Goal: Answer question/provide support: Share knowledge or assist other users

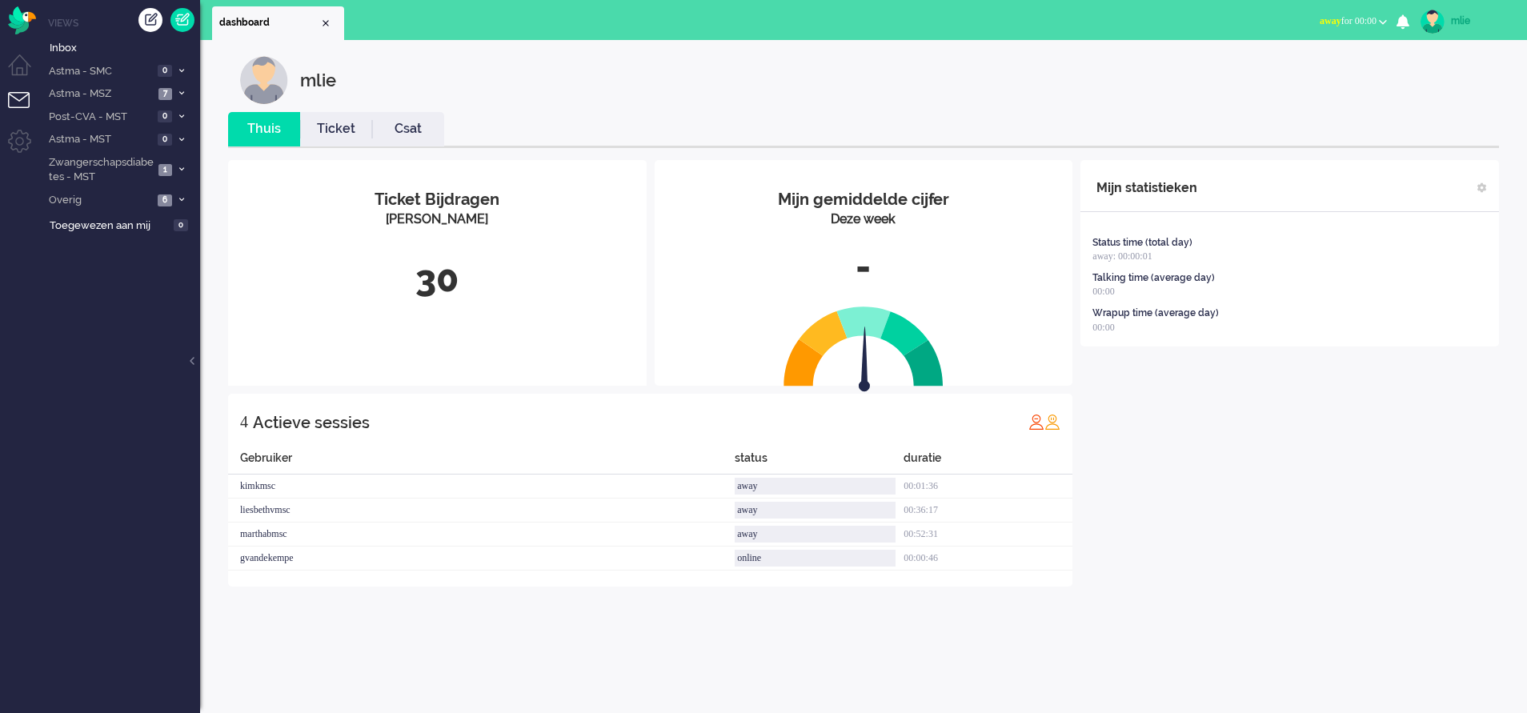
click at [328, 134] on link "Ticket" at bounding box center [336, 129] width 72 height 18
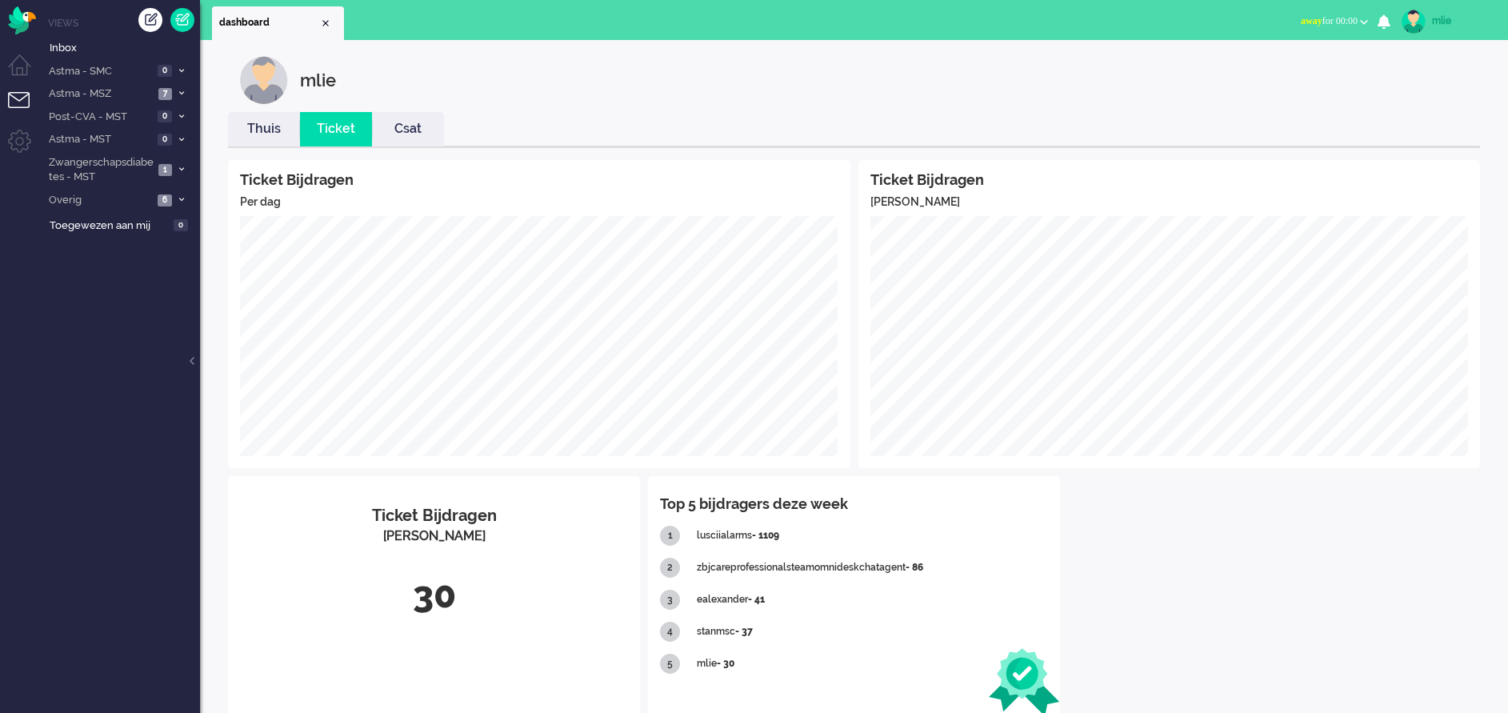
click at [1445, 18] on div "mlie" at bounding box center [1462, 21] width 60 height 16
click at [1302, 14] on button "away for 00:00" at bounding box center [1334, 21] width 86 height 23
click at [1255, 67] on label "Online" at bounding box center [1302, 72] width 126 height 14
click at [170, 67] on span "1" at bounding box center [165, 71] width 14 height 12
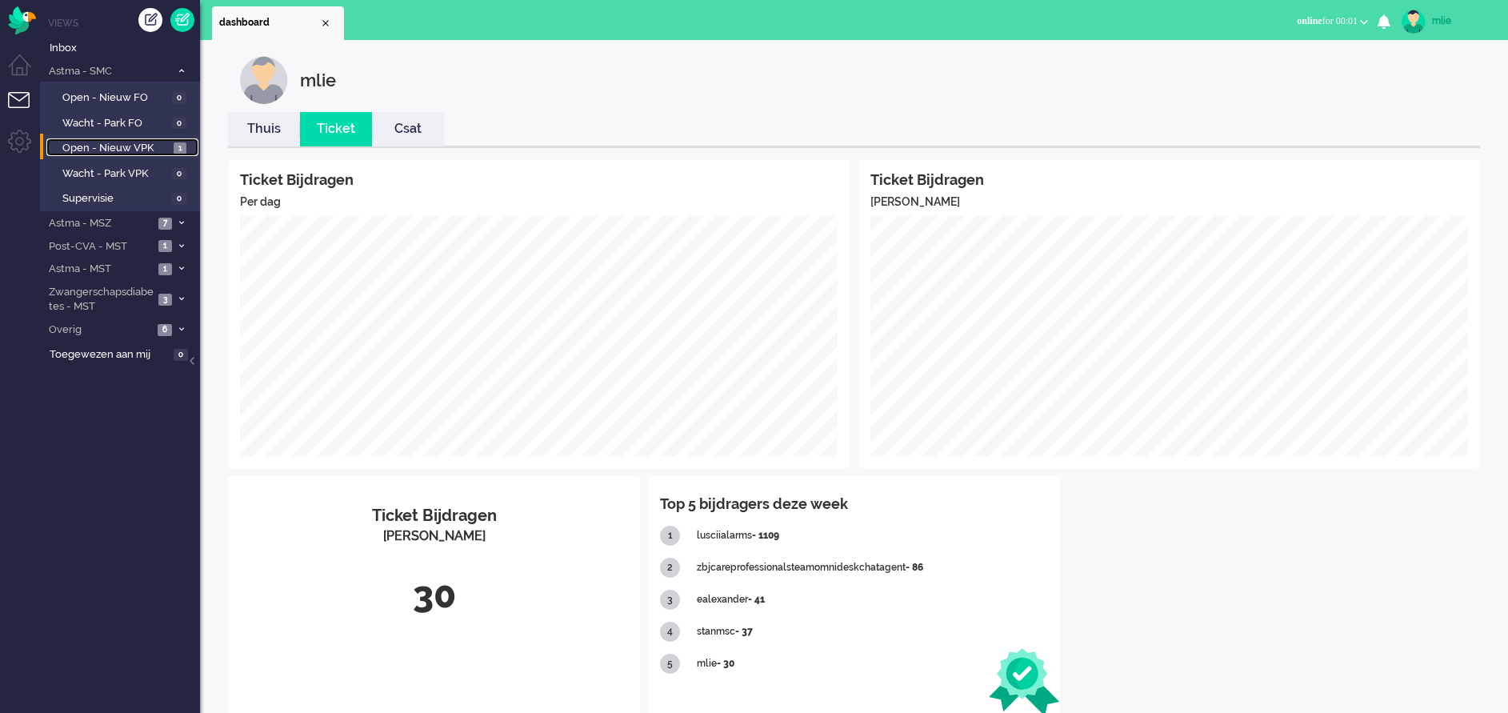
click at [134, 147] on span "Open - Nieuw VPK" at bounding box center [115, 148] width 107 height 15
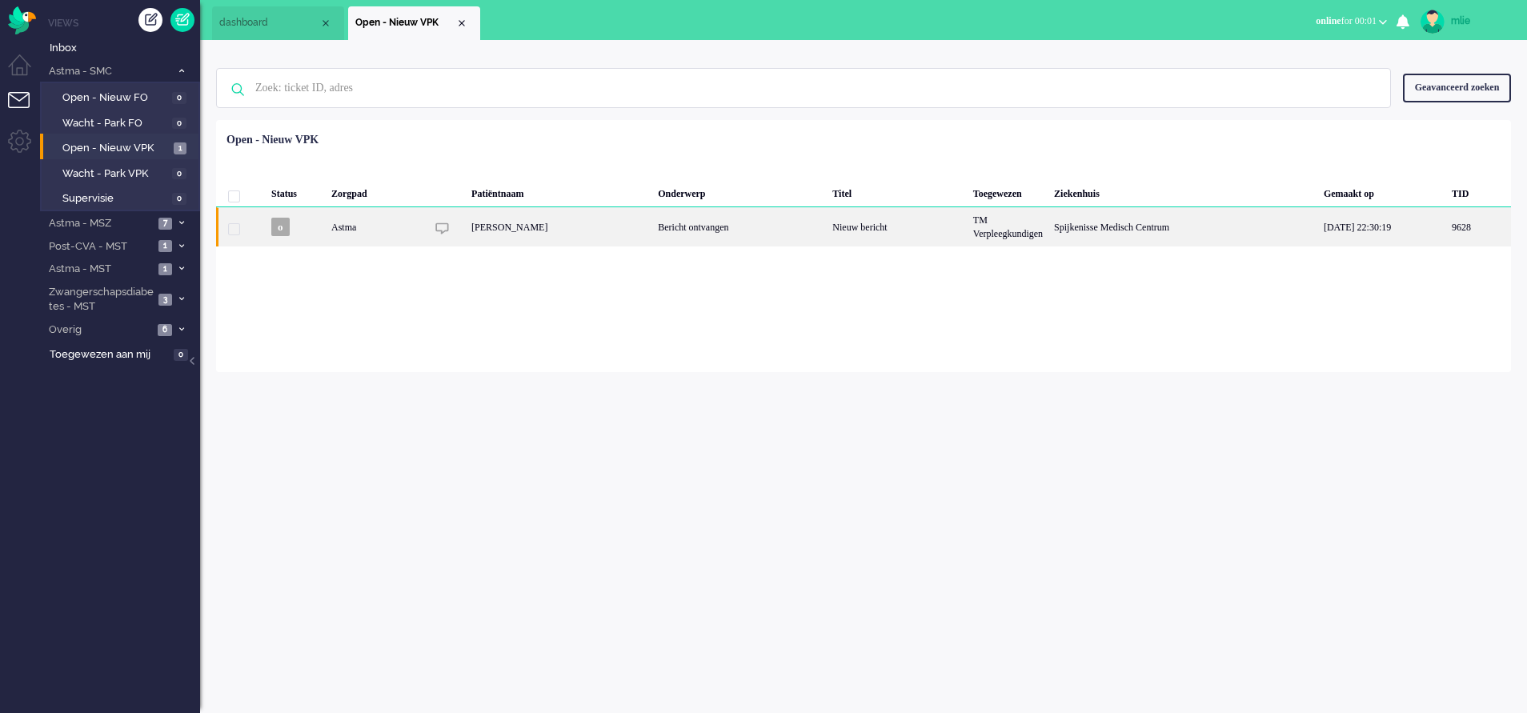
click at [852, 246] on div "Nieuw bericht" at bounding box center [896, 226] width 140 height 39
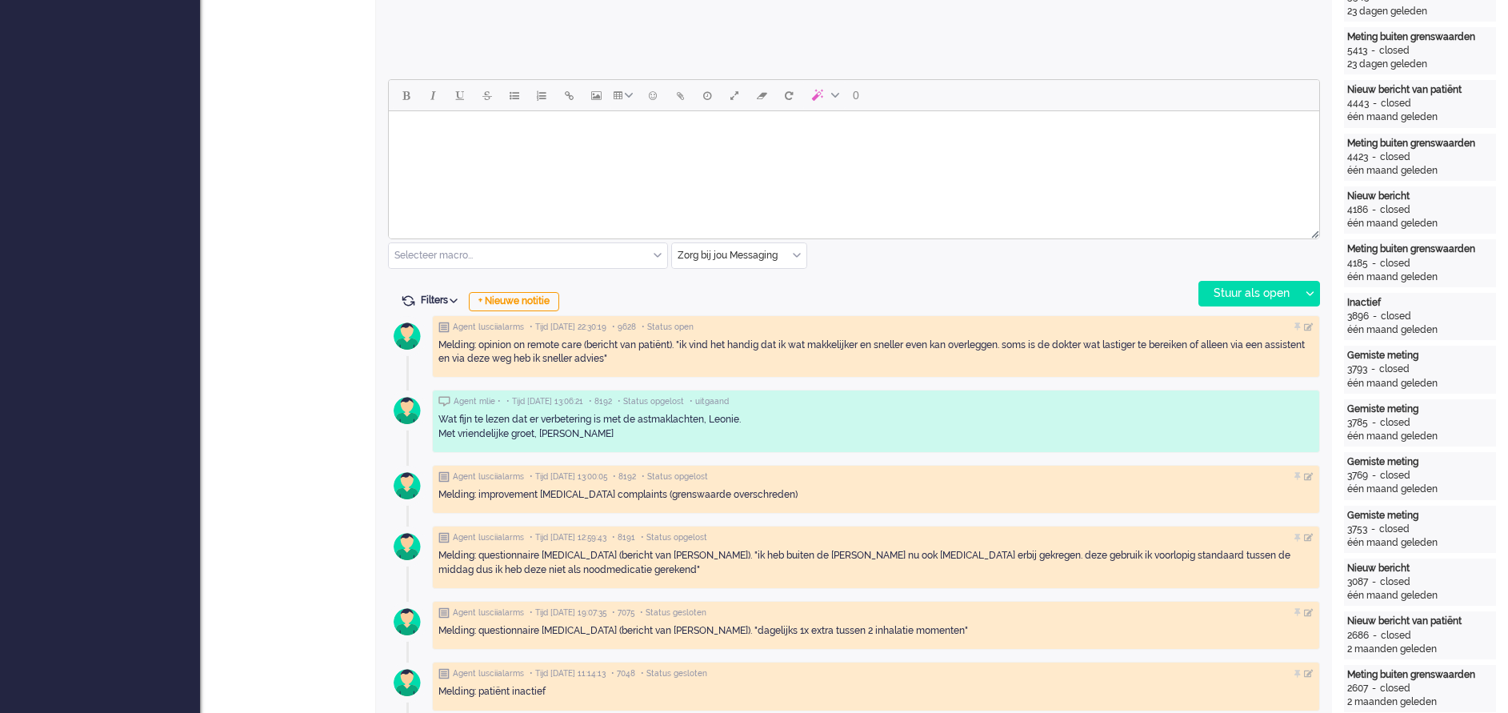
scroll to position [655, 0]
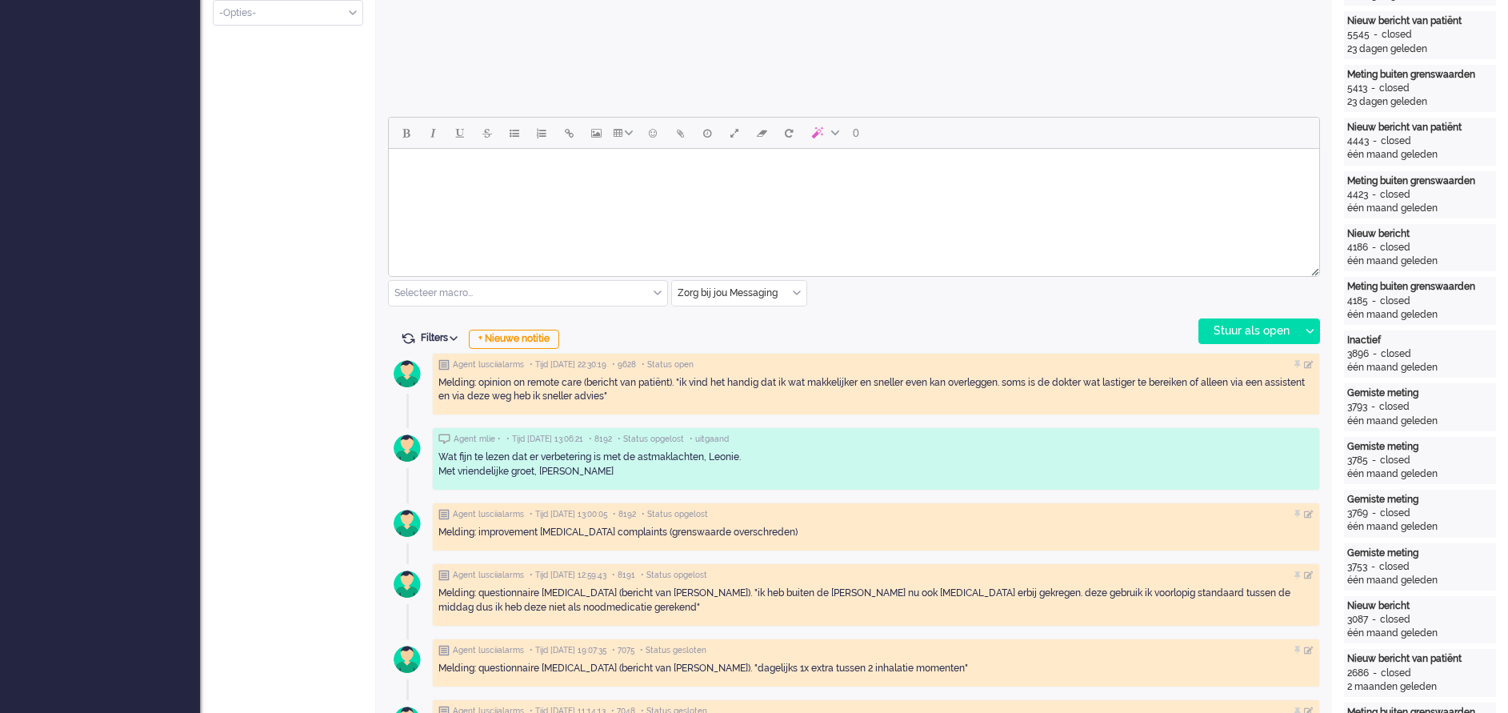
click at [658, 286] on input "text" at bounding box center [528, 293] width 278 height 25
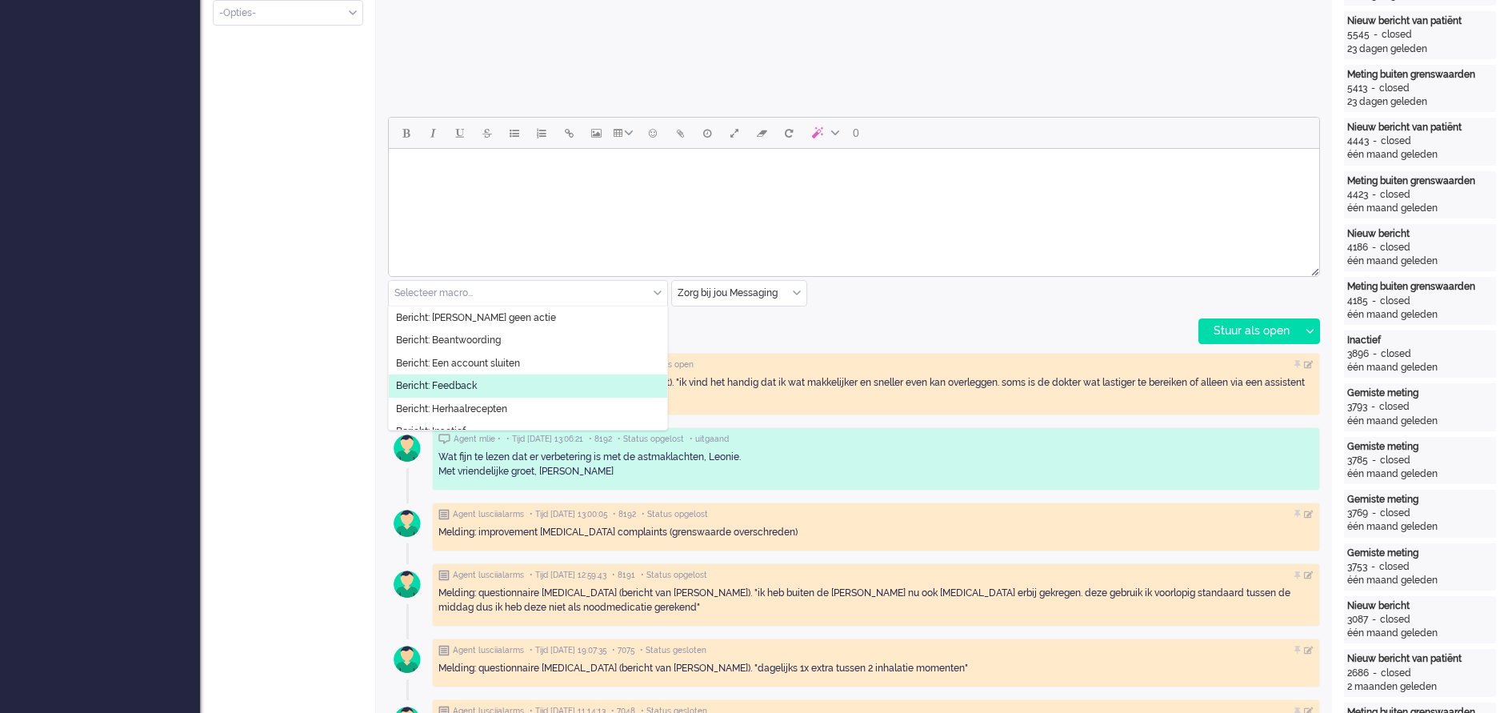
click at [507, 380] on li "Bericht: Feedback" at bounding box center [528, 385] width 278 height 23
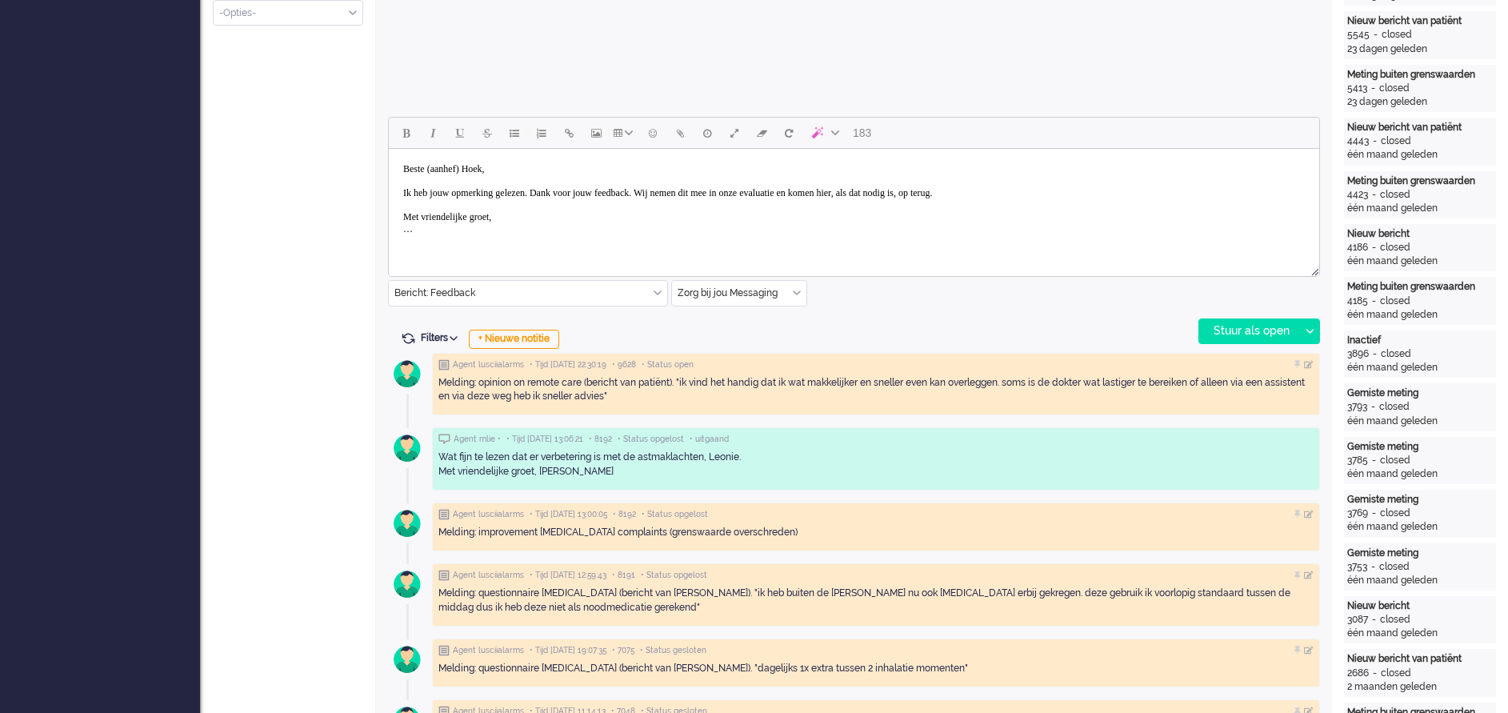
click at [474, 168] on body "Beste (aanhef) Hoek, Ik heb jouw opmerking gelezen. Dank voor jouw feedback. Wi…" at bounding box center [854, 199] width 918 height 88
click at [562, 191] on body "Beste mw Hoek, Ik heb jouw opmerking gelezen. Dank voor jouw feedback. Wij neme…" at bounding box center [854, 199] width 918 height 88
click at [684, 194] on body "Beste mw Hoek, Ik heb jouw opmerking gelezen. Hartelijk dank voor jouw feedback…" at bounding box center [854, 199] width 918 height 88
drag, startPoint x: 1150, startPoint y: 191, endPoint x: 769, endPoint y: 194, distance: 380.8
click at [769, 194] on body "Beste mw Hoek, Ik heb jouw opmerking gelezen. Hartelijk dank voor deze mooie fe…" at bounding box center [854, 199] width 918 height 88
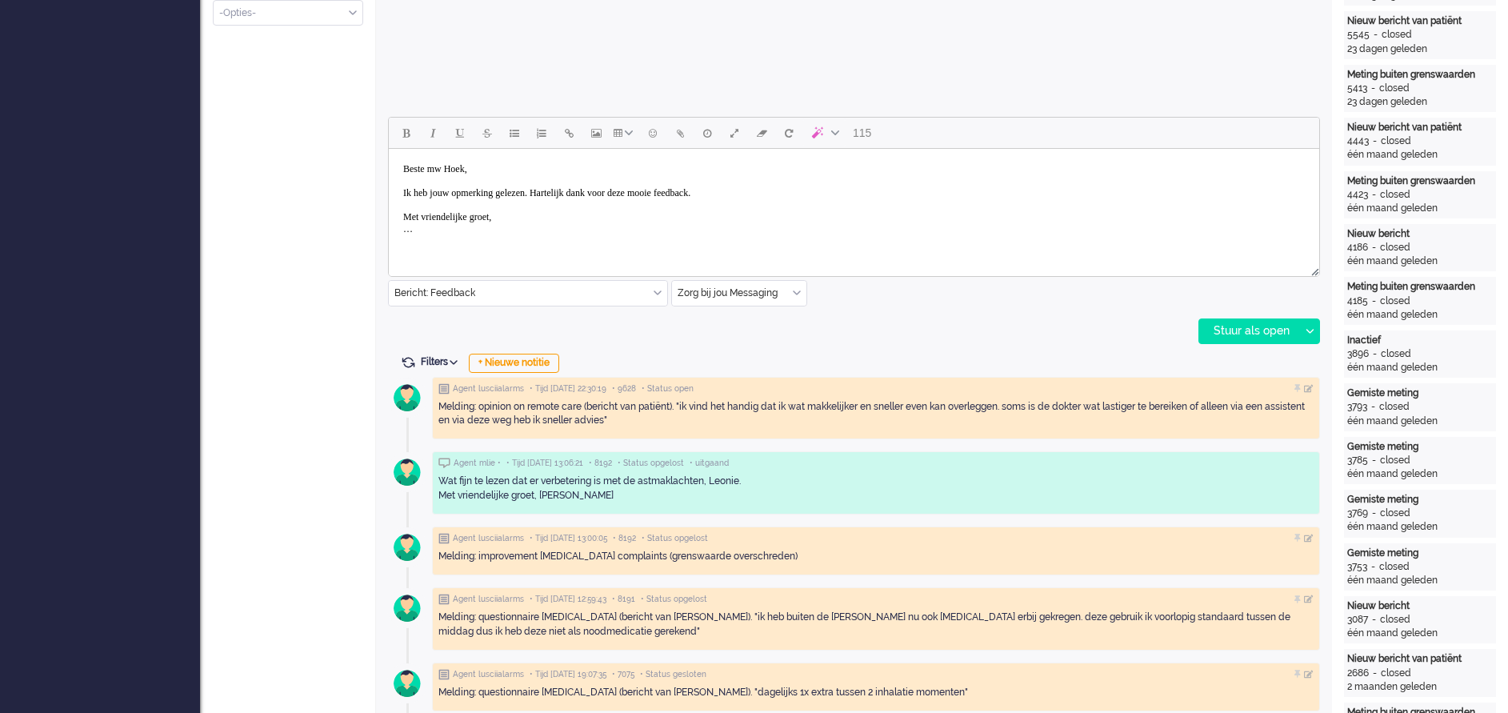
click at [438, 250] on html "Beste mw Hoek, Ik heb jouw opmerking gelezen. Hartelijk dank voor deze mooie fe…" at bounding box center [854, 199] width 930 height 101
click at [770, 191] on body "Beste mw Hoek, Ik heb jouw opmerking gelezen. Hartelijk dank voor deze mooie fe…" at bounding box center [854, 193] width 918 height 76
click at [1258, 327] on div "Stuur als open" at bounding box center [1249, 331] width 100 height 24
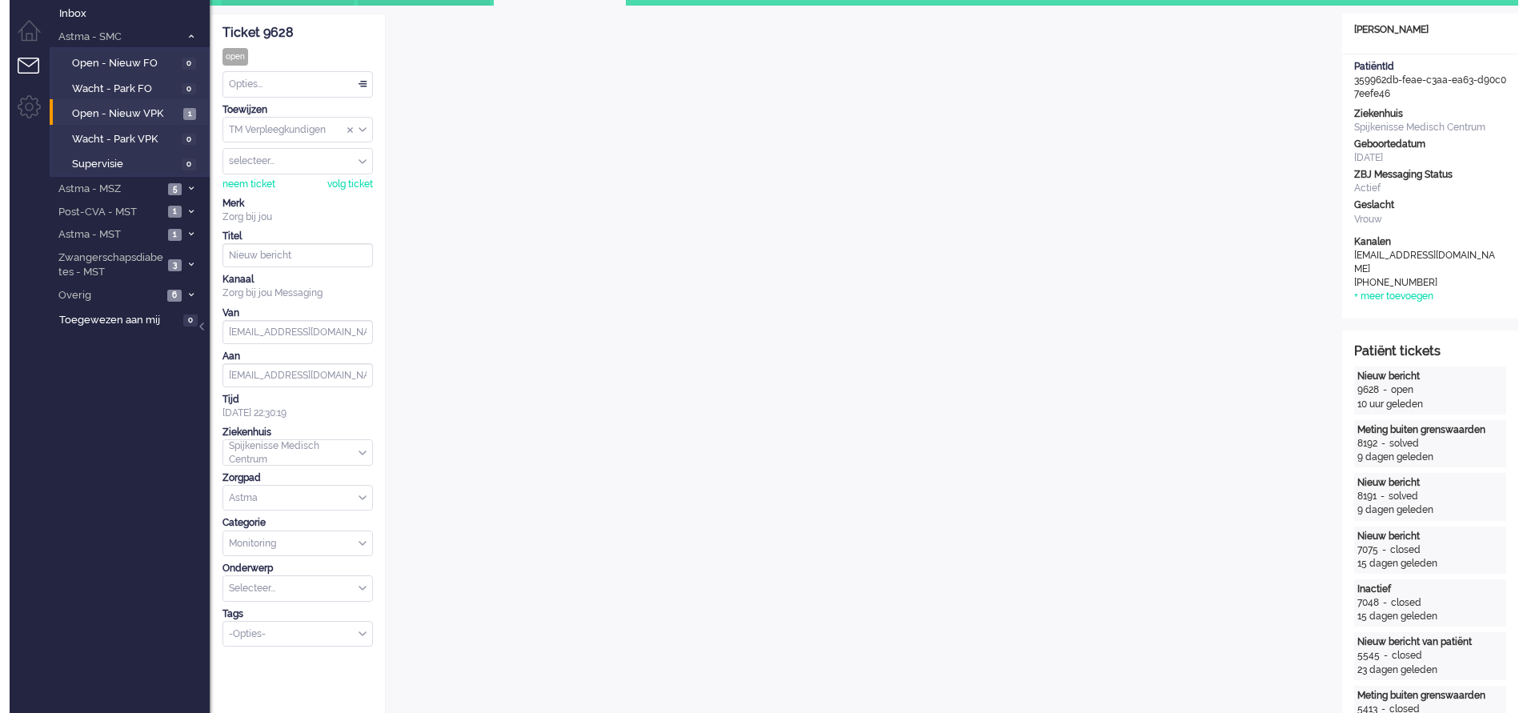
scroll to position [0, 0]
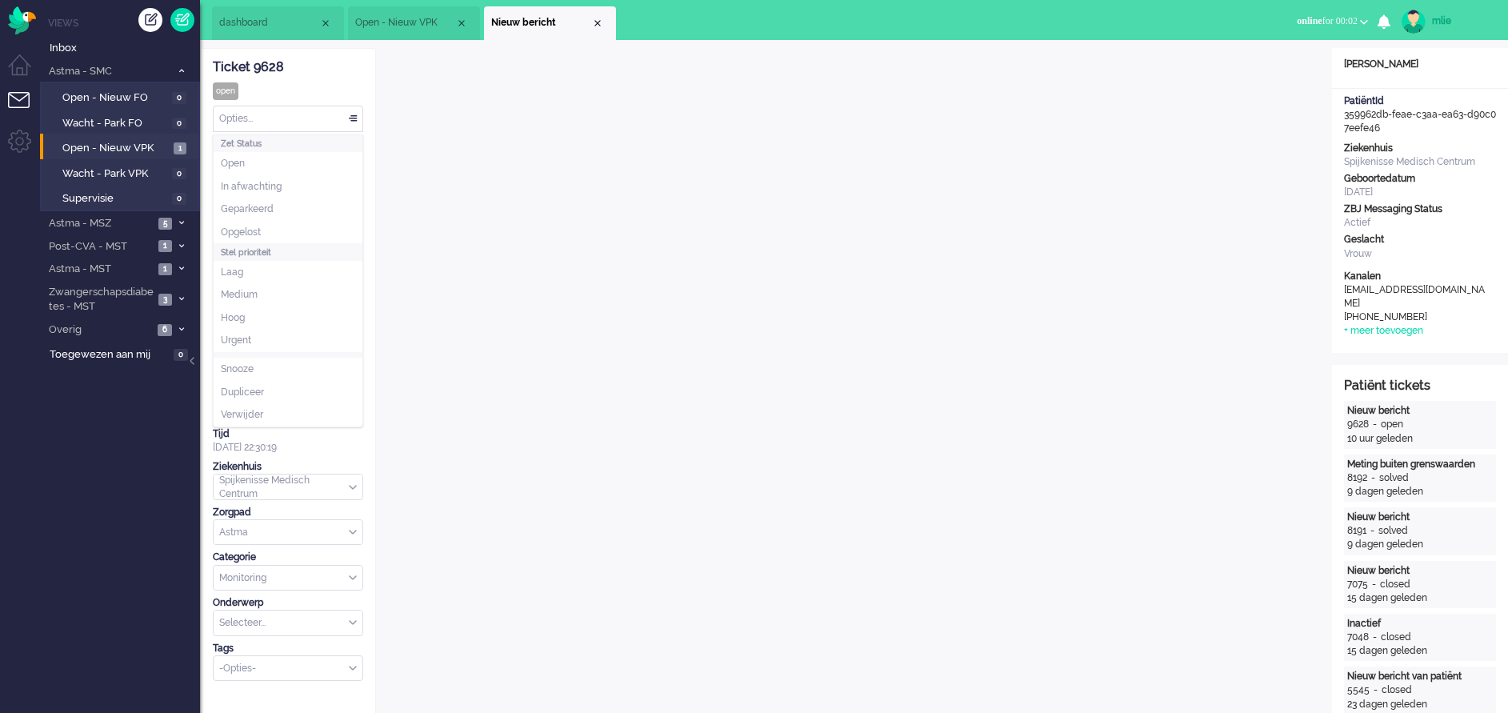
click at [351, 116] on div "Opties..." at bounding box center [288, 118] width 149 height 25
click at [274, 237] on li "Opgelost" at bounding box center [288, 232] width 149 height 23
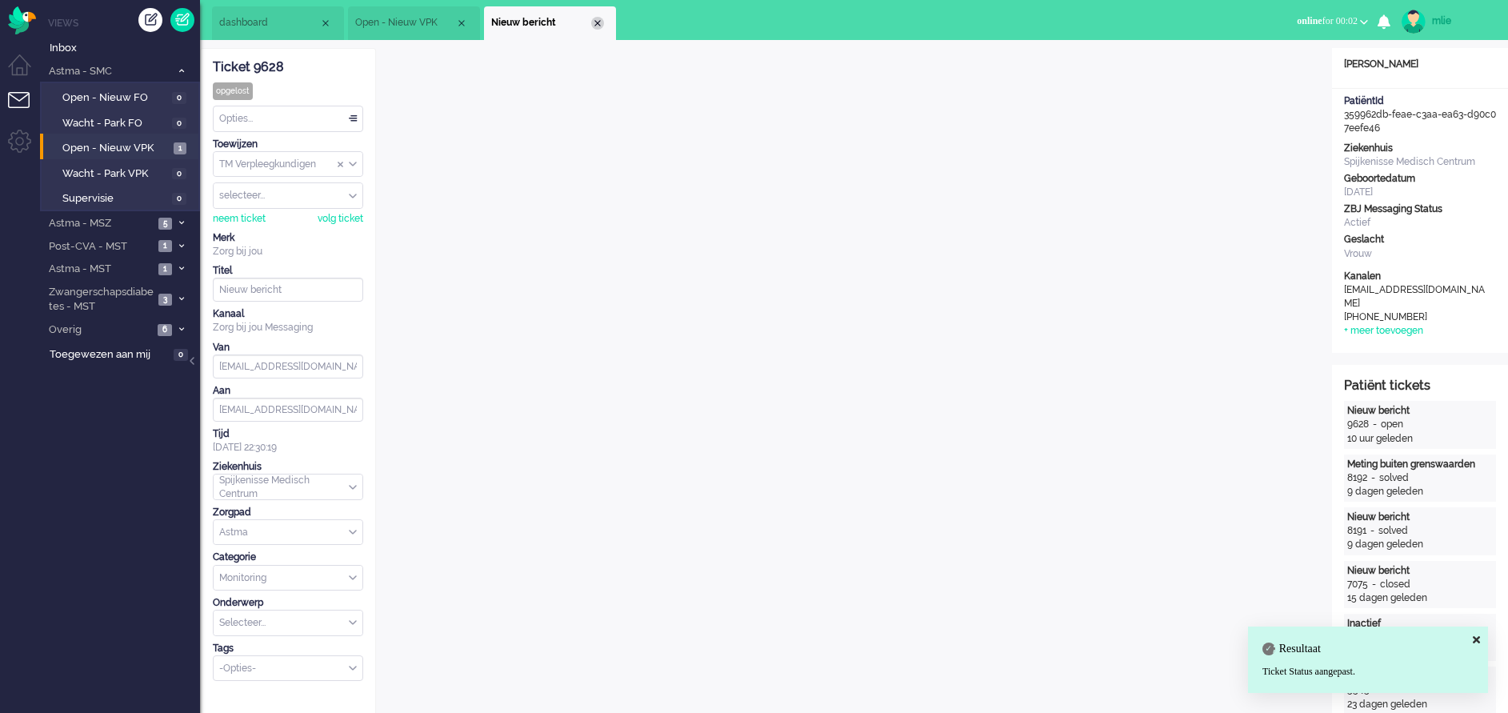
click at [597, 26] on div "Close tab" at bounding box center [597, 23] width 13 height 13
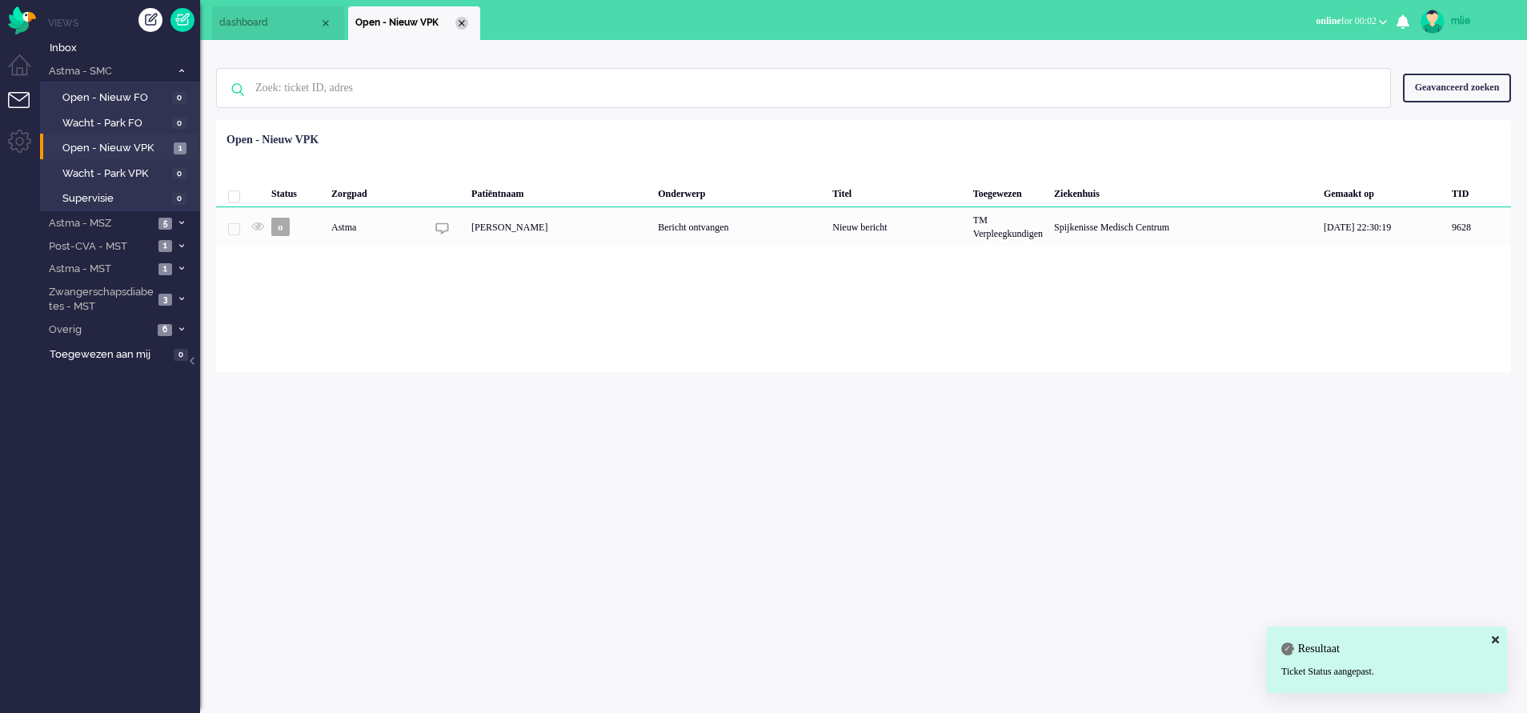
click at [460, 24] on div "Close tab" at bounding box center [461, 23] width 13 height 13
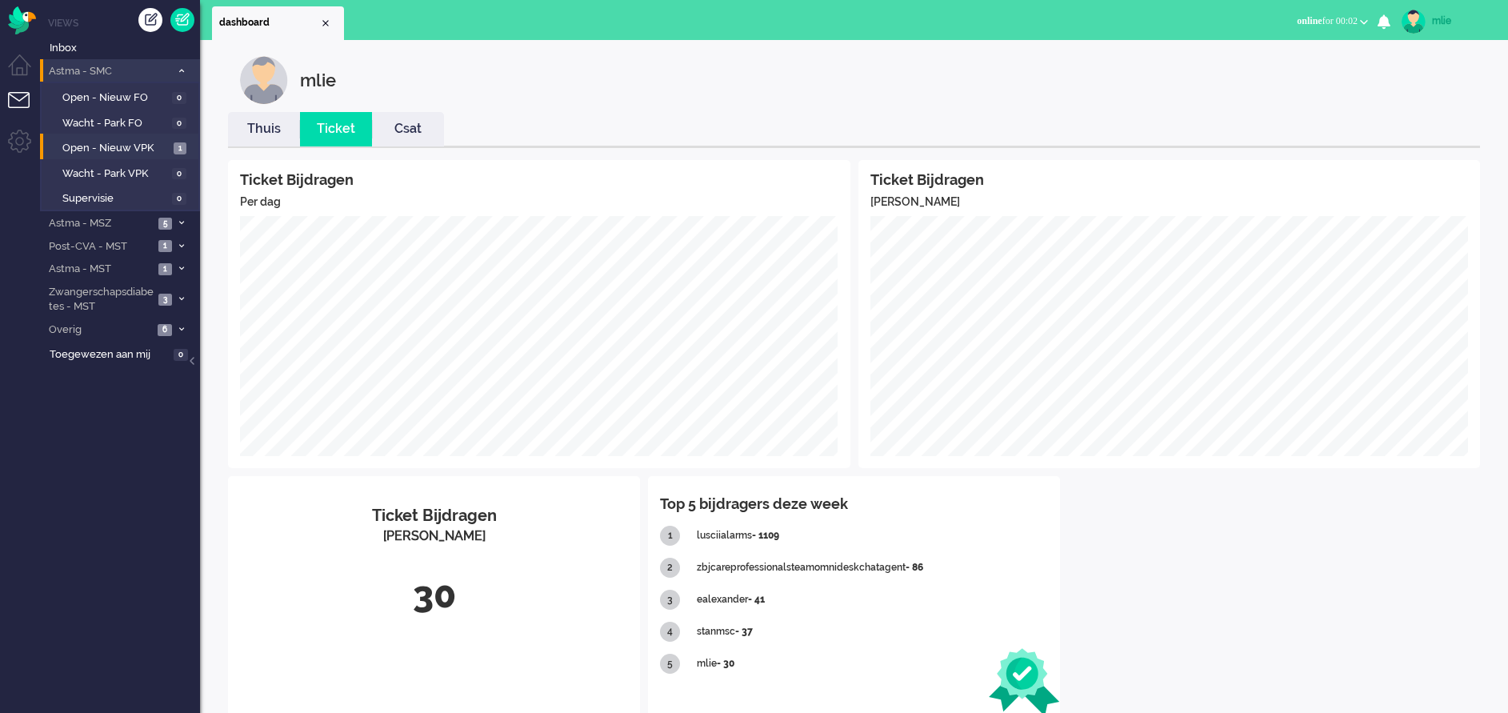
click at [183, 68] on icon at bounding box center [181, 71] width 5 height 6
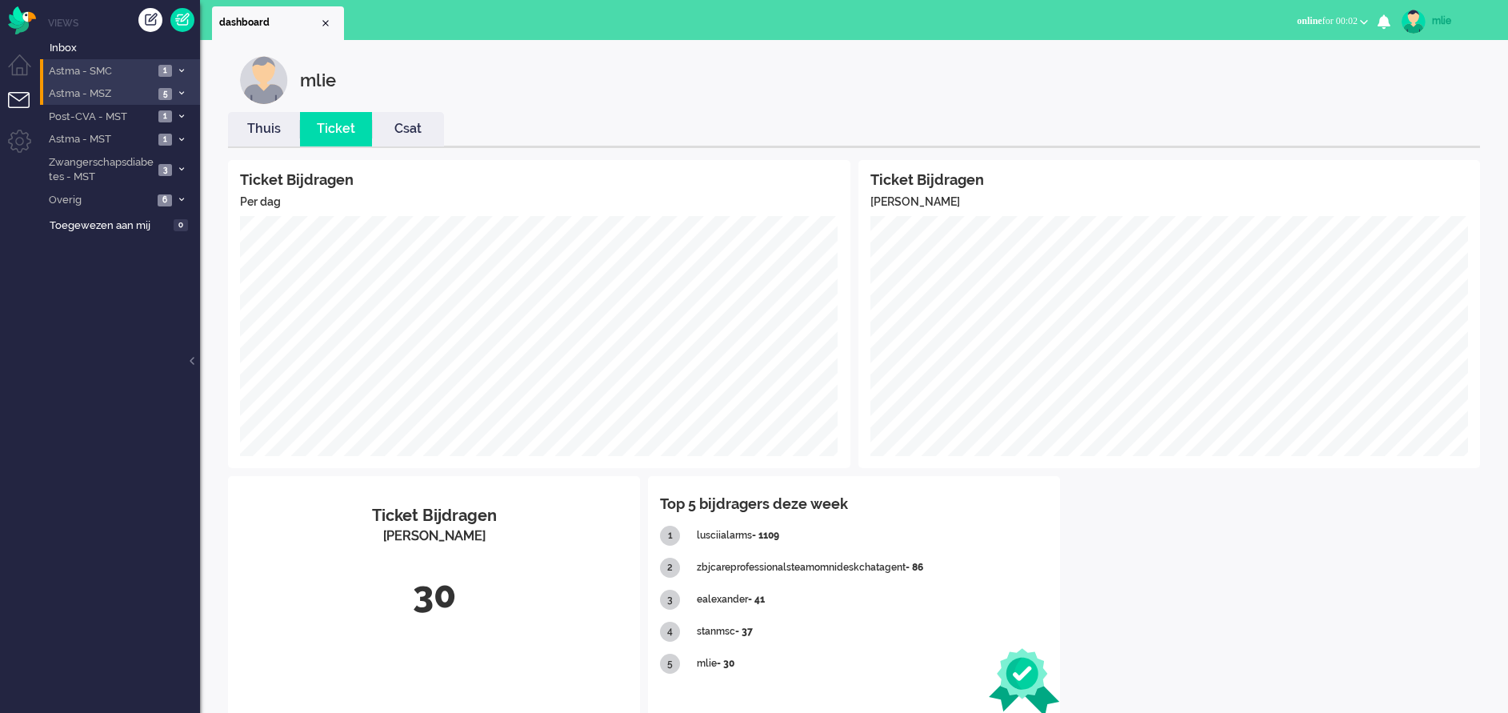
click at [178, 86] on li "Astma - MSZ 5" at bounding box center [120, 93] width 160 height 23
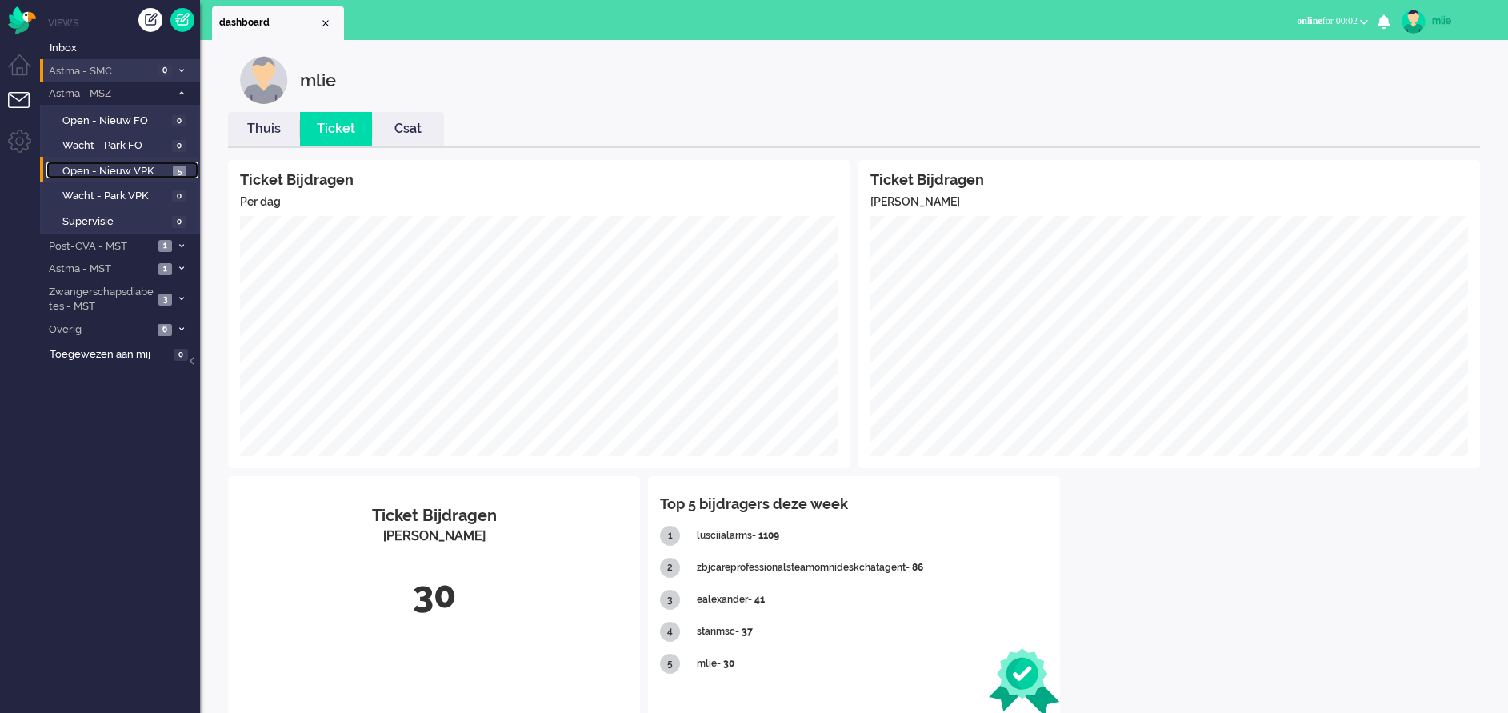
click at [123, 174] on span "Open - Nieuw VPK" at bounding box center [115, 171] width 106 height 15
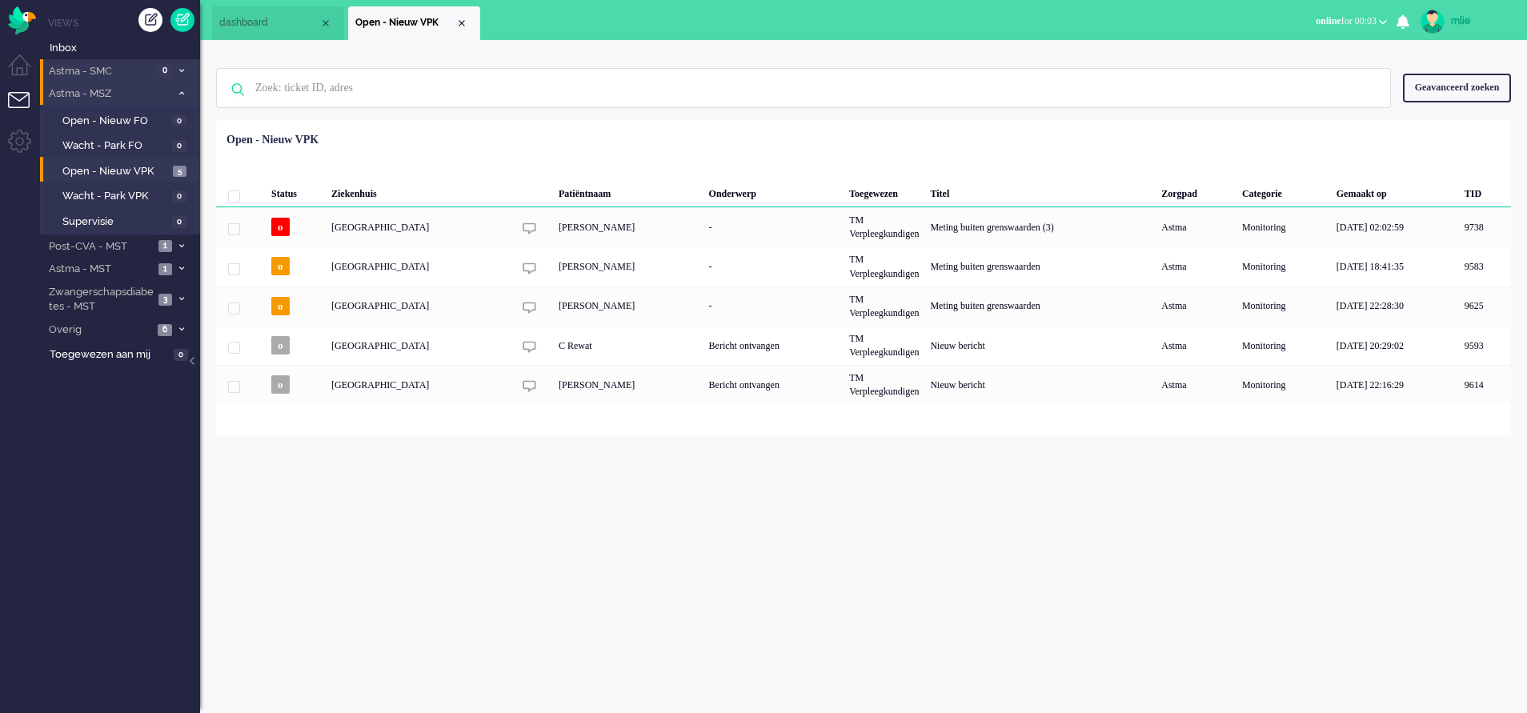
click at [180, 91] on icon at bounding box center [181, 93] width 5 height 6
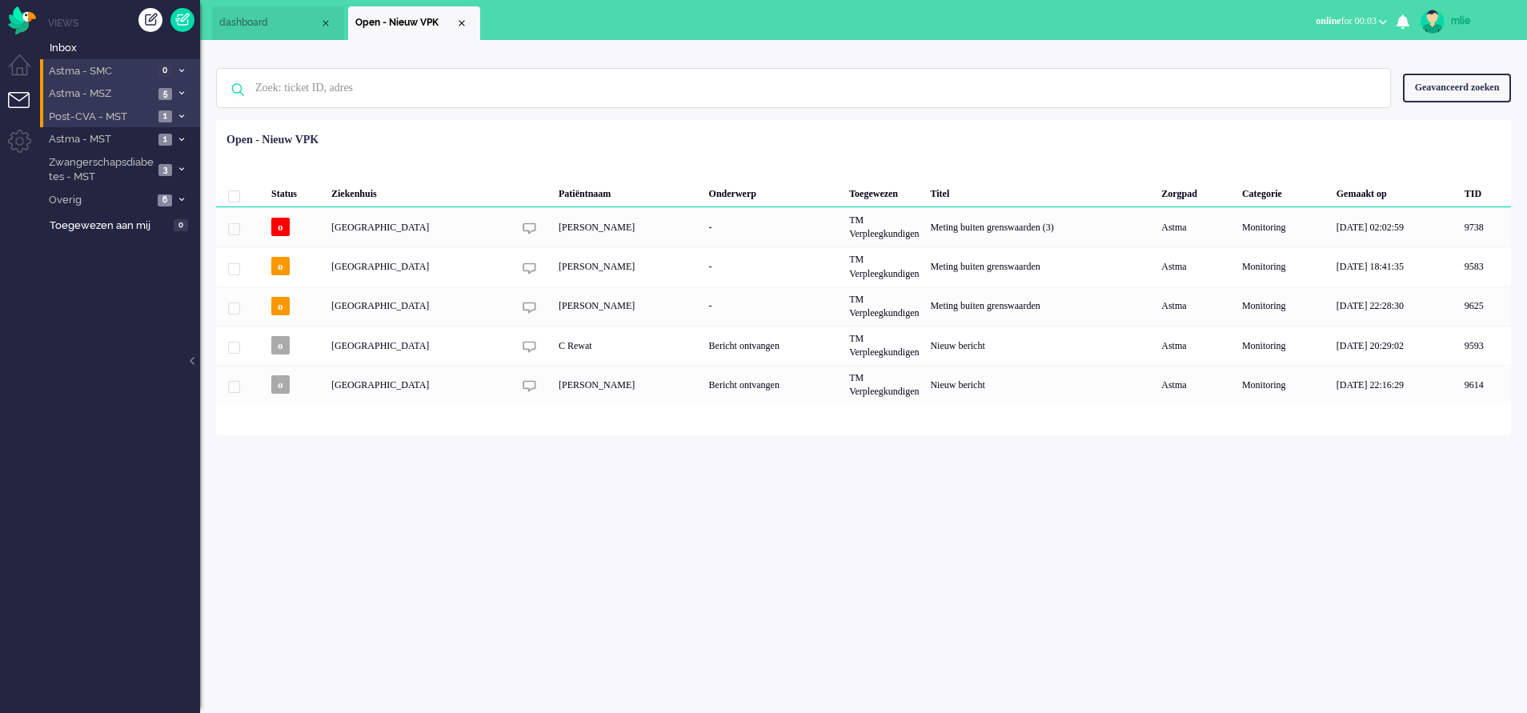
click at [179, 110] on li "Post-CVA - MST 1" at bounding box center [120, 116] width 160 height 23
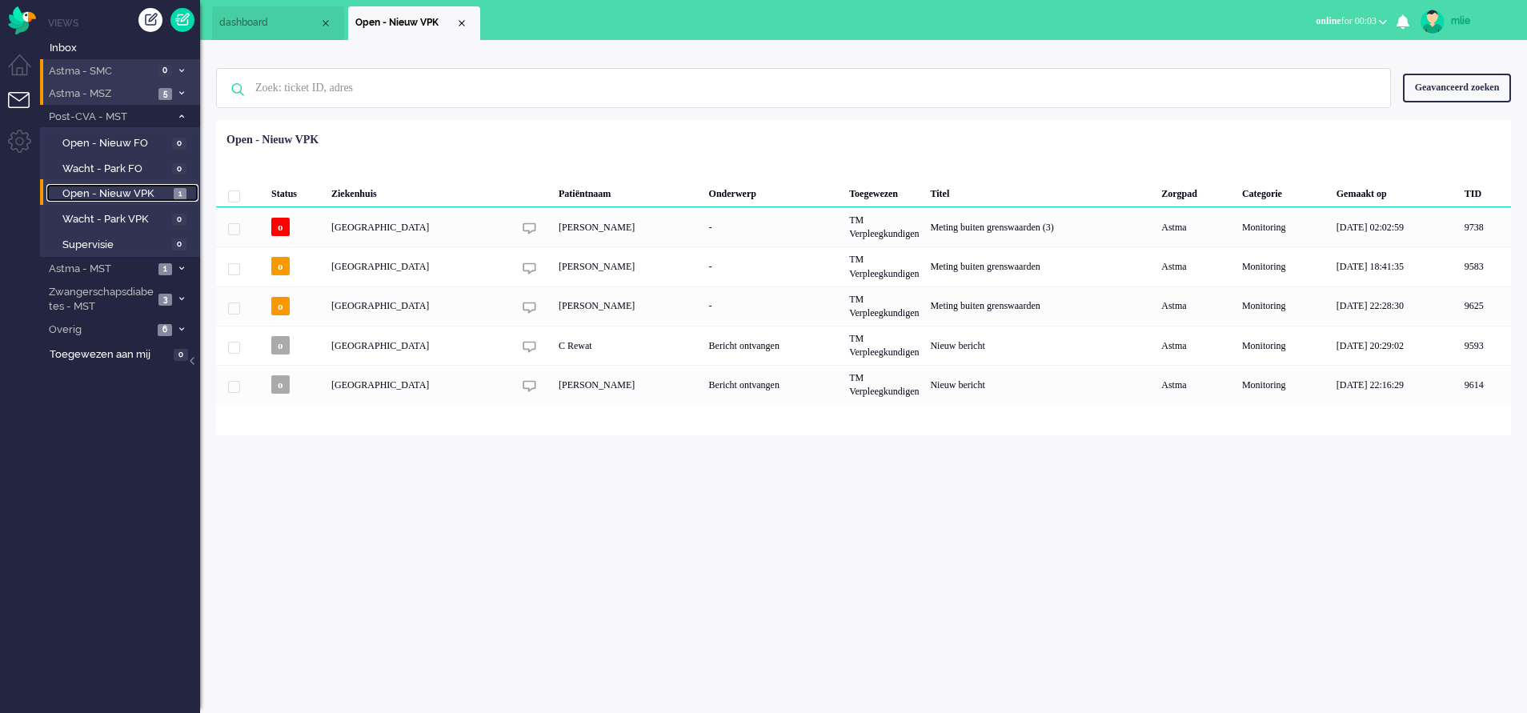
click at [110, 194] on span "Open - Nieuw VPK" at bounding box center [115, 193] width 107 height 15
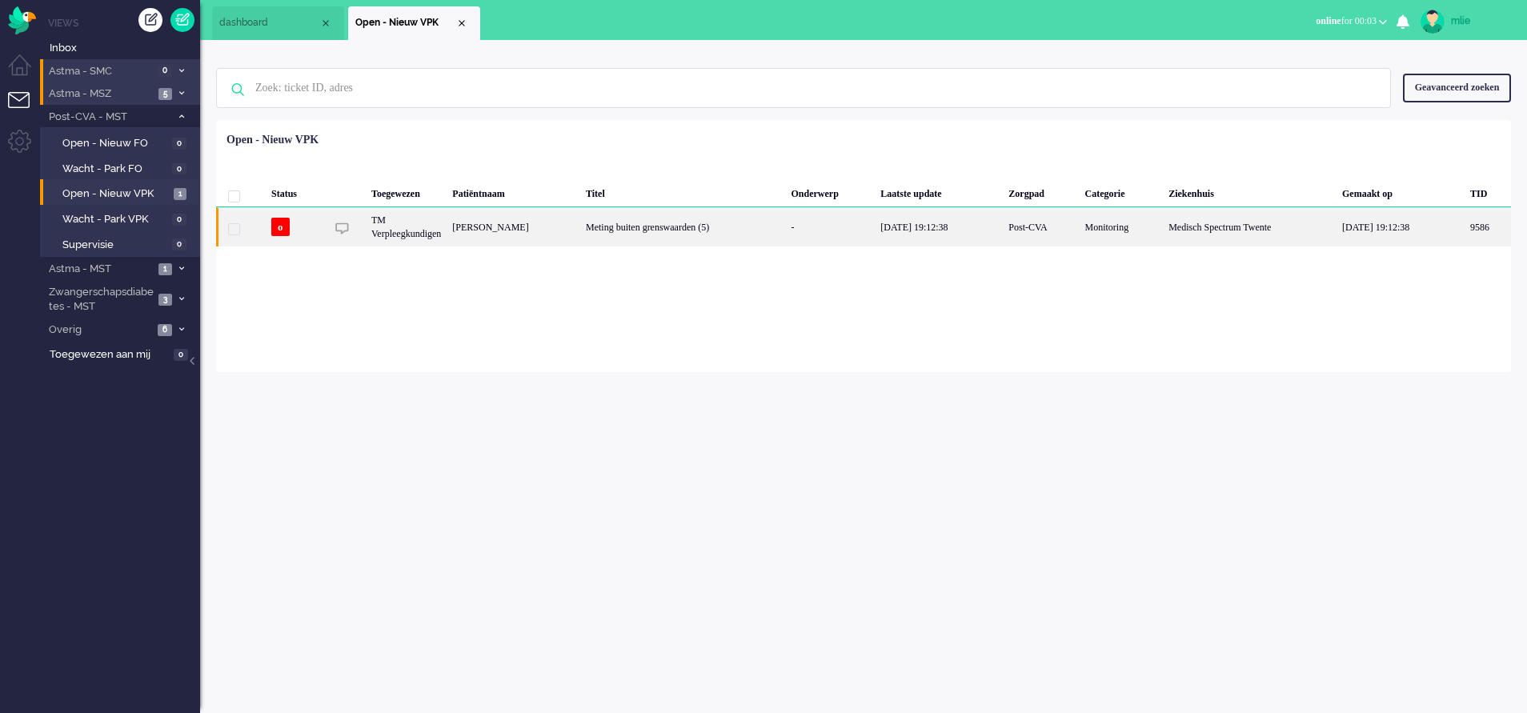
click at [854, 226] on div "-" at bounding box center [831, 226] width 90 height 39
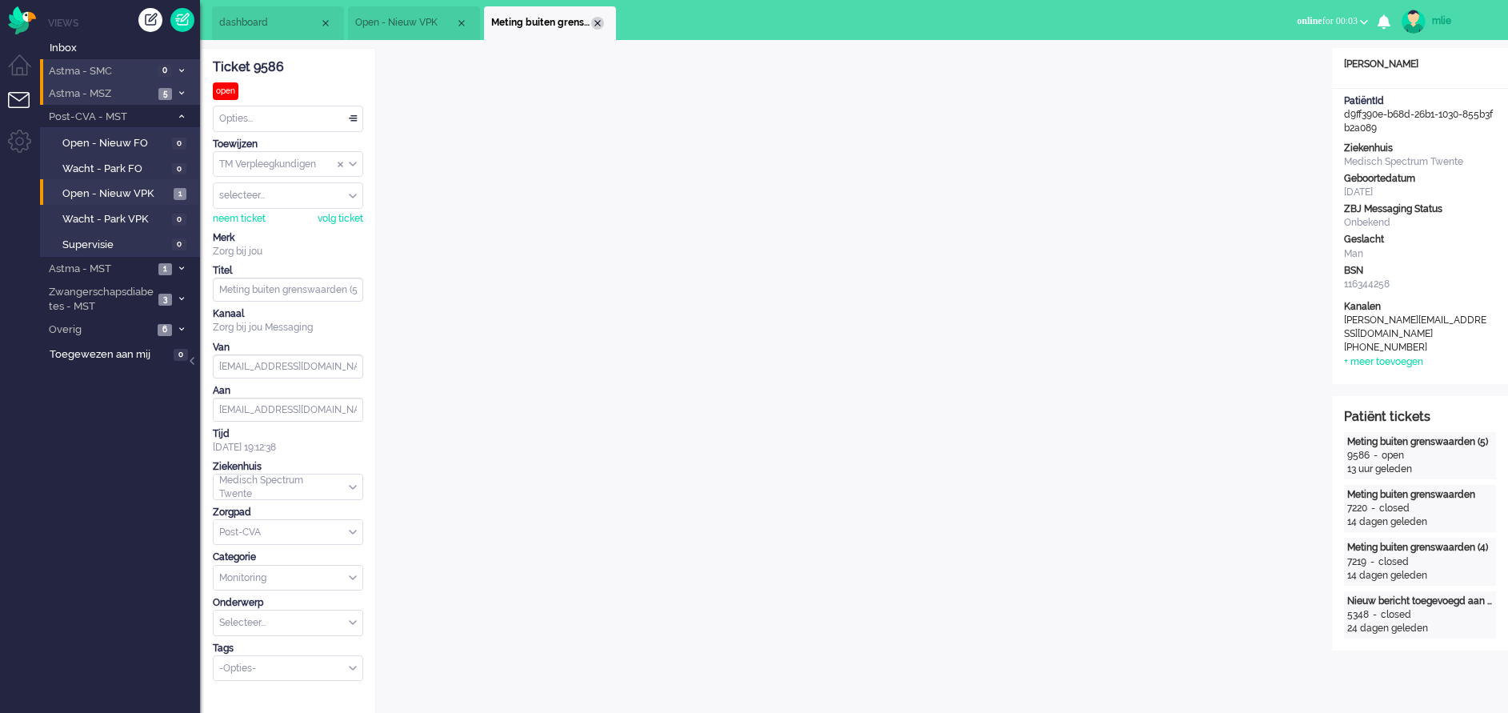
click at [597, 18] on div "Close tab" at bounding box center [597, 23] width 13 height 13
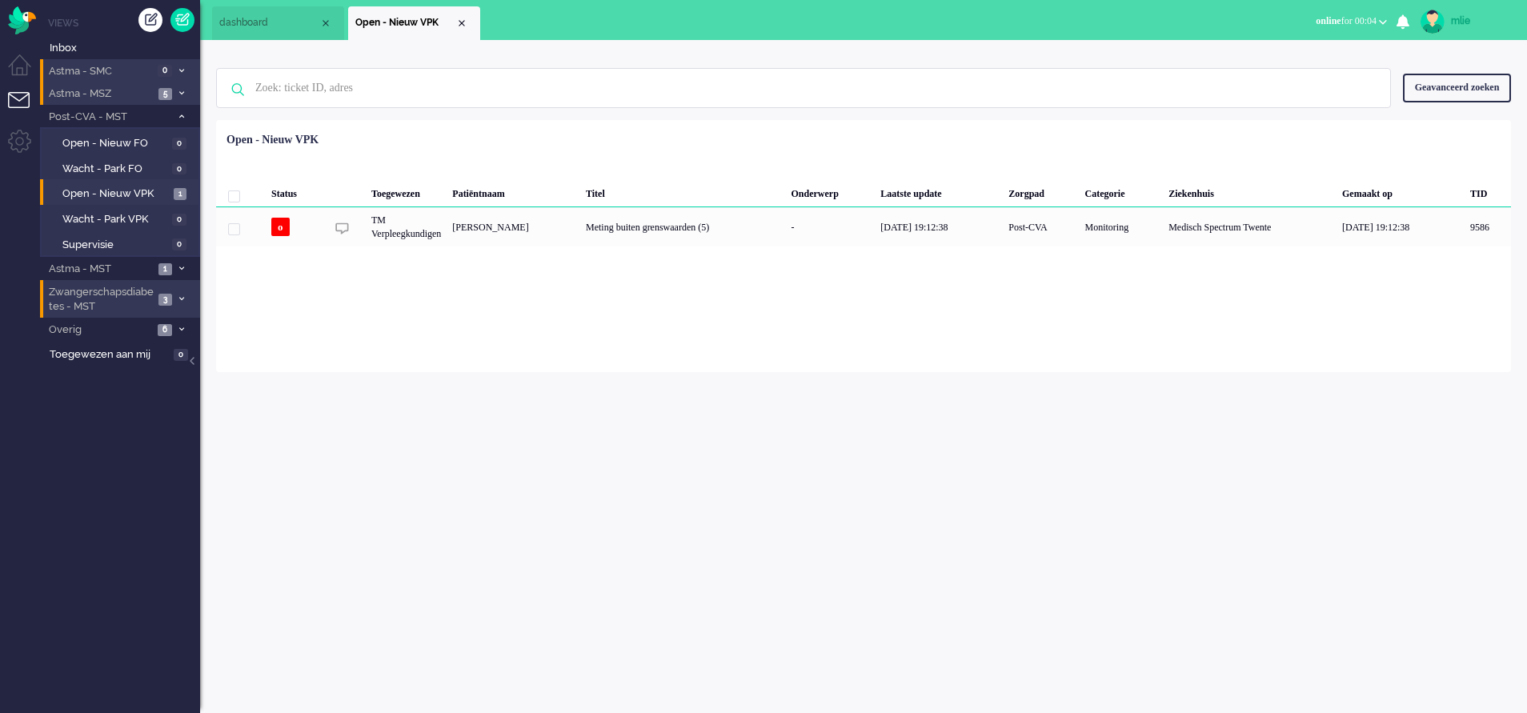
click at [107, 298] on span "Zwangerschapsdiabetes - MST" at bounding box center [99, 300] width 107 height 30
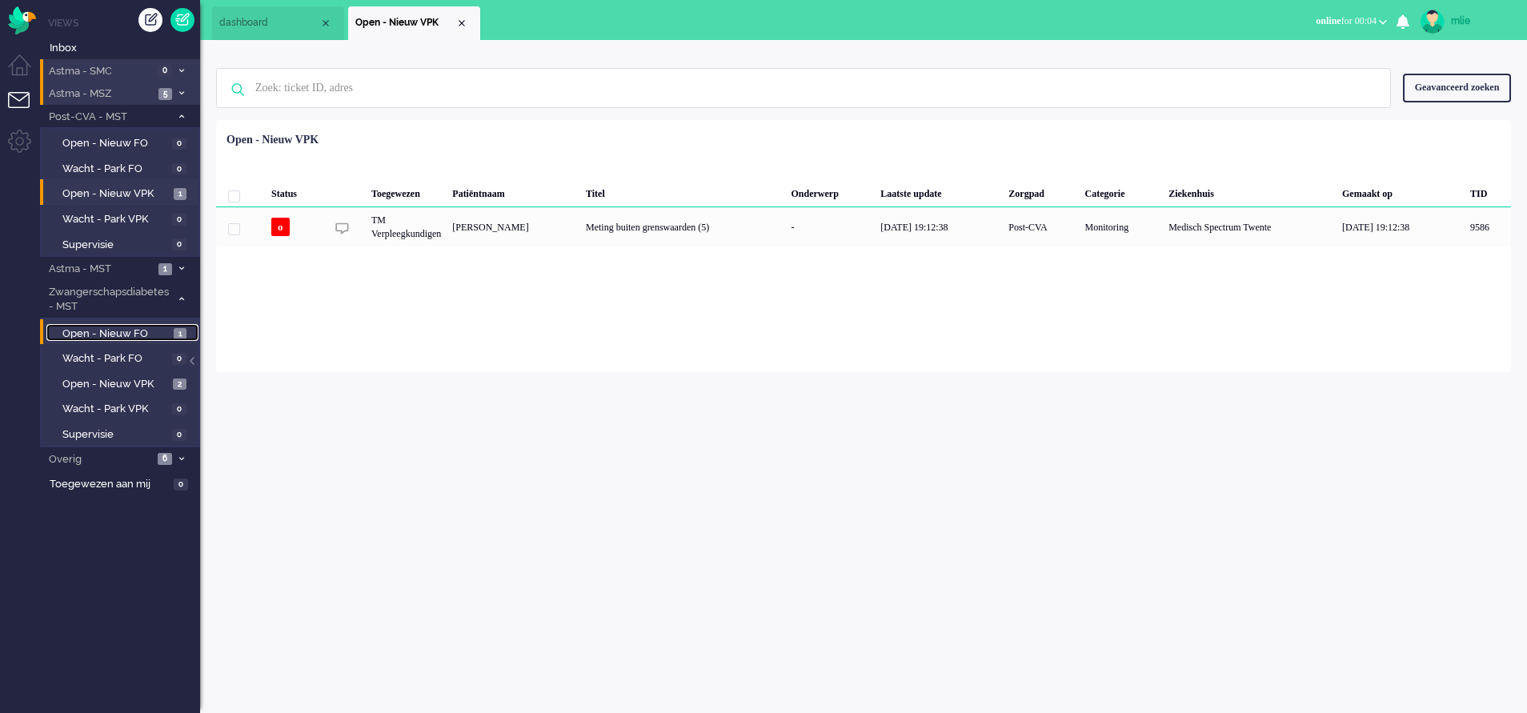
click at [91, 330] on span "Open - Nieuw FO" at bounding box center [115, 333] width 107 height 15
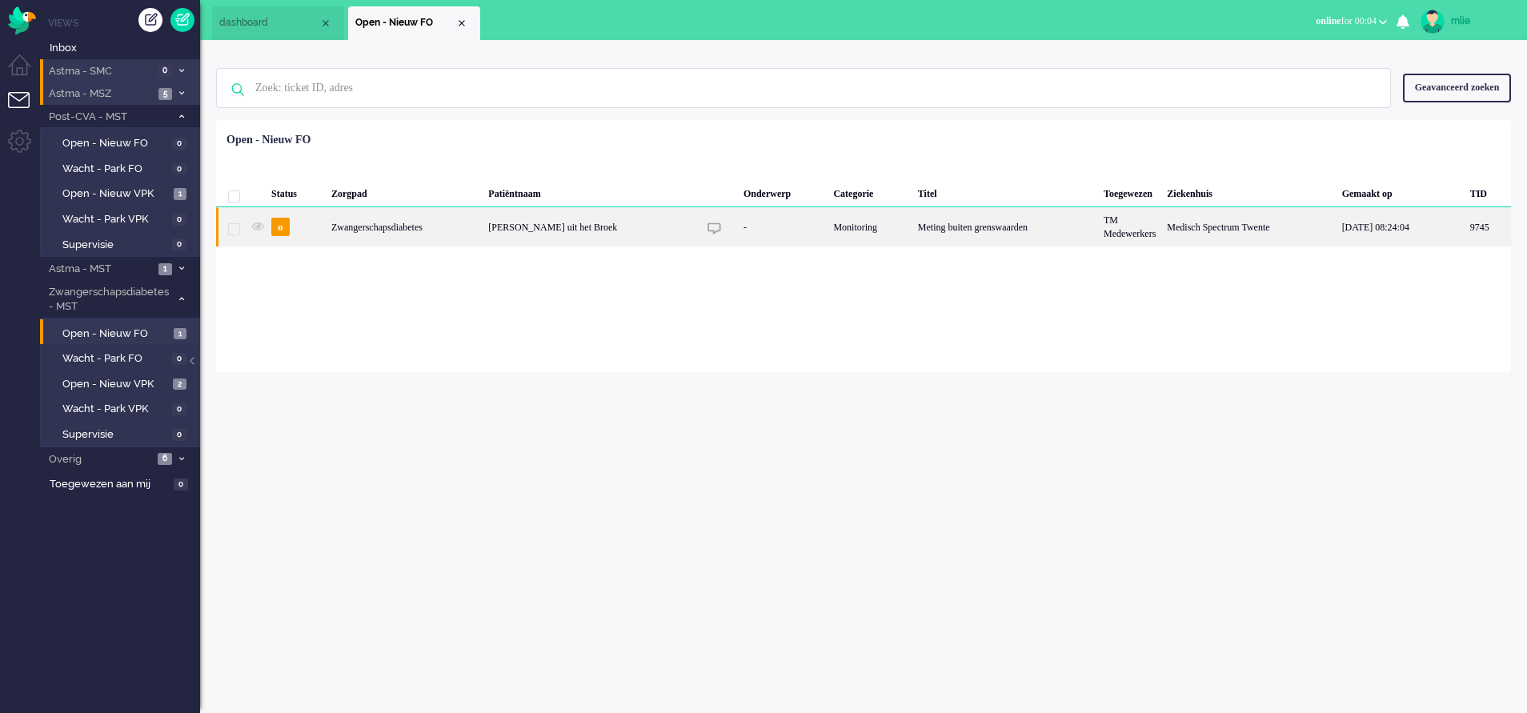
click at [946, 230] on div "Meting buiten grenswaarden" at bounding box center [1005, 226] width 186 height 39
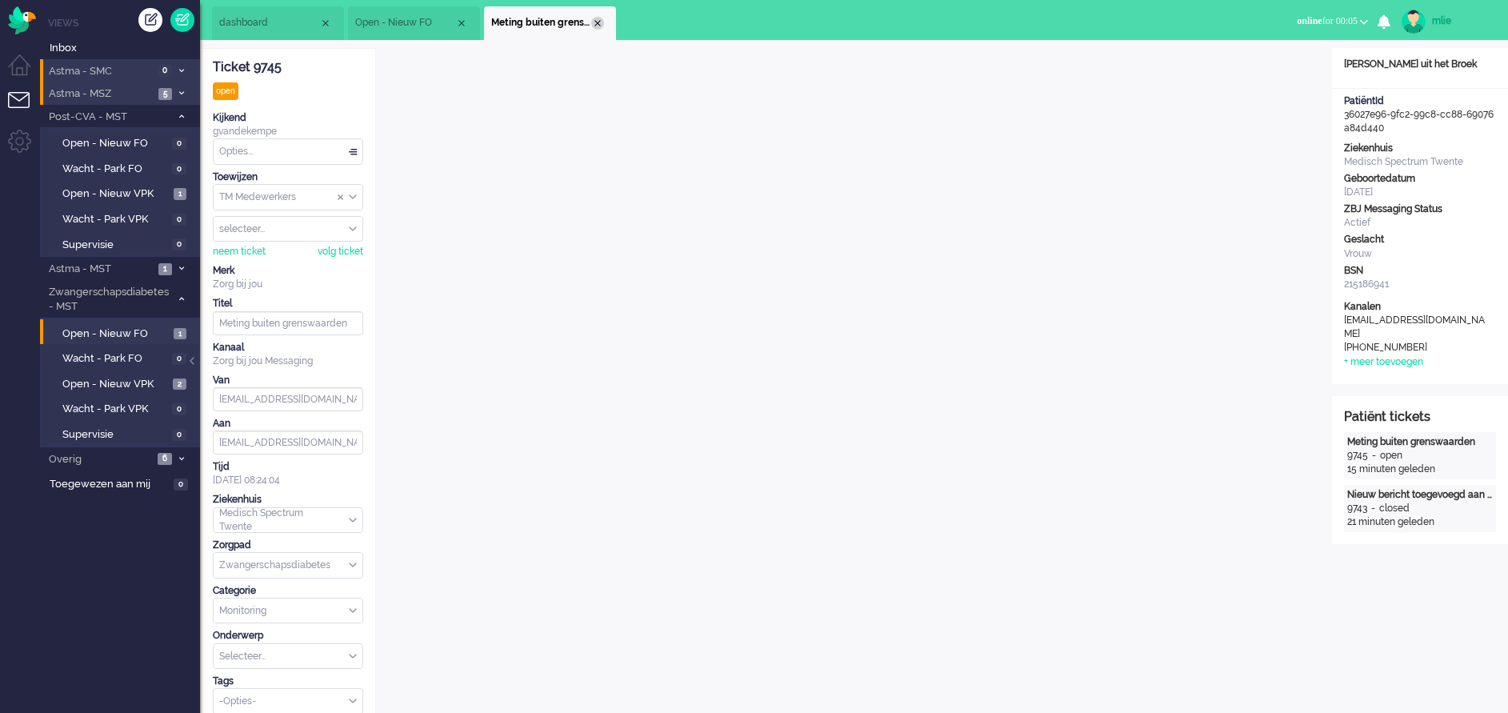
click at [601, 18] on div "Close tab" at bounding box center [597, 23] width 13 height 13
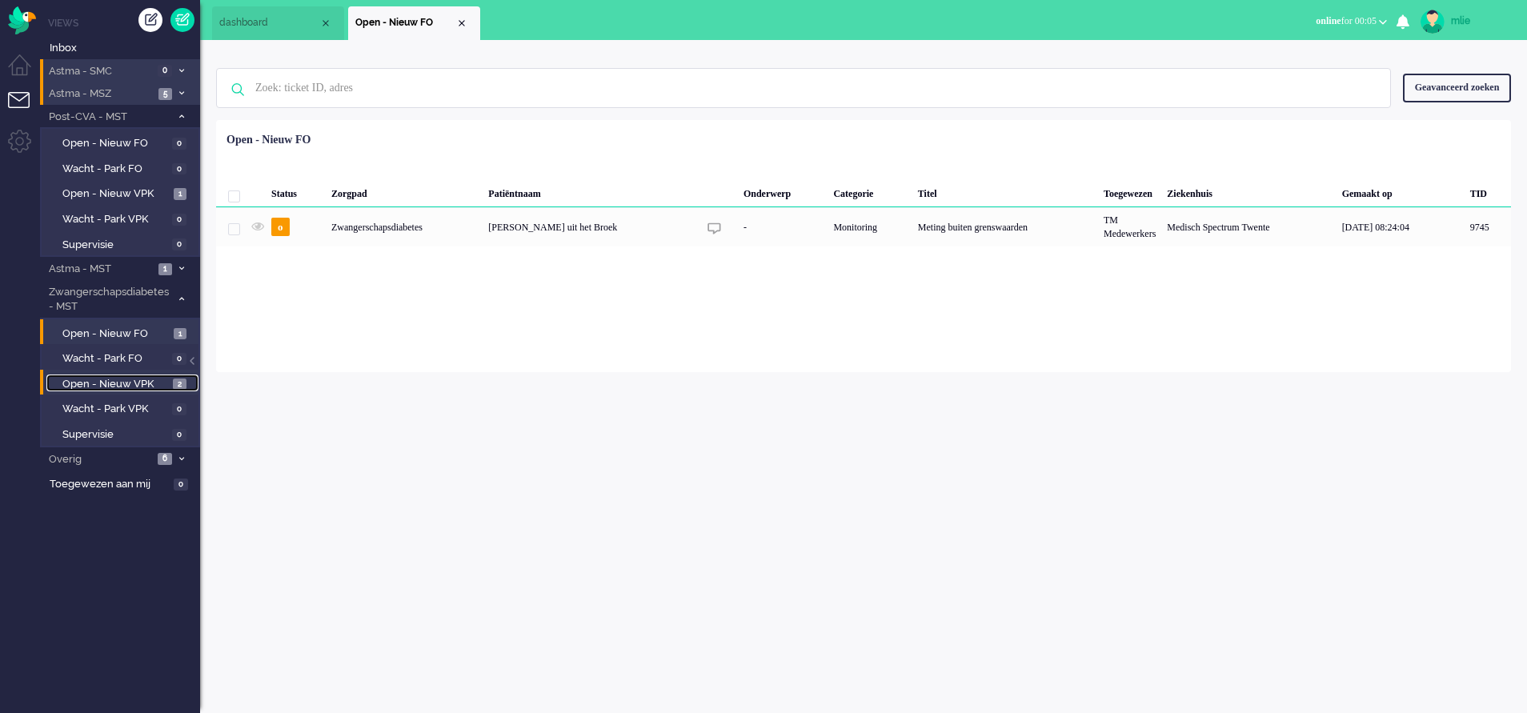
click at [153, 384] on span "Open - Nieuw VPK" at bounding box center [115, 384] width 106 height 15
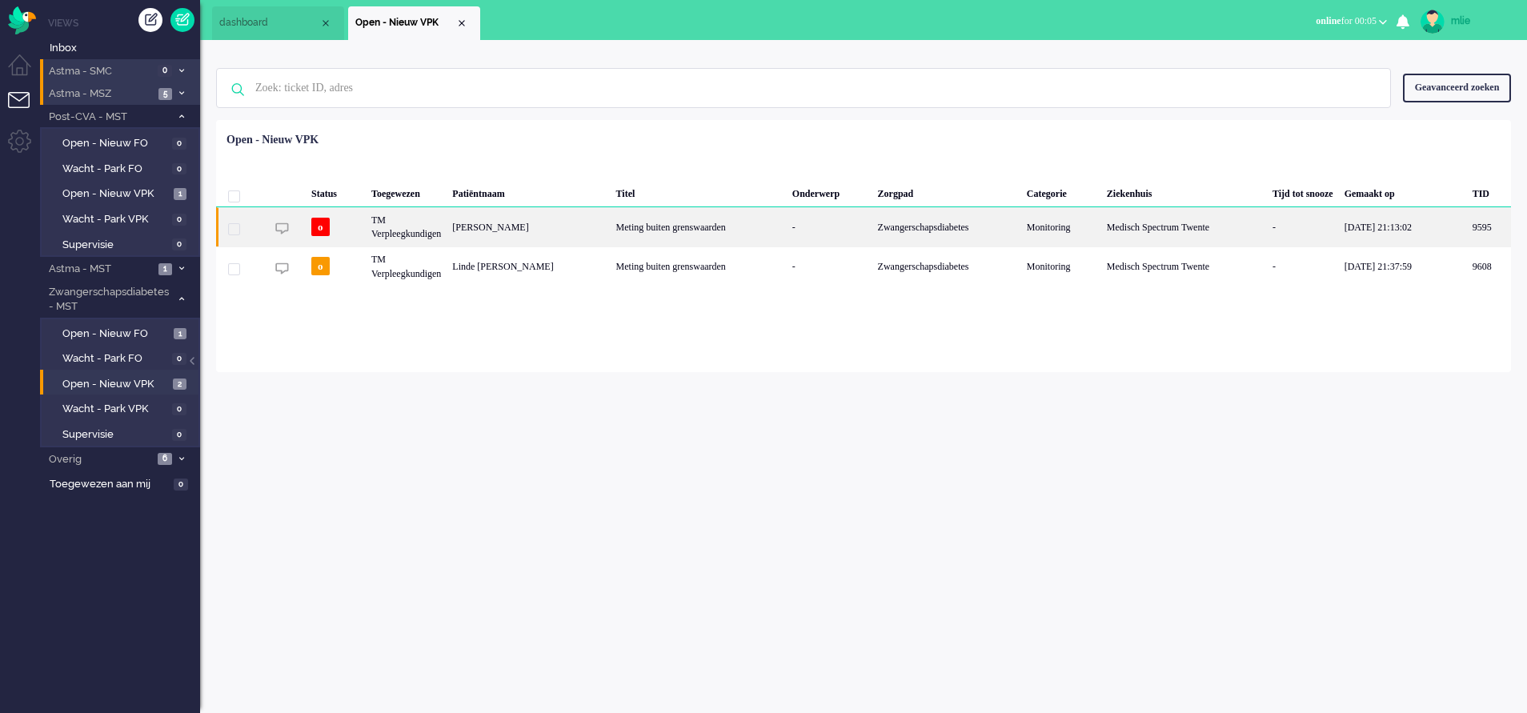
click at [874, 228] on div "Zwangerschapsdiabetes" at bounding box center [946, 226] width 149 height 39
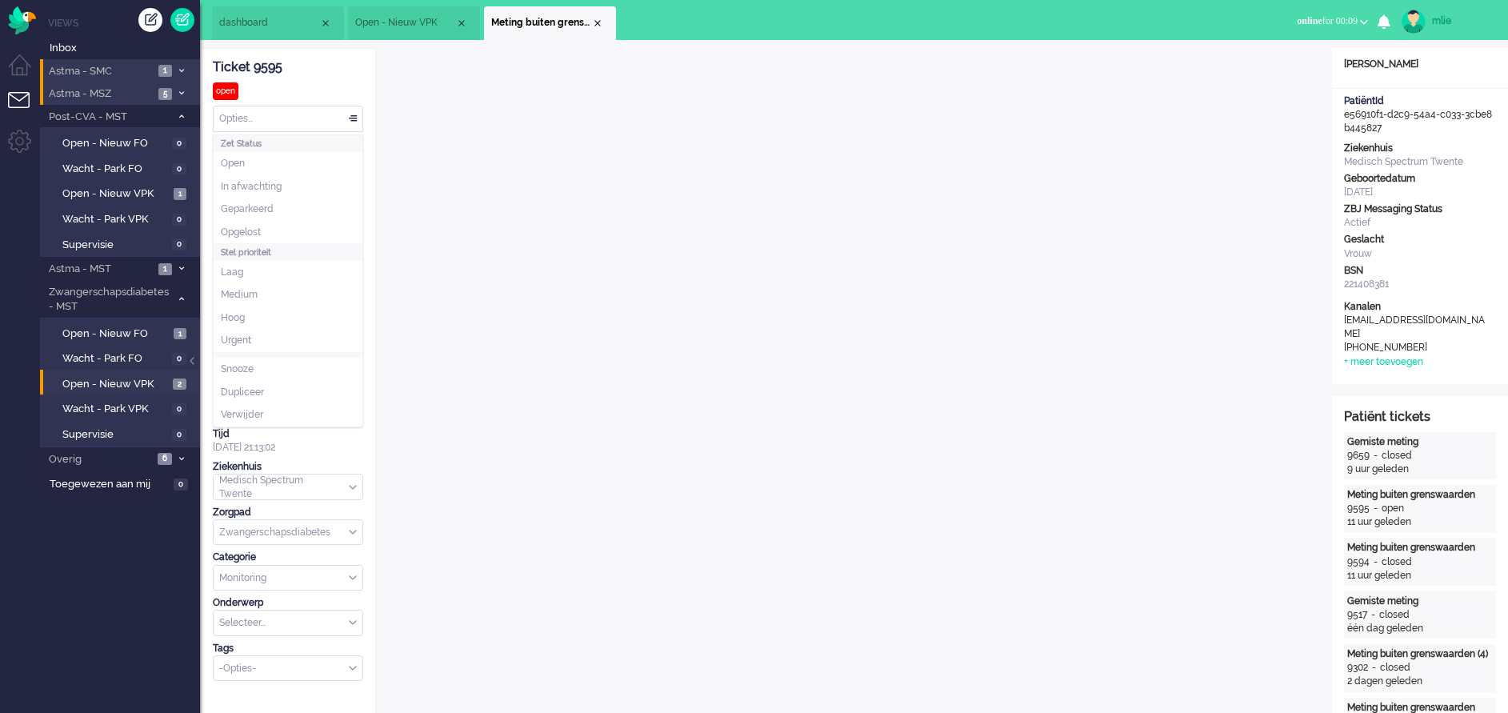
click at [353, 116] on div "Opties..." at bounding box center [288, 118] width 149 height 25
click at [281, 181] on span "In afwachting" at bounding box center [251, 187] width 61 height 14
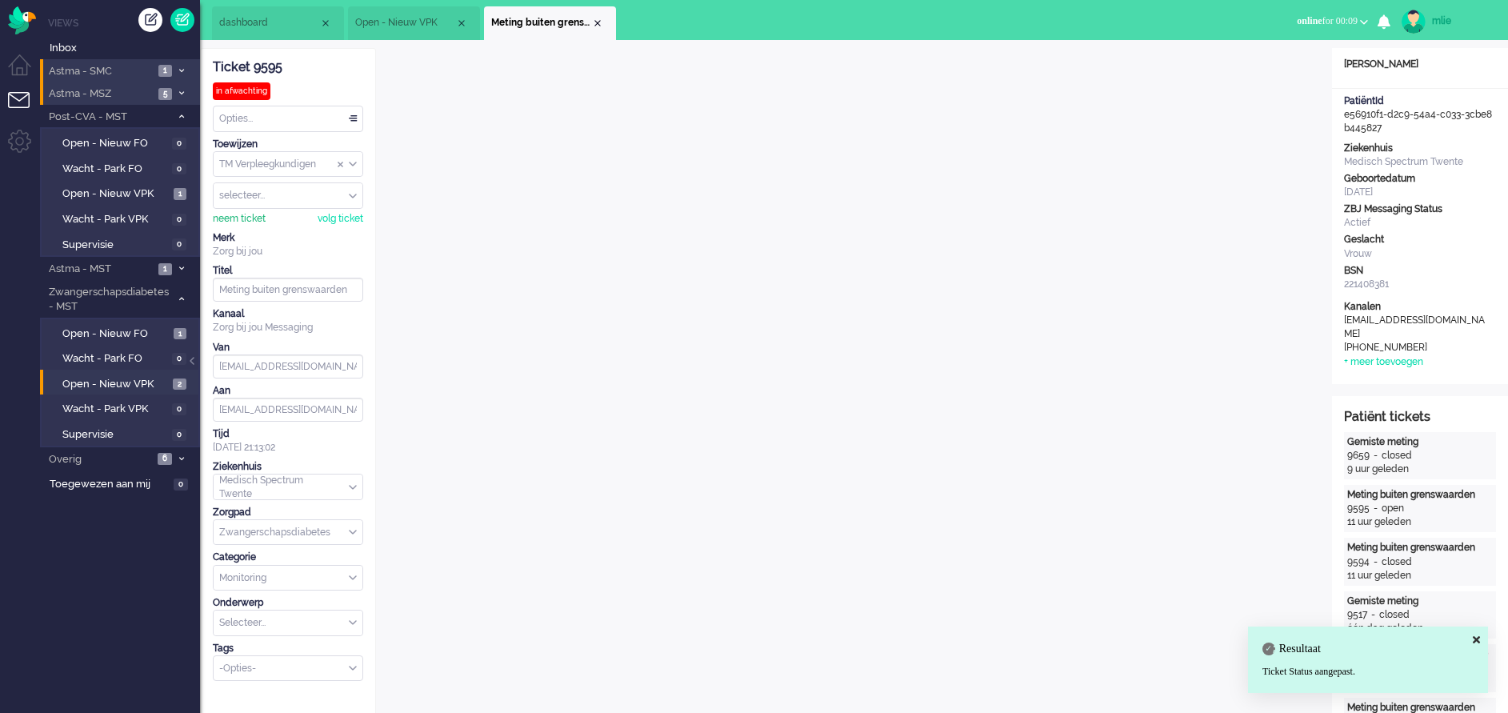
click at [237, 220] on div "neem ticket" at bounding box center [239, 219] width 53 height 14
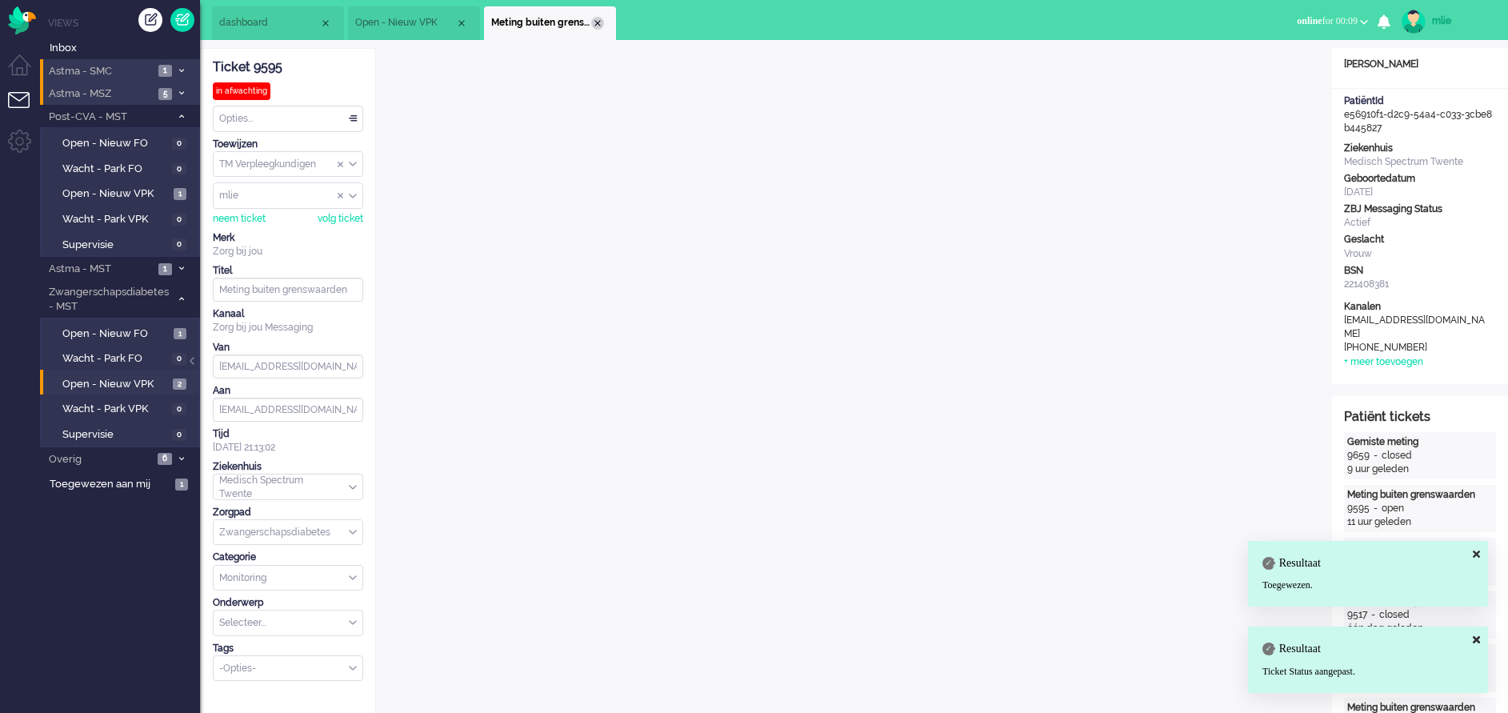
click at [599, 21] on div "Close tab" at bounding box center [597, 23] width 13 height 13
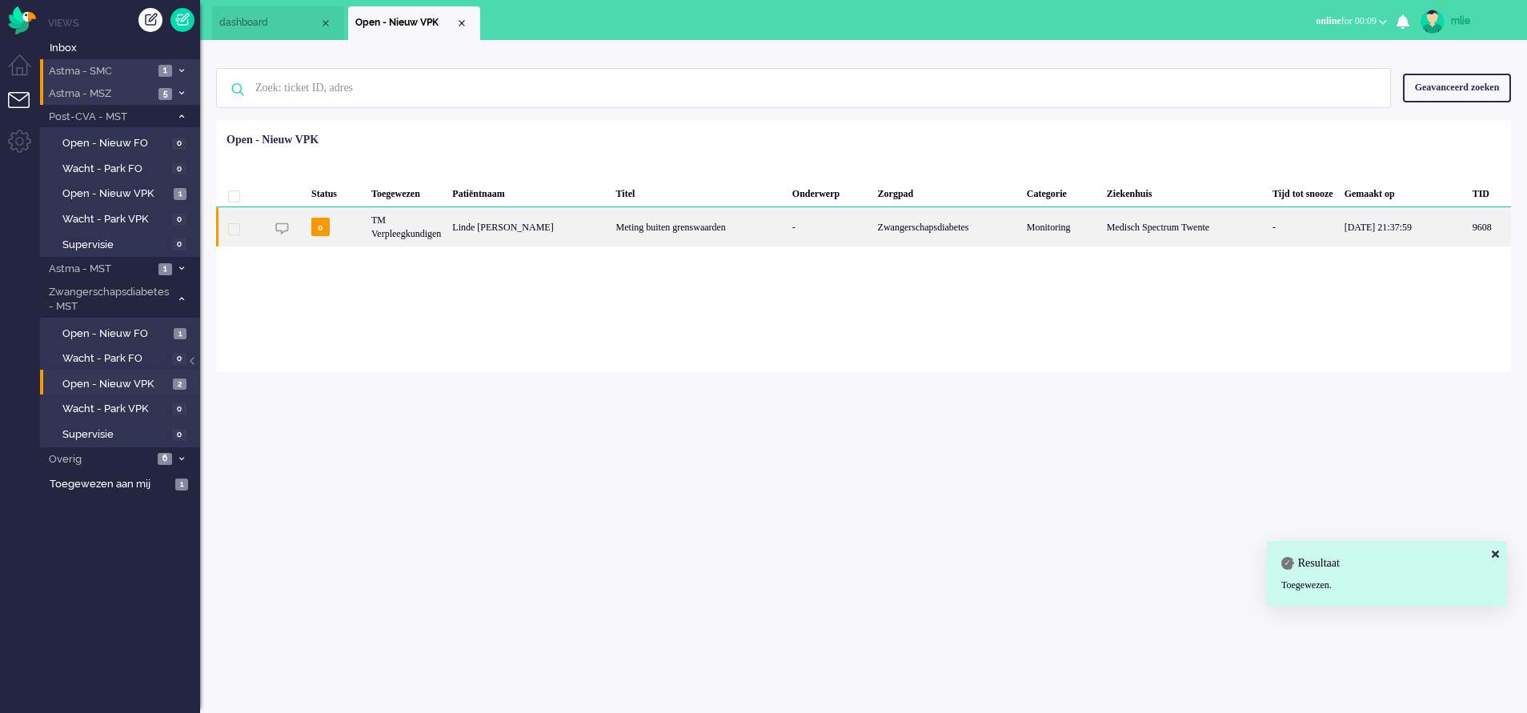
click at [768, 226] on div "Meting buiten grenswaarden" at bounding box center [698, 226] width 176 height 39
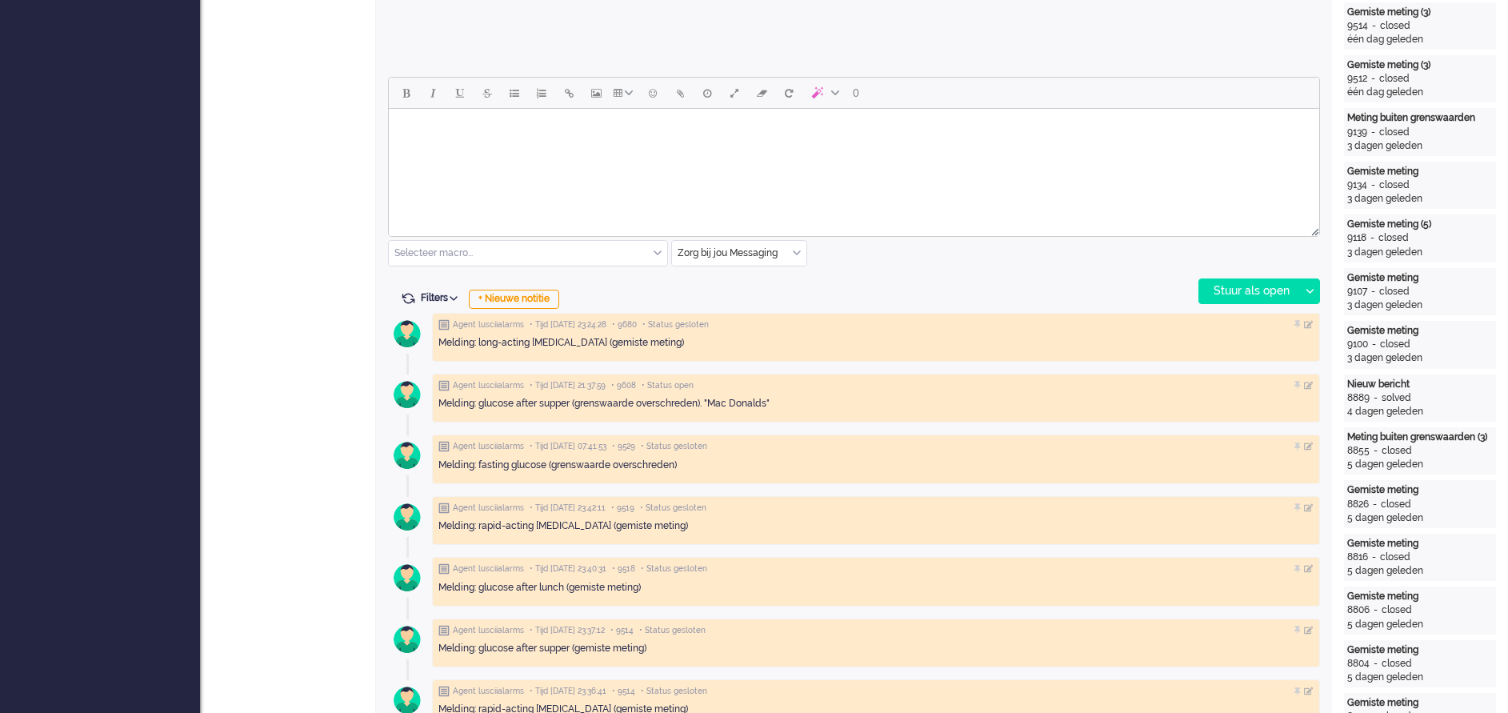
scroll to position [360, 0]
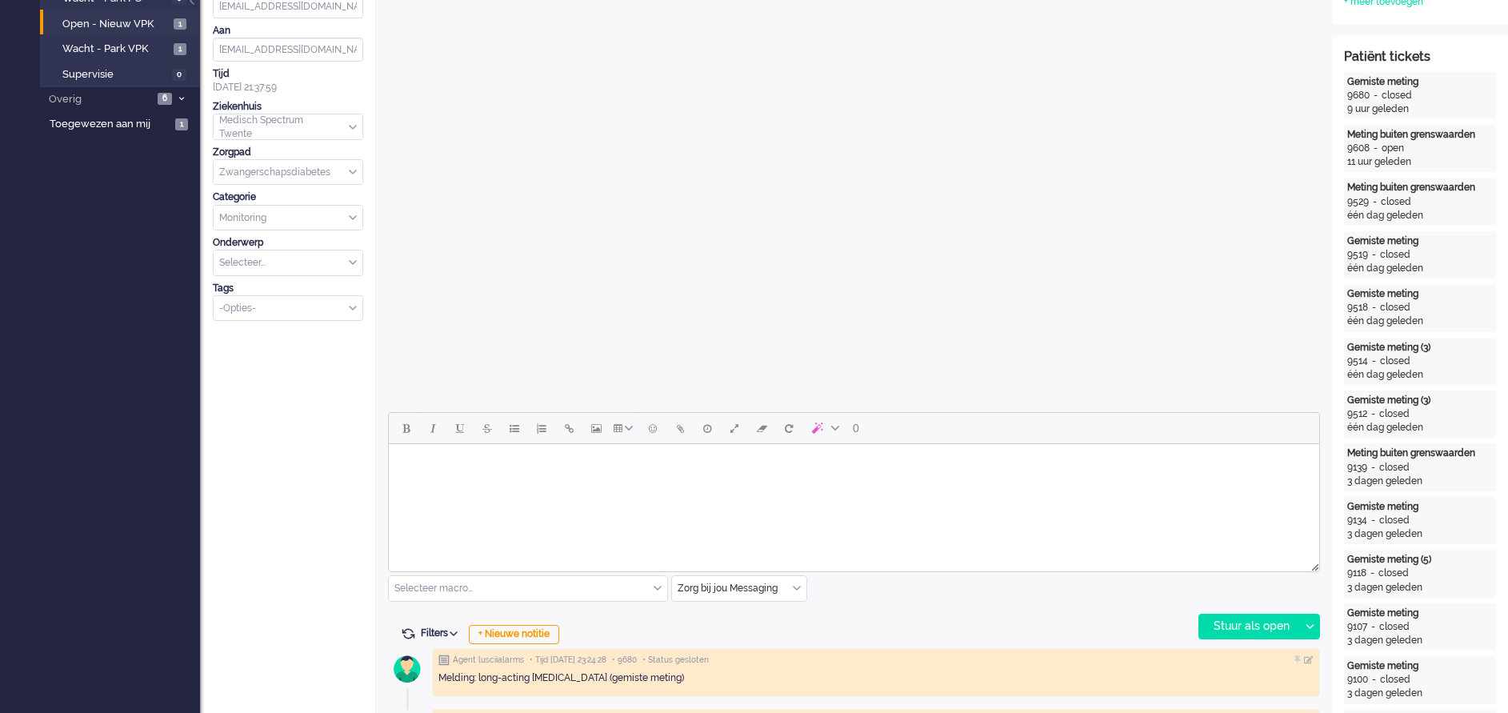
click at [415, 471] on body "Rich Text Area. Press ALT-0 for help." at bounding box center [854, 464] width 918 height 28
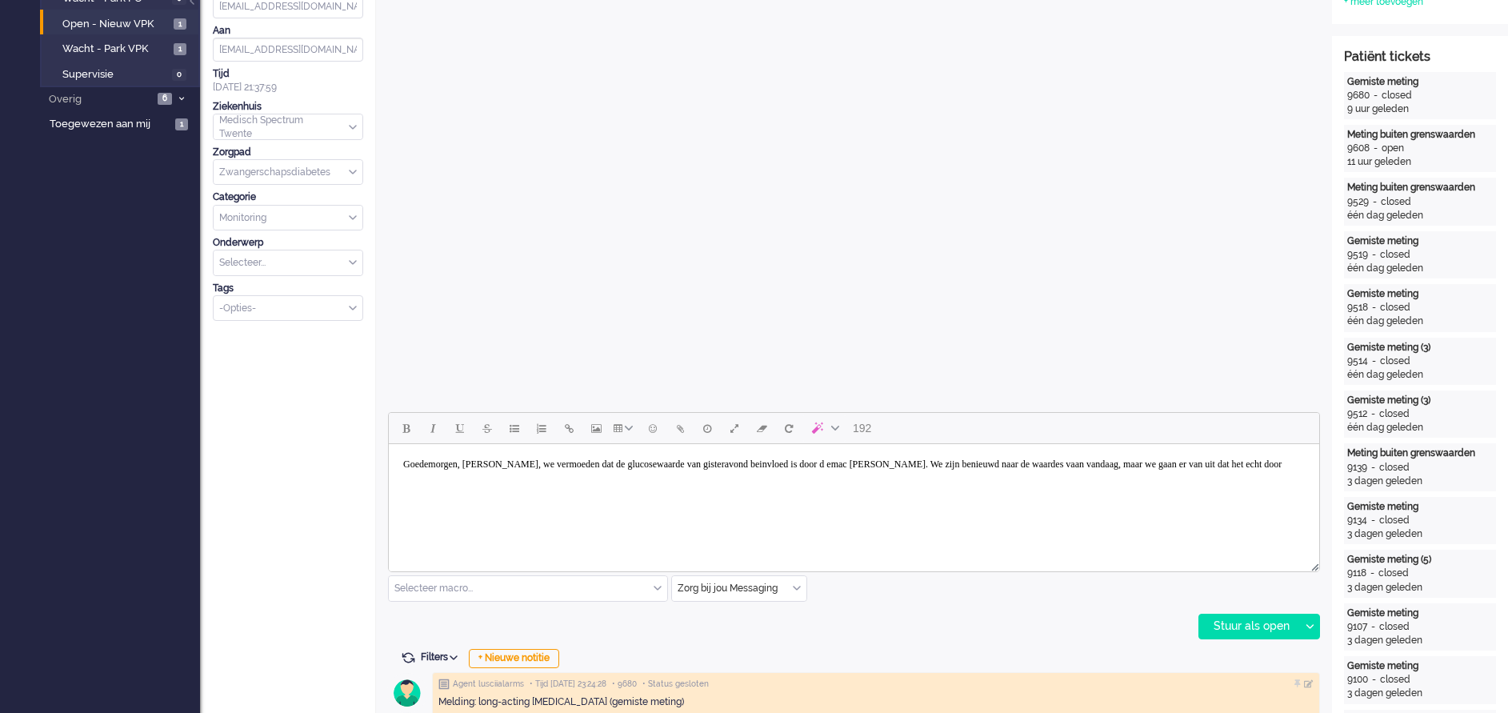
click at [819, 464] on body "Goedemorgen, [PERSON_NAME], we vermoeden dat de glucosewaarde van gisteravond b…" at bounding box center [854, 464] width 918 height 28
click at [878, 463] on body "Goedemorgen, [PERSON_NAME], we vermoeden dat de glucosewaarde van gisteravond b…" at bounding box center [854, 464] width 918 height 28
click at [1129, 467] on body "Goedemorgen, [PERSON_NAME], we vermoeden dat de glucosewaarde van gisteravond b…" at bounding box center [854, 464] width 918 height 28
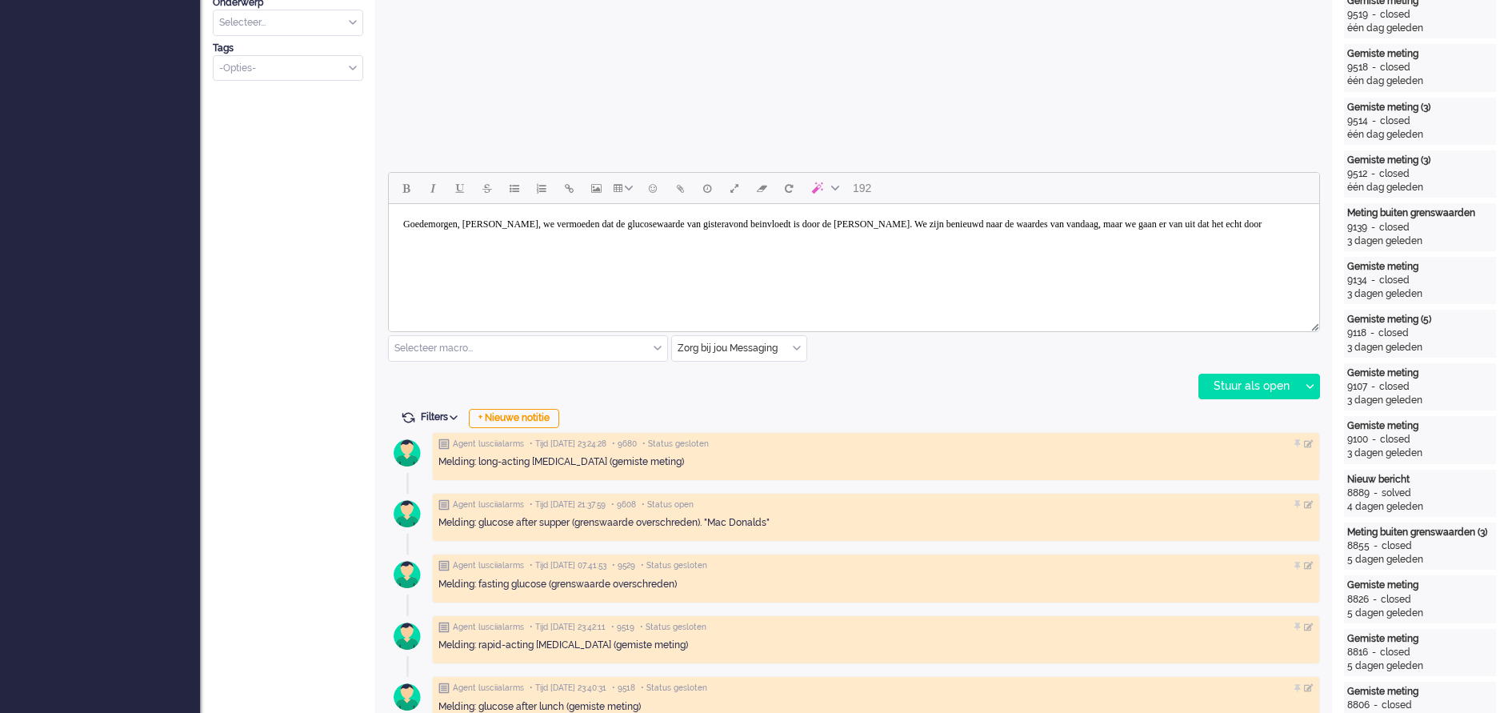
scroll to position [480, 0]
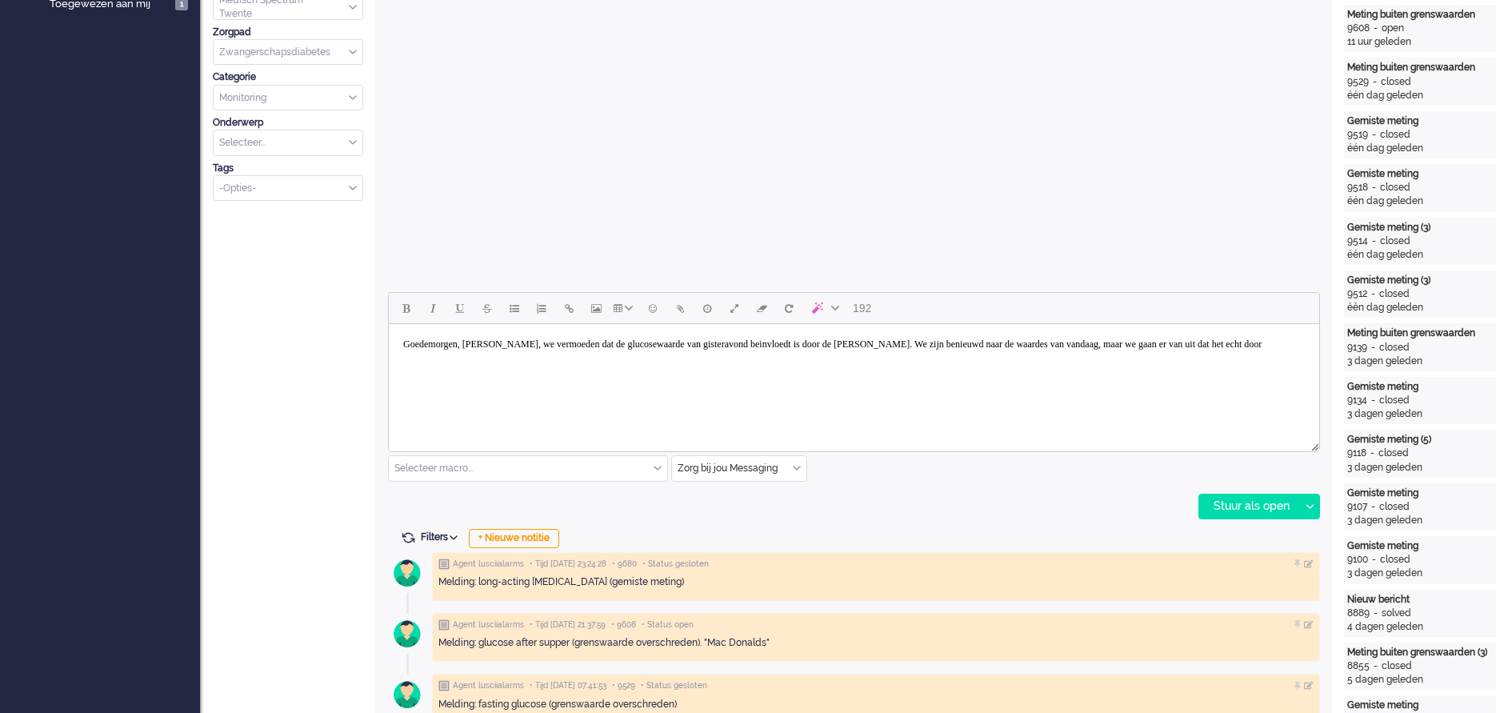
click at [502, 357] on body "Goedemorgen, [PERSON_NAME], we vermoeden dat de glucosewaarde van gisteravond b…" at bounding box center [854, 344] width 918 height 28
click at [1230, 503] on div "Stuur als open" at bounding box center [1249, 506] width 100 height 24
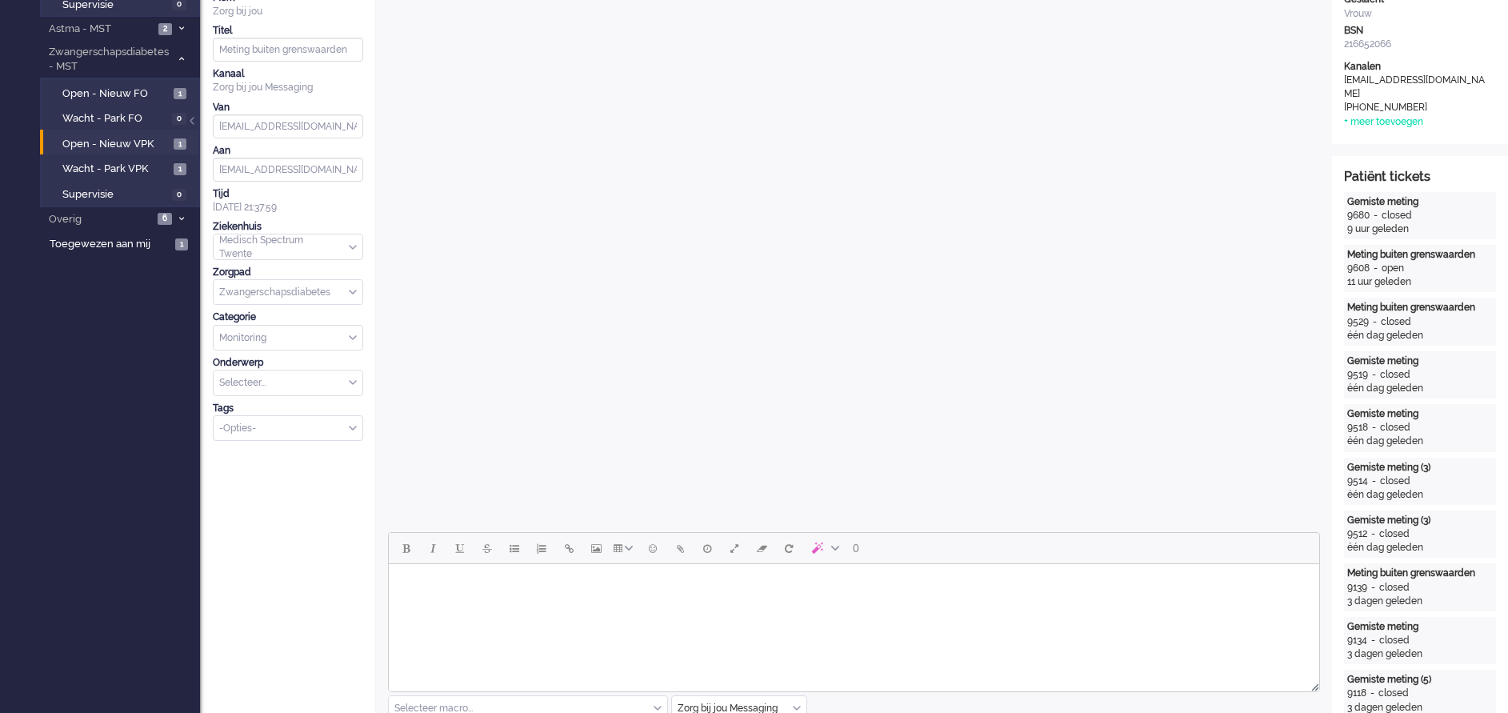
scroll to position [0, 0]
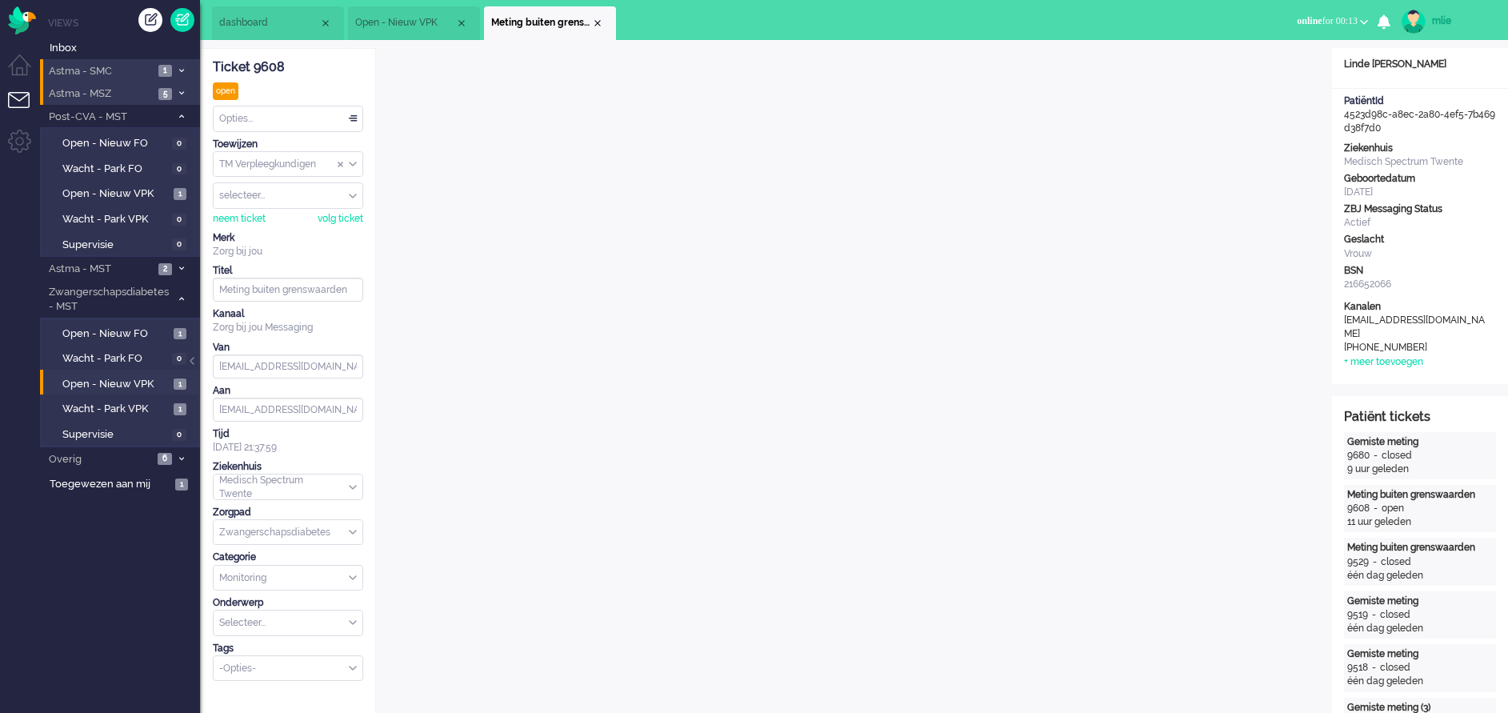
click at [349, 114] on div "Opties..." at bounding box center [288, 118] width 149 height 25
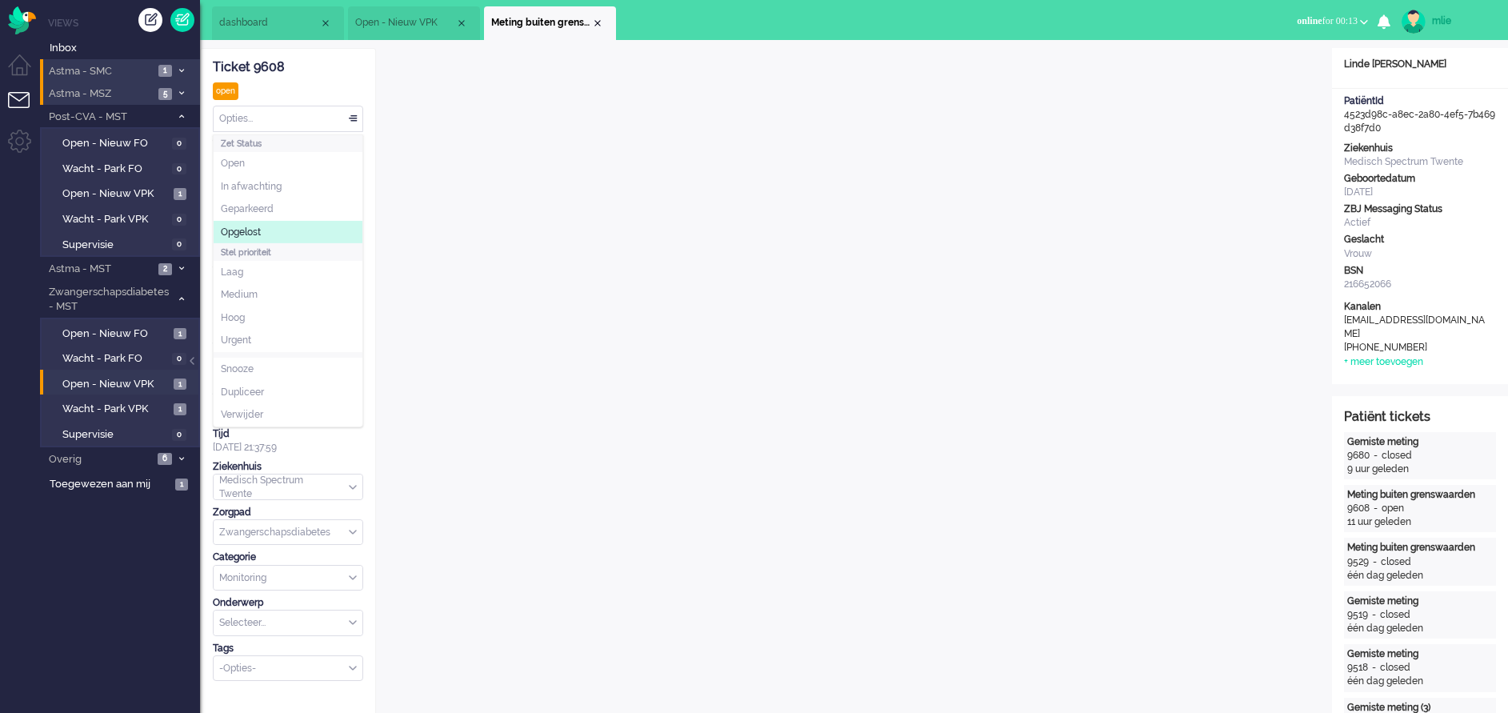
click at [279, 234] on li "Opgelost" at bounding box center [288, 232] width 149 height 23
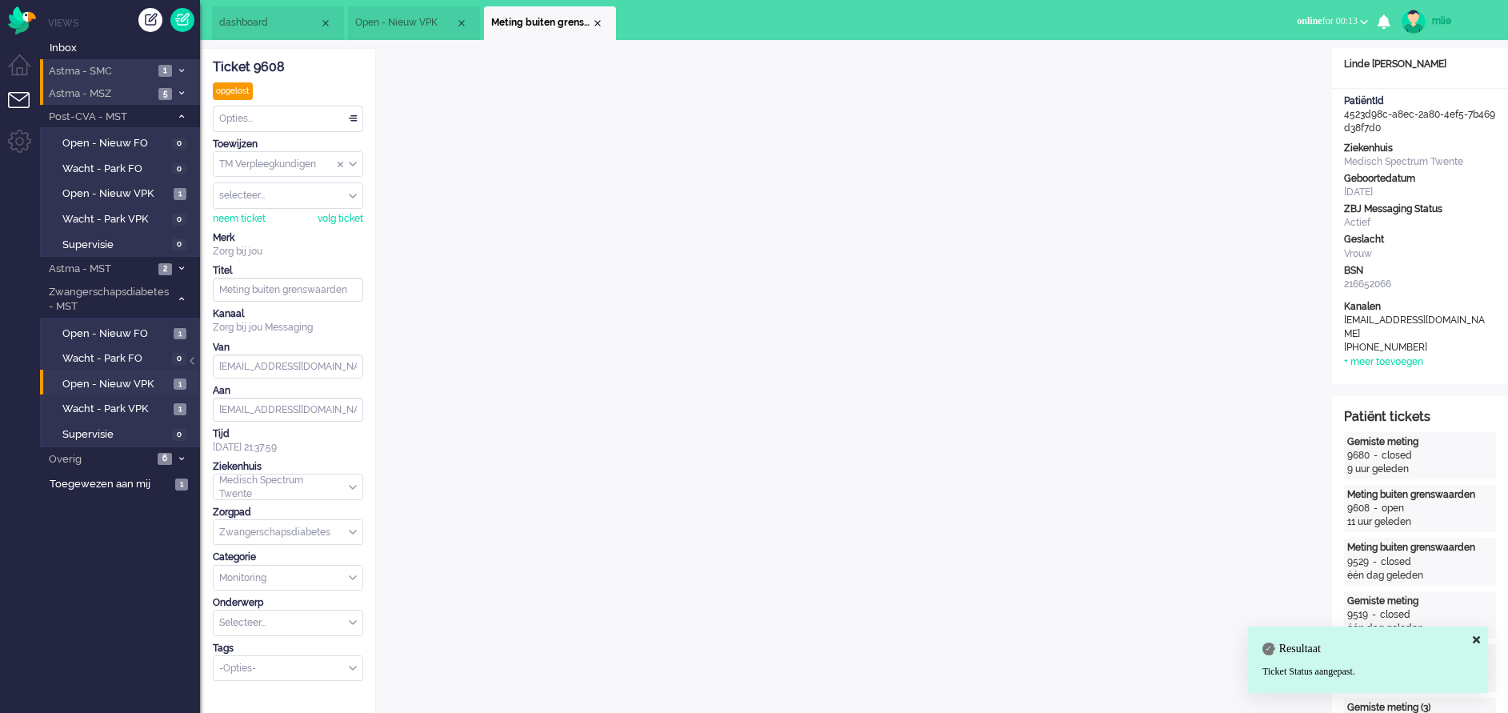
click at [596, 25] on div "Close tab" at bounding box center [597, 23] width 13 height 13
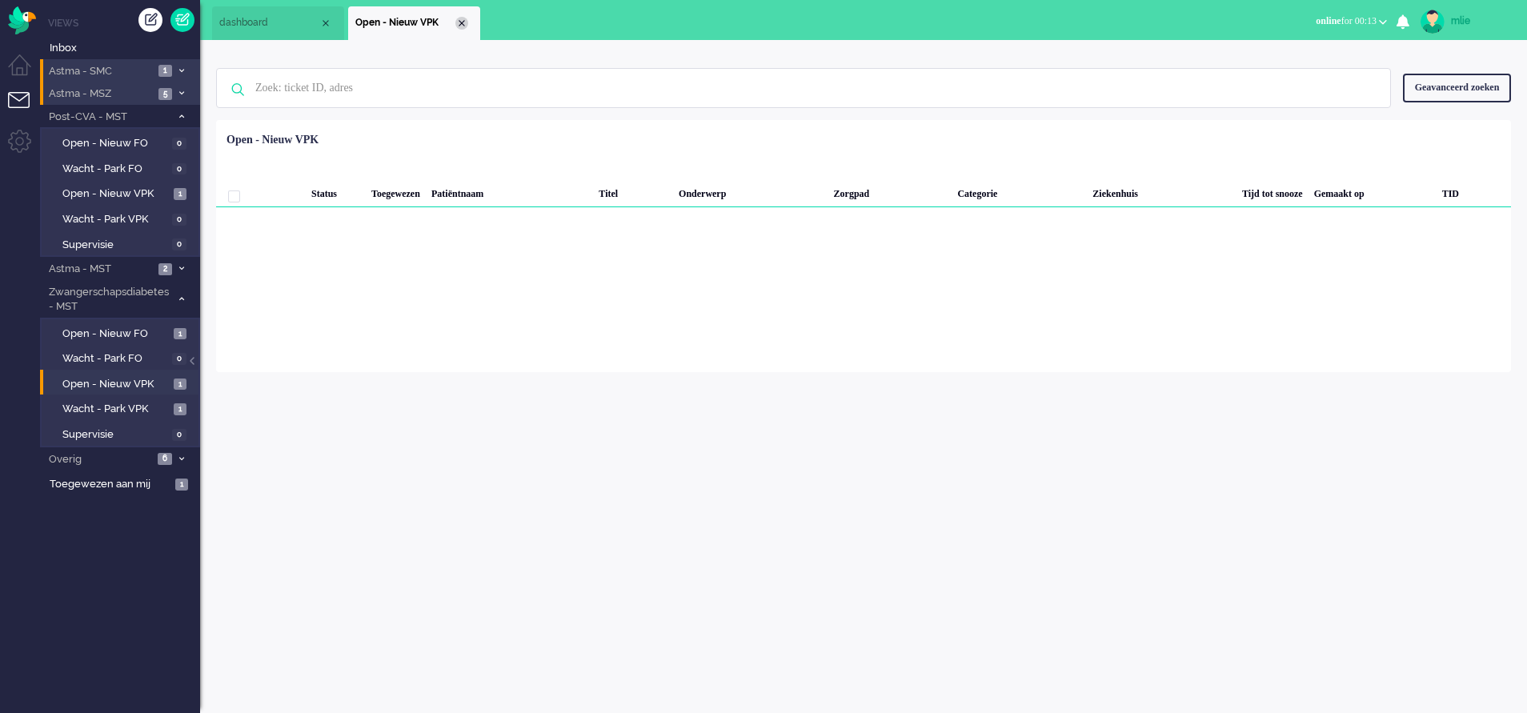
click at [463, 21] on div "Close tab" at bounding box center [461, 23] width 13 height 13
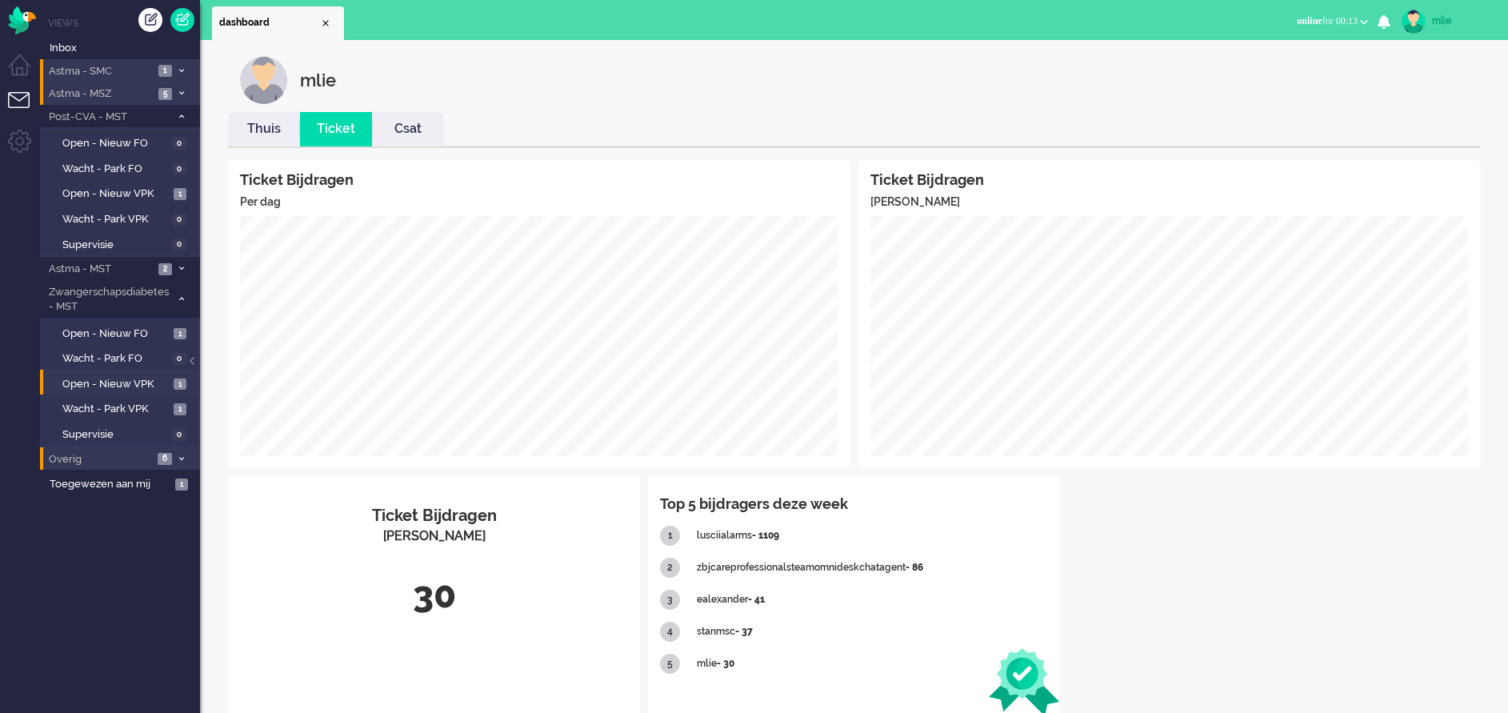
click at [177, 457] on span at bounding box center [181, 458] width 12 height 9
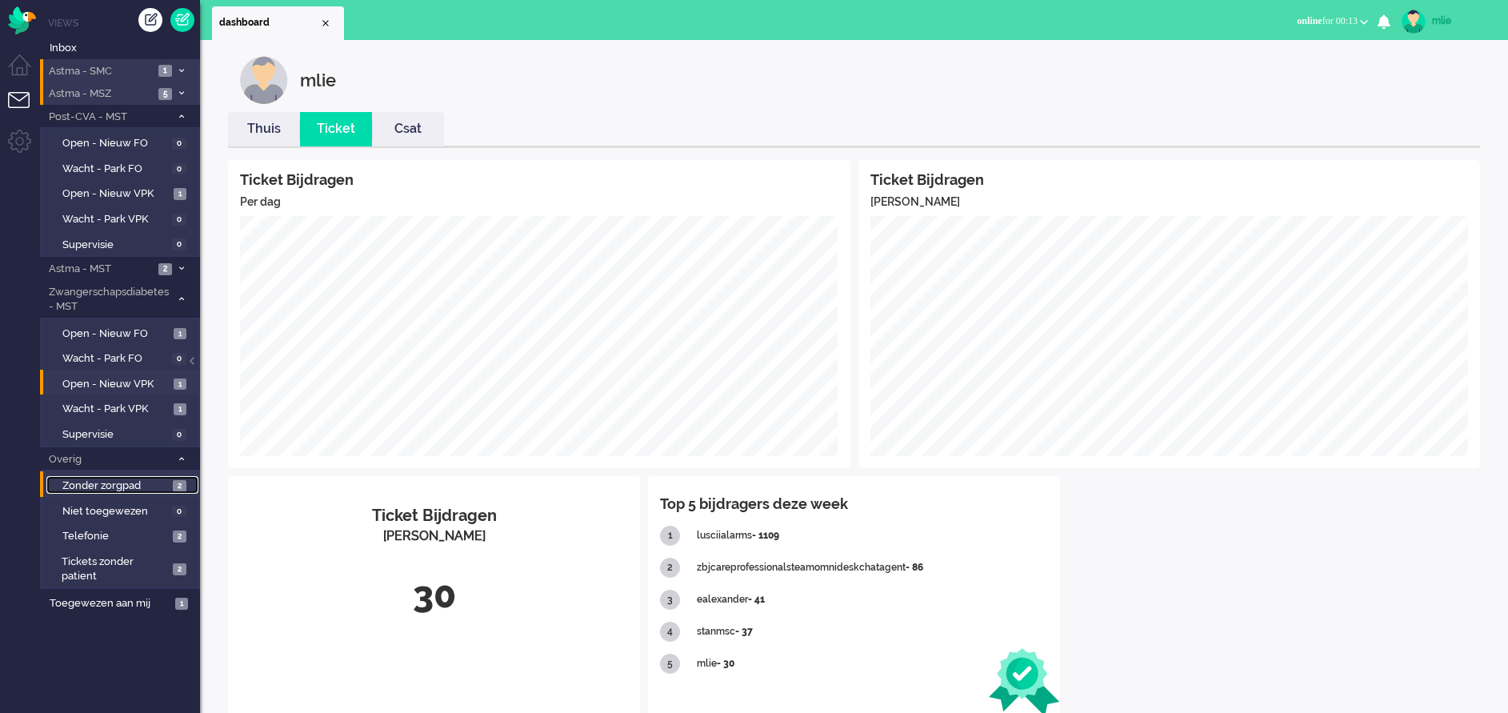
click at [106, 482] on span "Zonder zorgpad" at bounding box center [115, 485] width 106 height 15
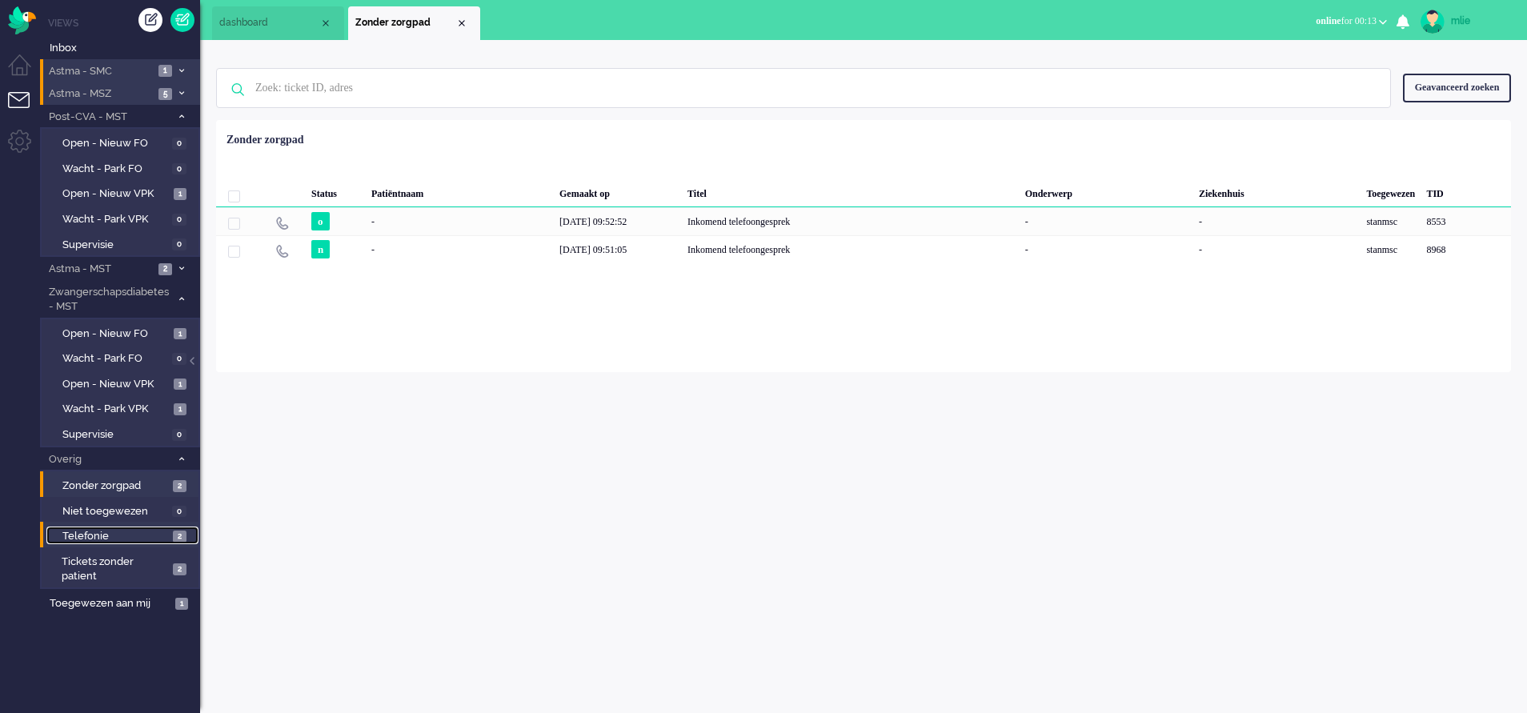
click at [118, 534] on span "Telefonie" at bounding box center [115, 536] width 106 height 15
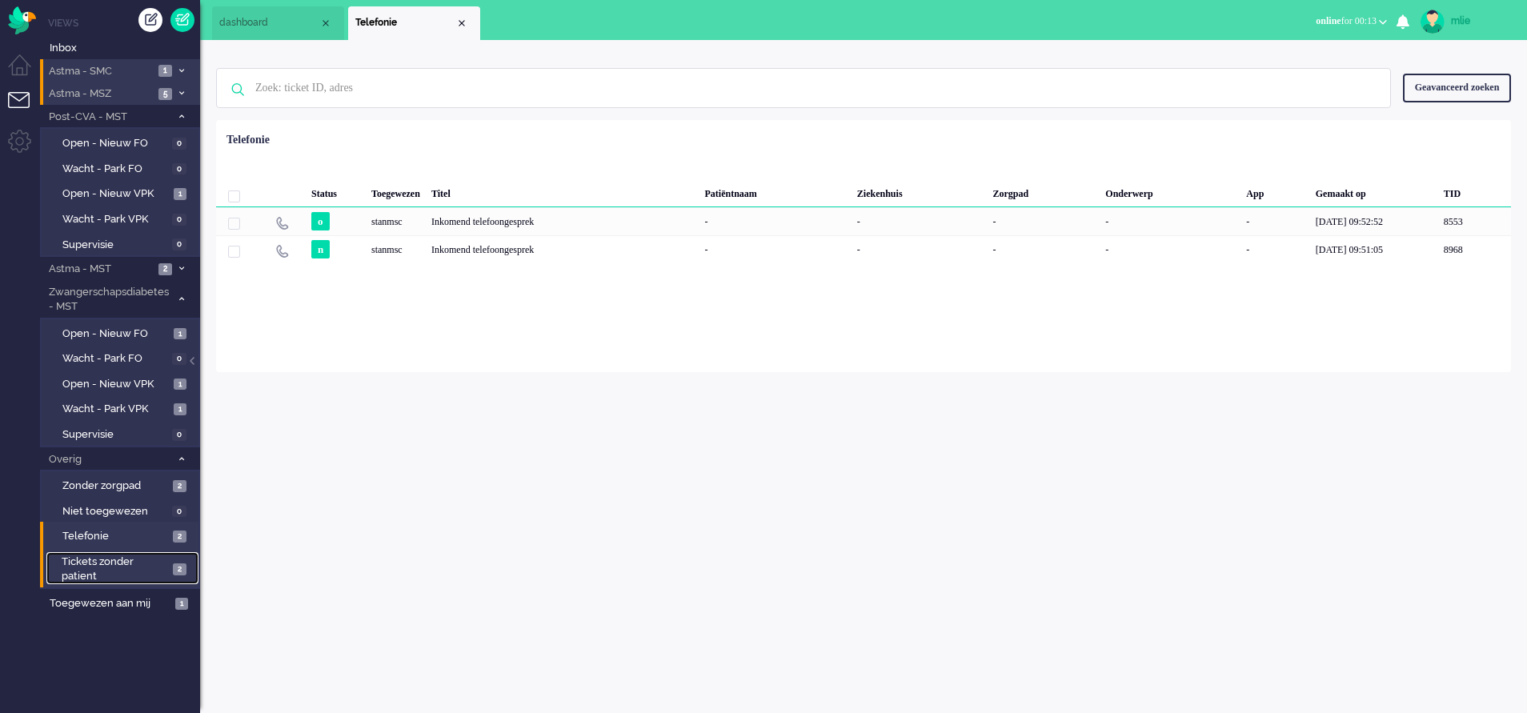
click at [82, 565] on span "Tickets zonder patient" at bounding box center [115, 569] width 106 height 30
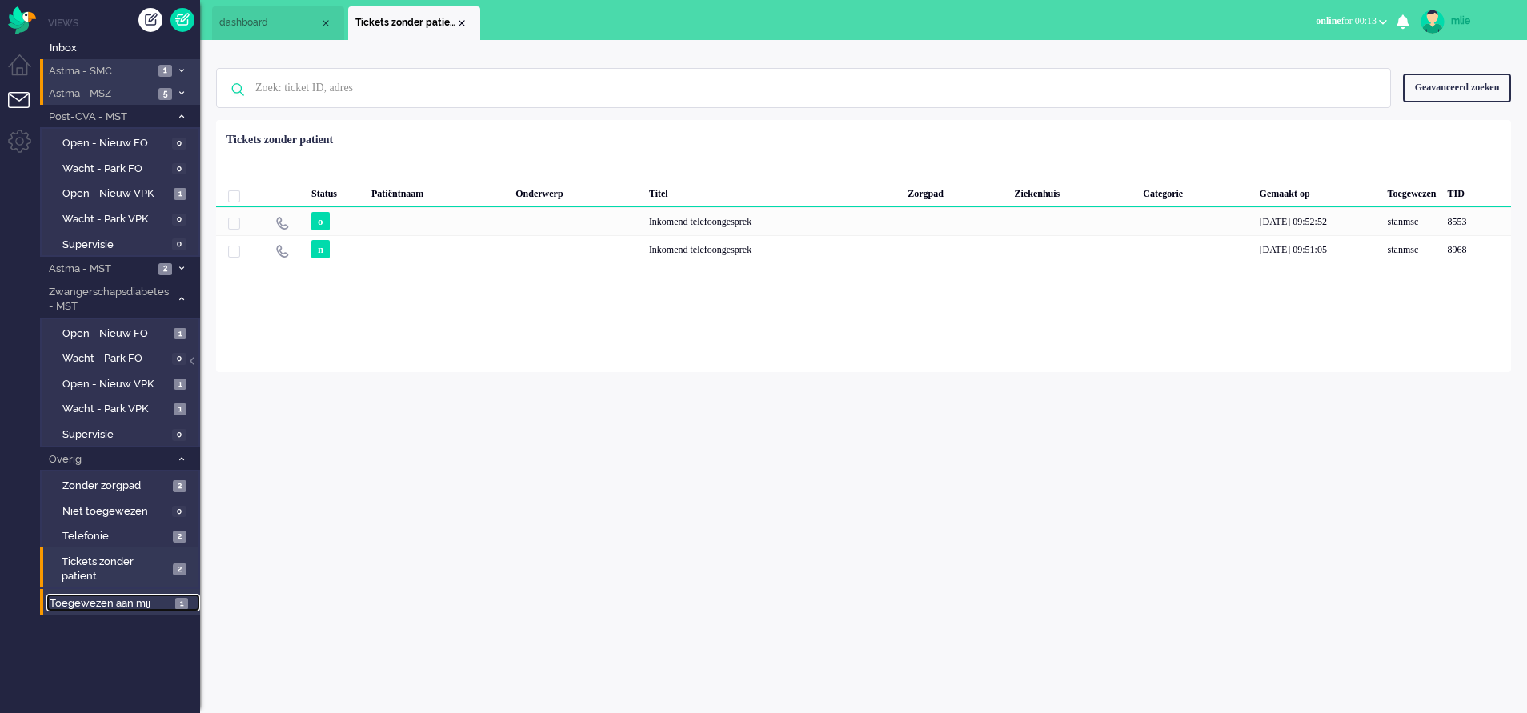
click at [79, 599] on span "Toegewezen aan mij" at bounding box center [110, 603] width 121 height 15
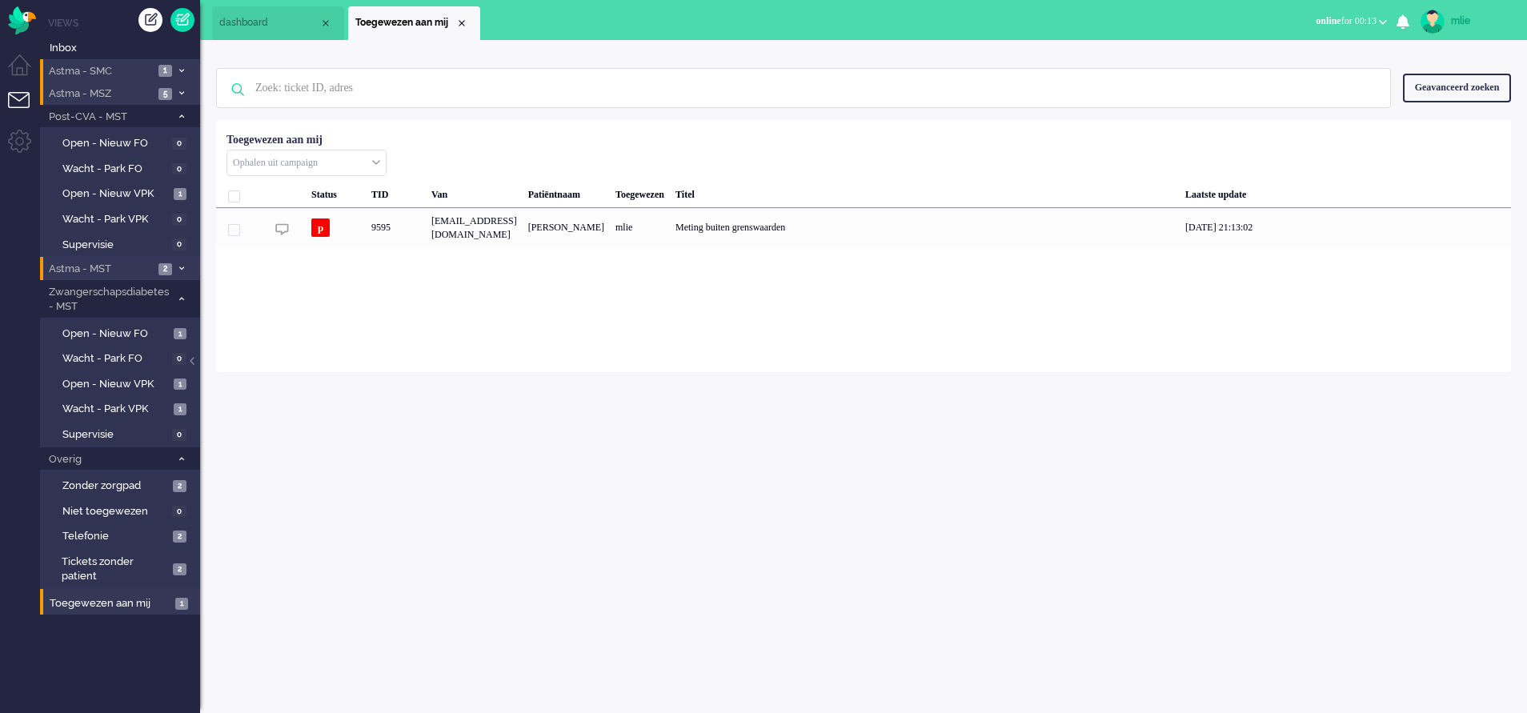
click at [184, 266] on span at bounding box center [181, 269] width 12 height 9
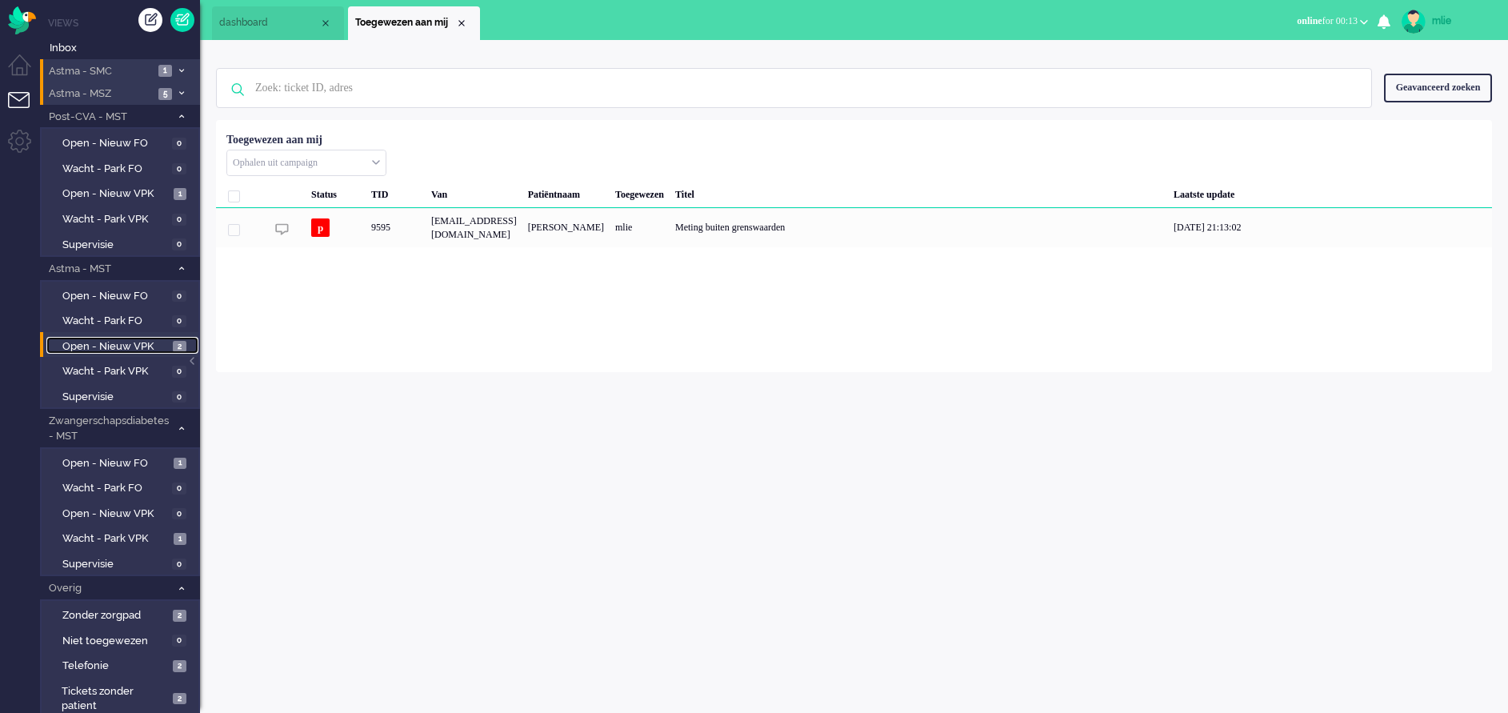
click at [119, 342] on span "Open - Nieuw VPK" at bounding box center [115, 346] width 106 height 15
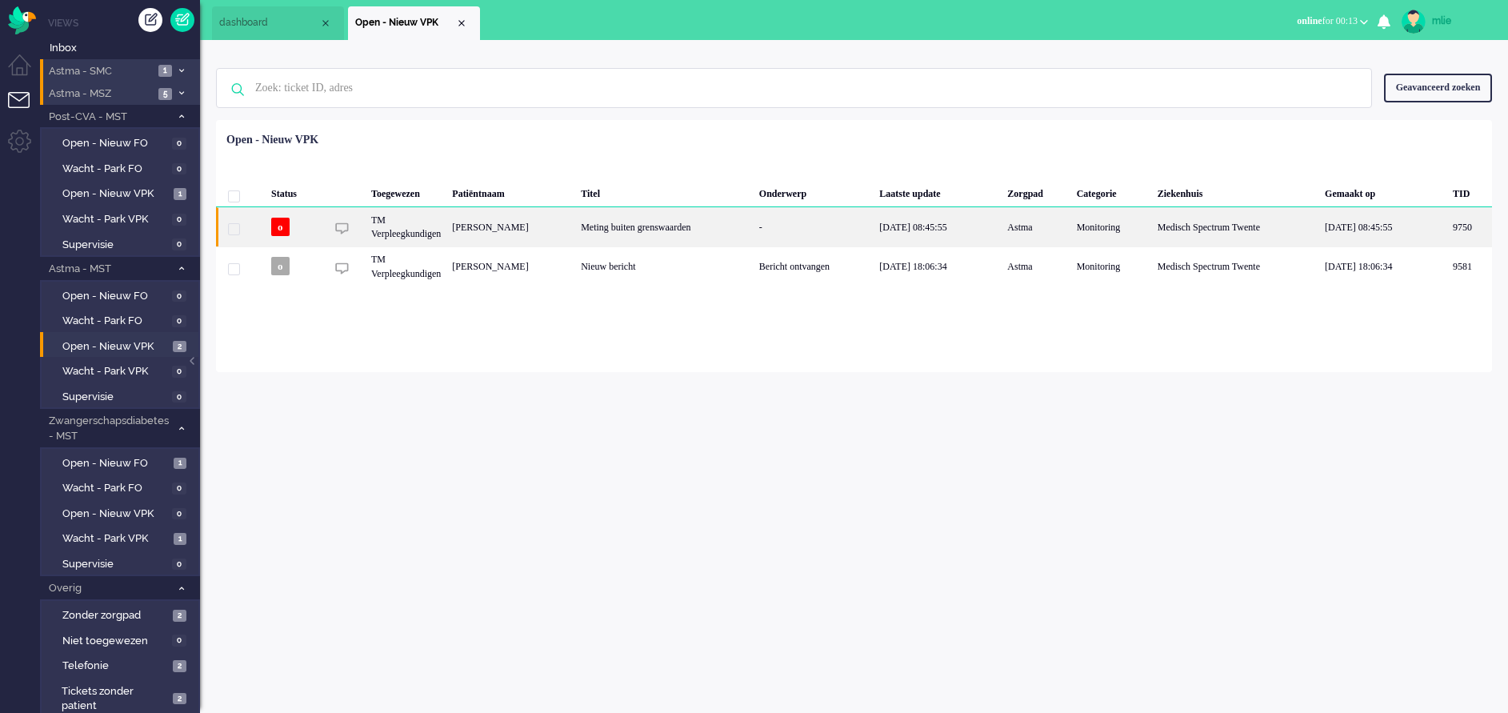
click at [957, 226] on div "[DATE] 08:45:55" at bounding box center [938, 226] width 128 height 39
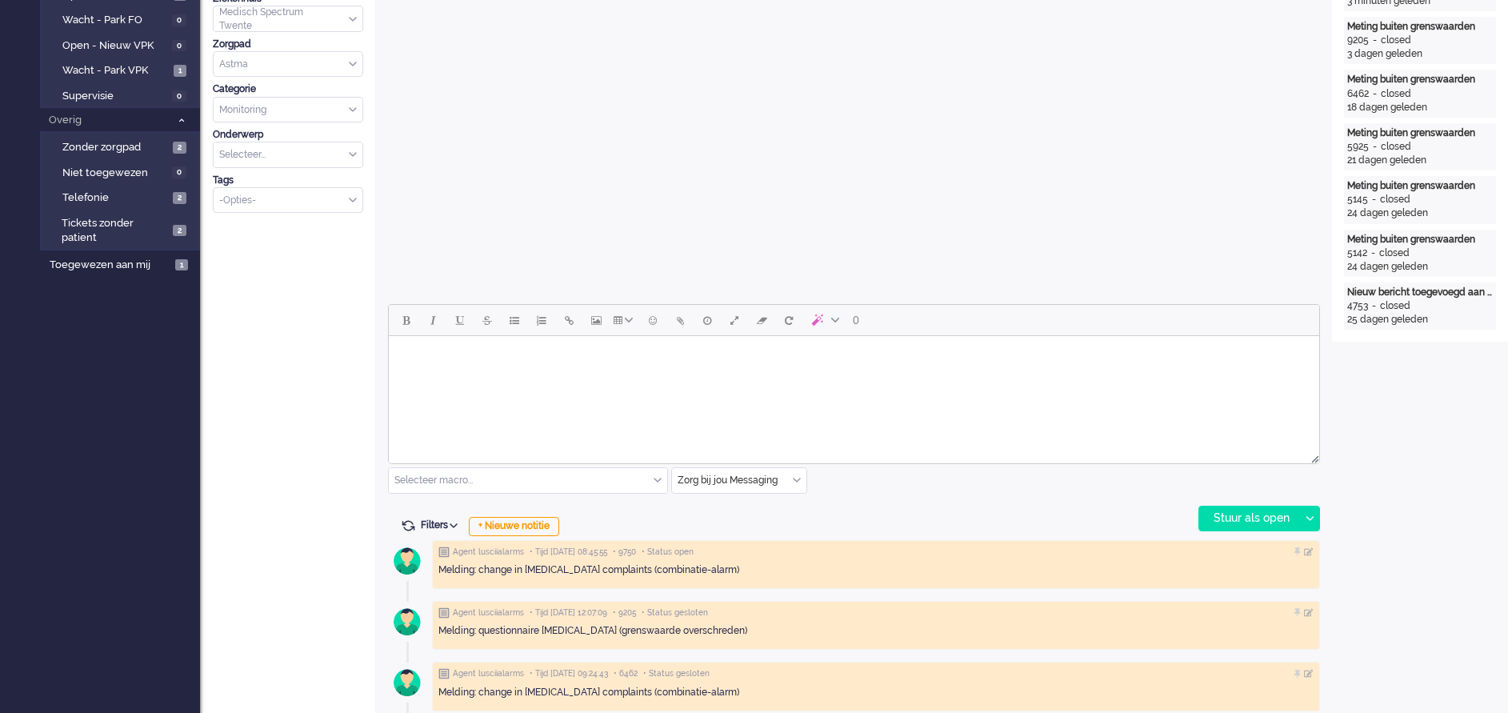
scroll to position [480, 0]
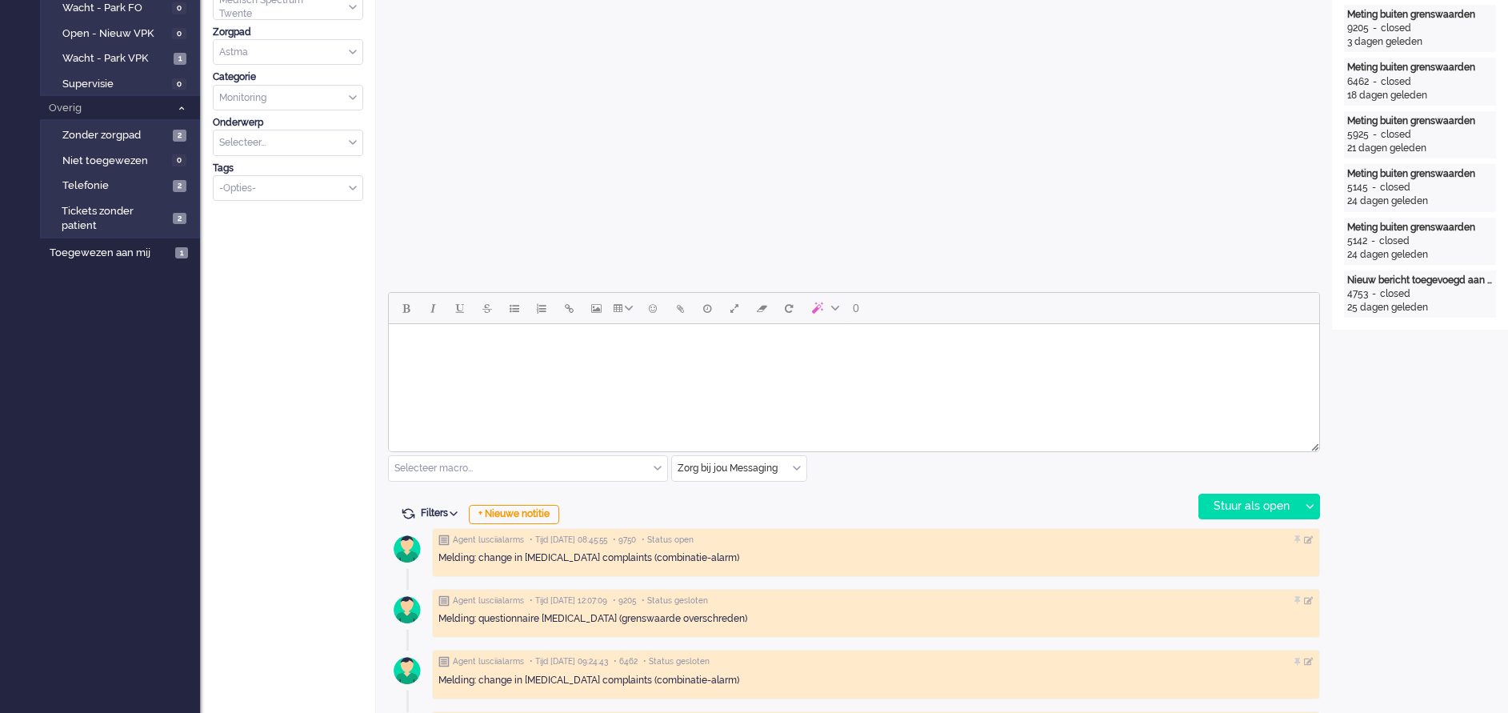
click at [470, 358] on body "Rich Text Area. Press ALT-0 for help." at bounding box center [854, 344] width 918 height 28
click at [1261, 509] on div "Stuur als open" at bounding box center [1249, 506] width 100 height 24
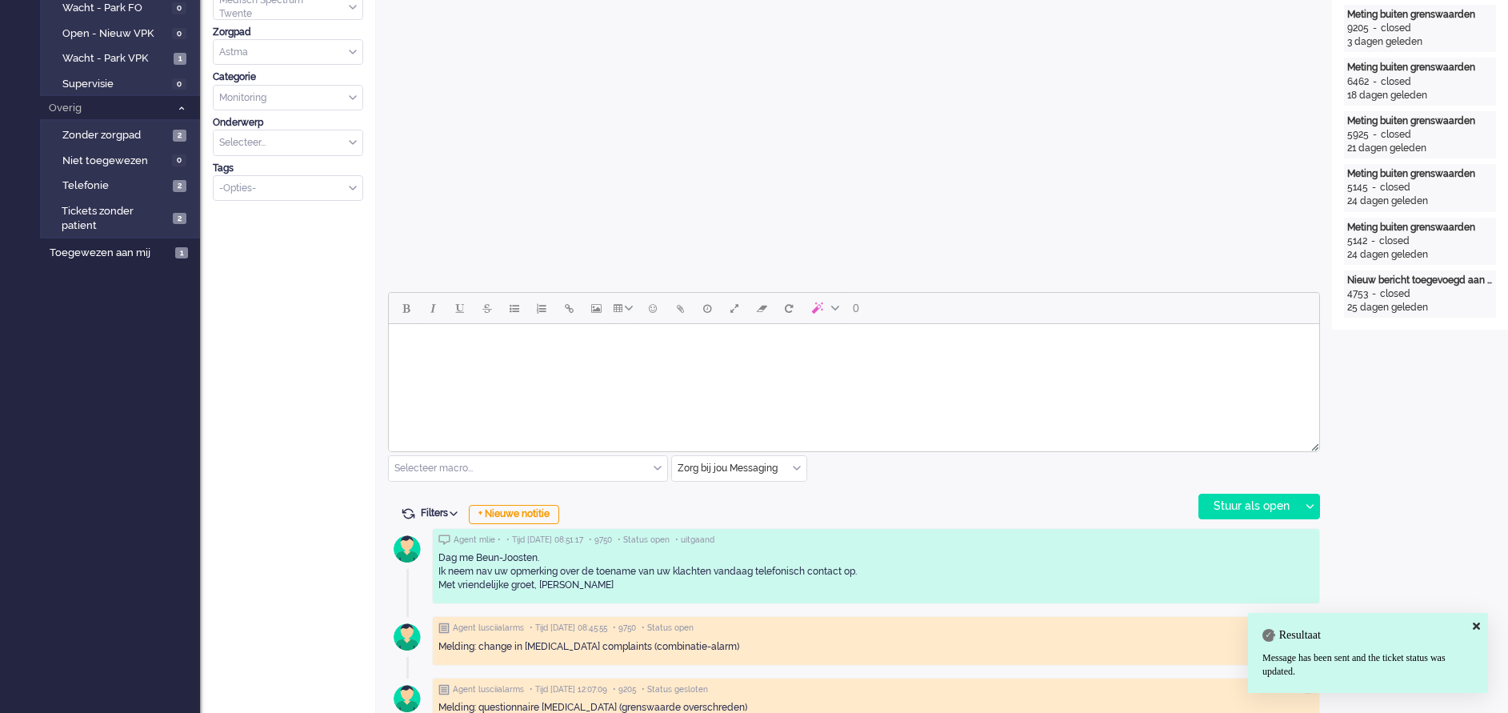
scroll to position [0, 0]
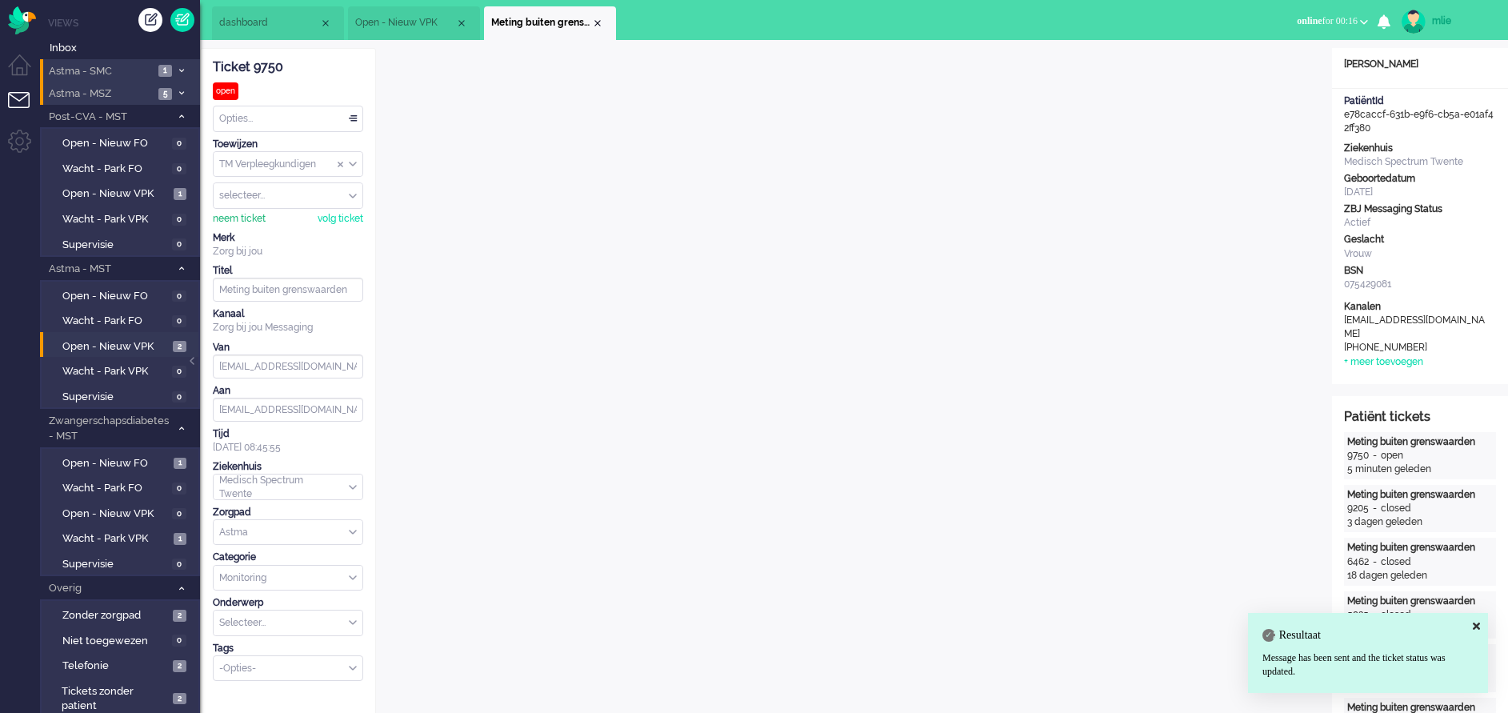
click at [246, 215] on div "neem ticket" at bounding box center [239, 219] width 53 height 14
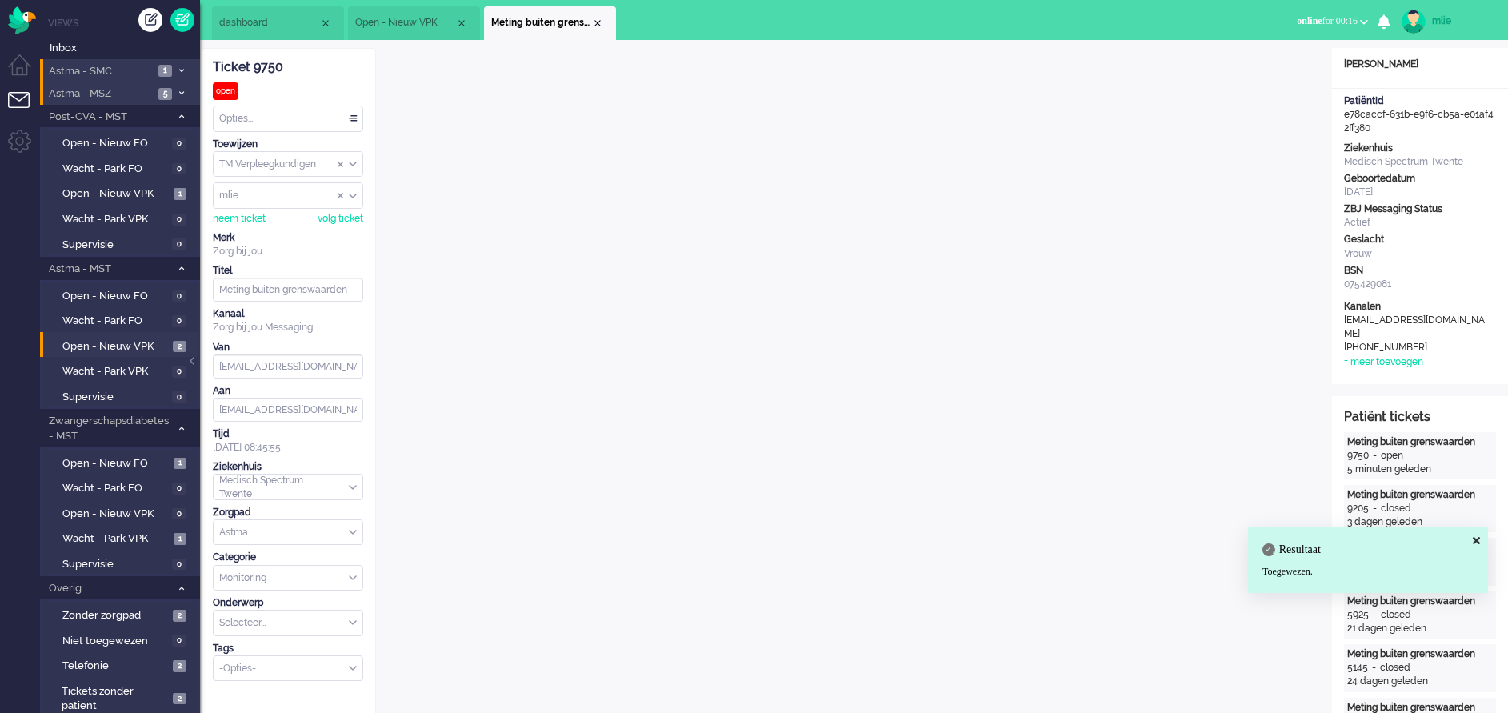
click at [353, 117] on div "Opties..." at bounding box center [288, 118] width 149 height 25
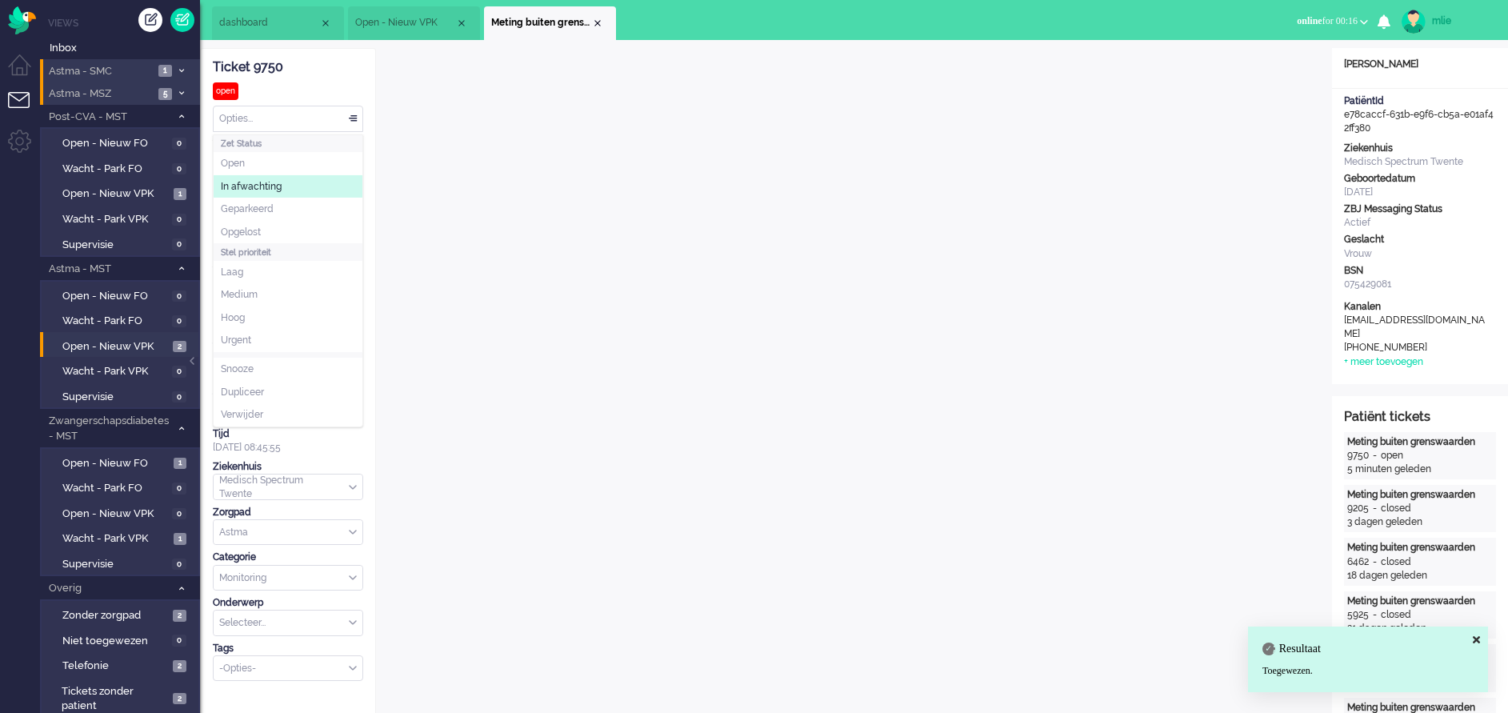
click at [262, 186] on span "In afwachting" at bounding box center [251, 187] width 61 height 14
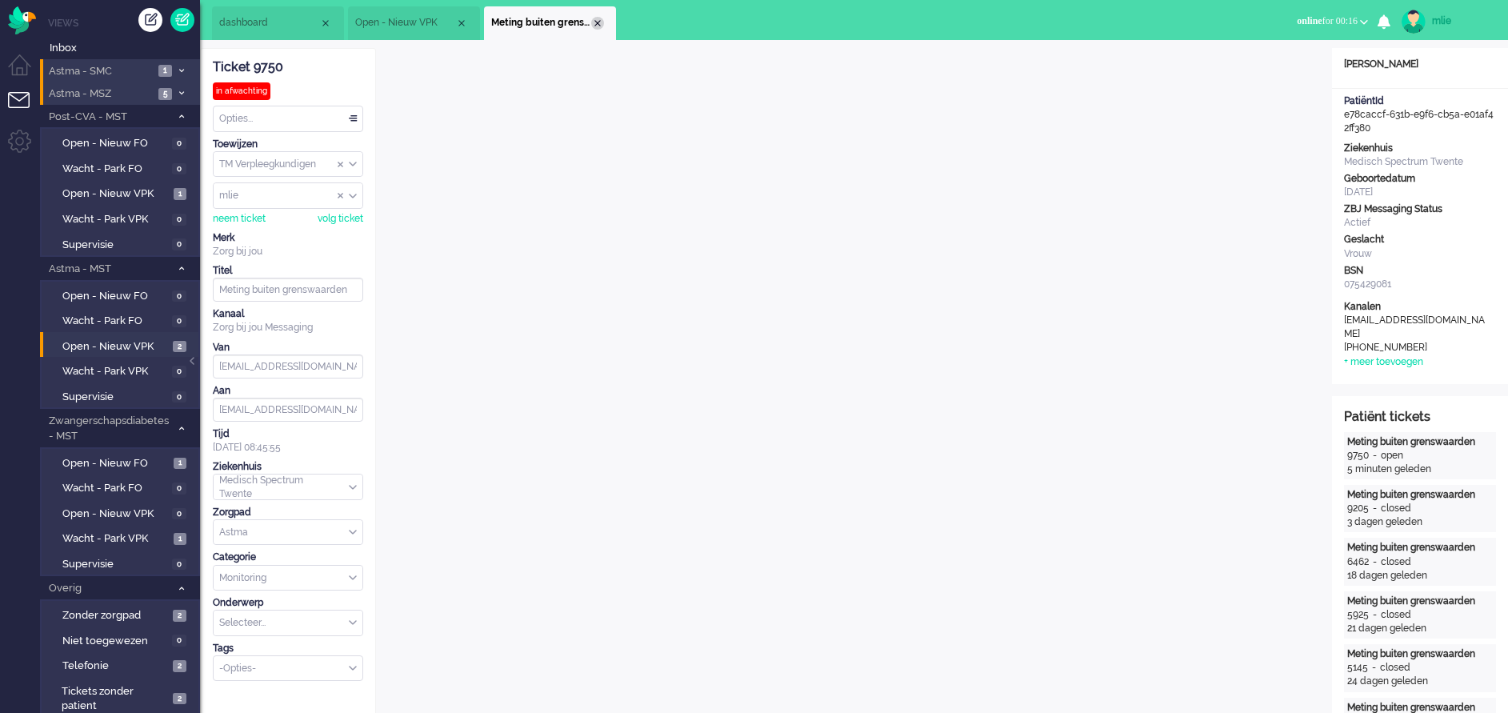
click at [600, 26] on div "Close tab" at bounding box center [597, 23] width 13 height 13
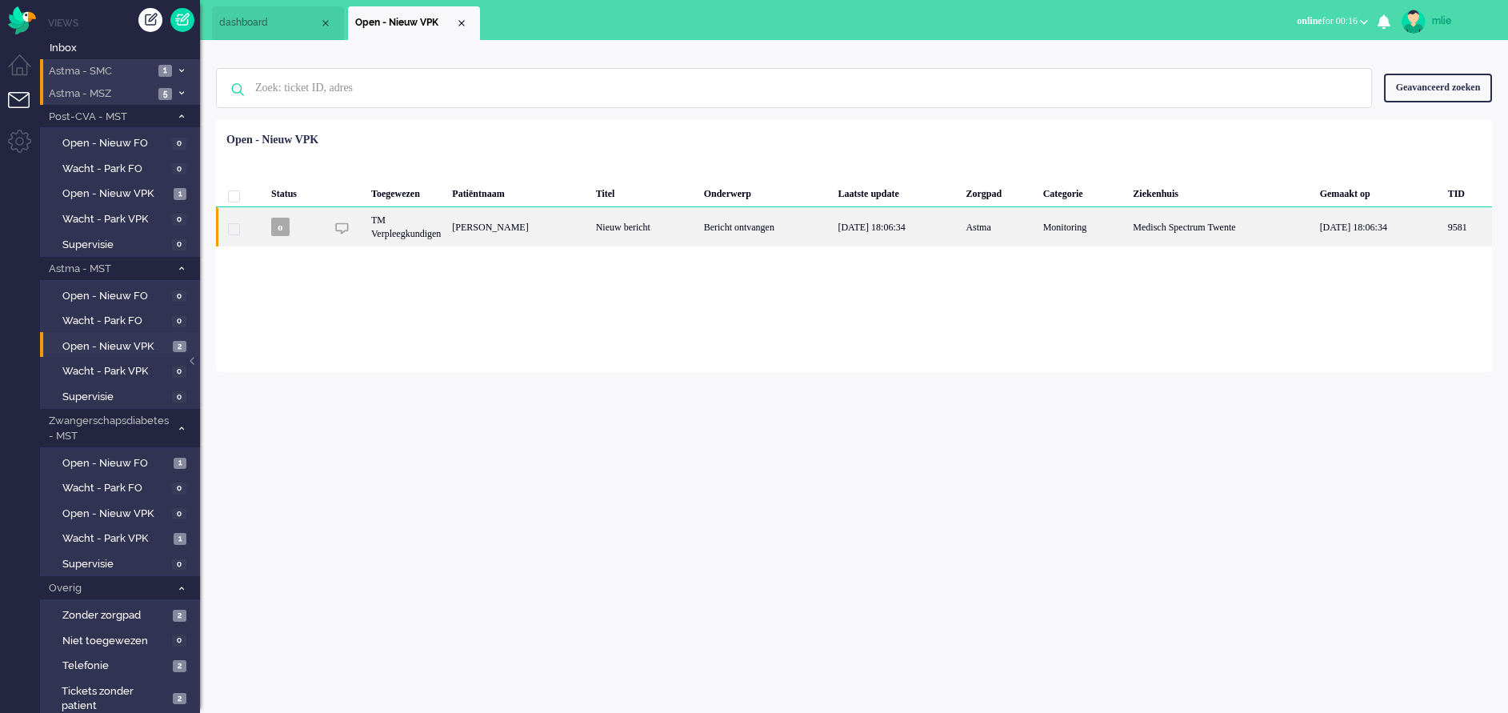
click at [778, 232] on div "Bericht ontvangen" at bounding box center [765, 226] width 134 height 39
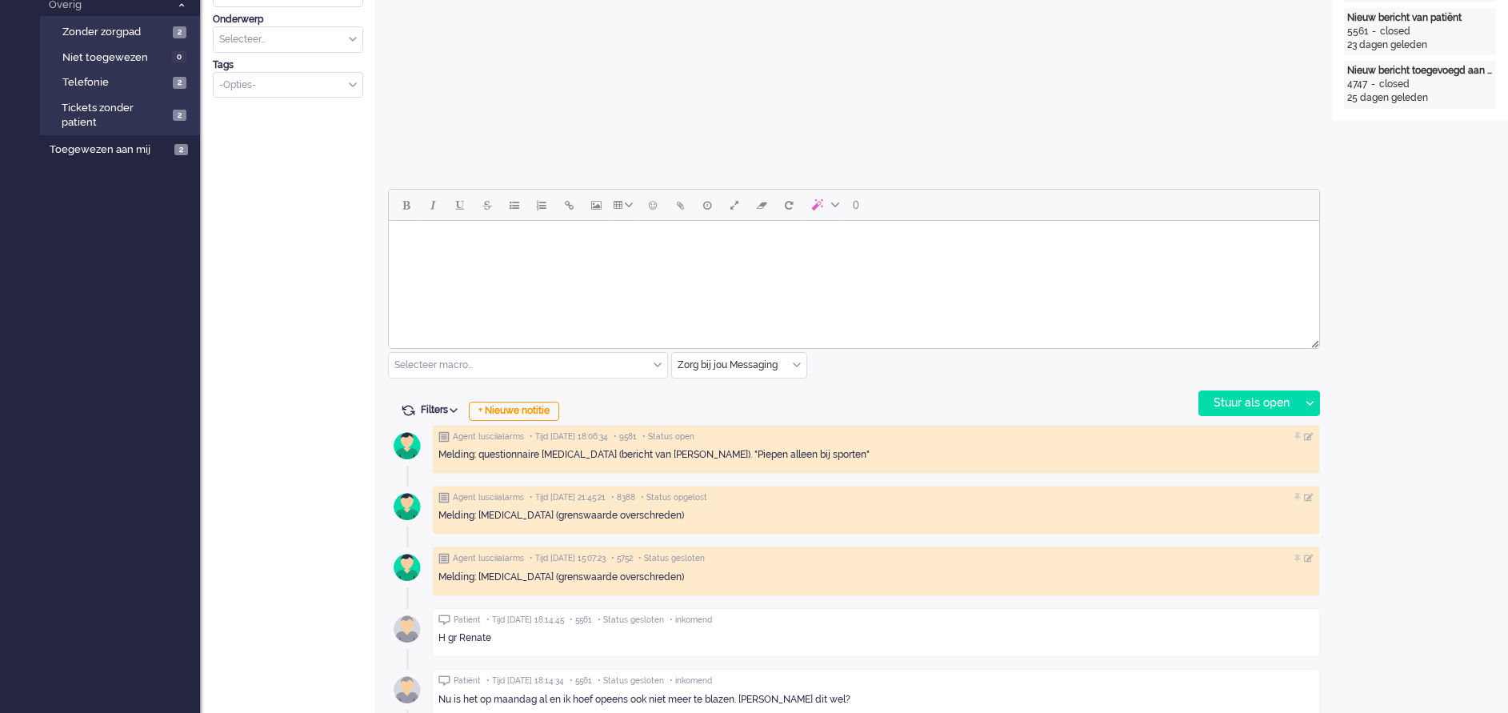
scroll to position [600, 0]
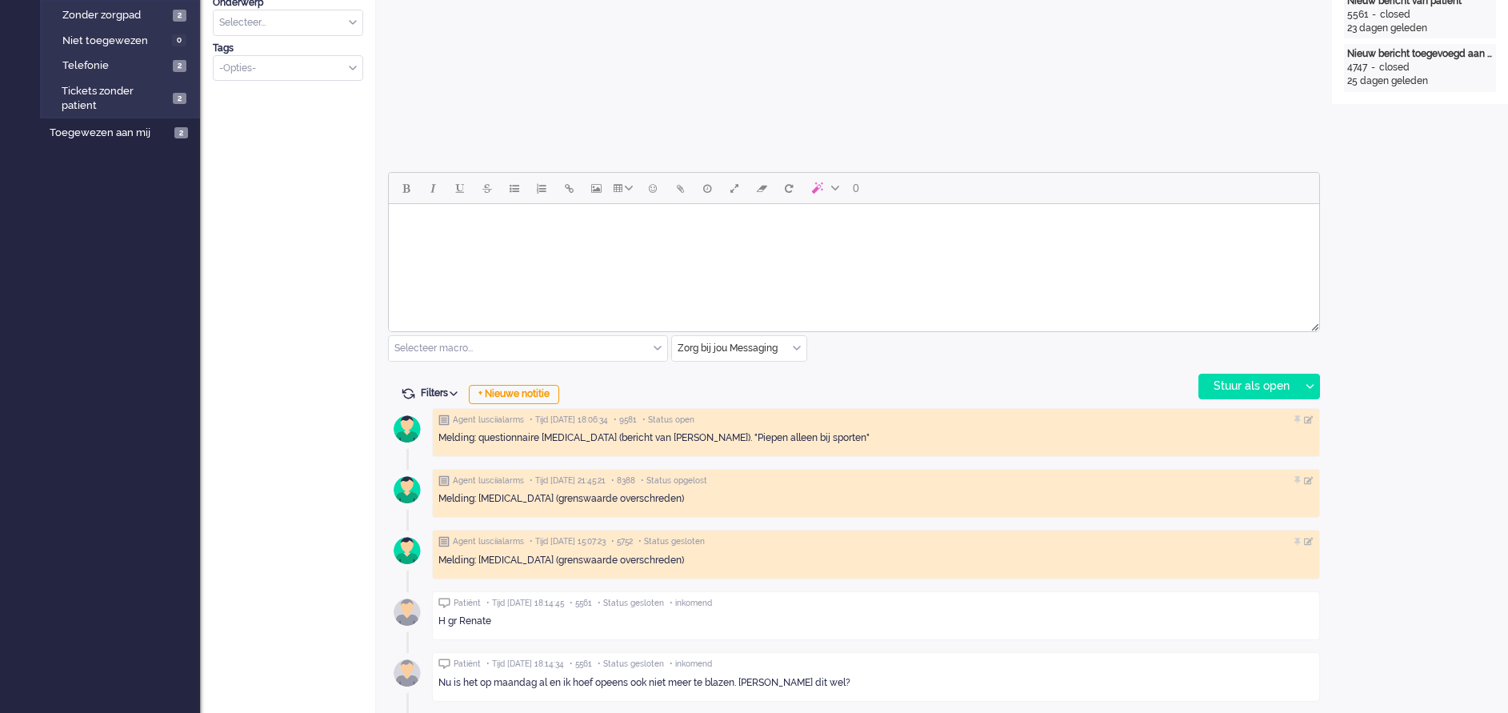
click at [522, 245] on html at bounding box center [854, 224] width 930 height 41
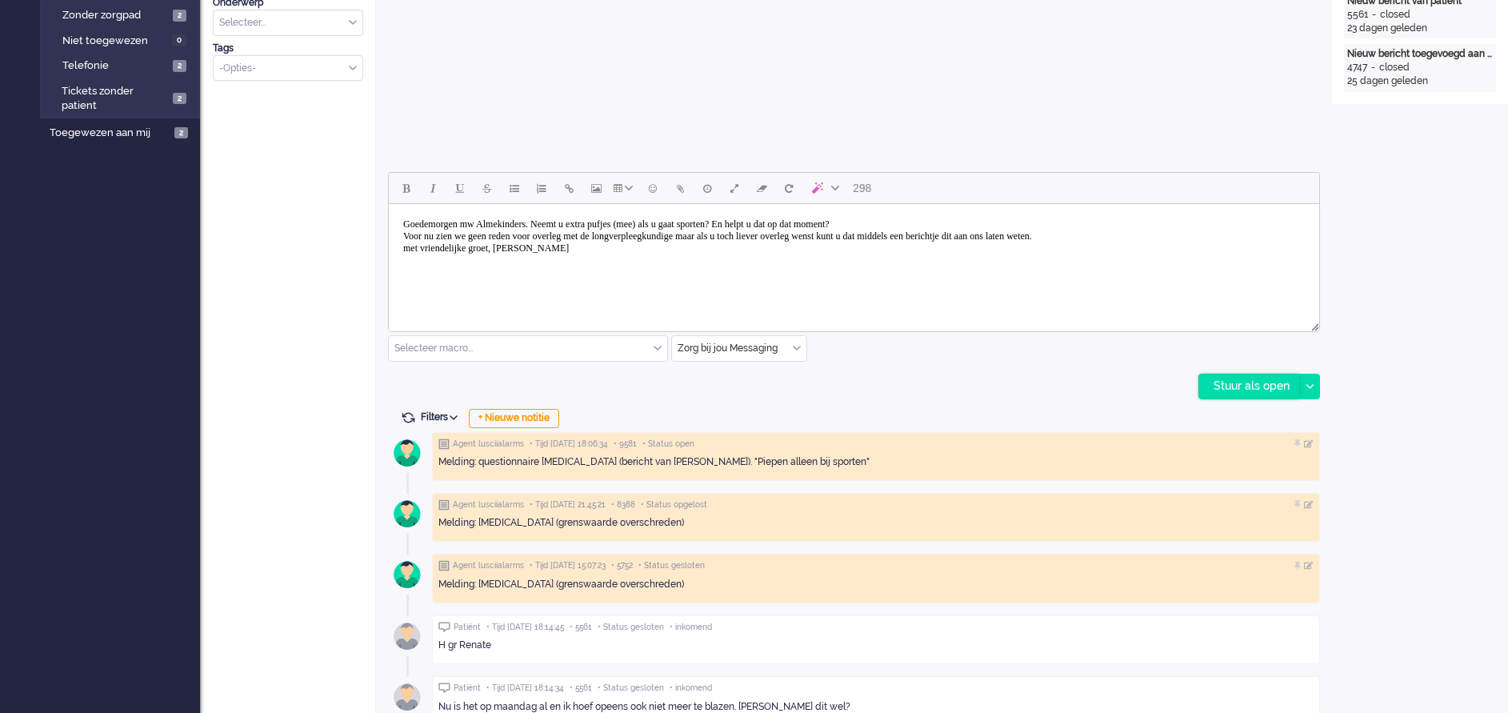
click at [1271, 386] on div "Stuur als open" at bounding box center [1249, 386] width 100 height 24
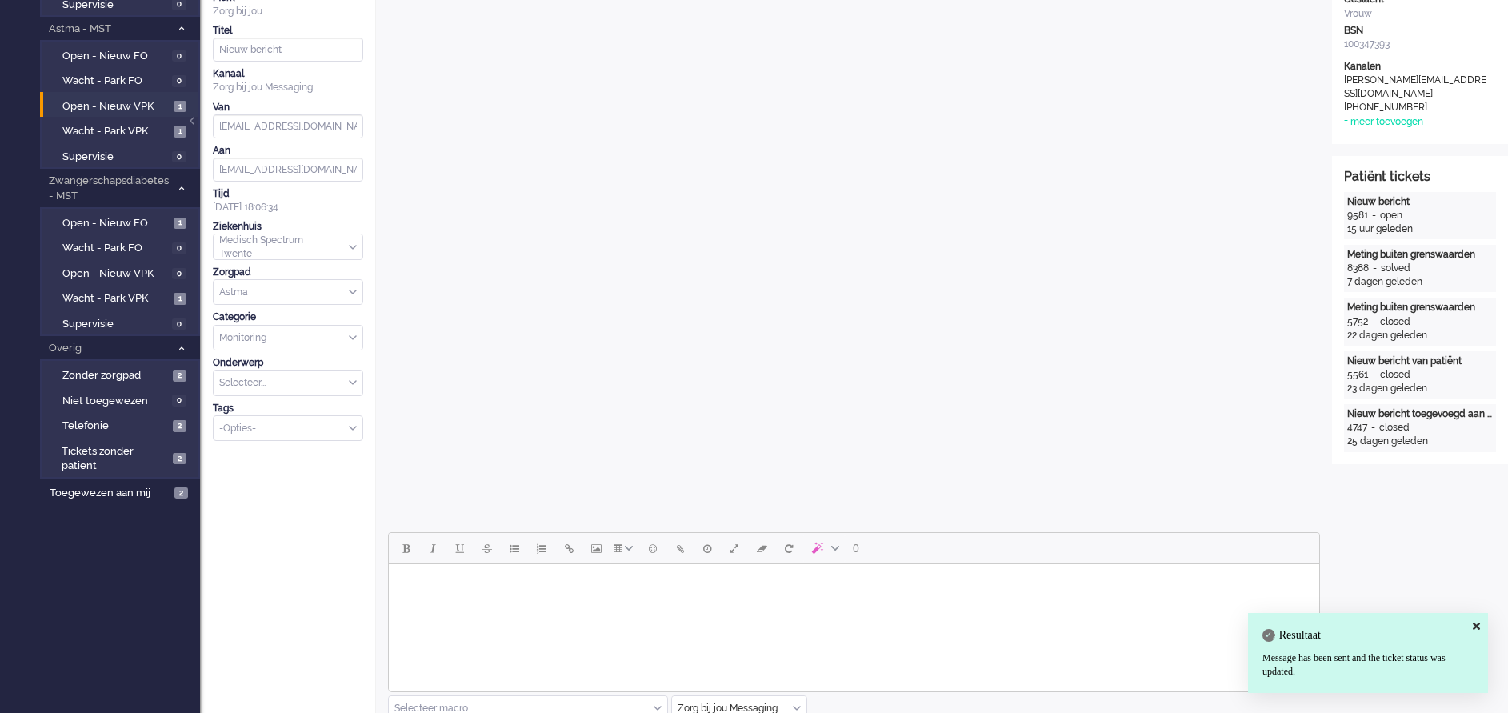
scroll to position [0, 0]
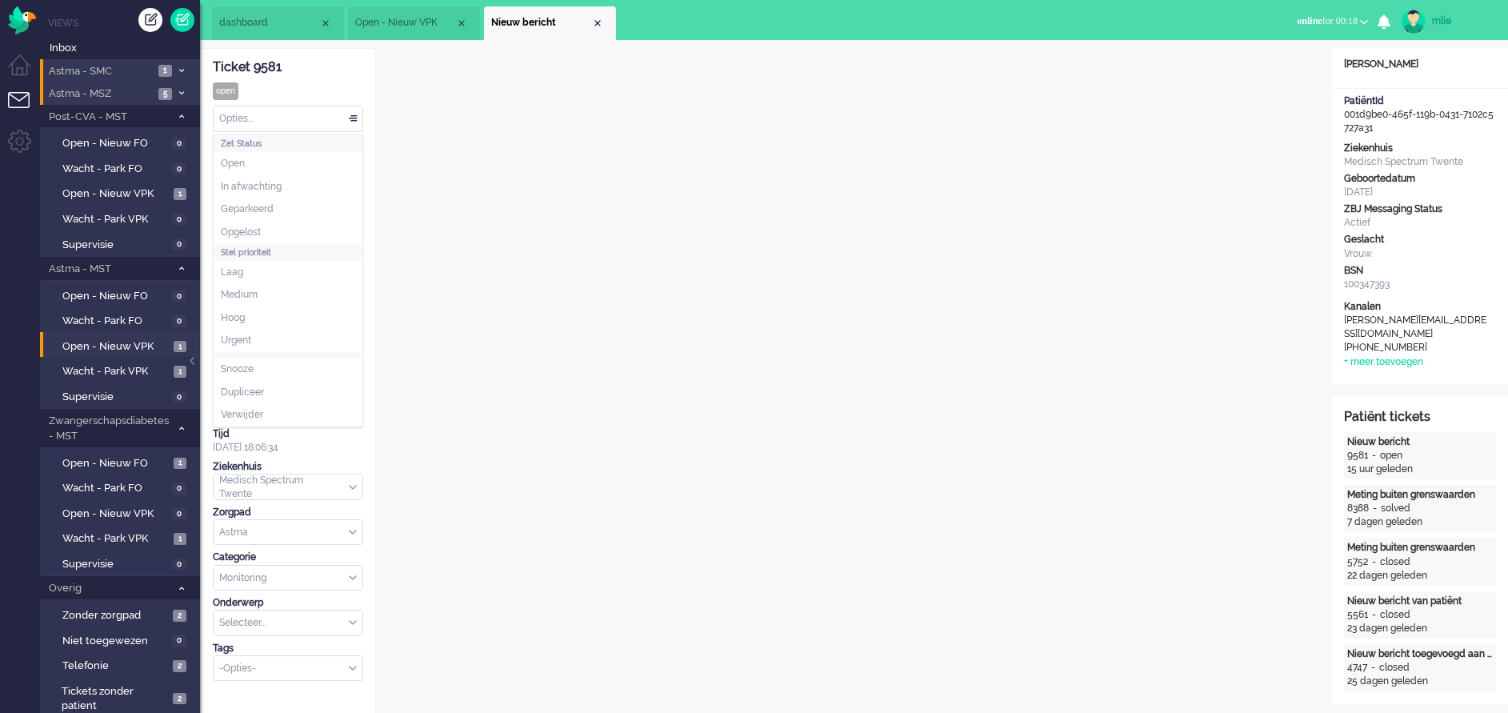
click at [351, 117] on div "Opties..." at bounding box center [288, 118] width 149 height 25
click at [260, 227] on span "Opgelost" at bounding box center [241, 233] width 40 height 14
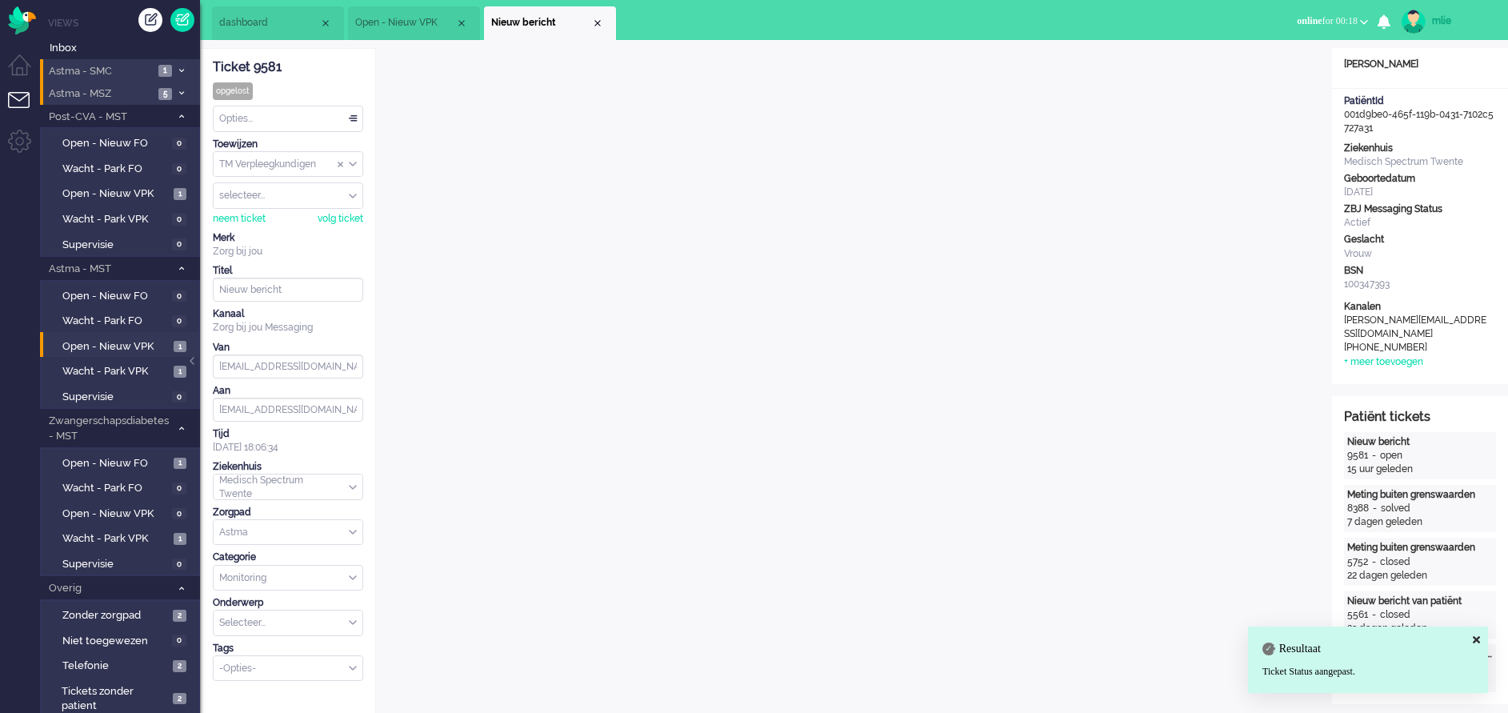
click at [591, 22] on div "Close tab" at bounding box center [597, 23] width 13 height 13
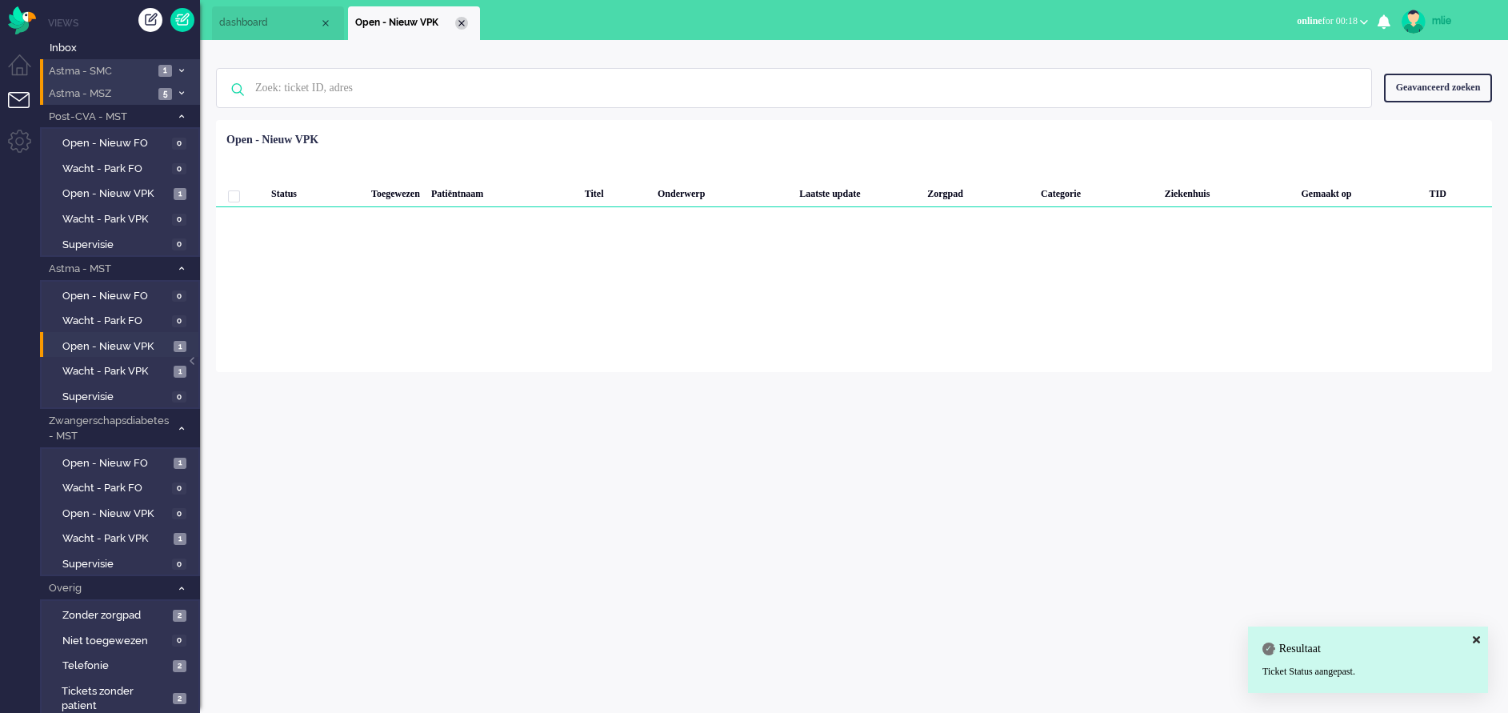
click at [466, 22] on div "Close tab" at bounding box center [461, 23] width 13 height 13
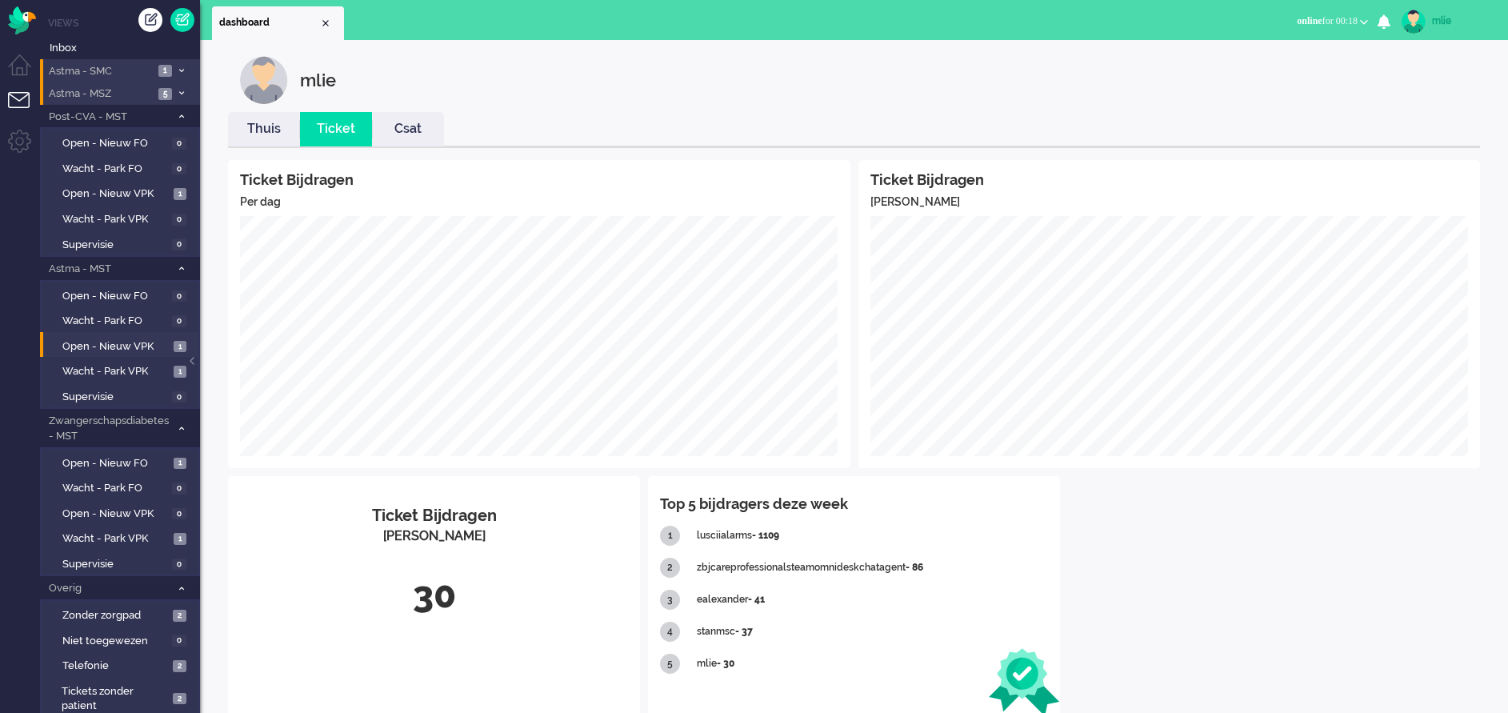
click at [271, 128] on link "Thuis" at bounding box center [264, 129] width 72 height 18
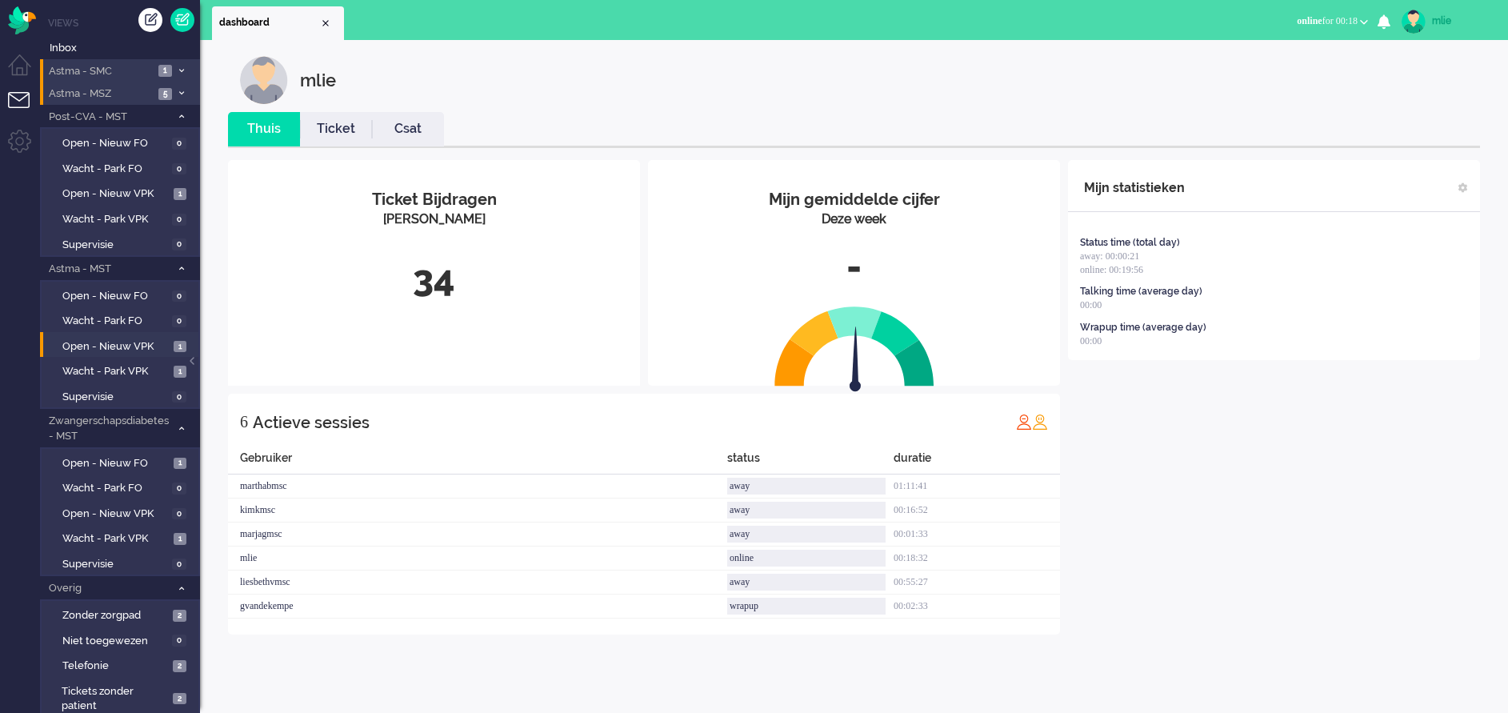
click at [335, 122] on link "Ticket" at bounding box center [336, 129] width 72 height 18
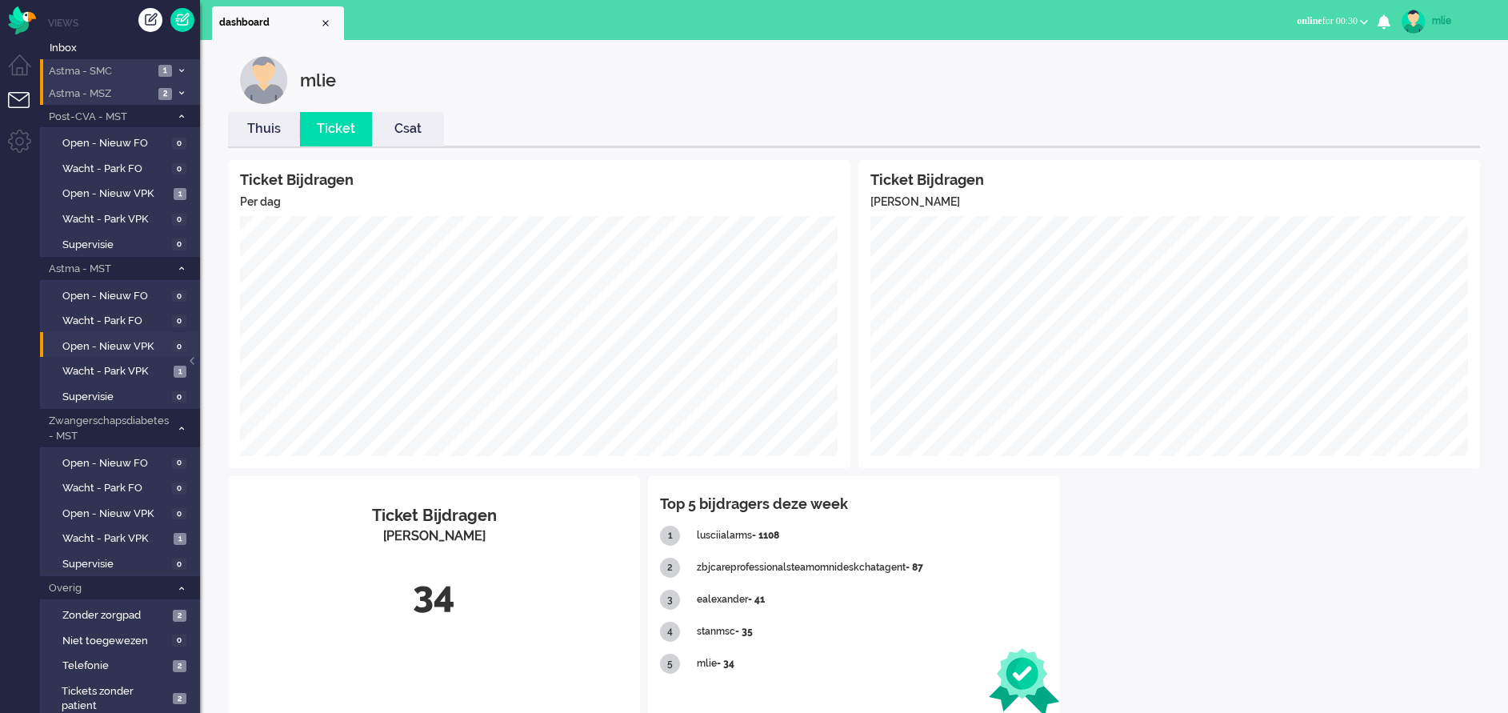
drag, startPoint x: 897, startPoint y: 708, endPoint x: 761, endPoint y: 91, distance: 631.7
click at [761, 91] on div "mlie" at bounding box center [866, 80] width 1252 height 48
click at [100, 530] on link "Wacht - Park VPK 1" at bounding box center [122, 538] width 152 height 18
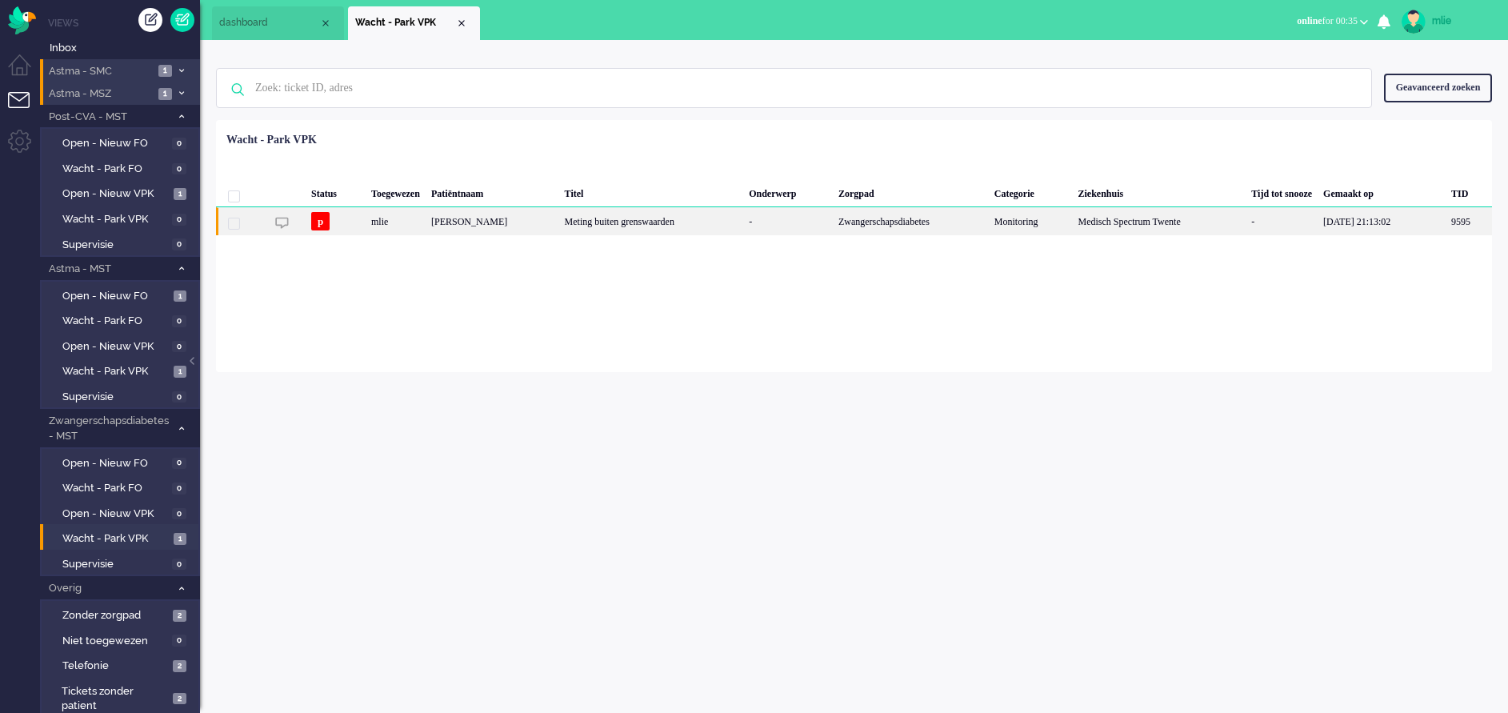
click at [850, 221] on div "Zwangerschapsdiabetes" at bounding box center [911, 221] width 156 height 28
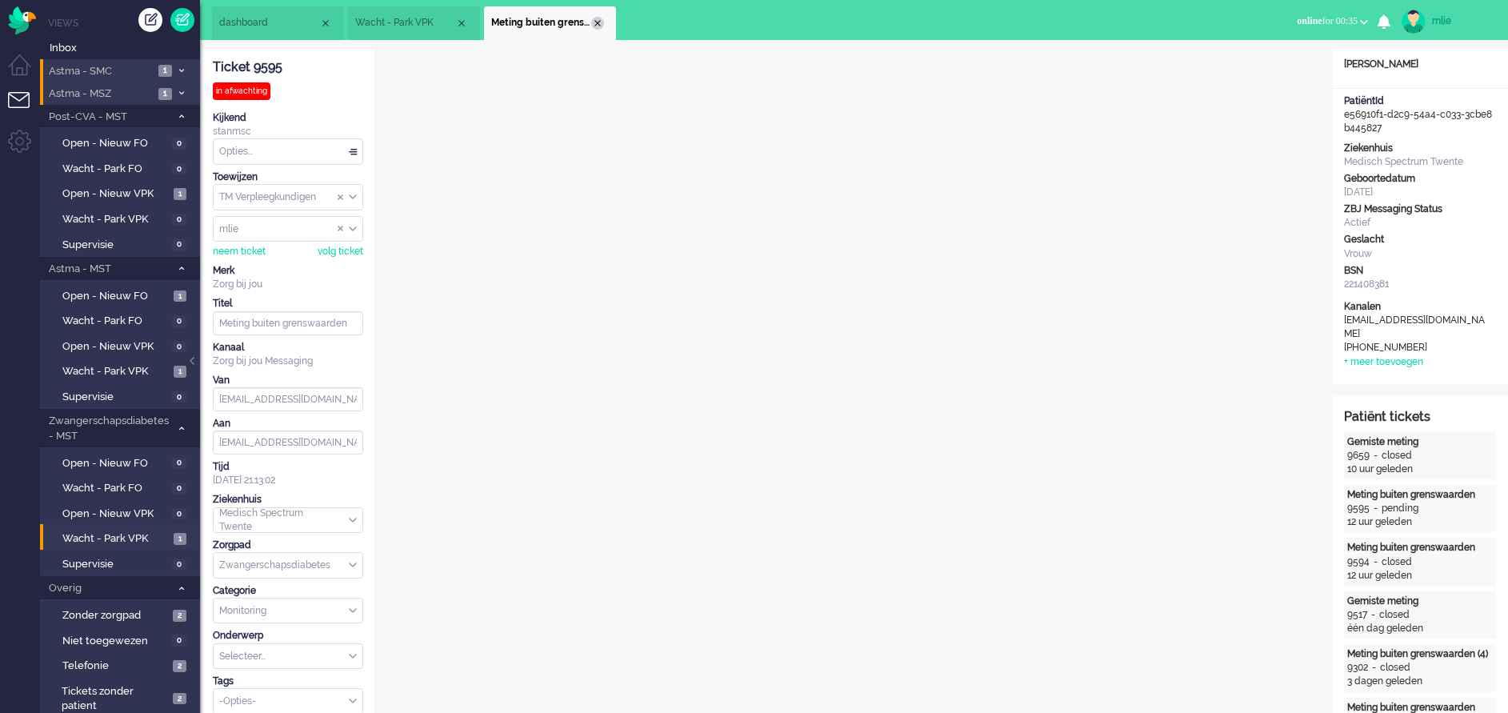
click at [595, 22] on div "Close tab" at bounding box center [597, 23] width 13 height 13
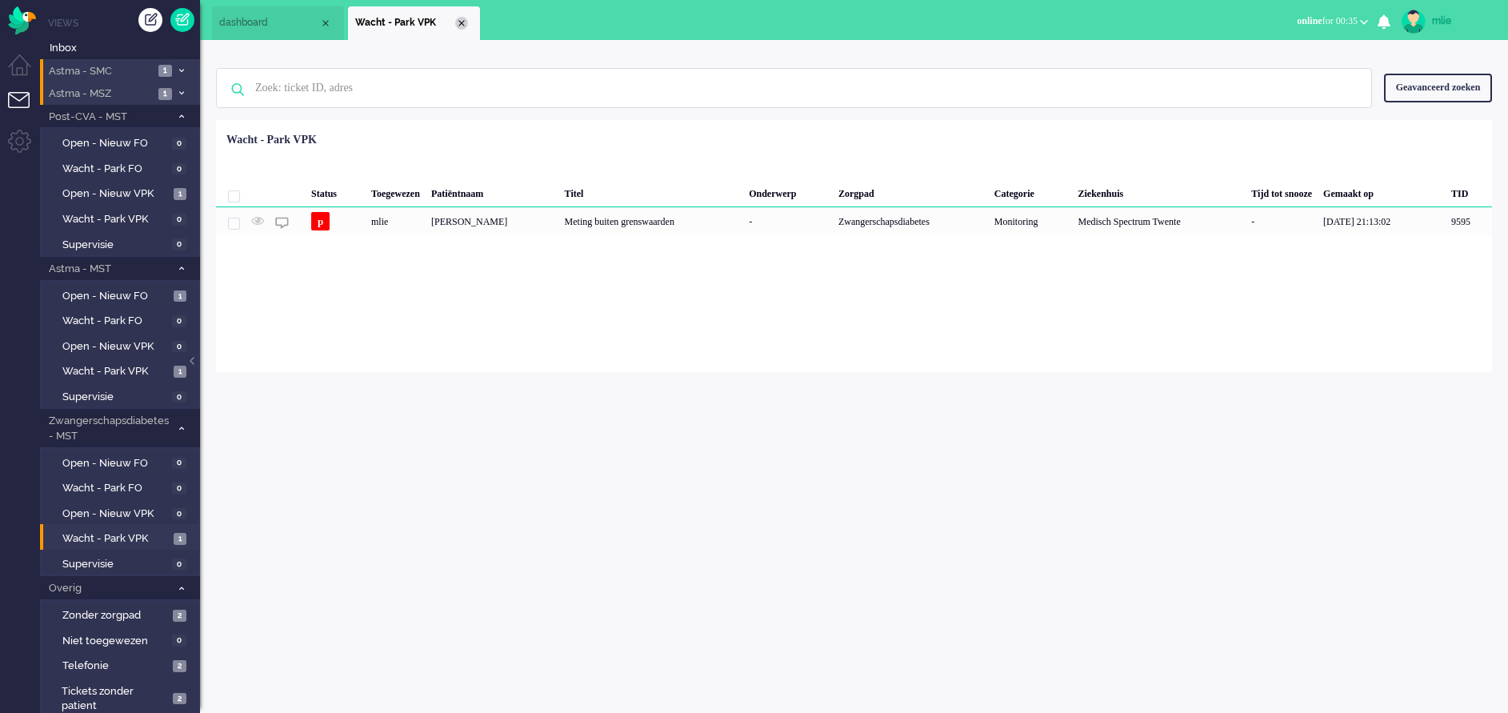
click at [462, 26] on div "Close tab" at bounding box center [461, 23] width 13 height 13
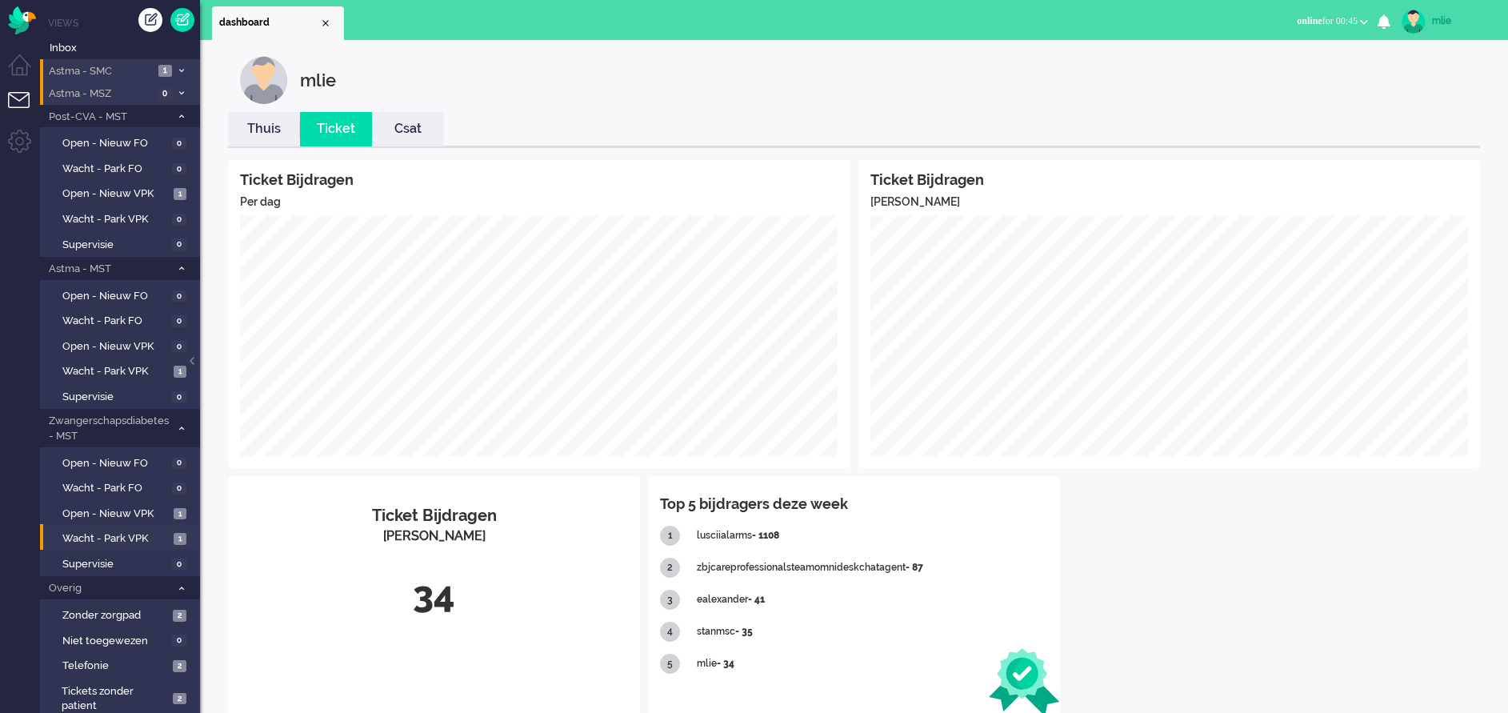
click at [268, 136] on link "Thuis" at bounding box center [264, 129] width 72 height 18
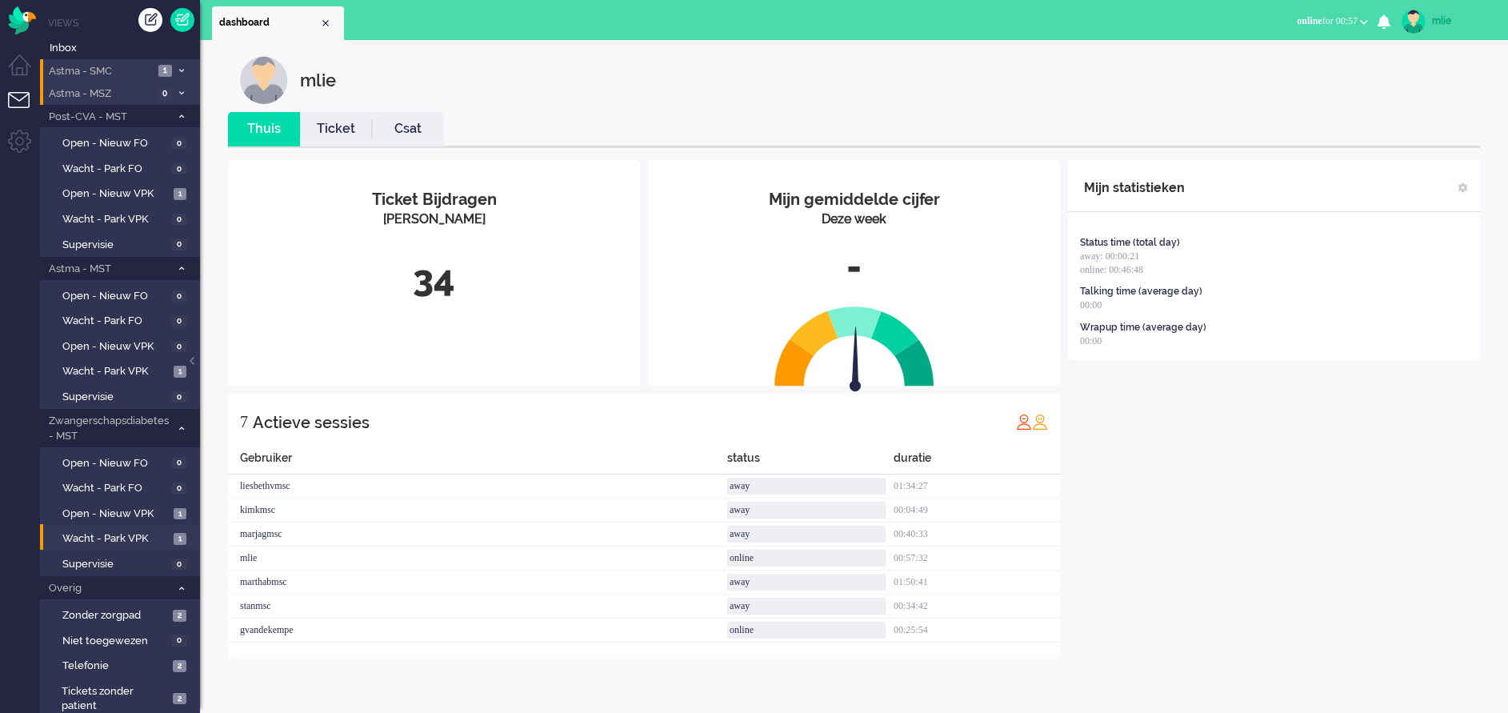
click at [1301, 17] on span "online" at bounding box center [1309, 20] width 25 height 11
click at [1250, 54] on label "Away" at bounding box center [1302, 54] width 126 height 14
click at [1303, 25] on span "away" at bounding box center [1312, 20] width 22 height 11
click at [1262, 70] on label "Online" at bounding box center [1302, 72] width 126 height 14
click at [337, 136] on link "Ticket" at bounding box center [336, 129] width 72 height 18
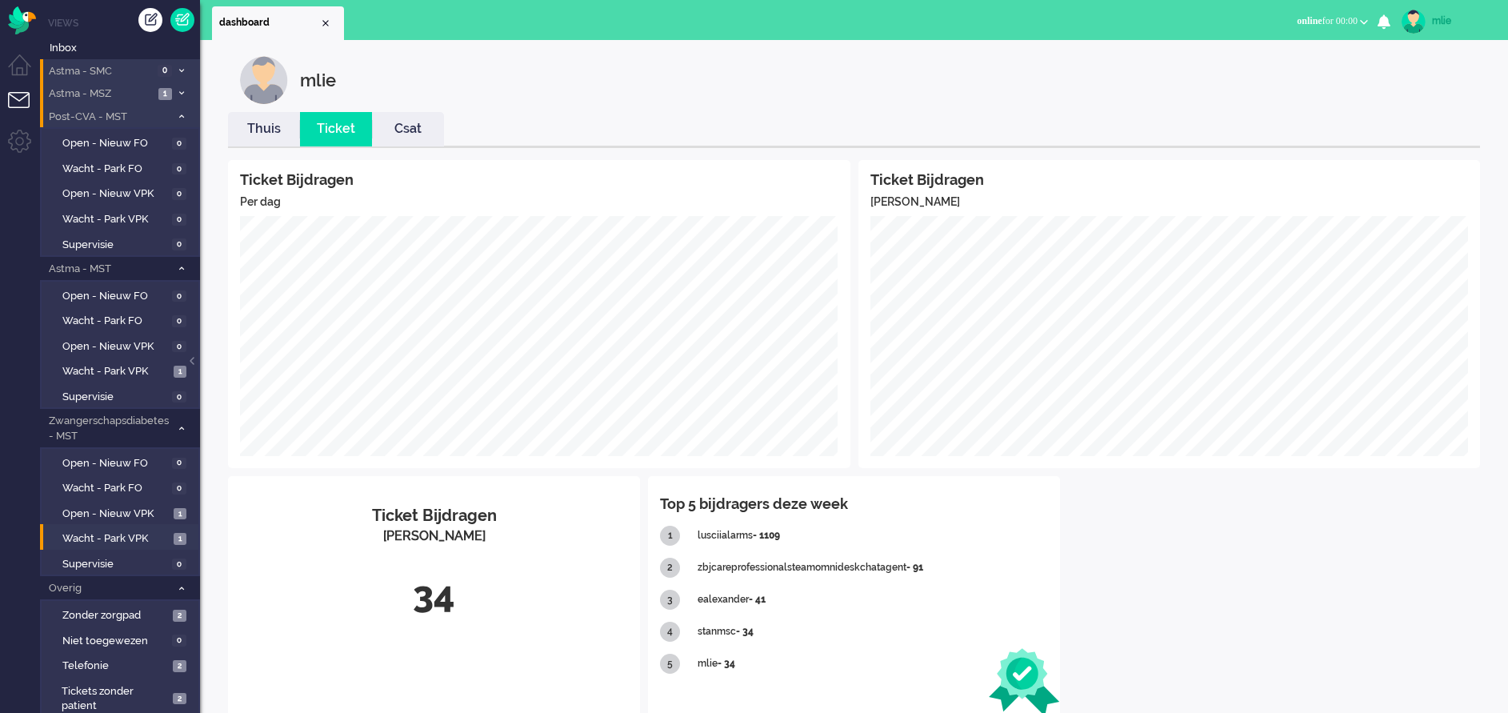
click at [182, 114] on icon at bounding box center [181, 117] width 5 height 6
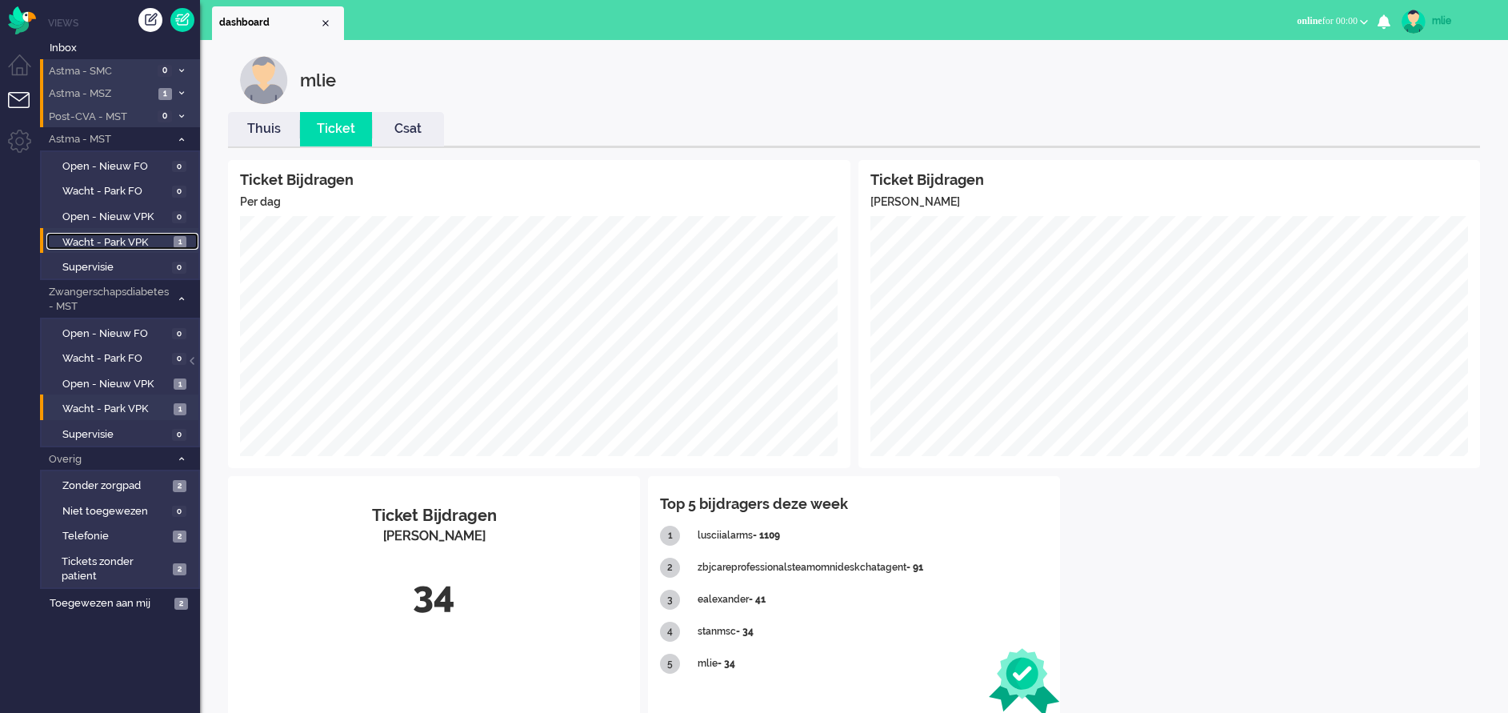
click at [106, 242] on span "Wacht - Park VPK" at bounding box center [115, 242] width 107 height 15
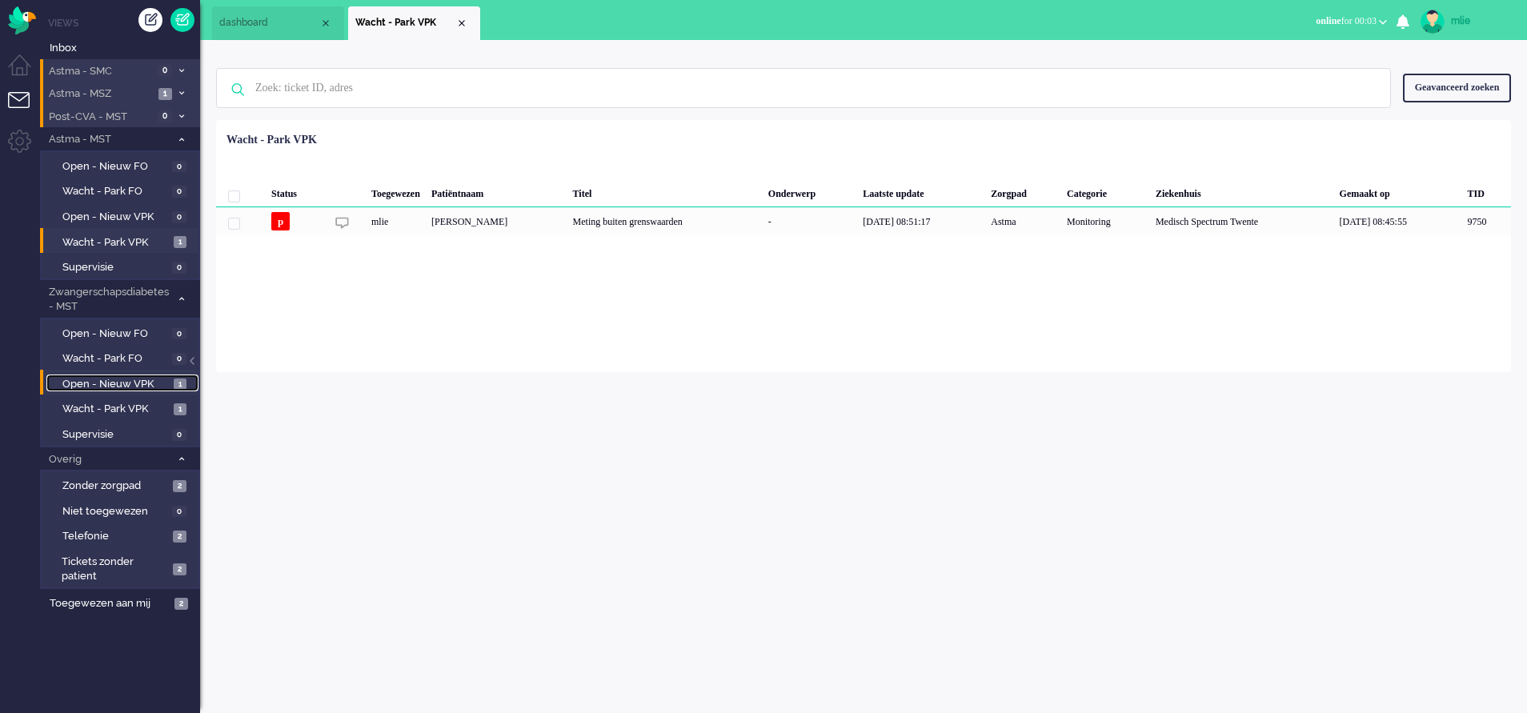
click at [110, 386] on span "Open - Nieuw VPK" at bounding box center [115, 384] width 107 height 15
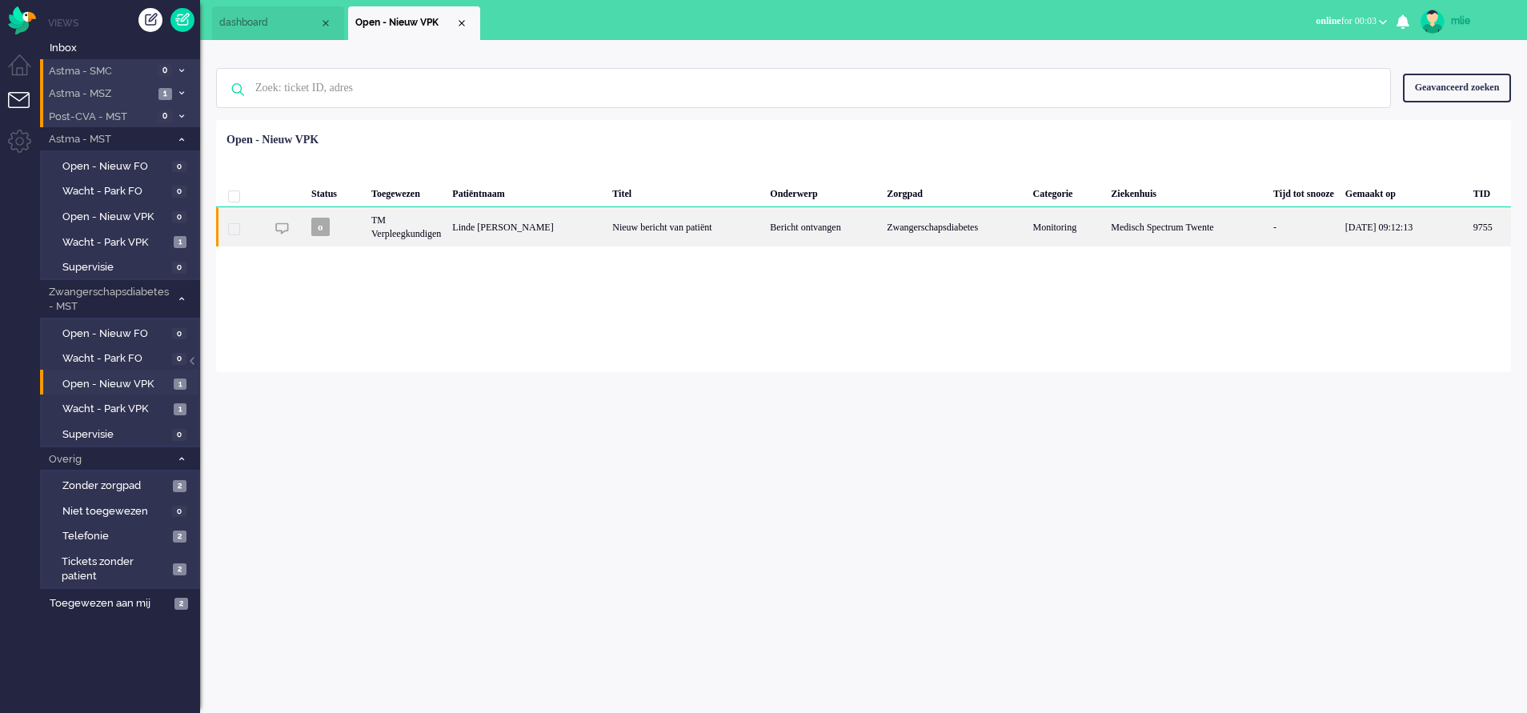
click at [787, 234] on div "Bericht ontvangen" at bounding box center [822, 226] width 117 height 39
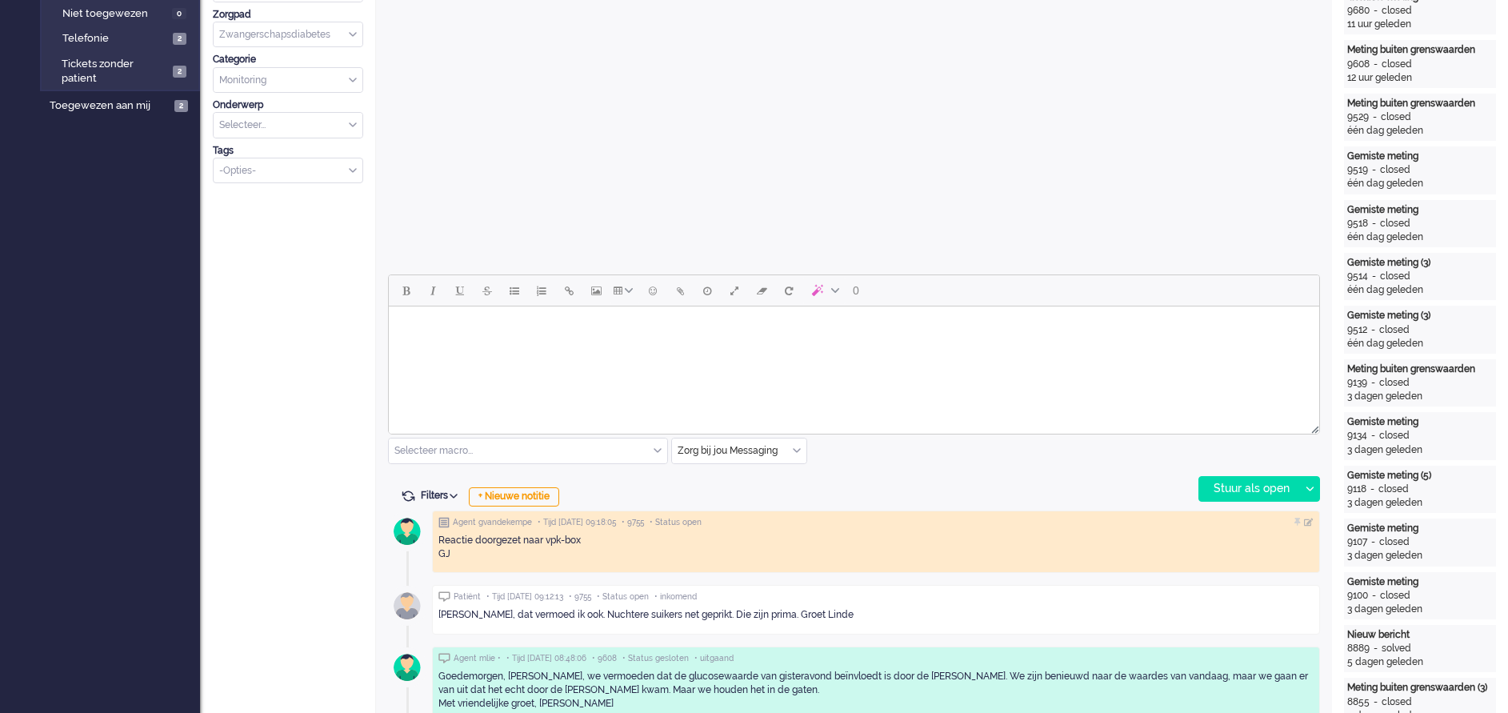
scroll to position [535, 0]
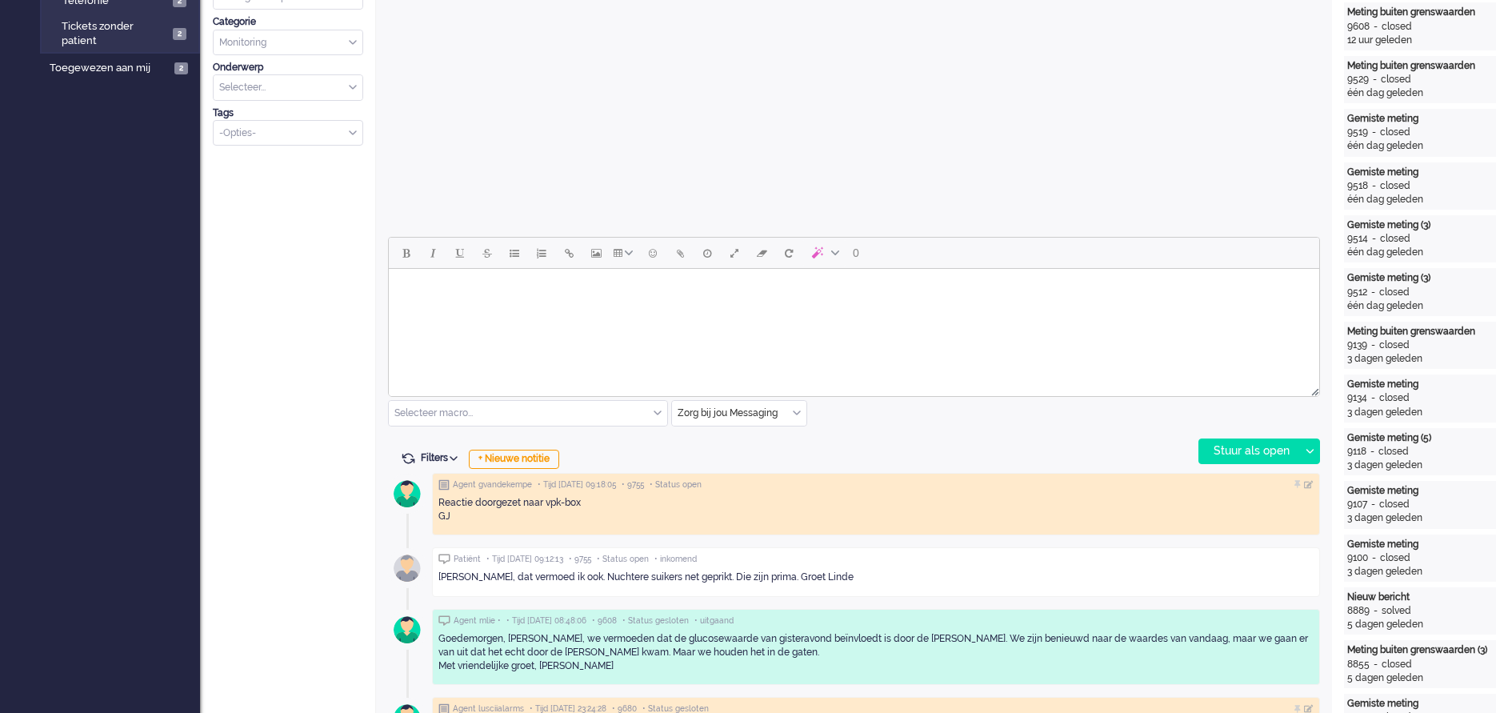
click at [510, 310] on html at bounding box center [854, 289] width 930 height 41
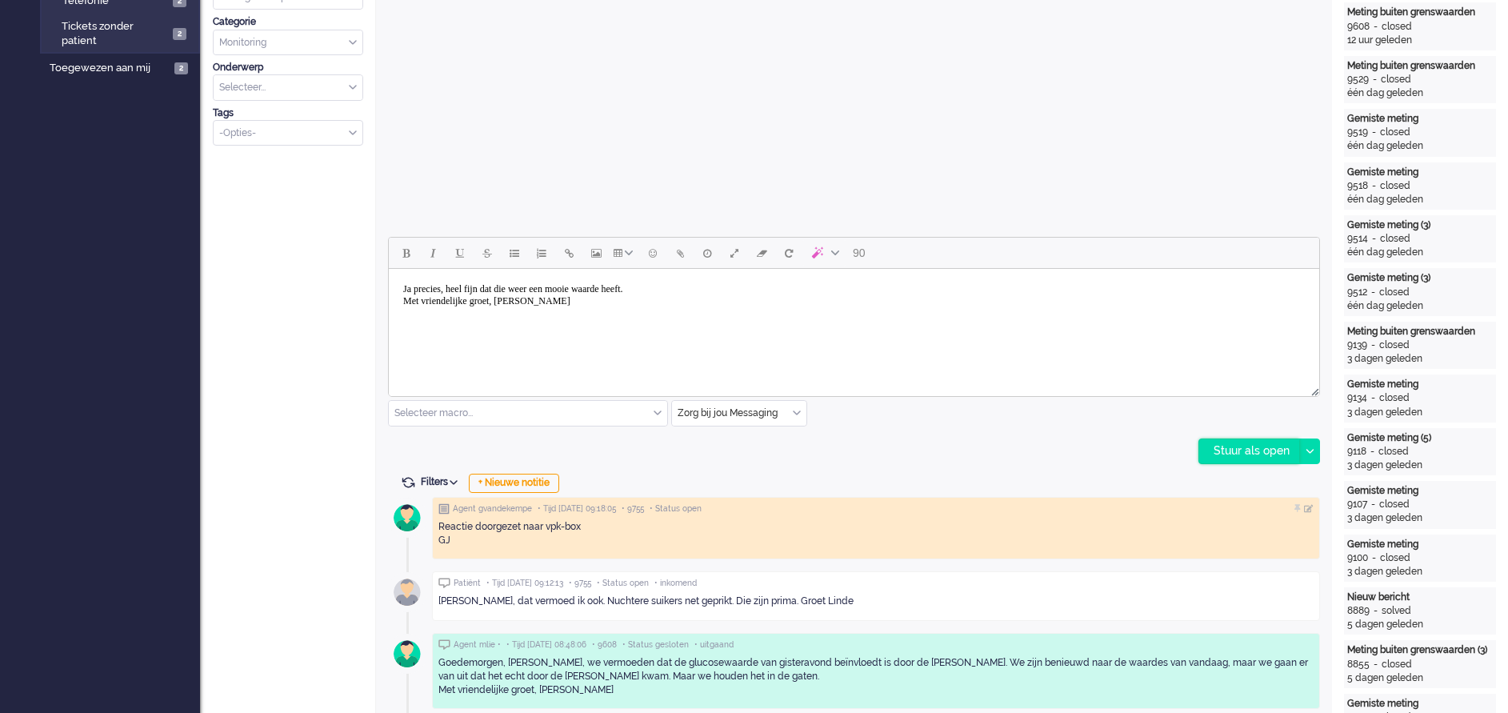
click at [1253, 458] on div "Stuur als open" at bounding box center [1249, 451] width 100 height 24
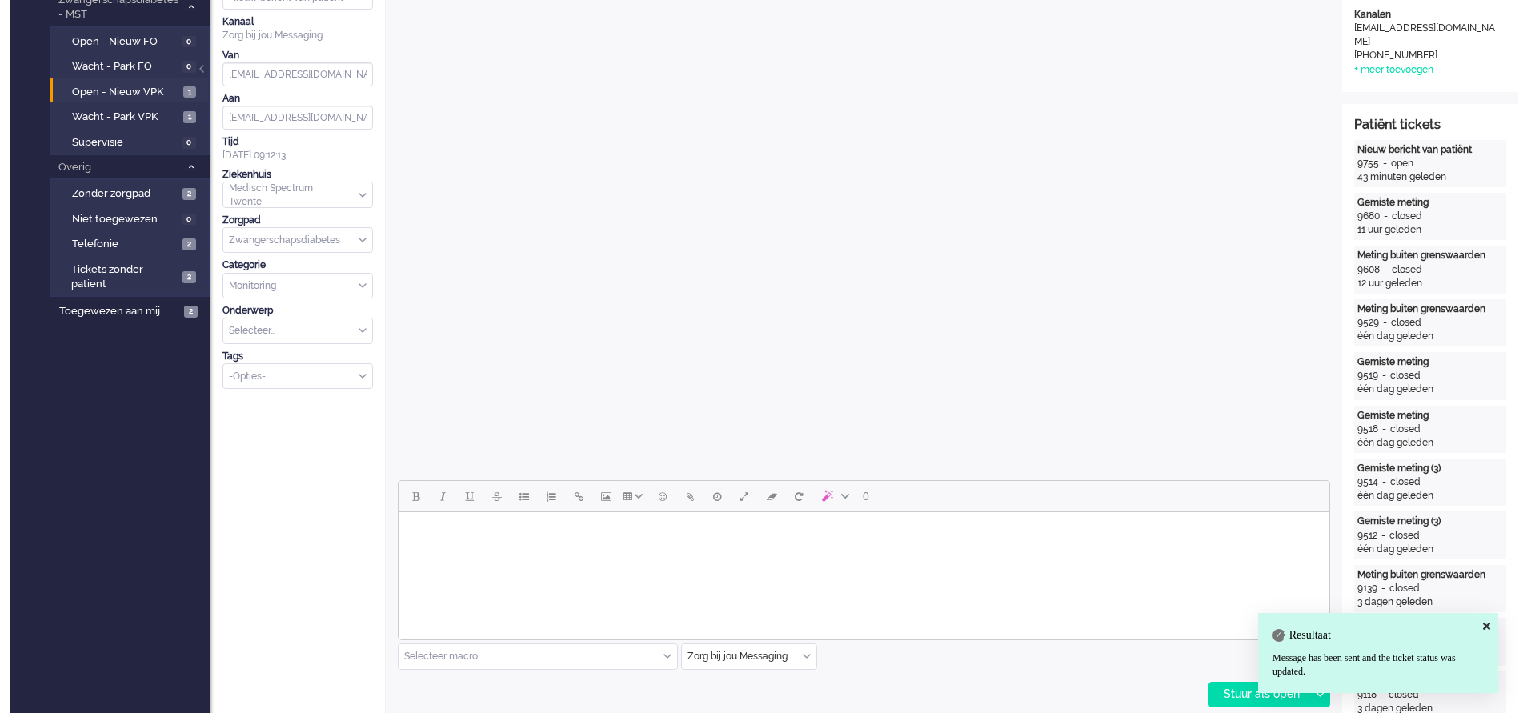
scroll to position [0, 0]
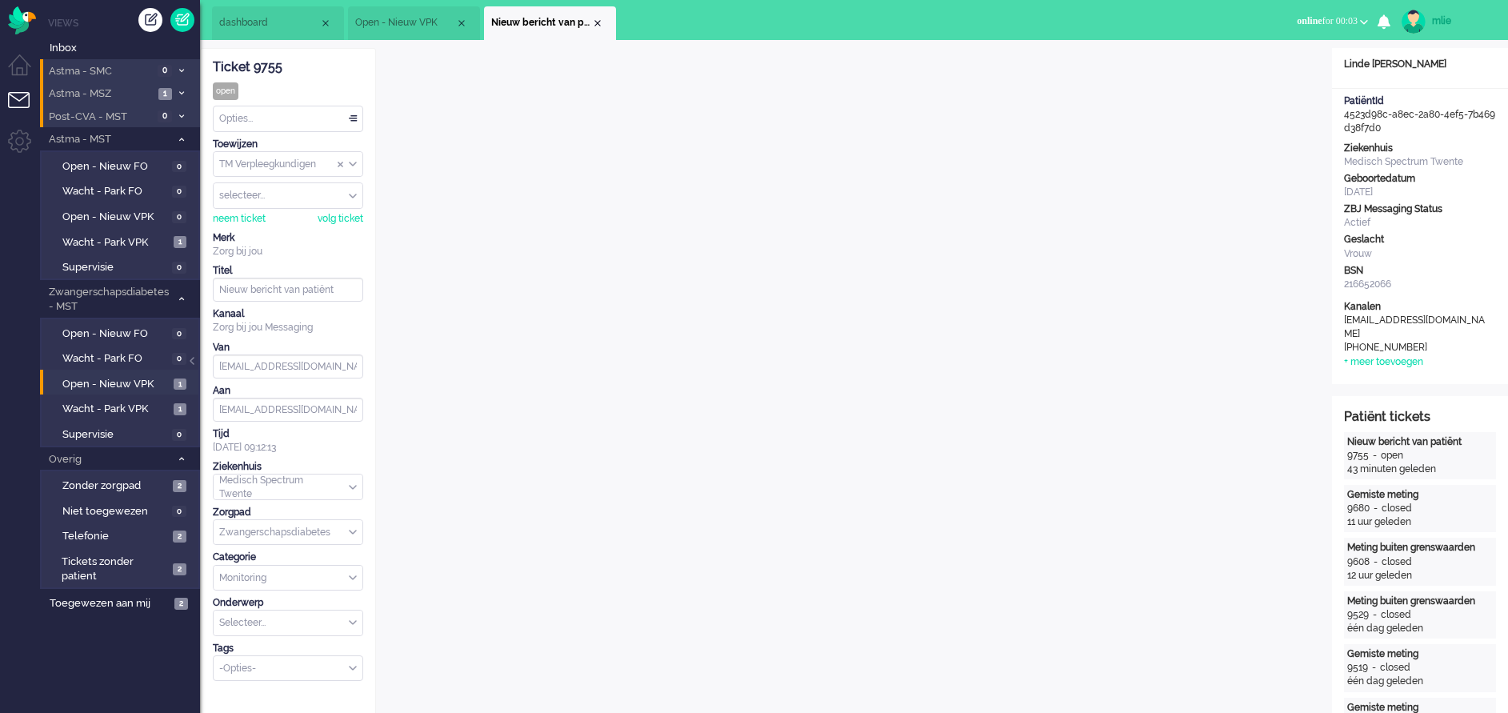
click at [355, 114] on div "Opties..." at bounding box center [288, 118] width 149 height 25
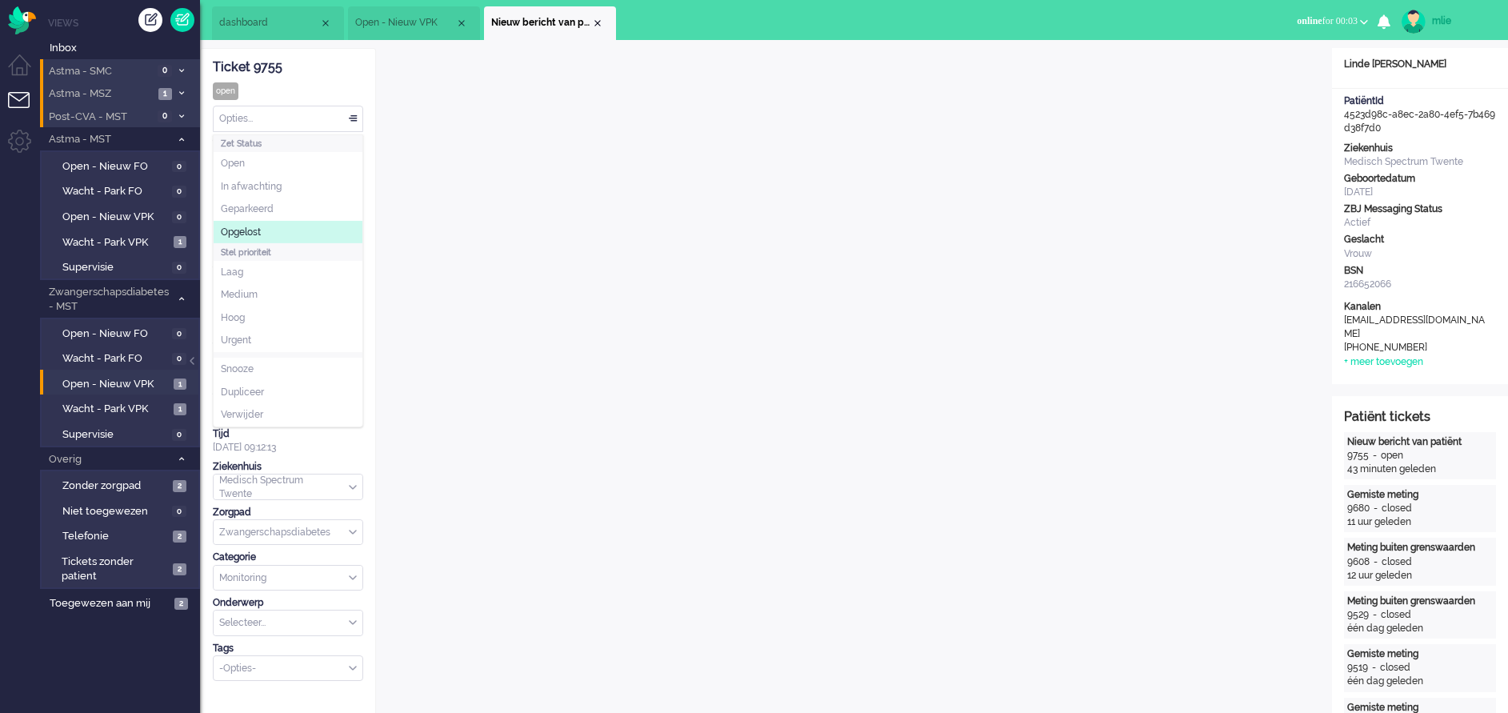
click at [258, 233] on span "Opgelost" at bounding box center [241, 233] width 40 height 14
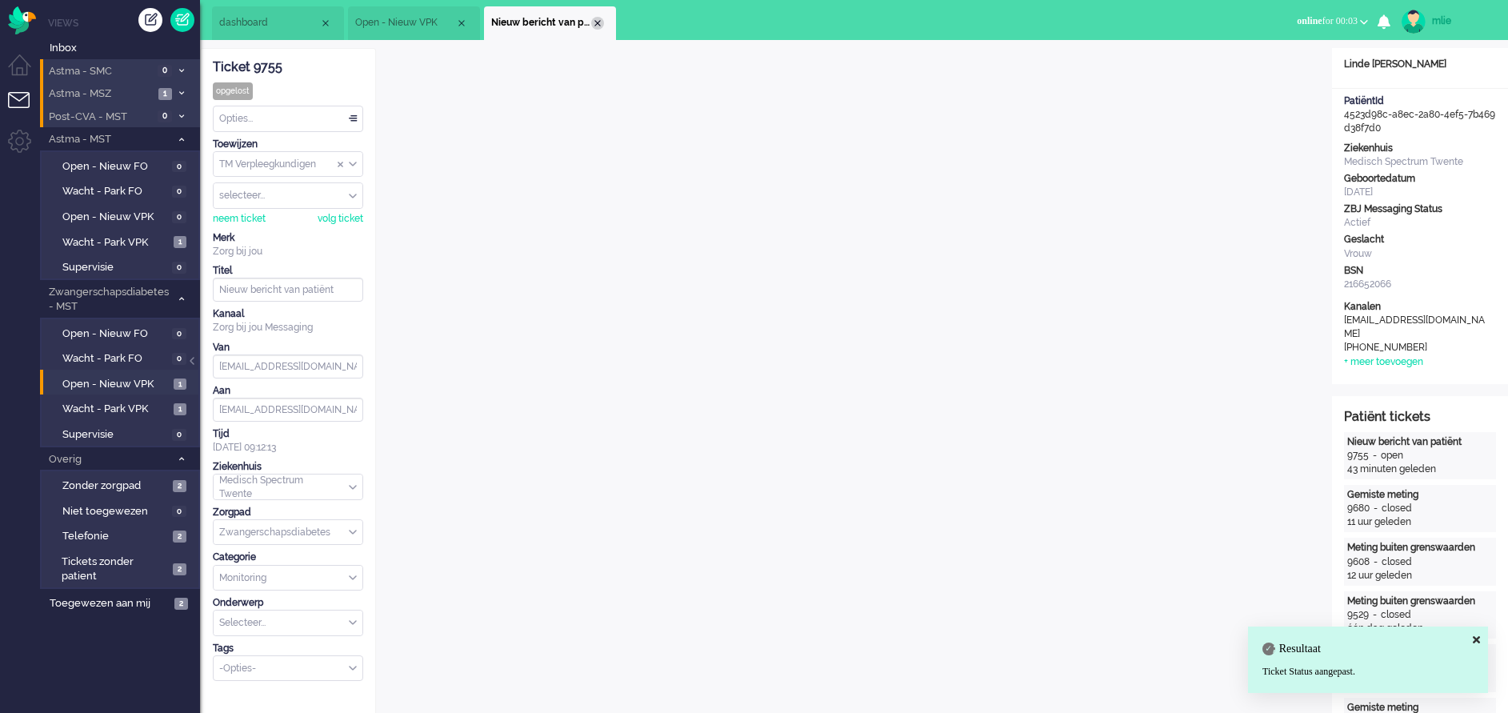
click at [593, 20] on div "Close tab" at bounding box center [597, 23] width 13 height 13
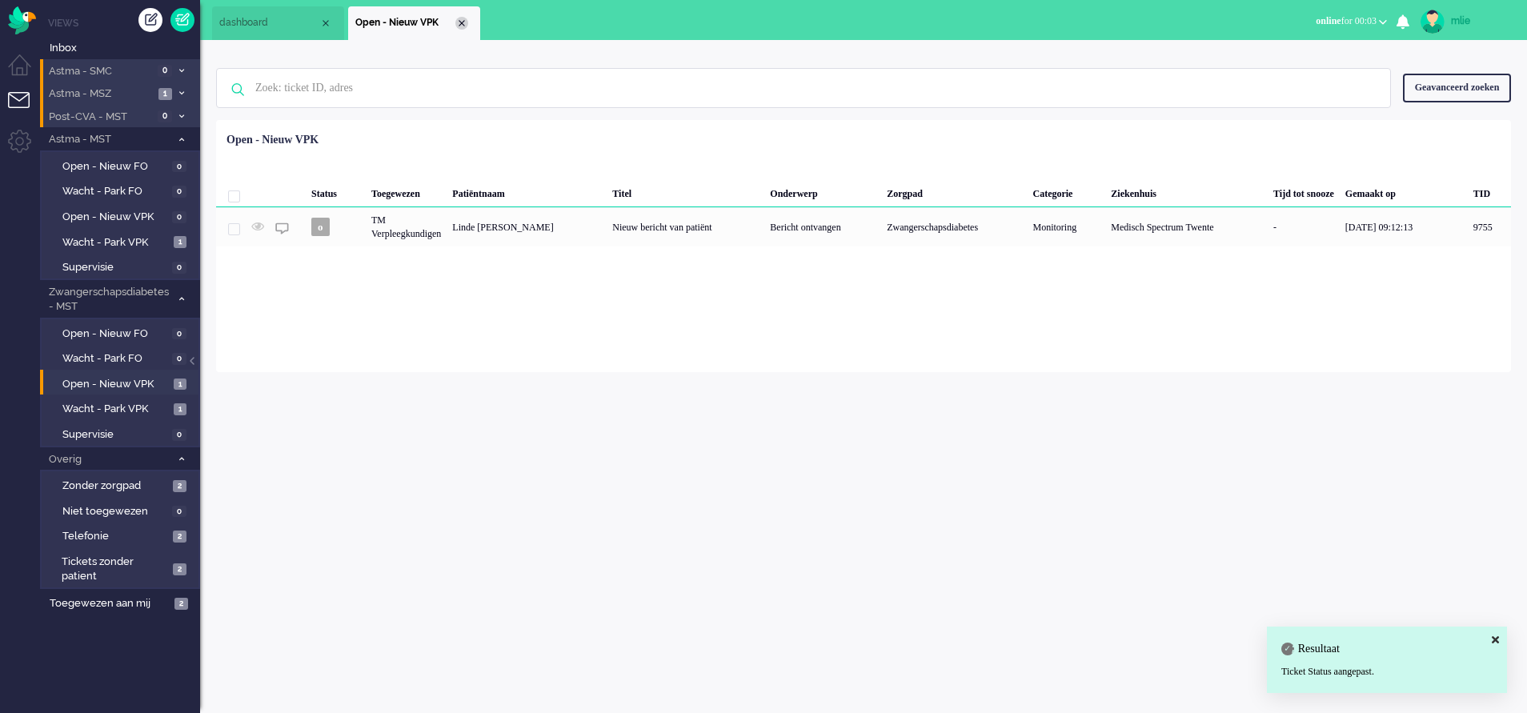
click at [465, 22] on div "Close tab" at bounding box center [461, 23] width 13 height 13
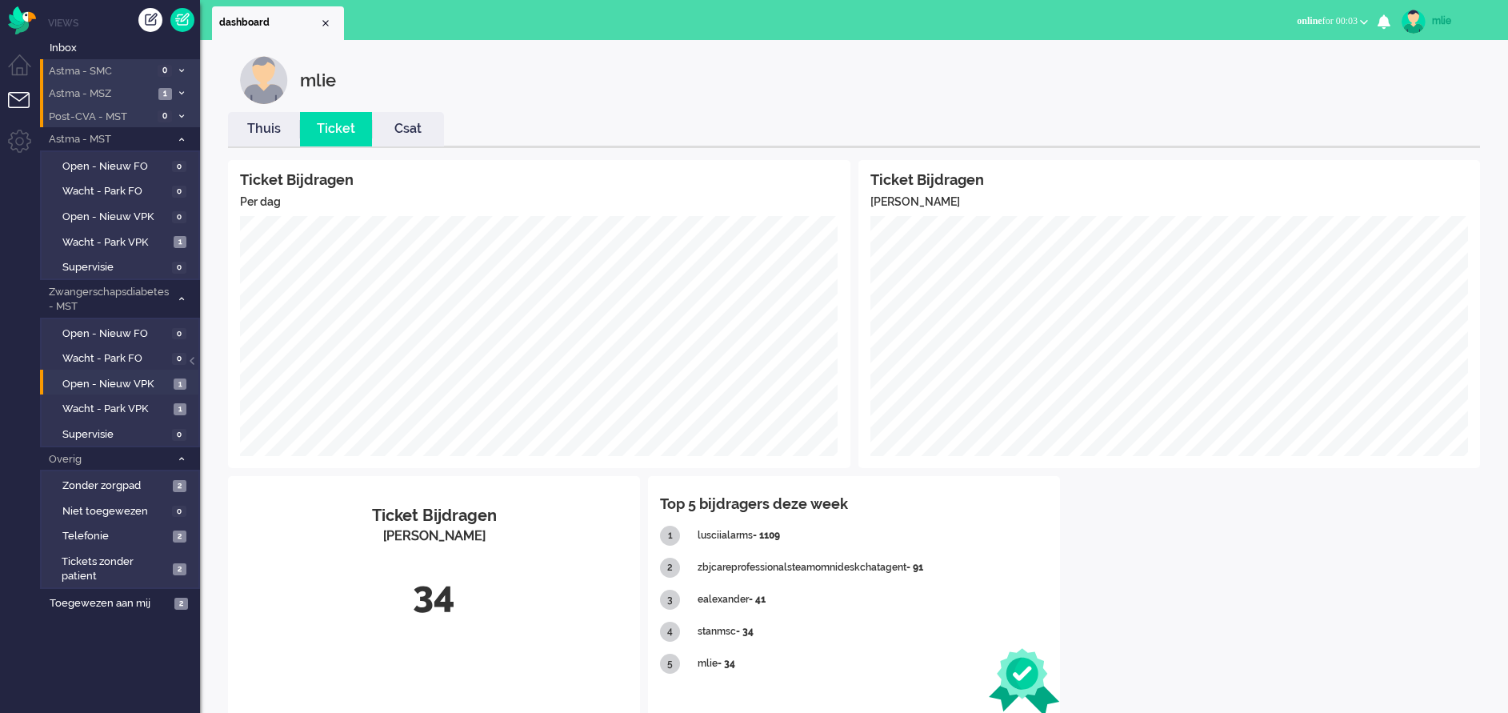
click at [262, 132] on link "Thuis" at bounding box center [264, 129] width 72 height 18
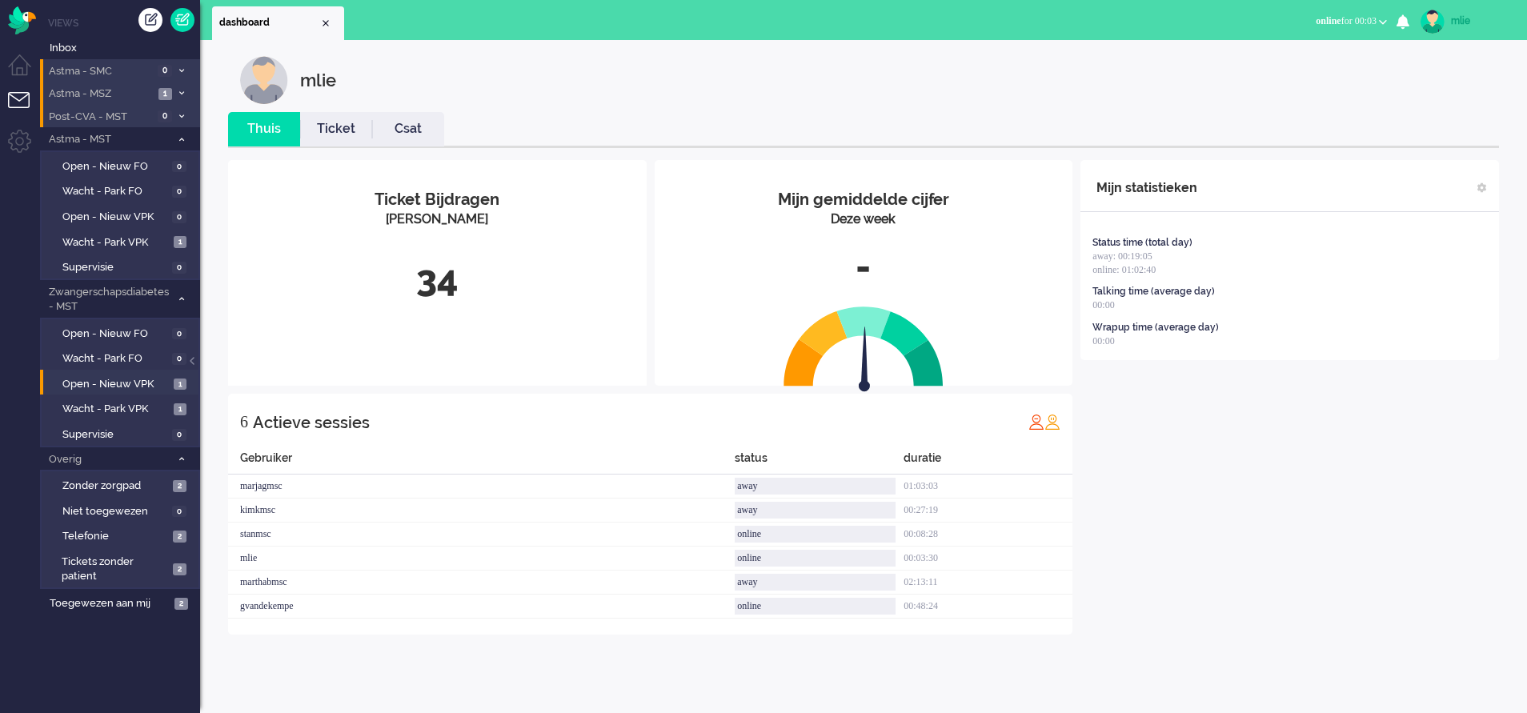
click at [349, 134] on link "Ticket" at bounding box center [336, 129] width 72 height 18
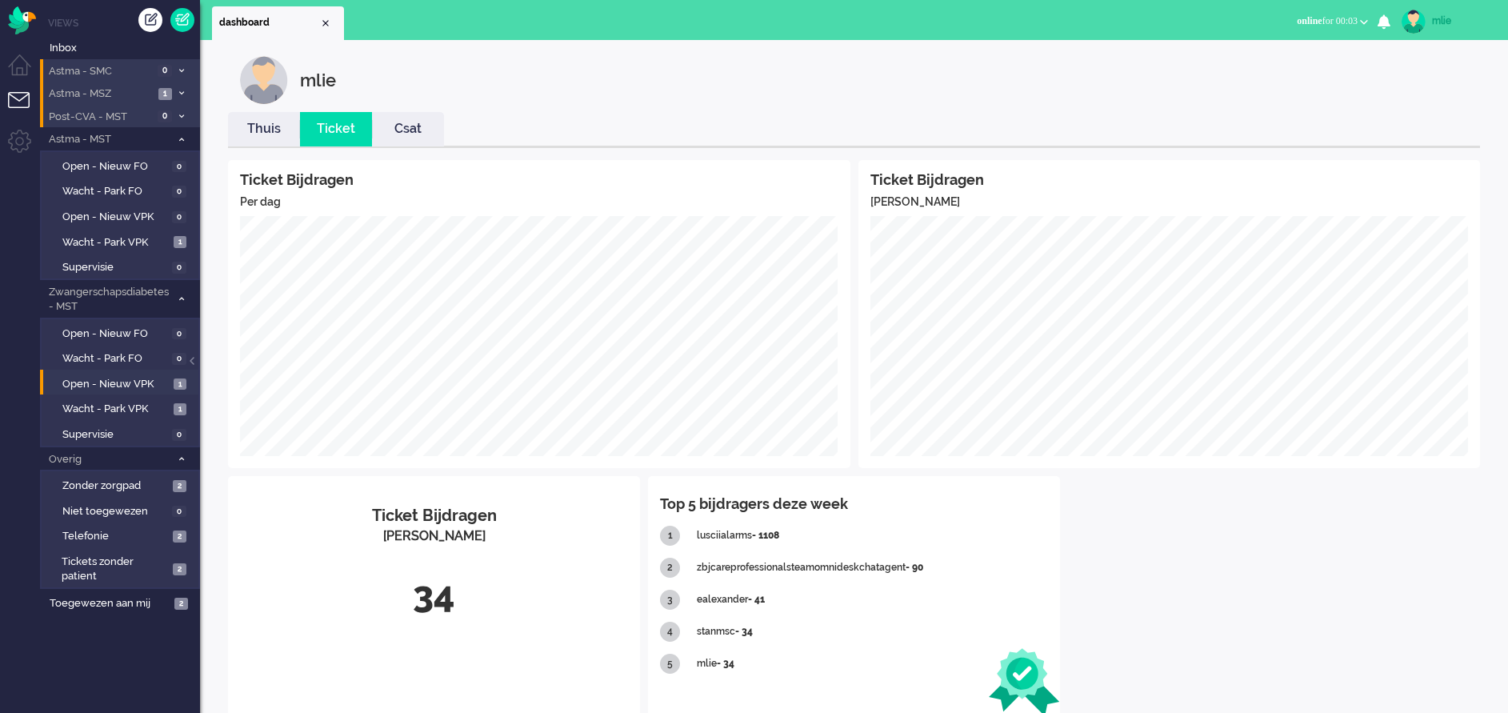
click at [255, 129] on link "Thuis" at bounding box center [264, 129] width 72 height 18
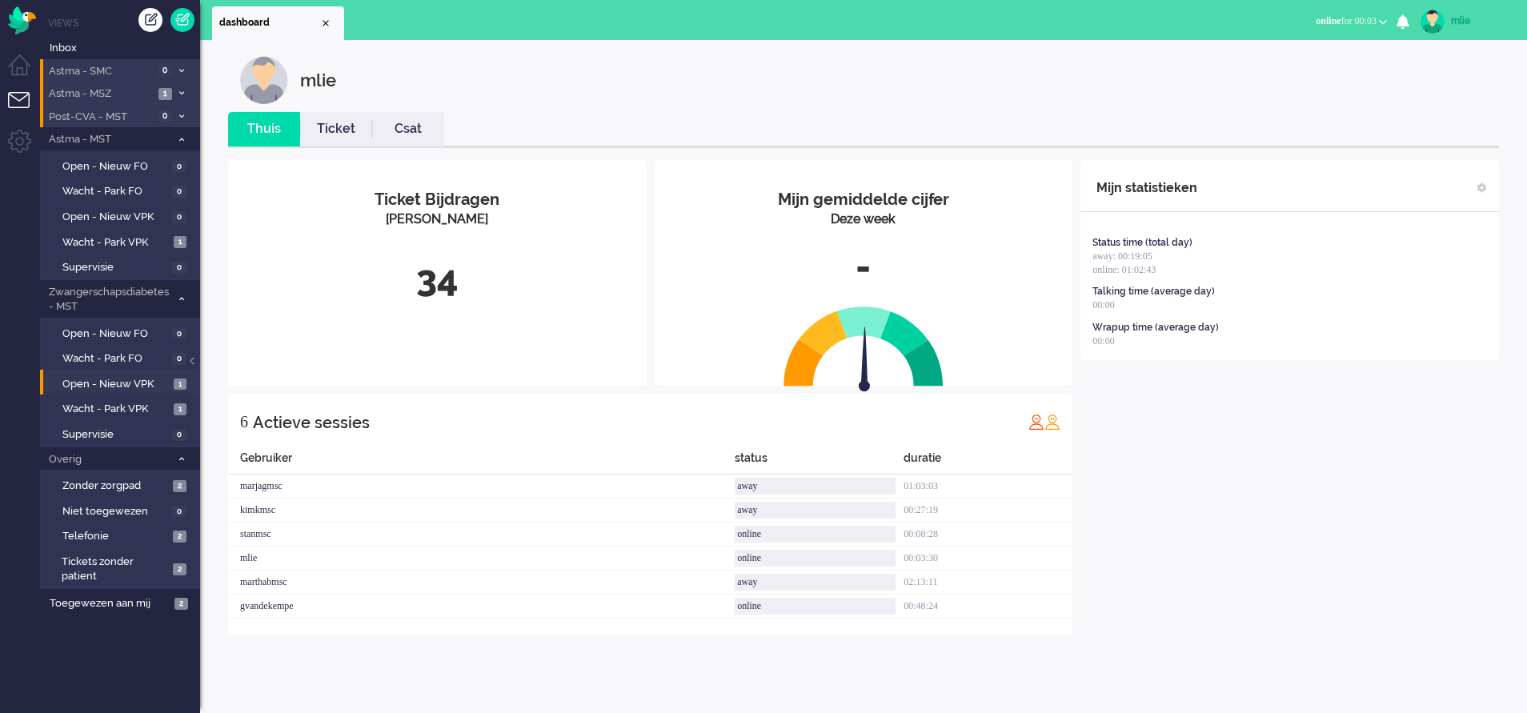
click at [351, 127] on link "Ticket" at bounding box center [336, 129] width 72 height 18
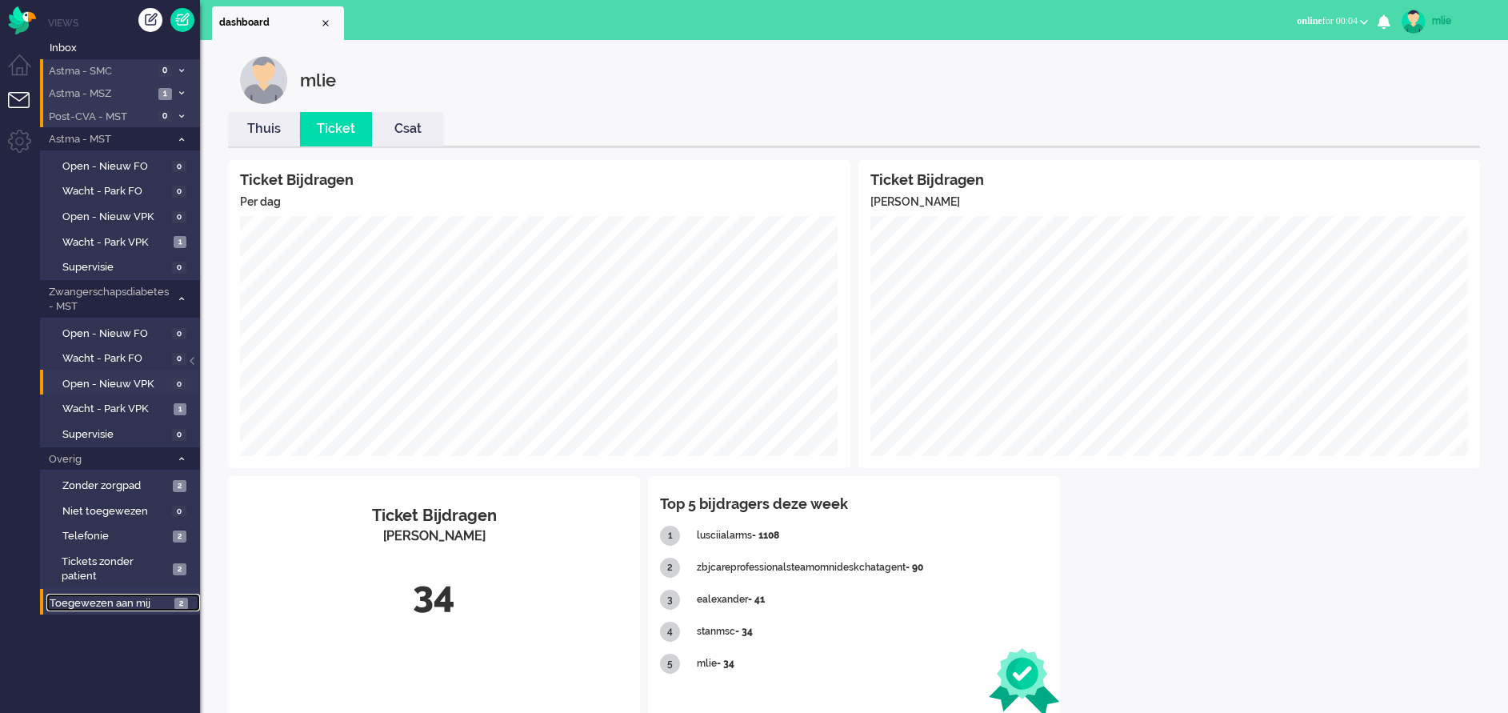
click at [102, 596] on span "Toegewezen aan mij" at bounding box center [110, 603] width 120 height 15
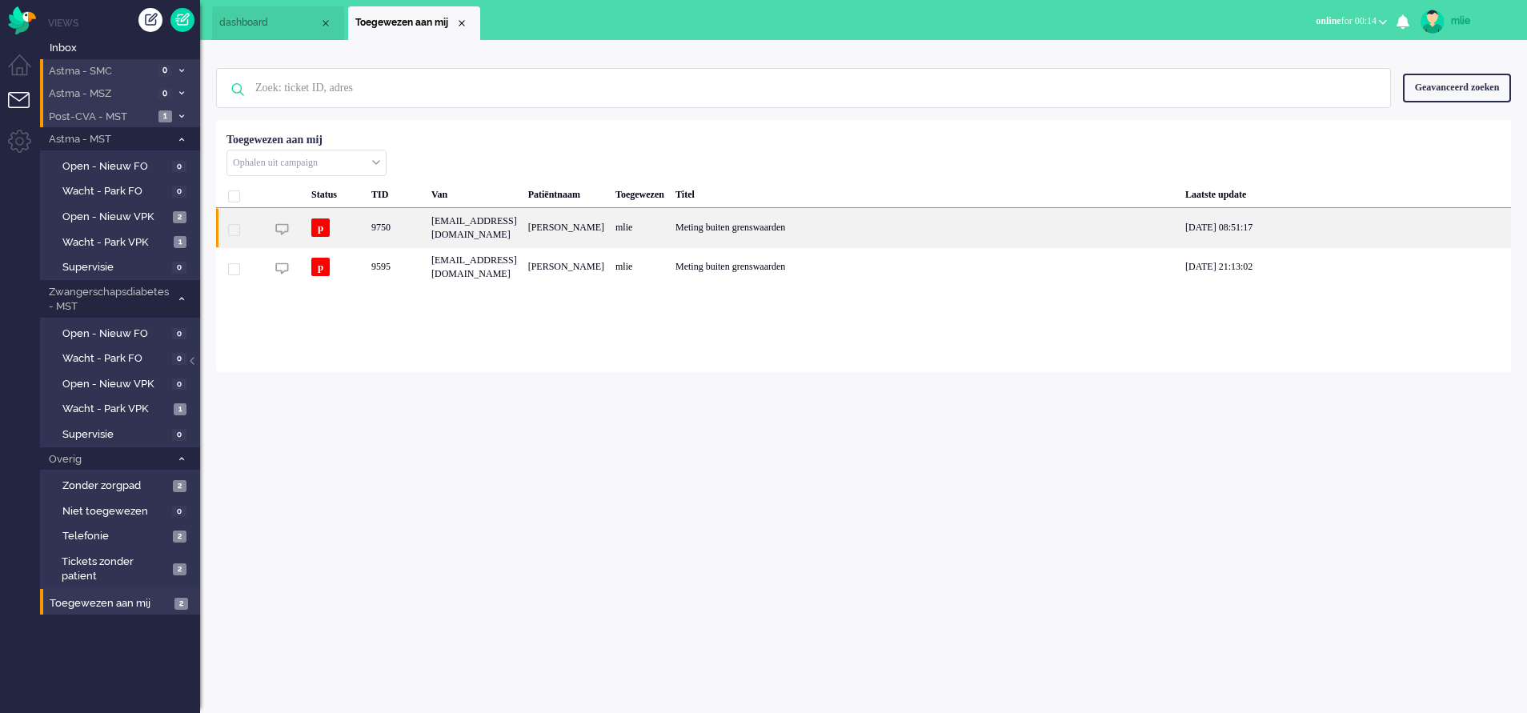
click at [873, 247] on div "Meting buiten grenswaarden" at bounding box center [925, 227] width 510 height 39
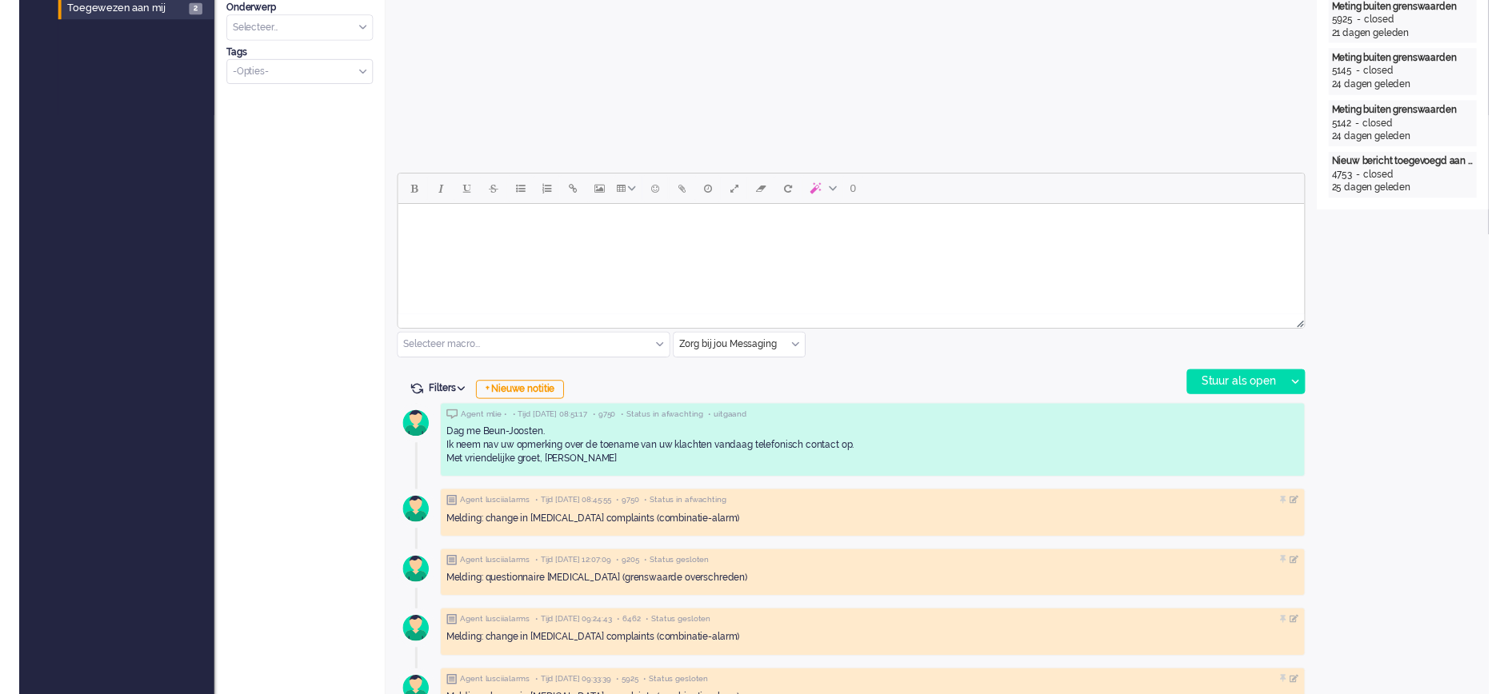
scroll to position [600, 0]
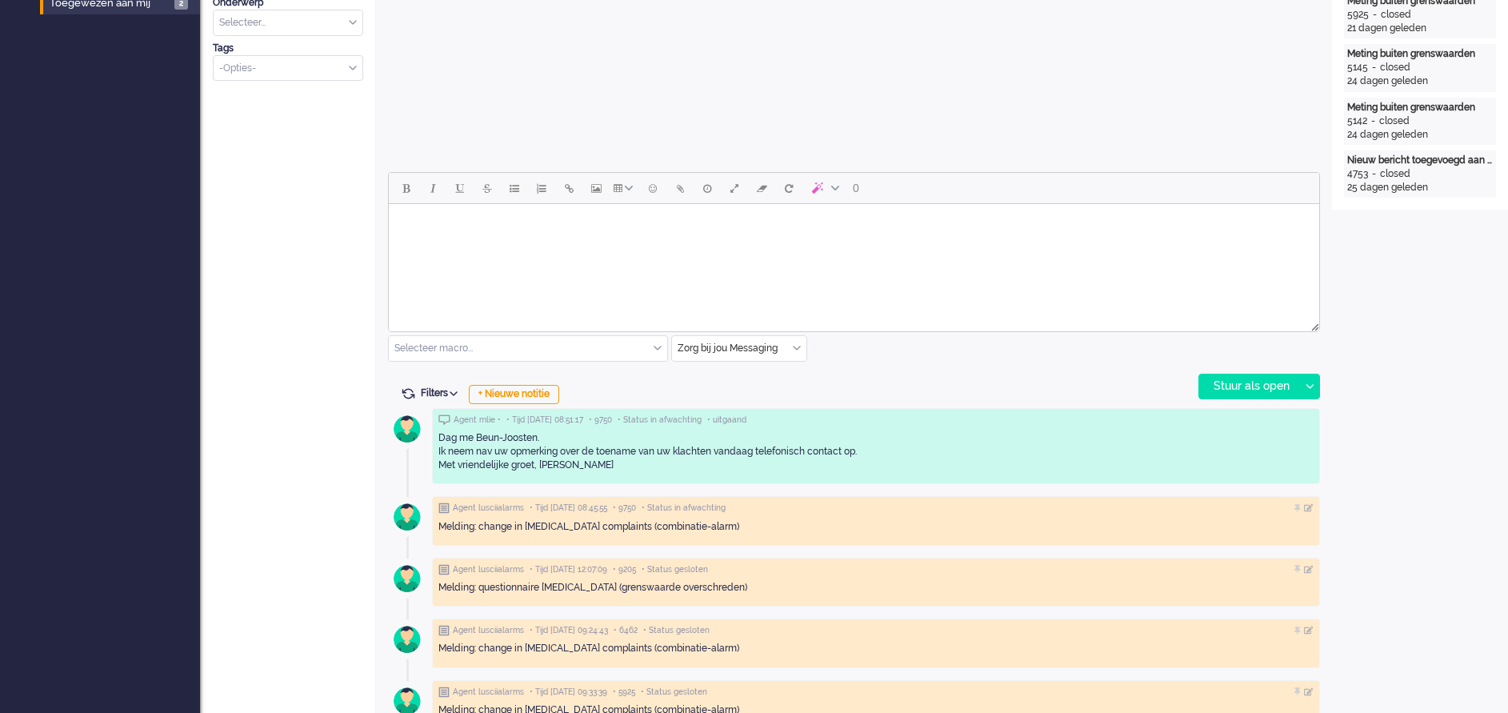
click at [798, 341] on input "text" at bounding box center [739, 348] width 134 height 25
click at [730, 398] on span "uitgaand telefoon" at bounding box center [718, 396] width 79 height 14
click at [1247, 382] on div "Stuur als open" at bounding box center [1249, 386] width 100 height 24
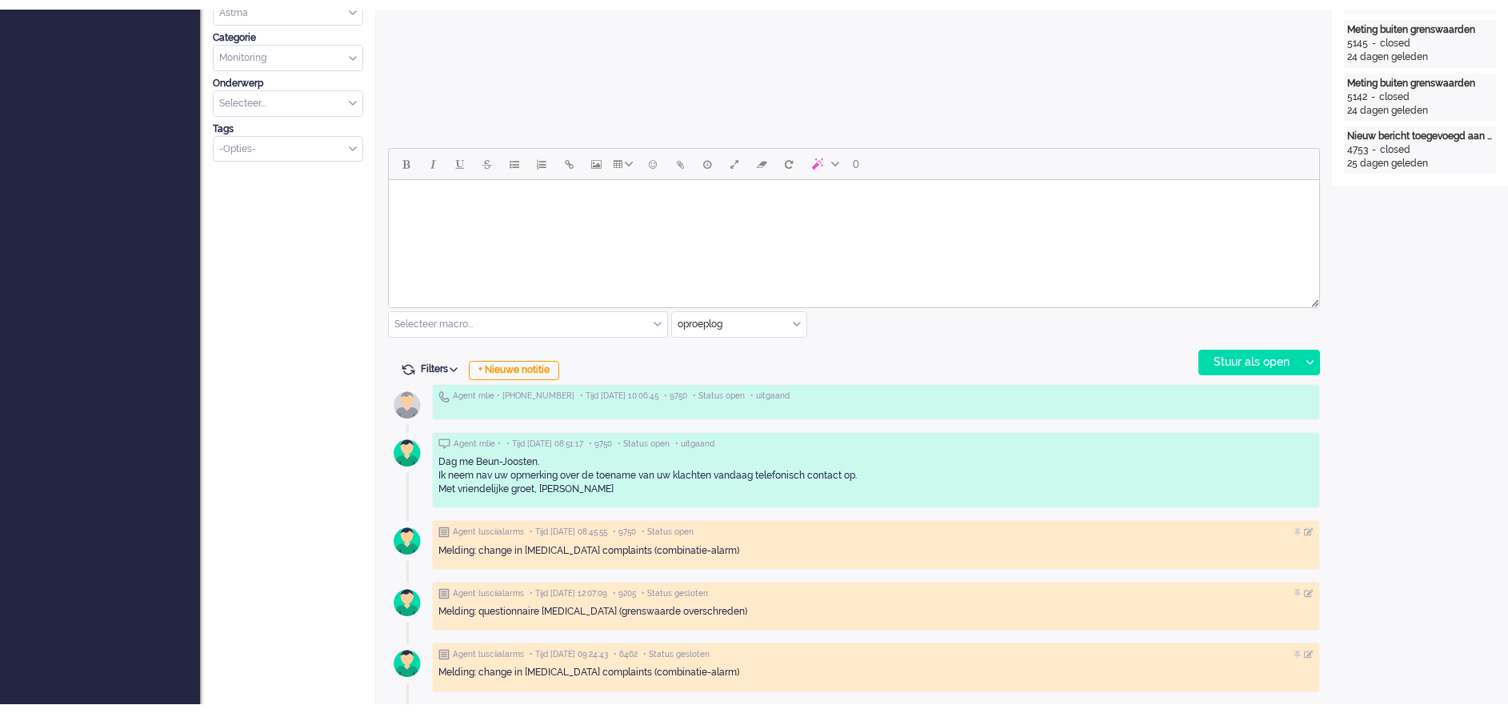
scroll to position [720, 0]
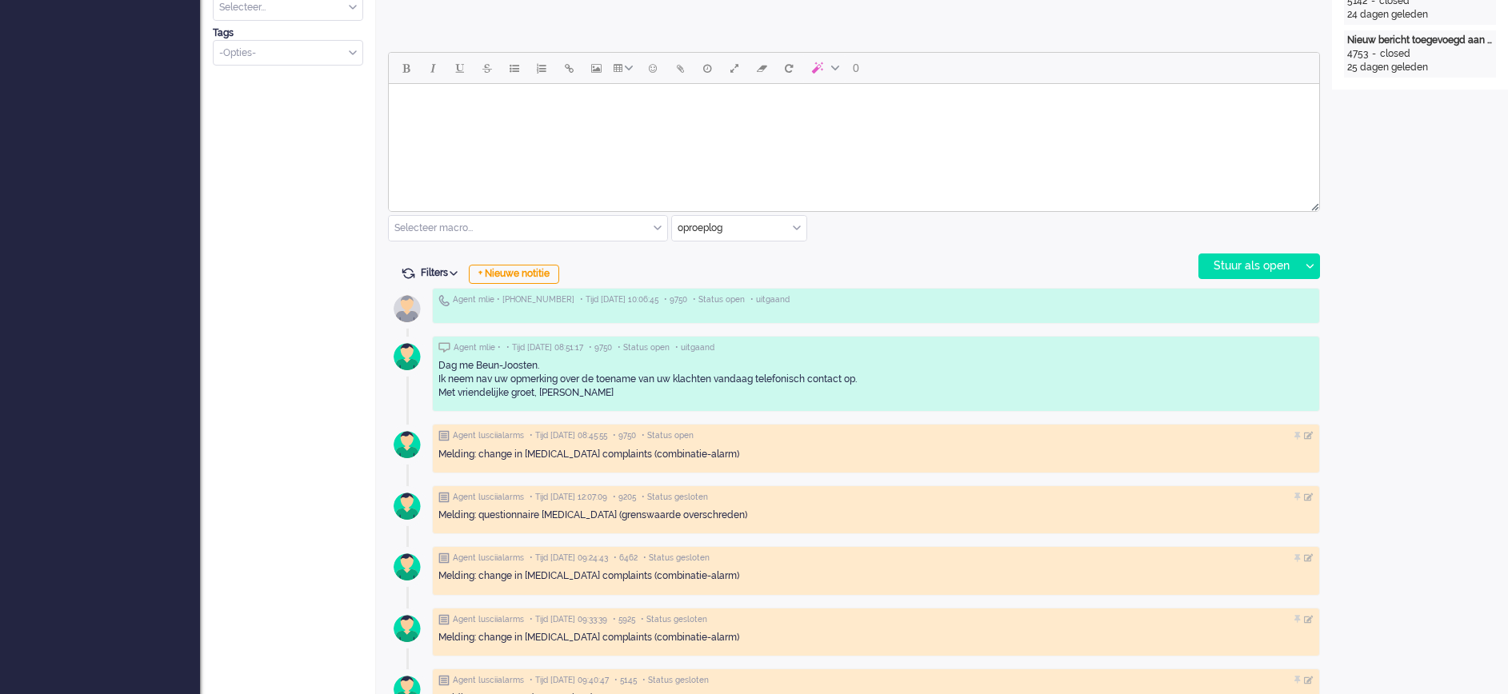
click at [518, 125] on html at bounding box center [854, 104] width 930 height 41
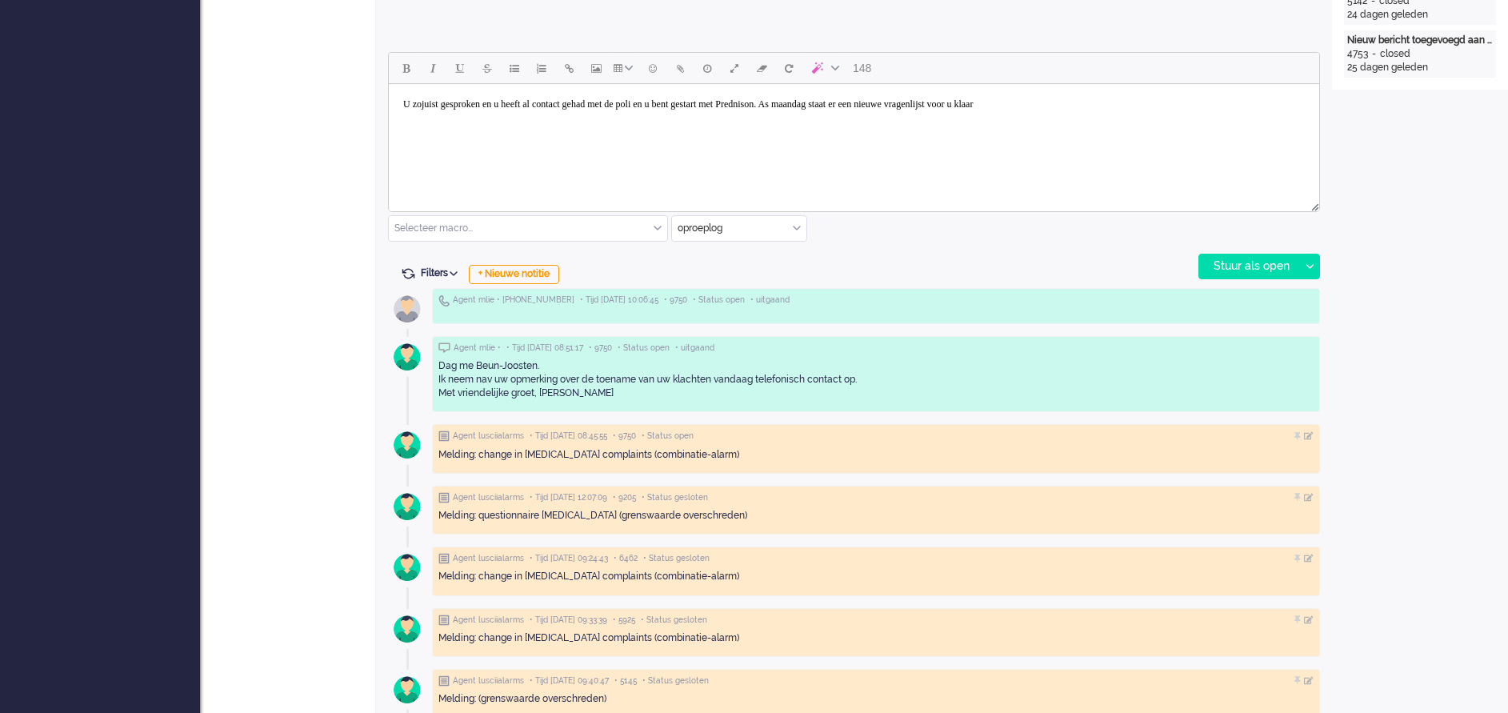
click at [1014, 100] on body "U zojuist gesproken en u heeft al contact gehad met de poli en u bent gestart m…" at bounding box center [854, 104] width 918 height 28
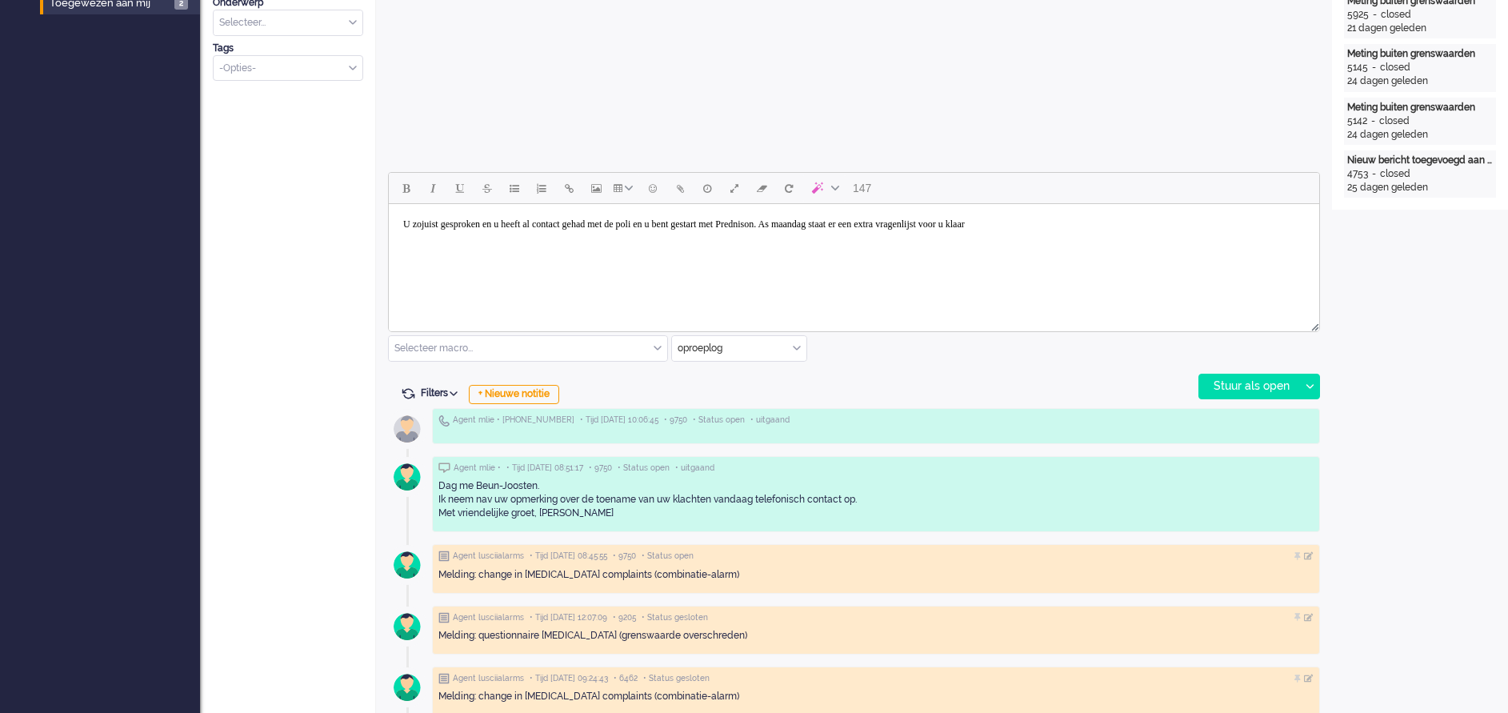
click at [1139, 230] on body "U zojuist gesproken en u heeft al contact gehad met de poli en u bent gestart m…" at bounding box center [854, 224] width 918 height 28
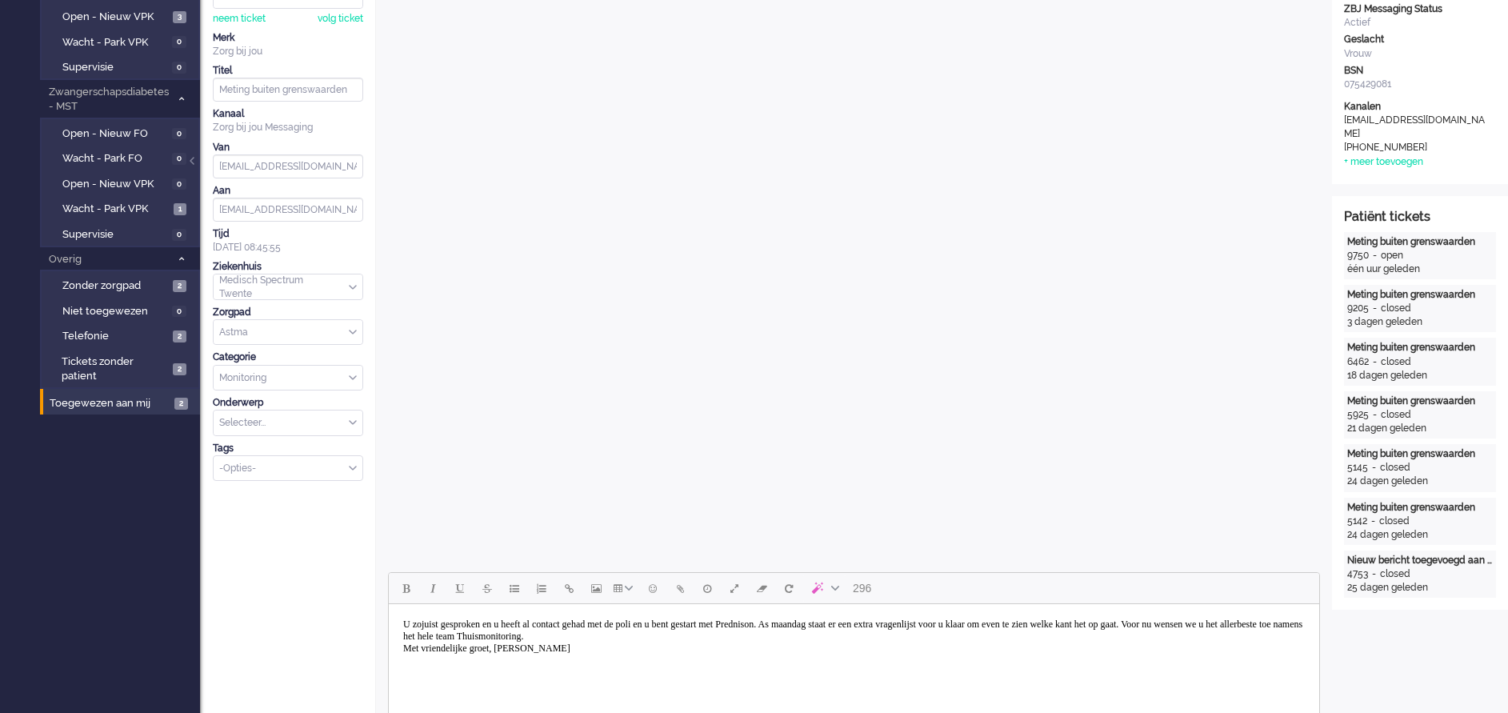
scroll to position [360, 0]
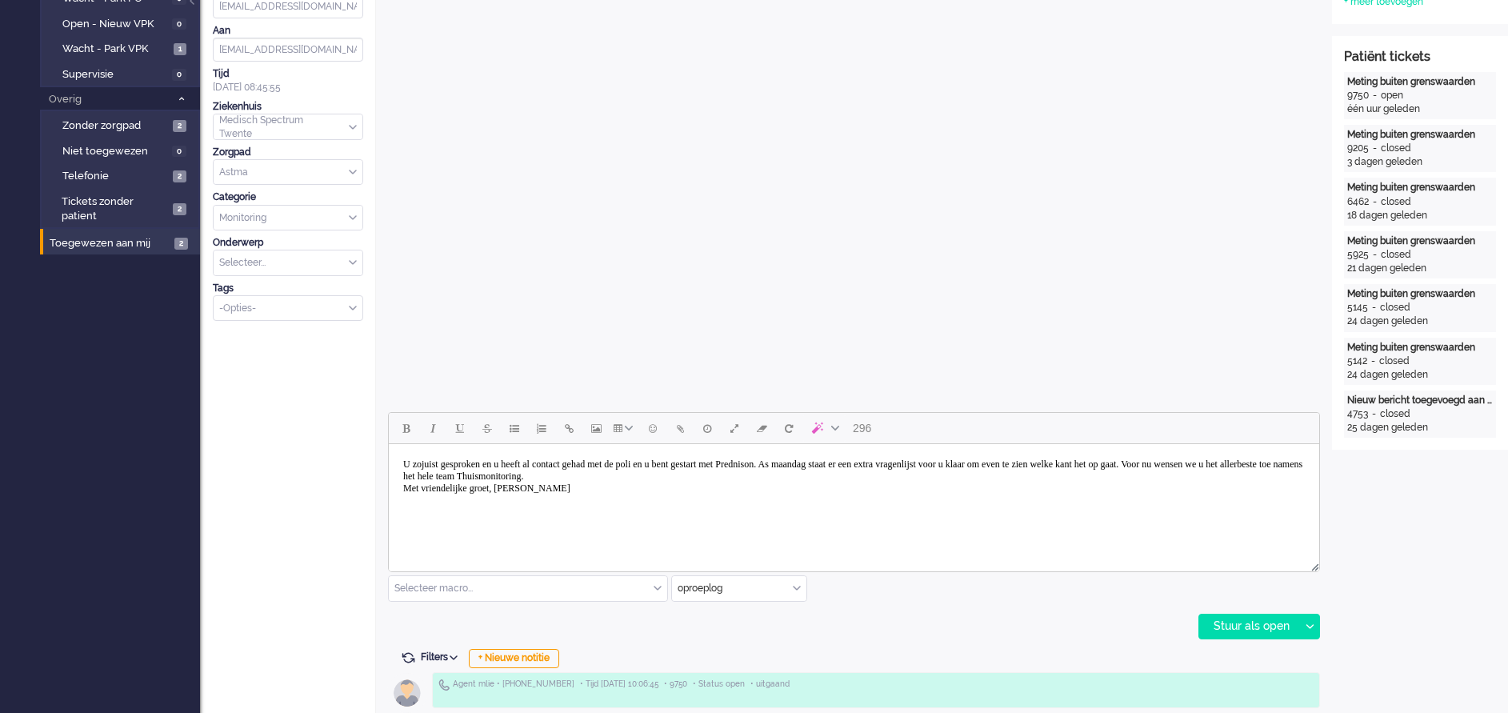
click at [405, 466] on body "U zojuist gesproken en u heeft al contact gehad met de poli en u bent gestart m…" at bounding box center [854, 476] width 918 height 52
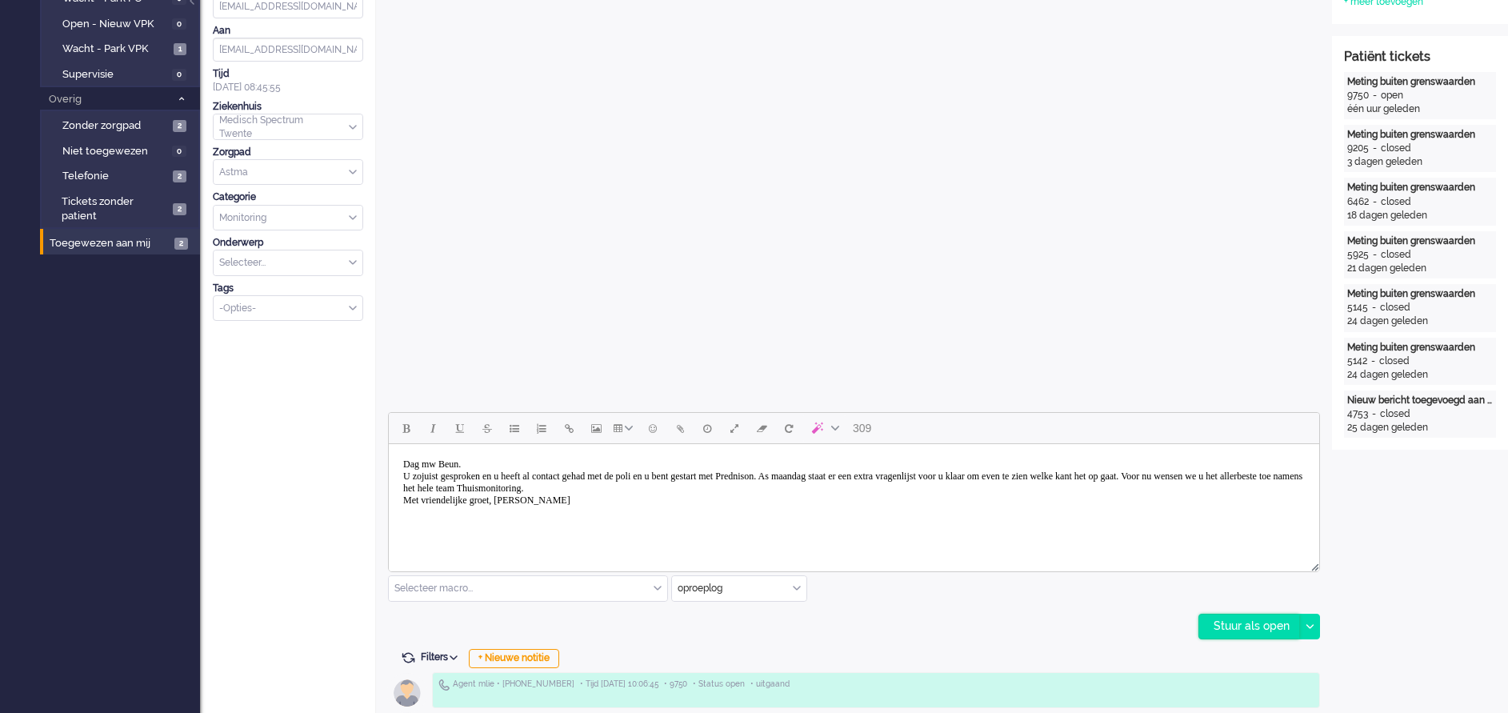
click at [1244, 620] on div "Stuur als open" at bounding box center [1249, 626] width 100 height 24
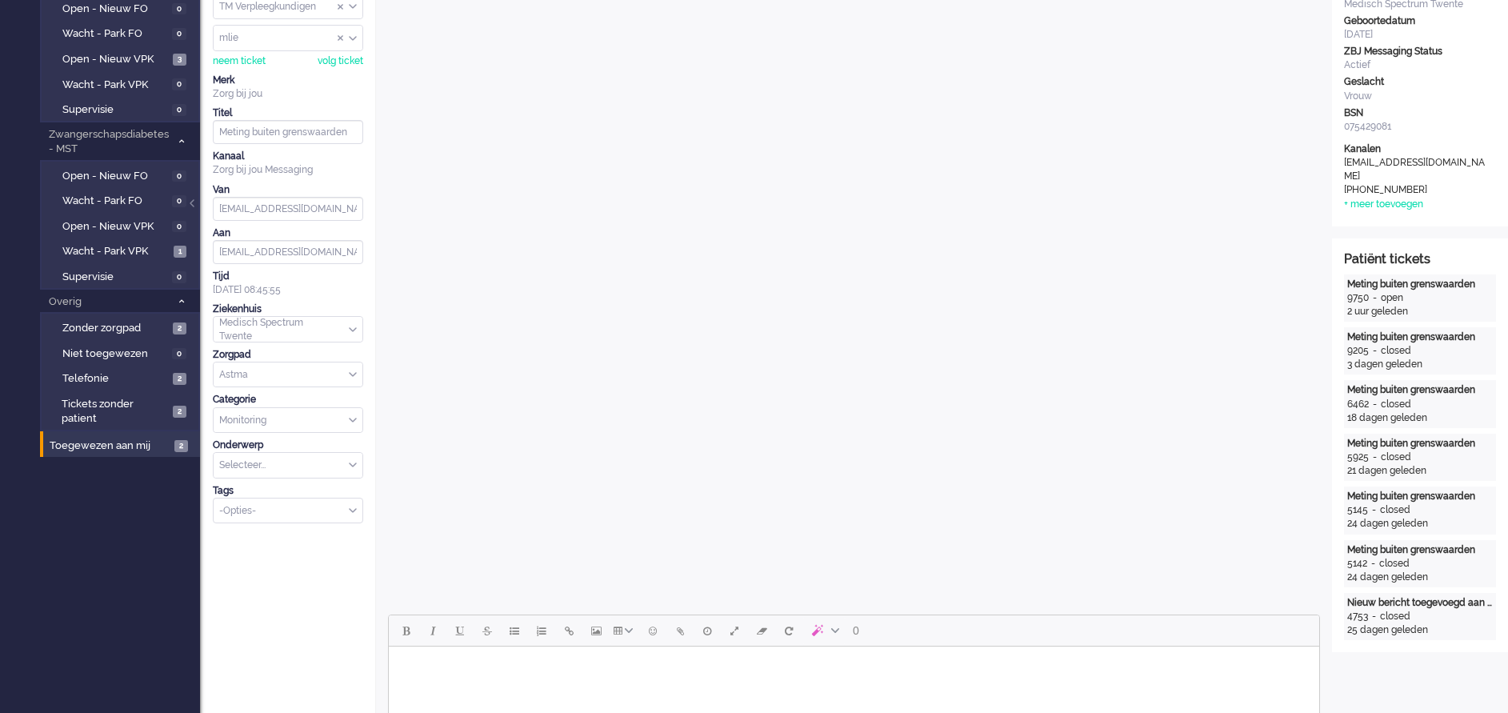
scroll to position [0, 0]
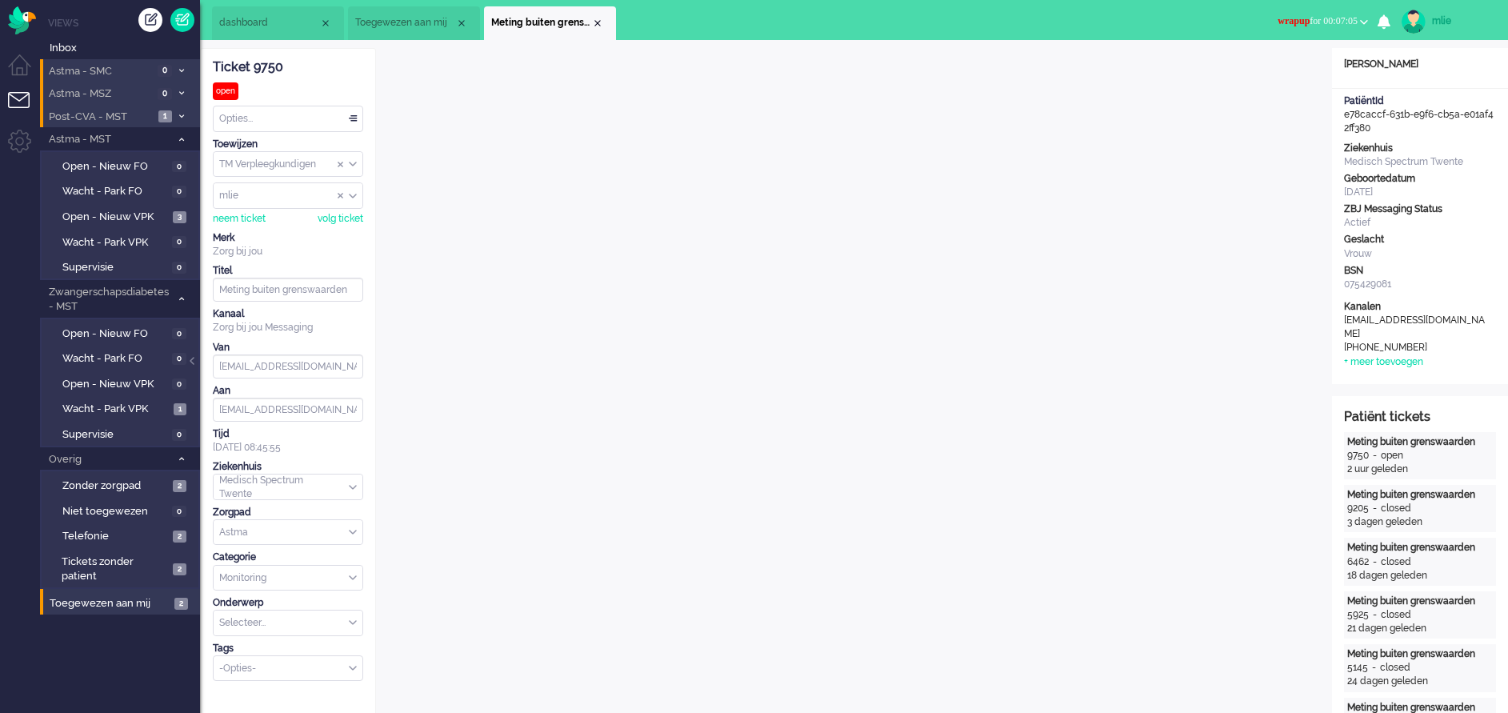
click at [1285, 14] on button "wrapup for 00:07:05" at bounding box center [1323, 21] width 110 height 23
click at [1259, 69] on label "Online" at bounding box center [1302, 72] width 126 height 14
click at [354, 118] on div "Opties..." at bounding box center [288, 118] width 149 height 25
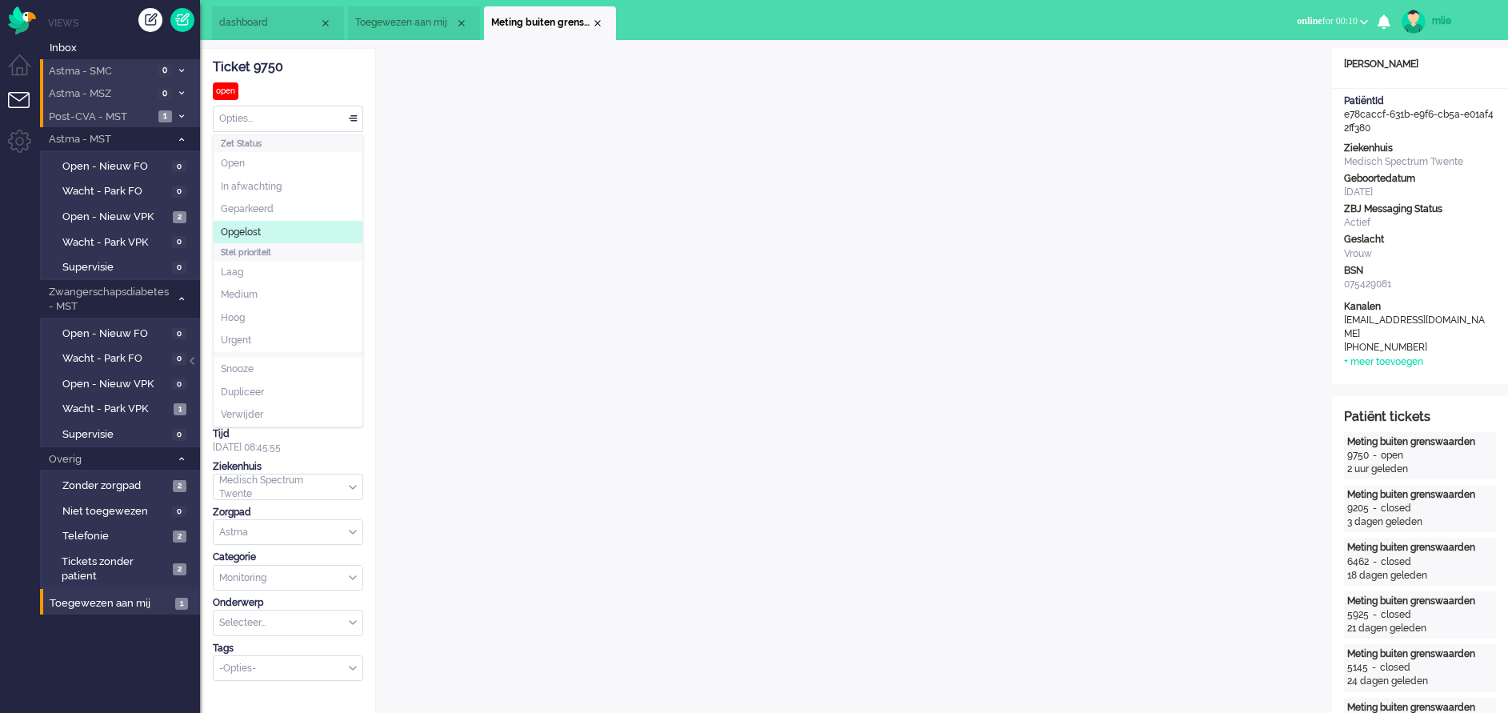
click at [248, 232] on span "Opgelost" at bounding box center [241, 233] width 40 height 14
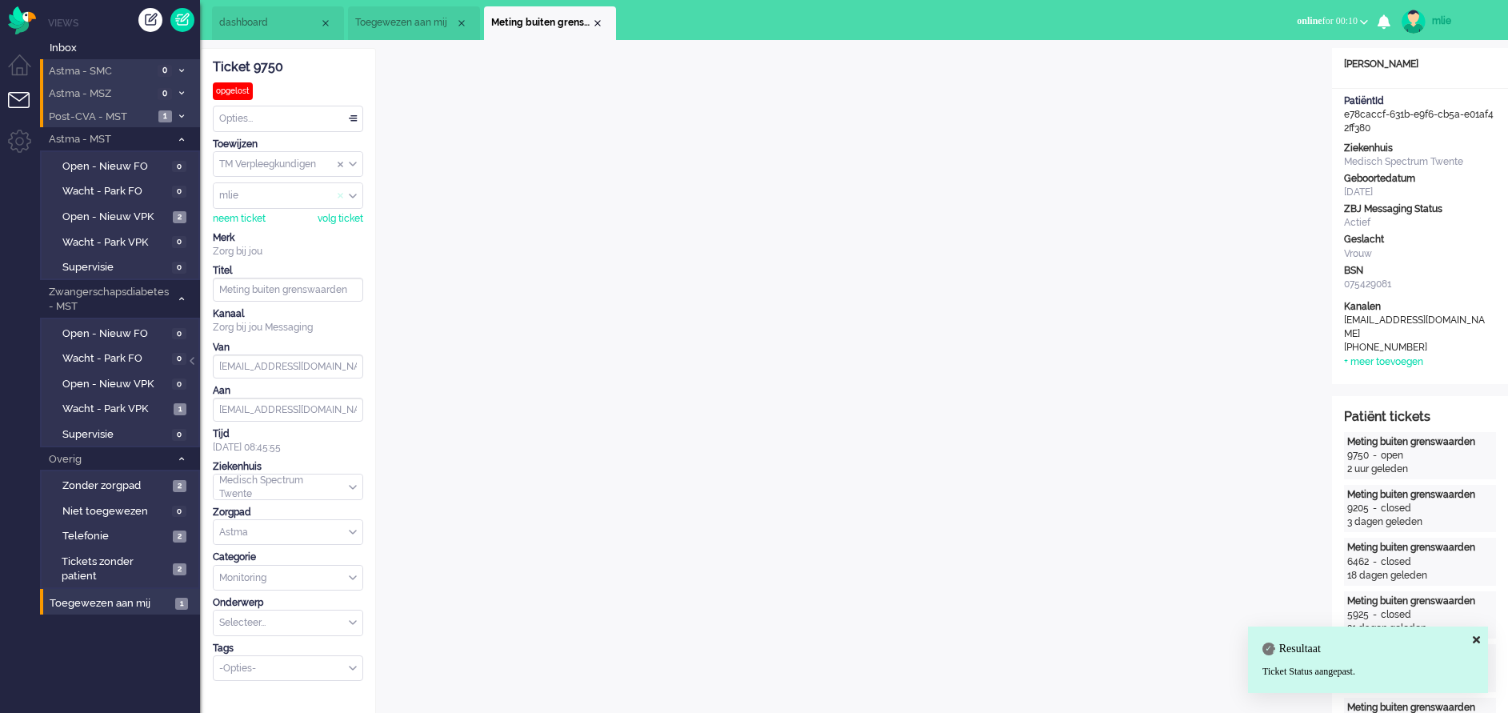
click at [338, 194] on span "Assign User" at bounding box center [341, 195] width 6 height 11
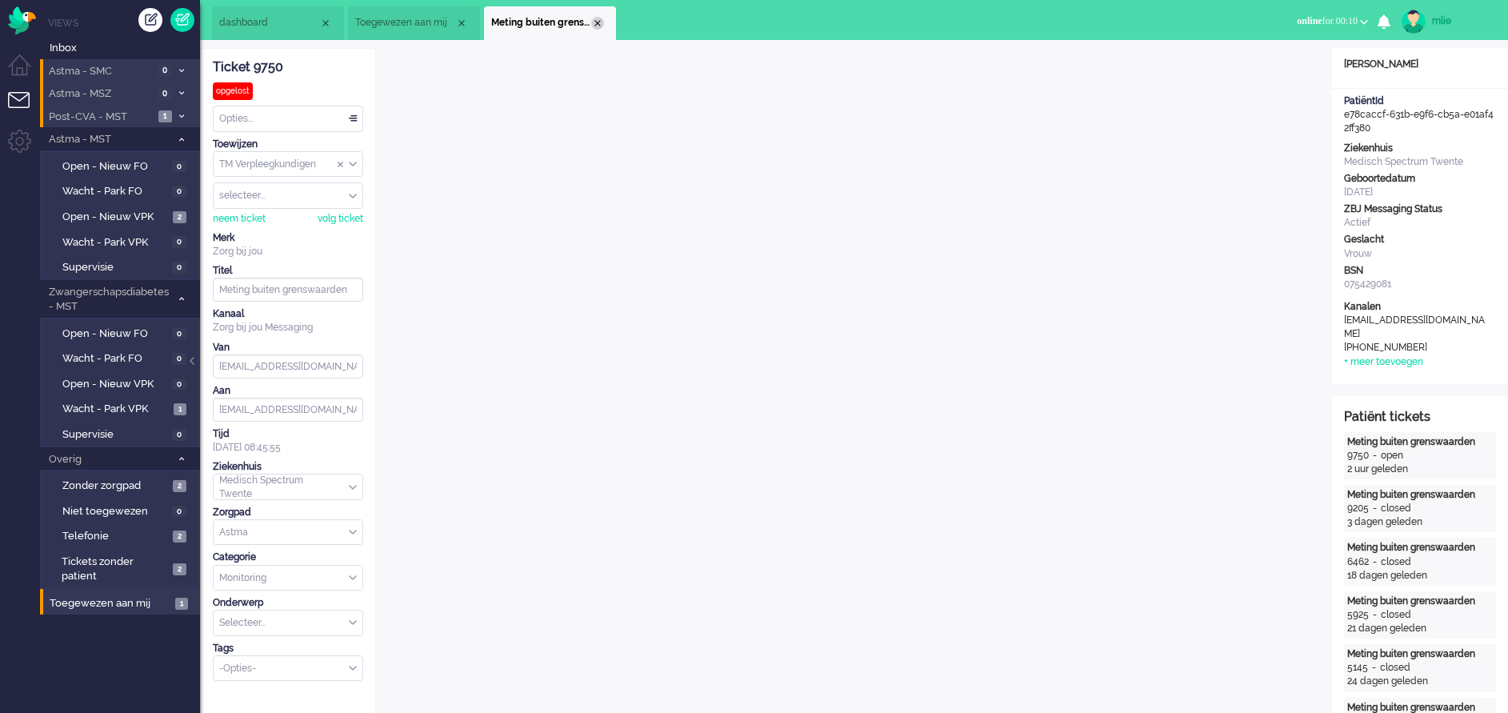
click at [598, 22] on div "Close tab" at bounding box center [597, 23] width 13 height 13
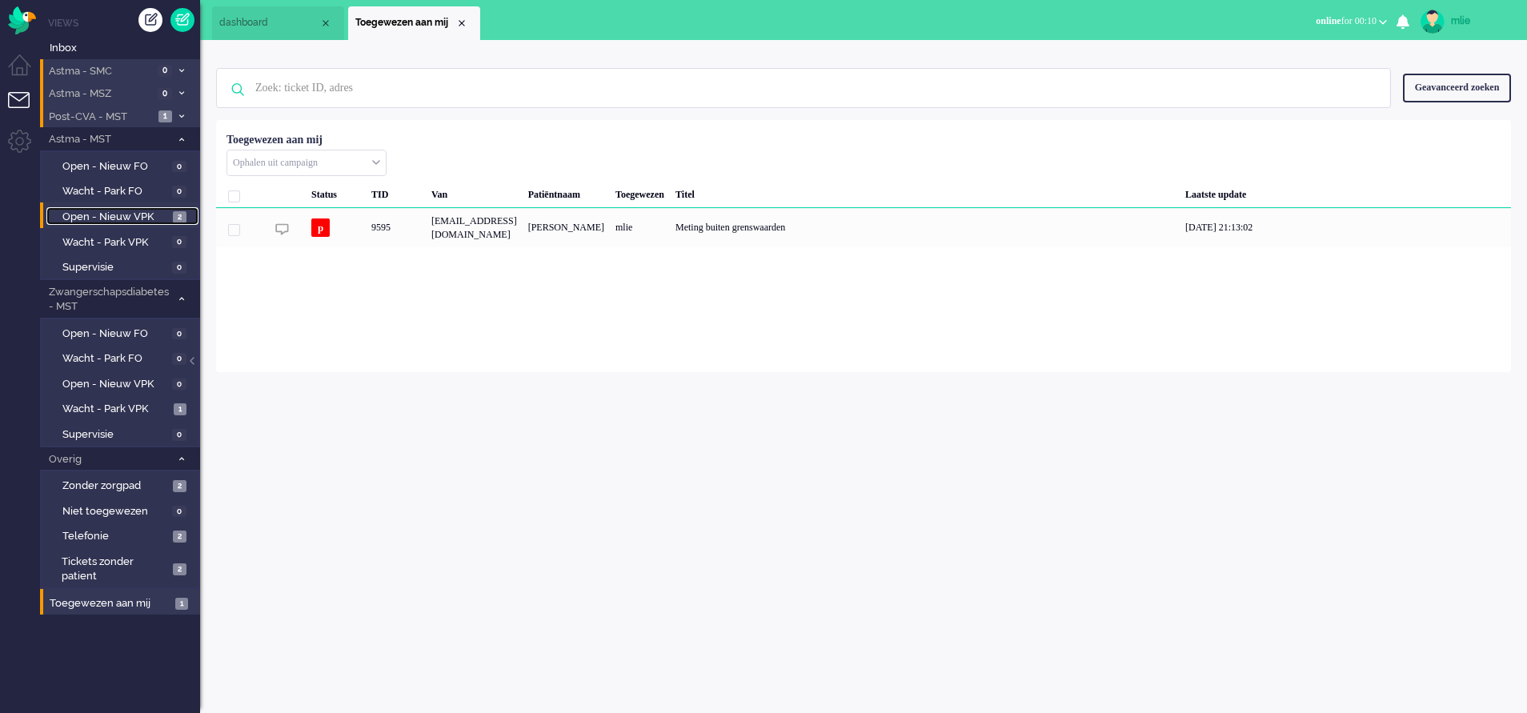
click at [151, 216] on span "Open - Nieuw VPK" at bounding box center [115, 217] width 106 height 15
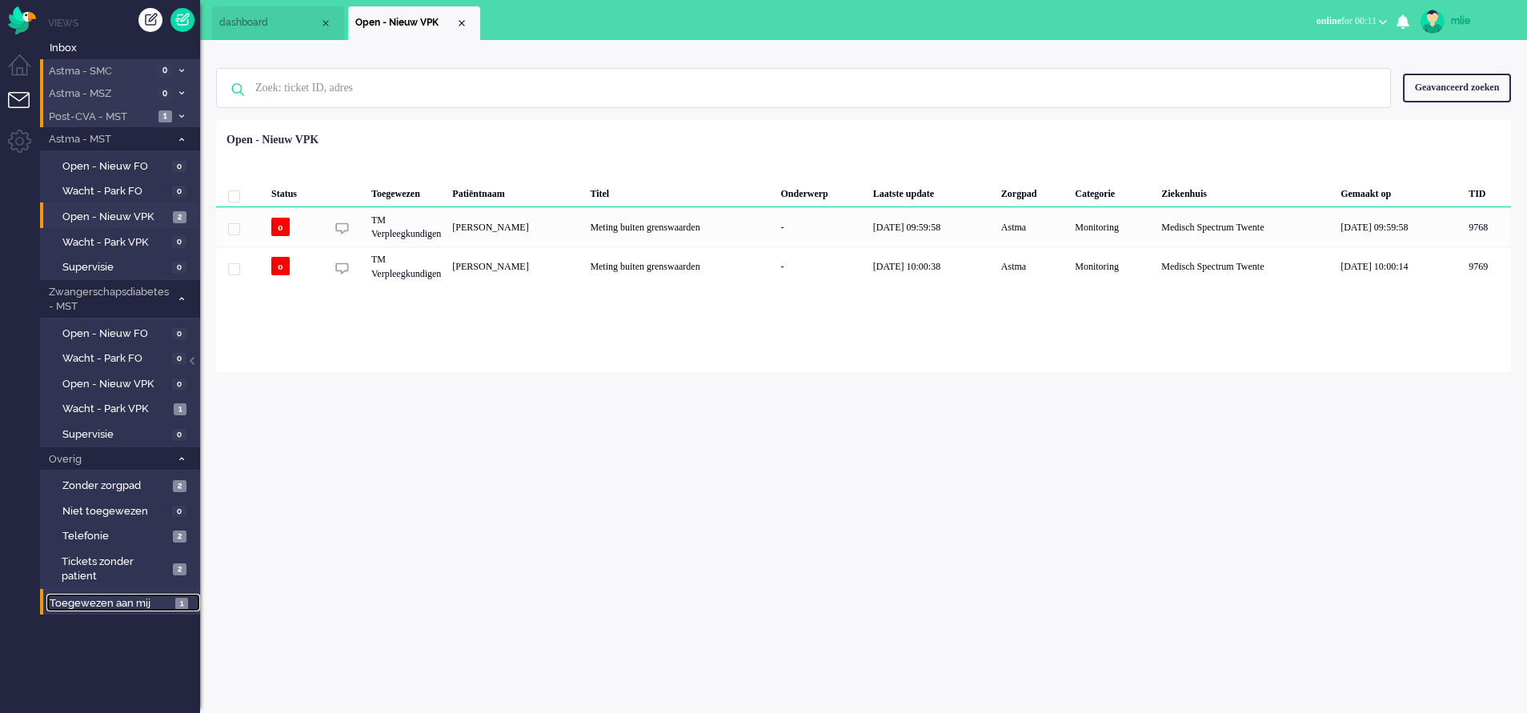
click at [76, 602] on span "Toegewezen aan mij" at bounding box center [110, 603] width 121 height 15
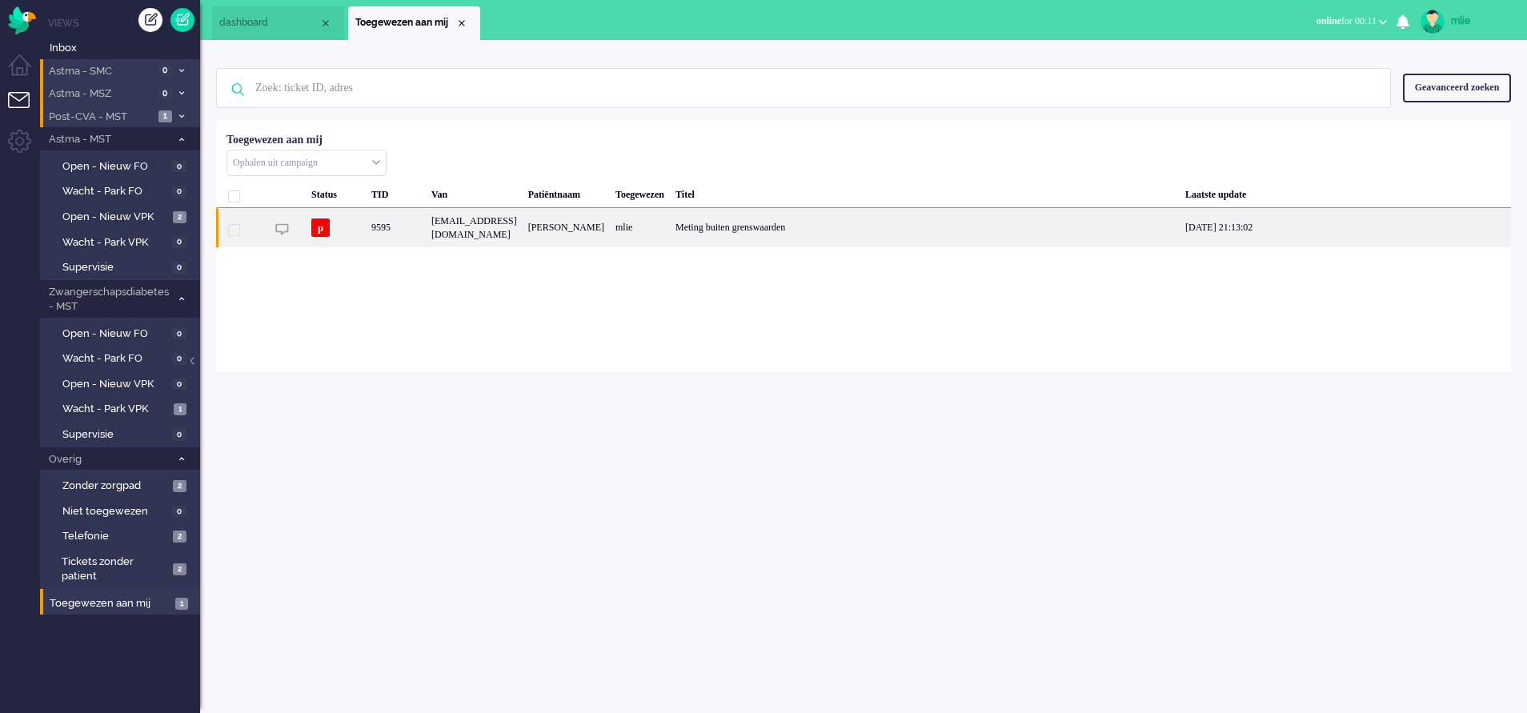
click at [610, 225] on div "[PERSON_NAME]" at bounding box center [565, 227] width 87 height 39
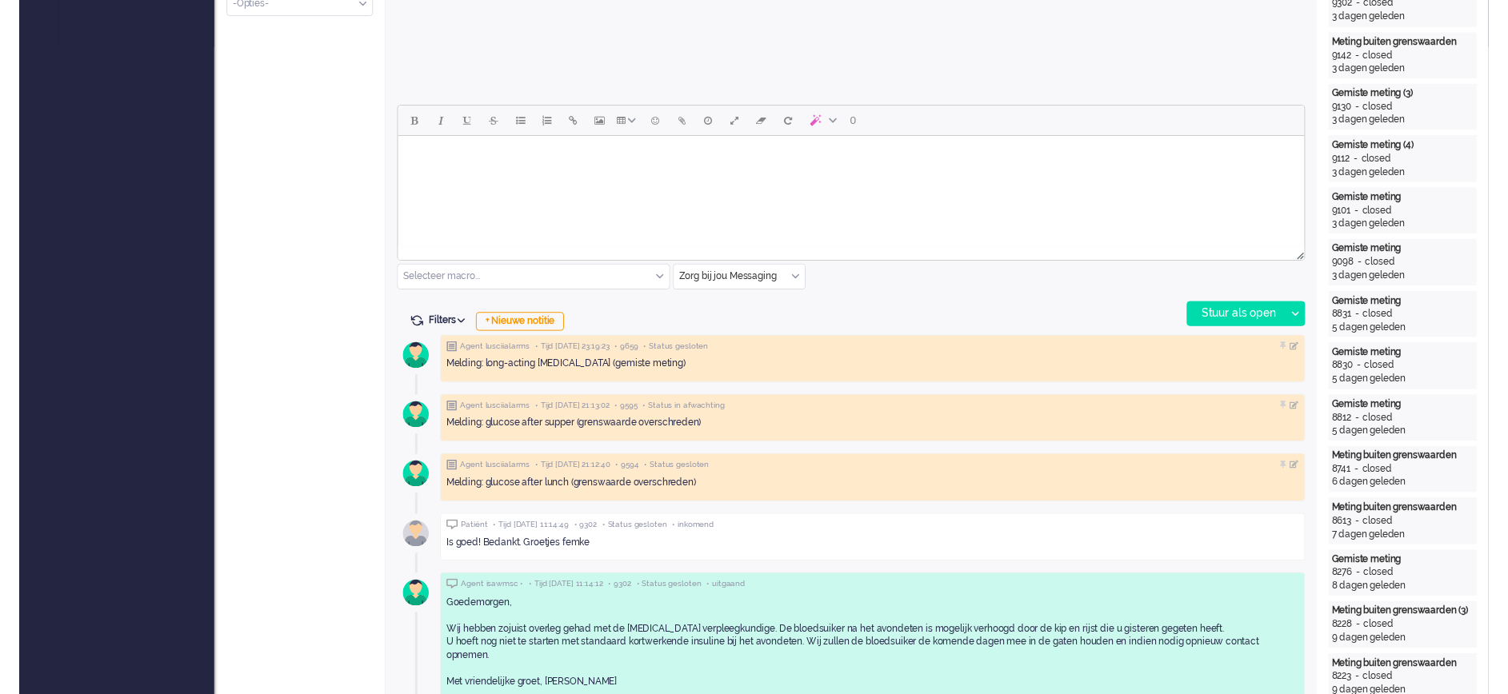
scroll to position [720, 0]
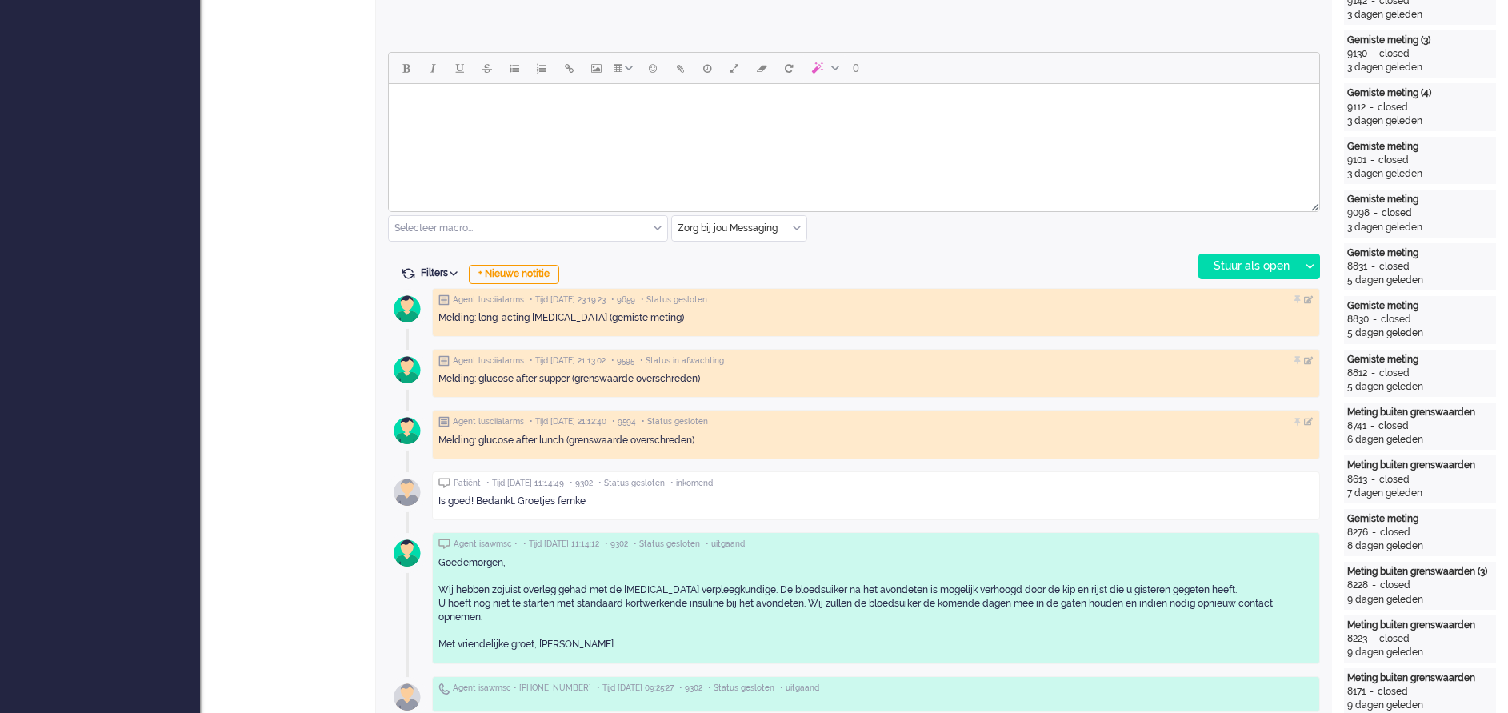
click at [793, 224] on div "Zorg bij jou Messaging" at bounding box center [739, 228] width 134 height 25
click at [738, 270] on span "uitgaand telefoon" at bounding box center [718, 276] width 79 height 14
click at [1230, 263] on div "Stuur als open" at bounding box center [1249, 266] width 100 height 24
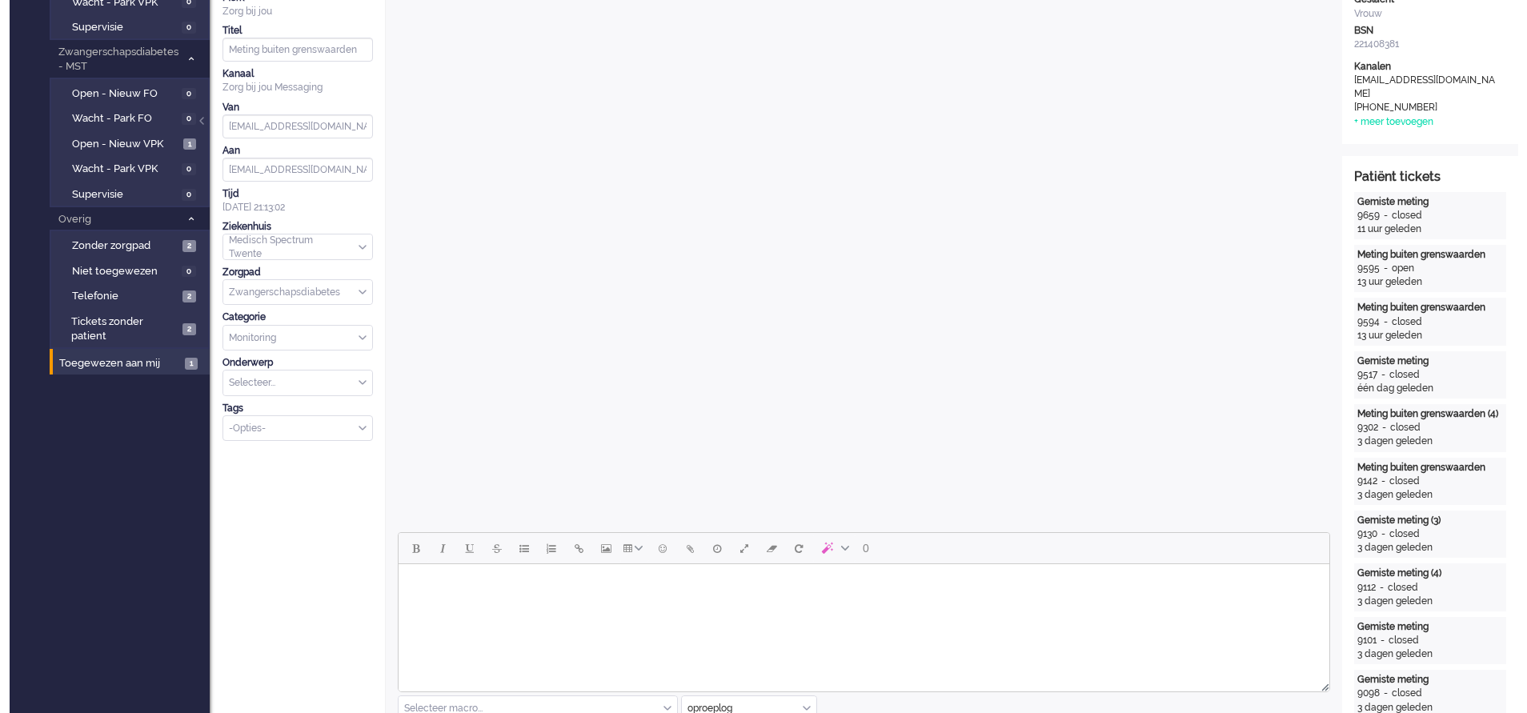
scroll to position [0, 0]
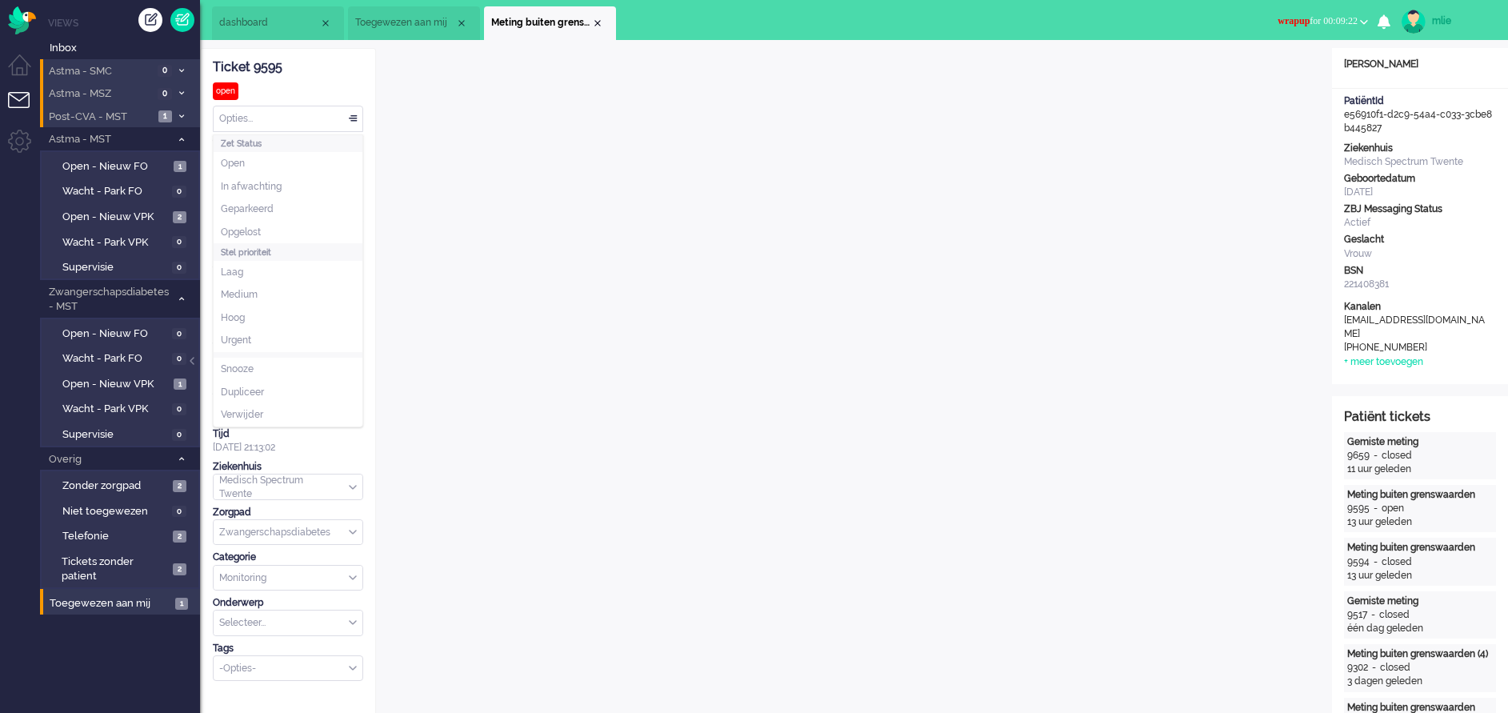
click at [352, 116] on div "Opties..." at bounding box center [288, 118] width 149 height 25
click at [272, 186] on span "In afwachting" at bounding box center [251, 187] width 61 height 14
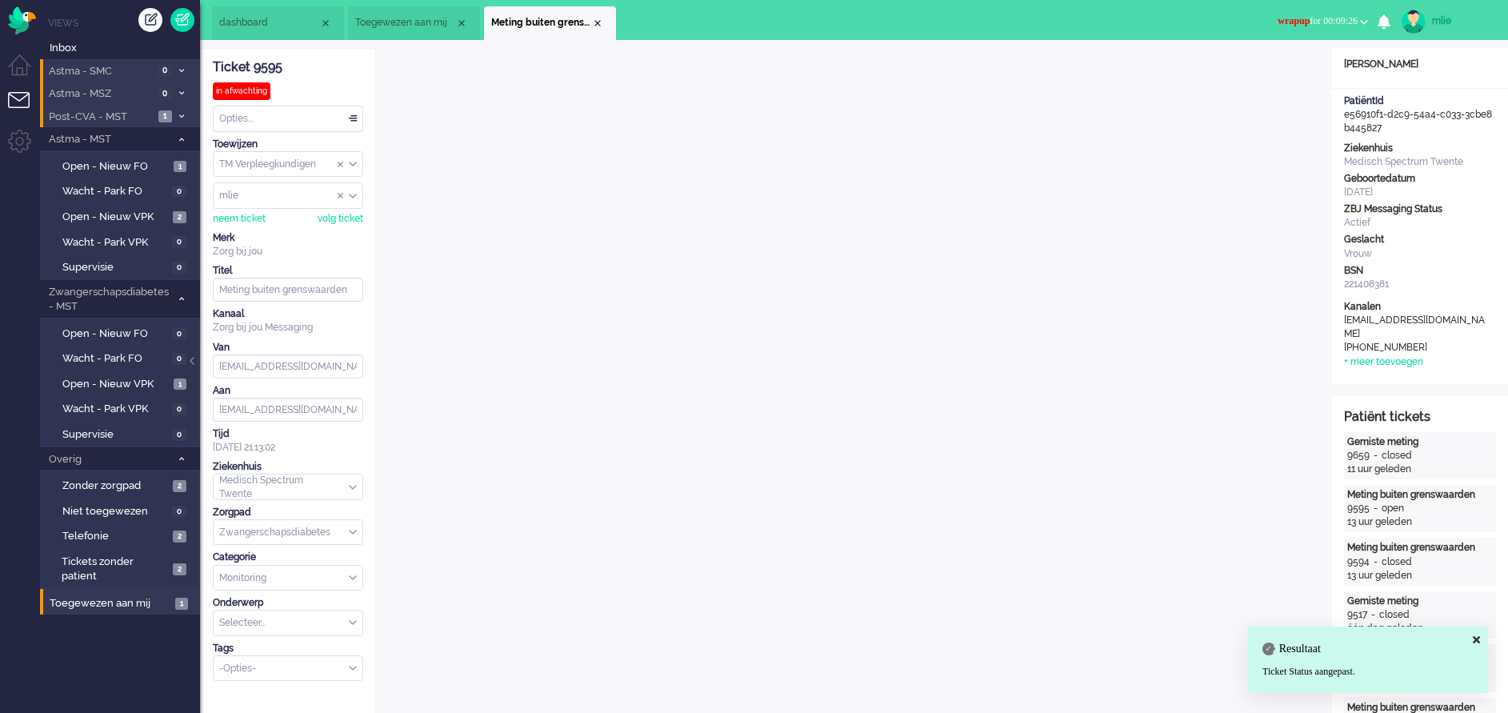
click at [1316, 16] on span "wrapup for 00:09:26" at bounding box center [1318, 20] width 80 height 11
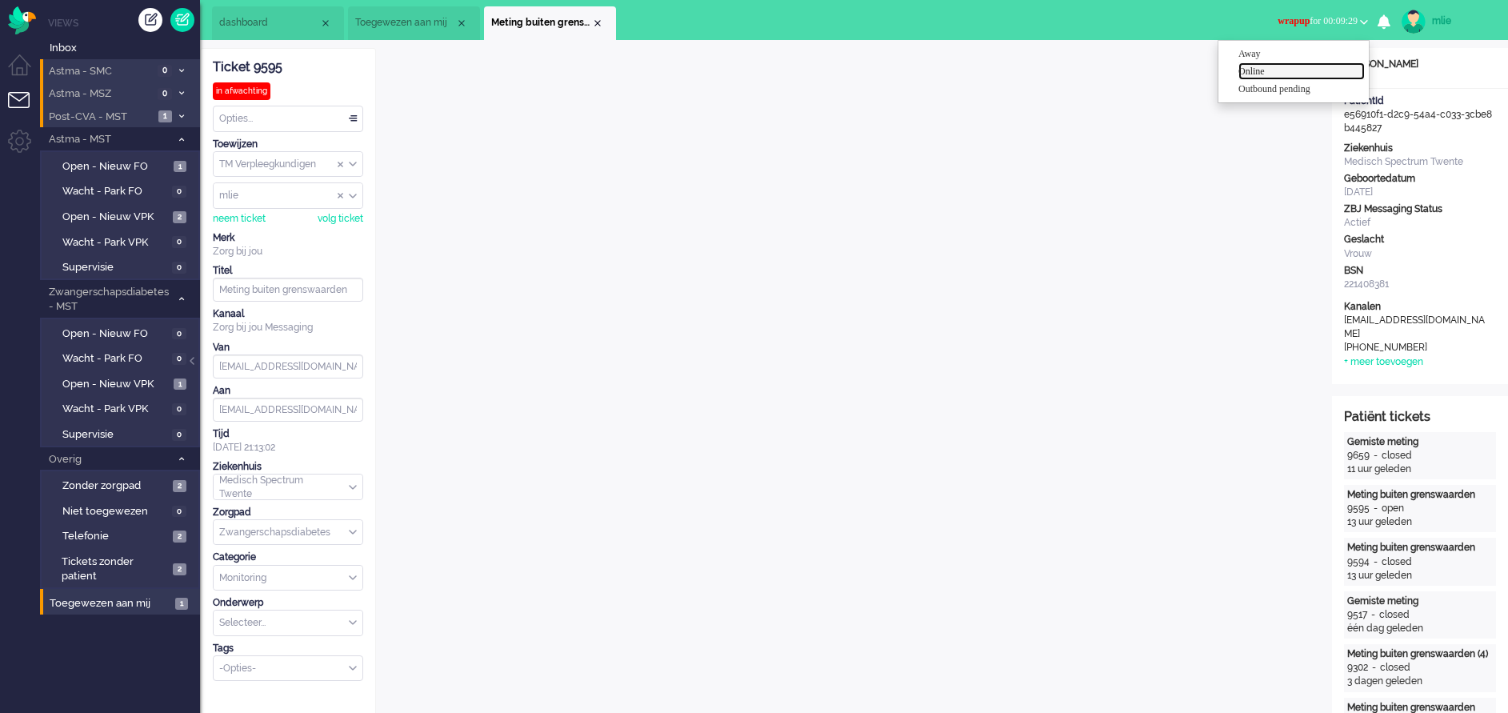
click at [1255, 75] on label "Online" at bounding box center [1302, 72] width 126 height 14
click at [598, 23] on div "Close tab" at bounding box center [597, 23] width 13 height 13
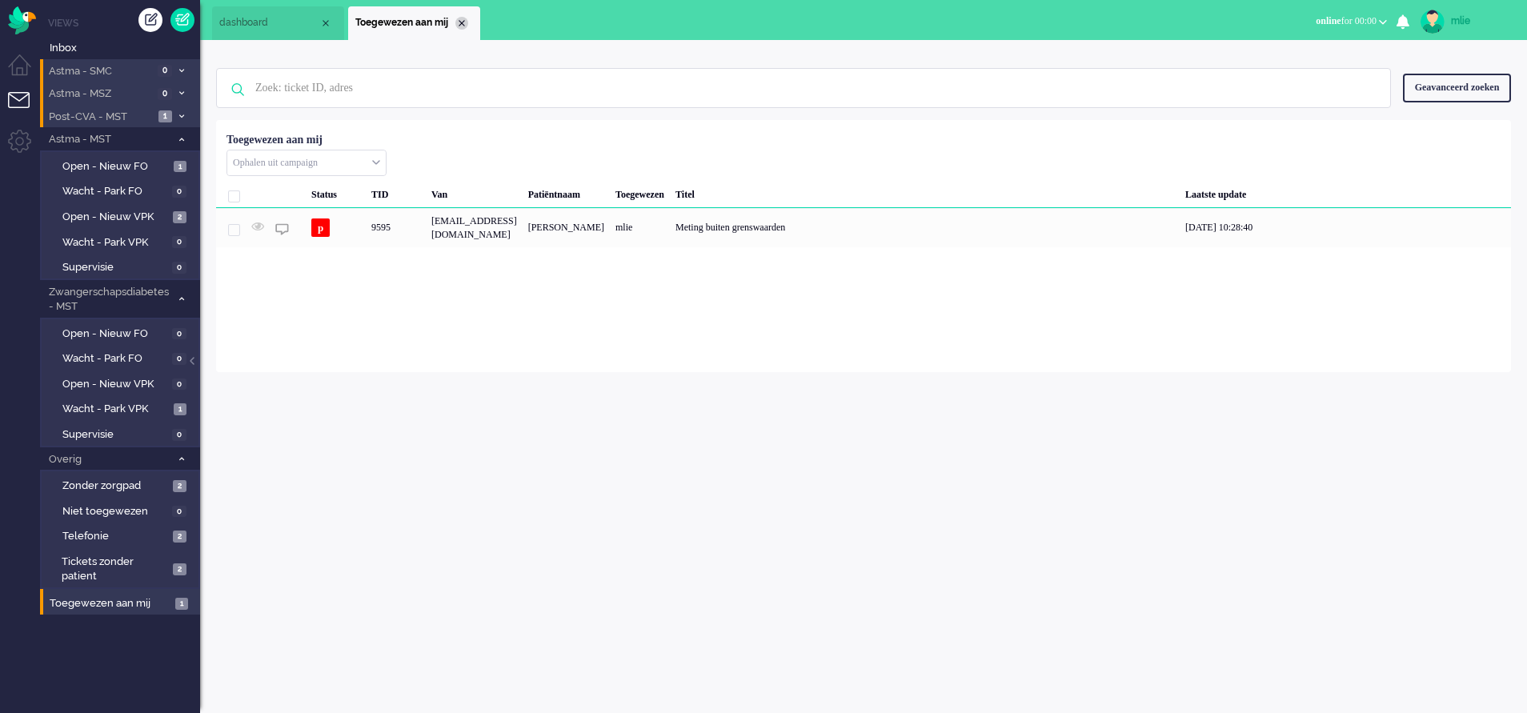
click at [460, 26] on div "Close tab" at bounding box center [461, 23] width 13 height 13
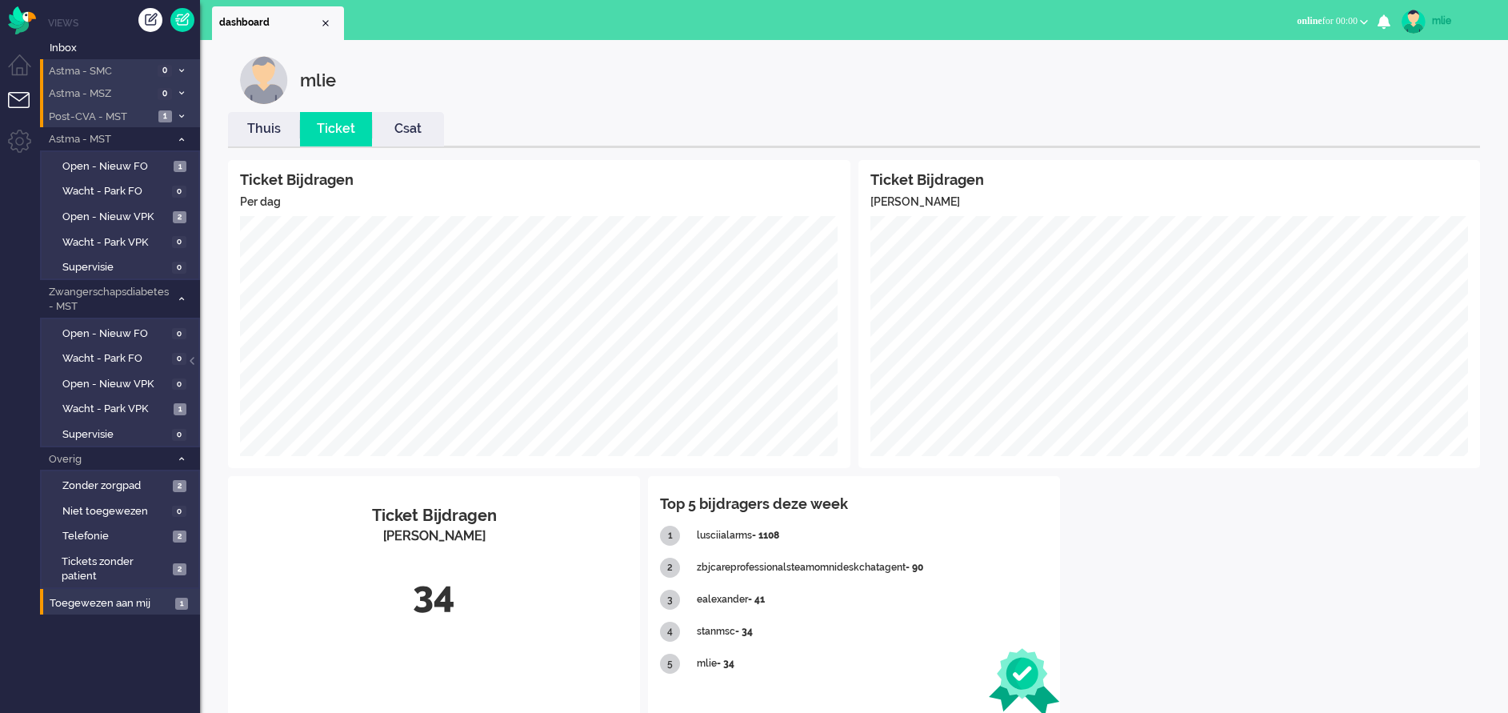
click at [271, 126] on link "Thuis" at bounding box center [264, 129] width 72 height 18
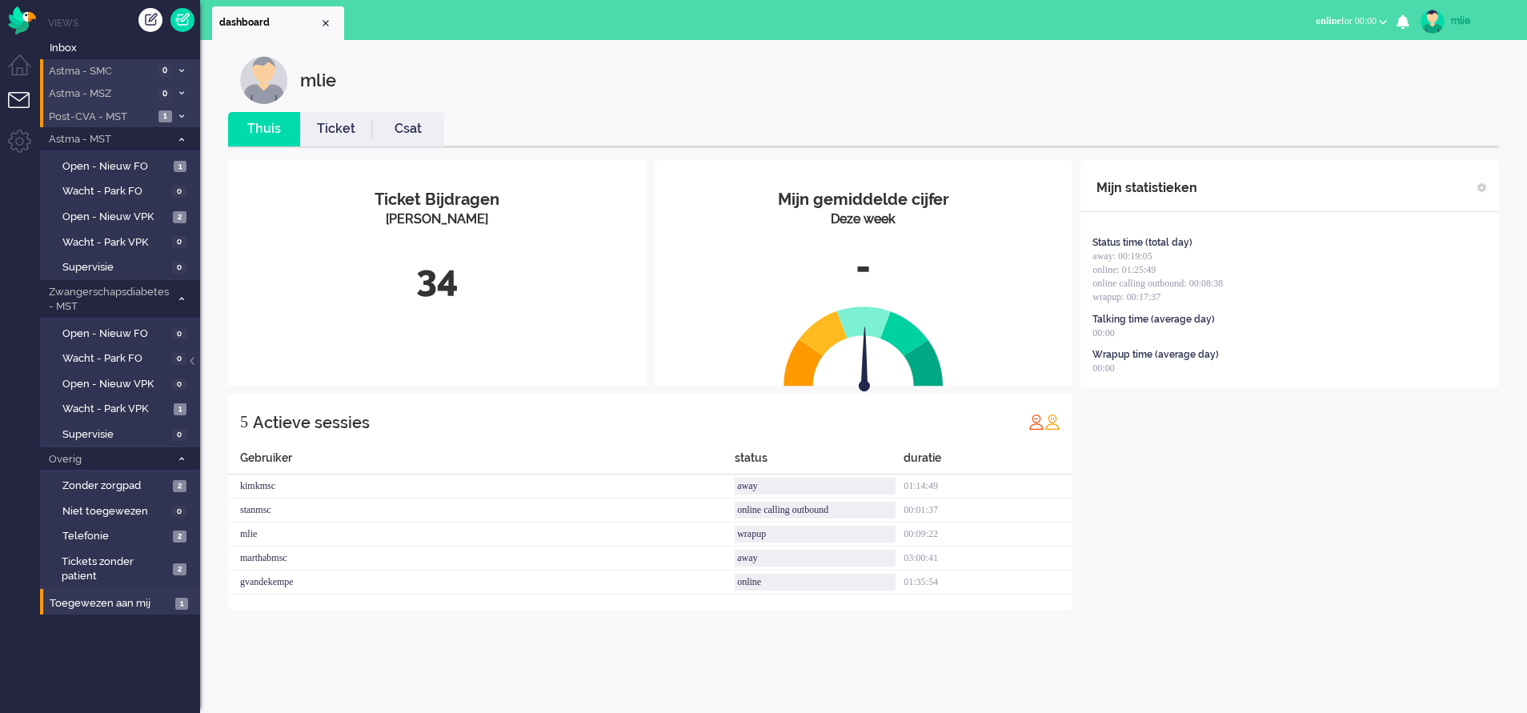
click at [338, 130] on link "Ticket" at bounding box center [336, 129] width 72 height 18
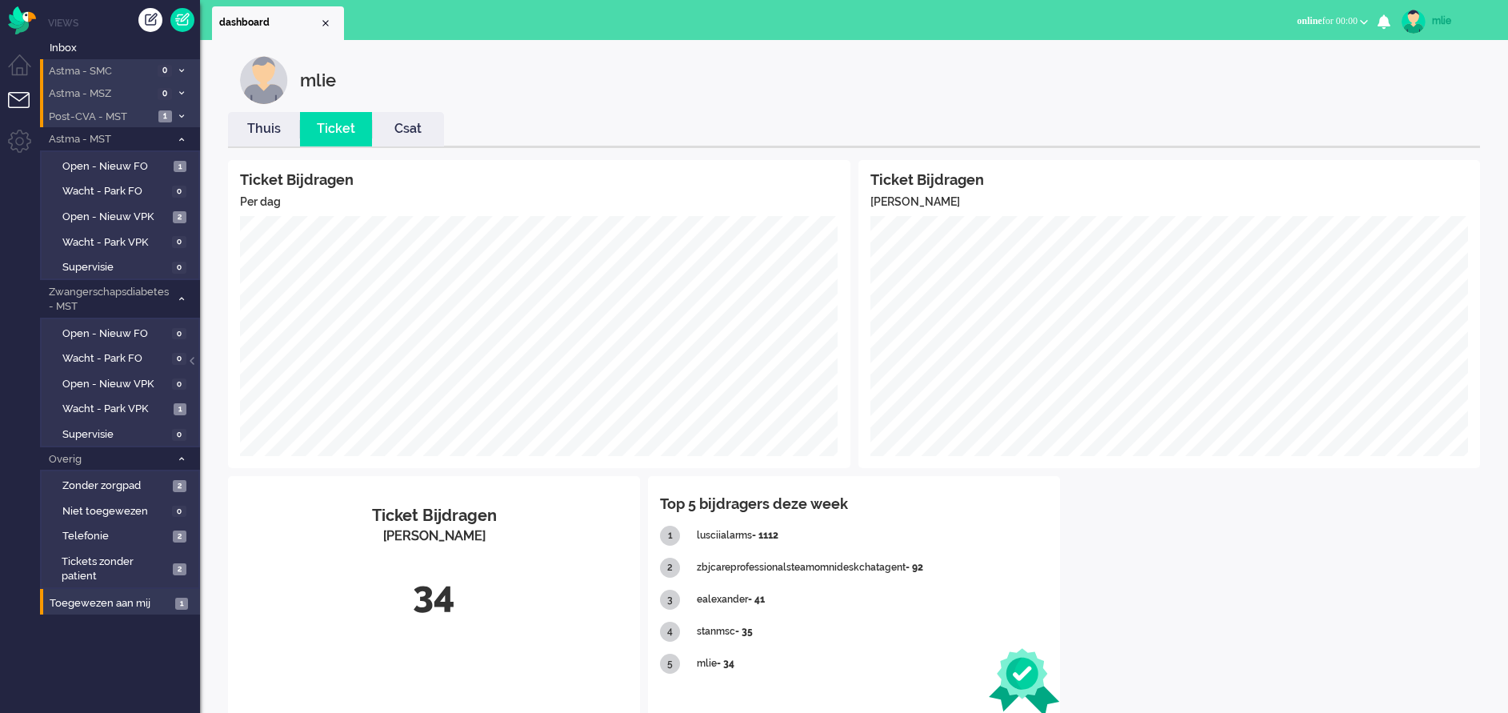
click at [255, 136] on link "Thuis" at bounding box center [264, 129] width 72 height 18
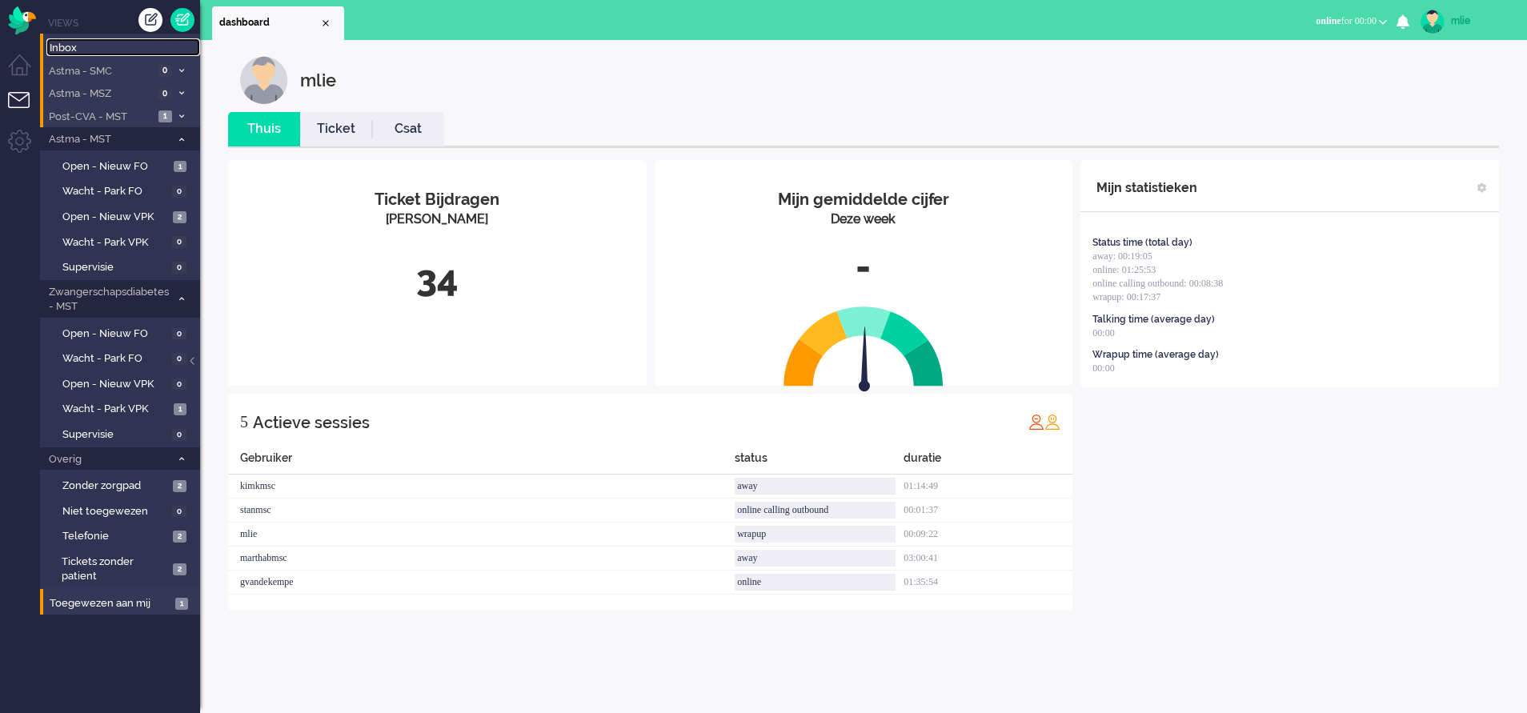
click at [72, 48] on span "Inbox" at bounding box center [125, 48] width 150 height 15
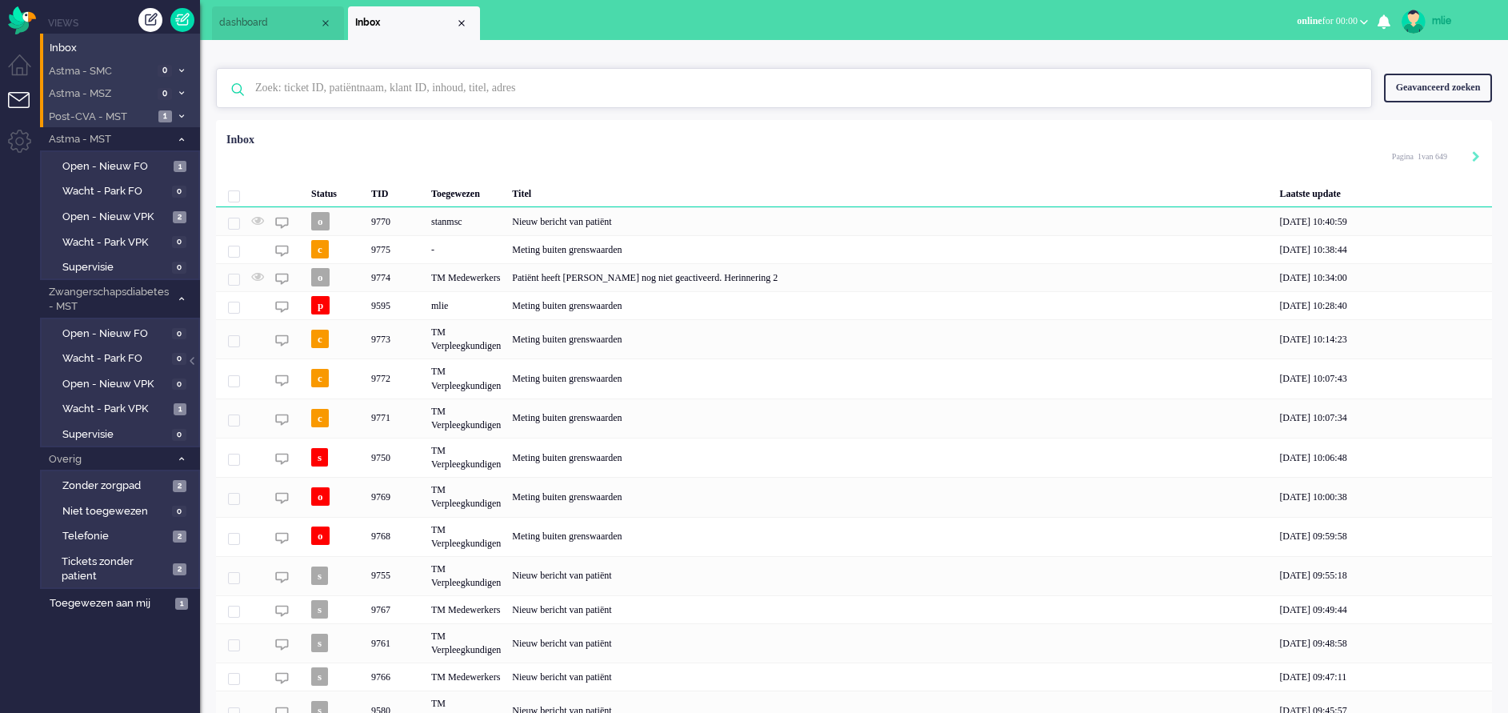
click at [334, 88] on input "text" at bounding box center [796, 88] width 1107 height 38
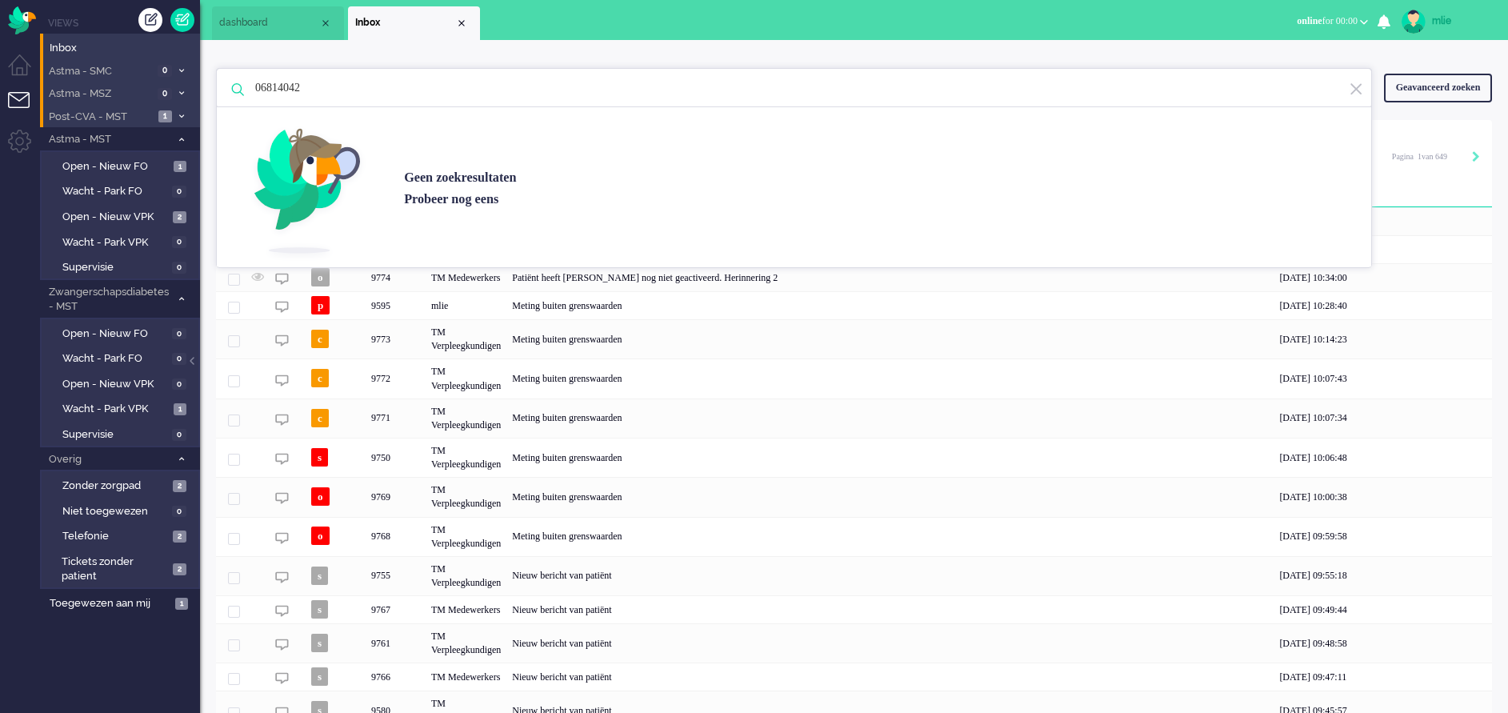
type input "06814042"
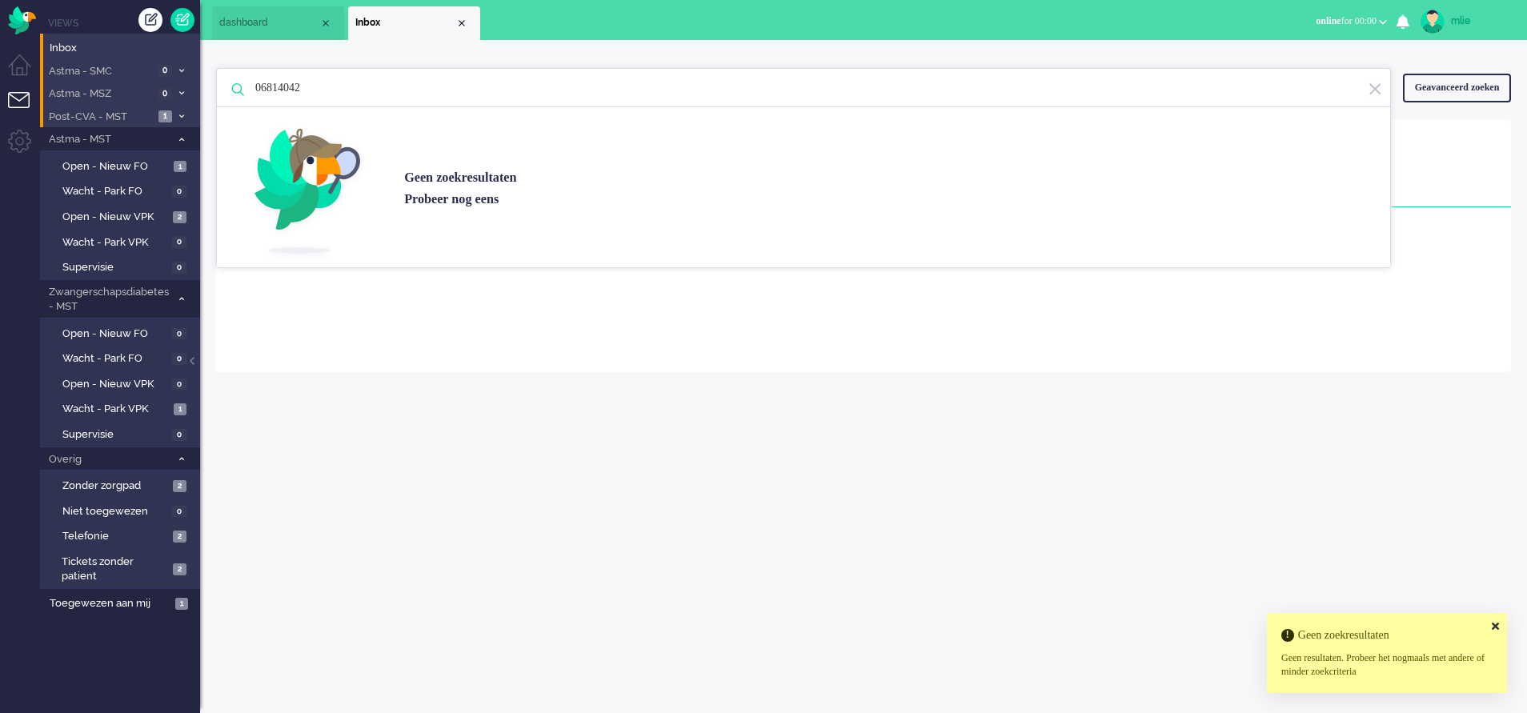
click at [1447, 86] on div "Geavanceerd zoeken" at bounding box center [1457, 88] width 108 height 28
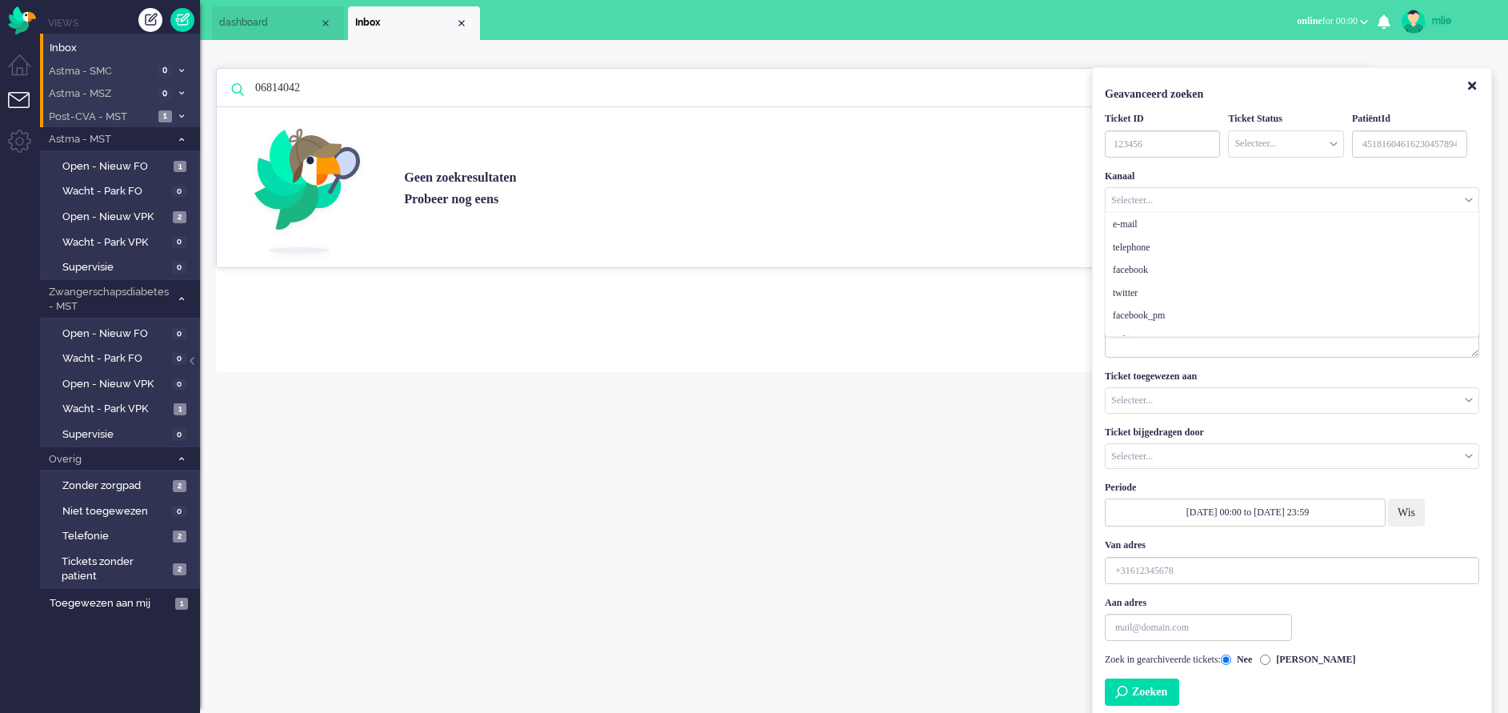
click at [1473, 194] on div "Selecteer..." at bounding box center [1292, 200] width 373 height 25
click at [1383, 145] on input "Customer ID" at bounding box center [1409, 143] width 115 height 27
type input "06814042"
click at [1149, 685] on button "Zoeken" at bounding box center [1142, 691] width 74 height 27
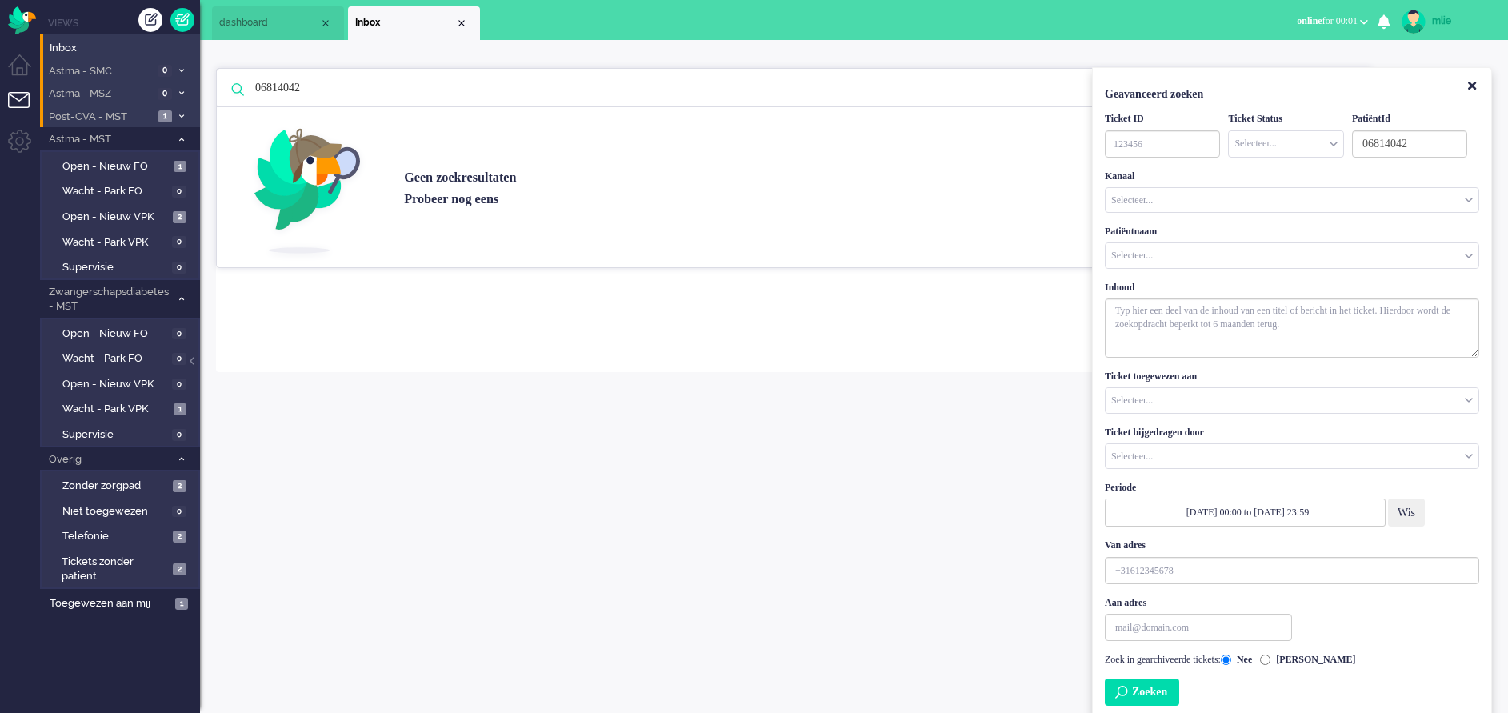
click at [331, 82] on input "06814042" at bounding box center [796, 88] width 1107 height 38
type input "04390761"
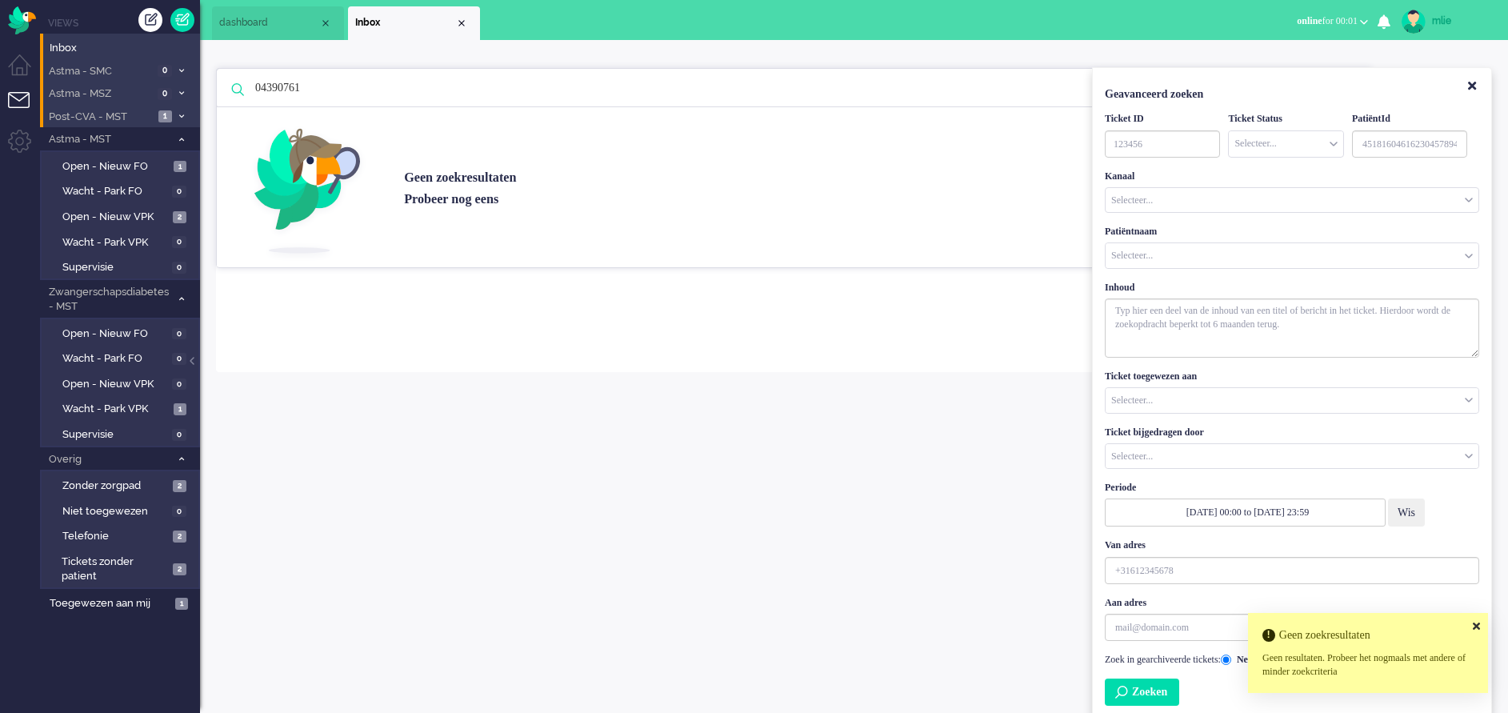
drag, startPoint x: 311, startPoint y: 90, endPoint x: 241, endPoint y: 89, distance: 70.4
click at [241, 89] on div "04390761 Geen zoekresultaten [PERSON_NAME] nog eens" at bounding box center [794, 88] width 1156 height 40
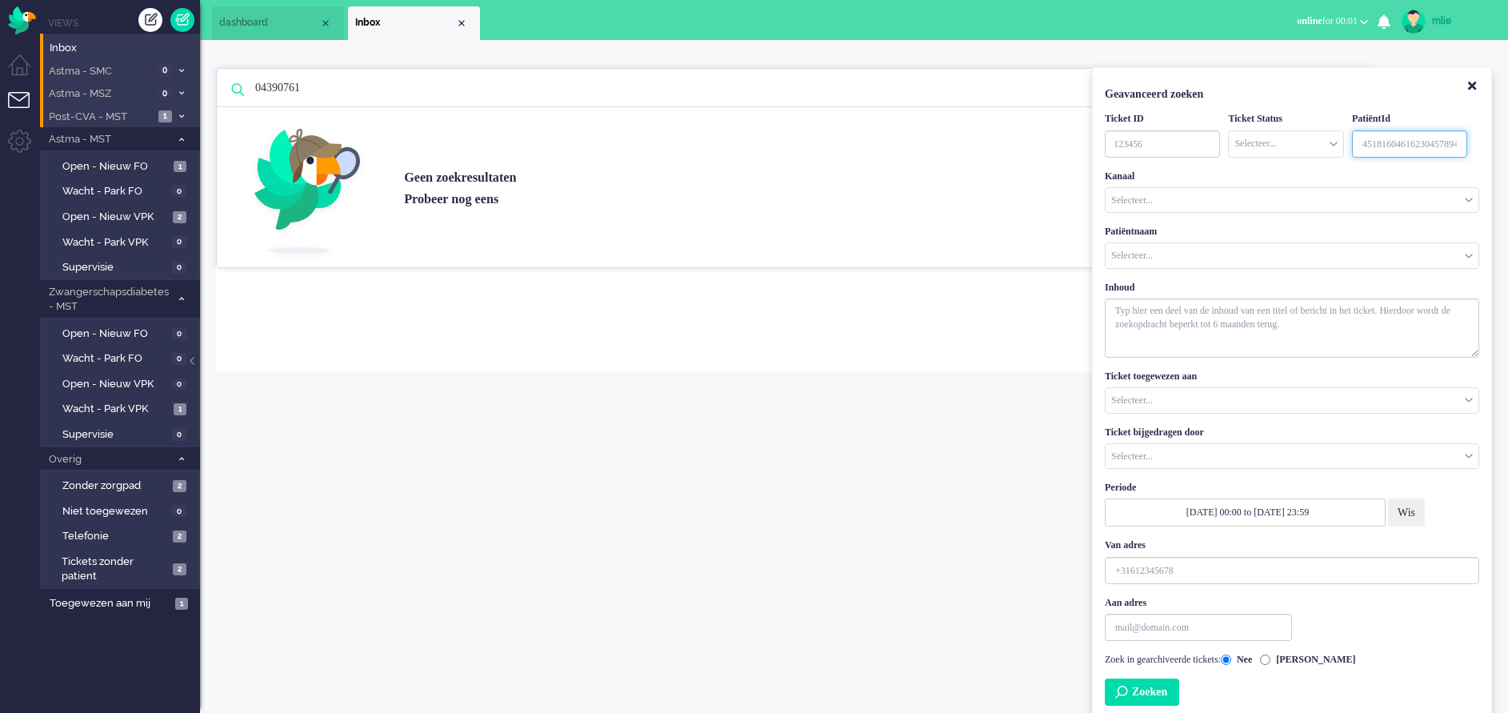
click at [1374, 138] on input "Customer ID" at bounding box center [1409, 143] width 115 height 27
paste input "04390761"
type input "04390761"
click at [1151, 688] on button "Zoeken" at bounding box center [1142, 691] width 74 height 27
drag, startPoint x: 322, startPoint y: 90, endPoint x: 251, endPoint y: 94, distance: 70.5
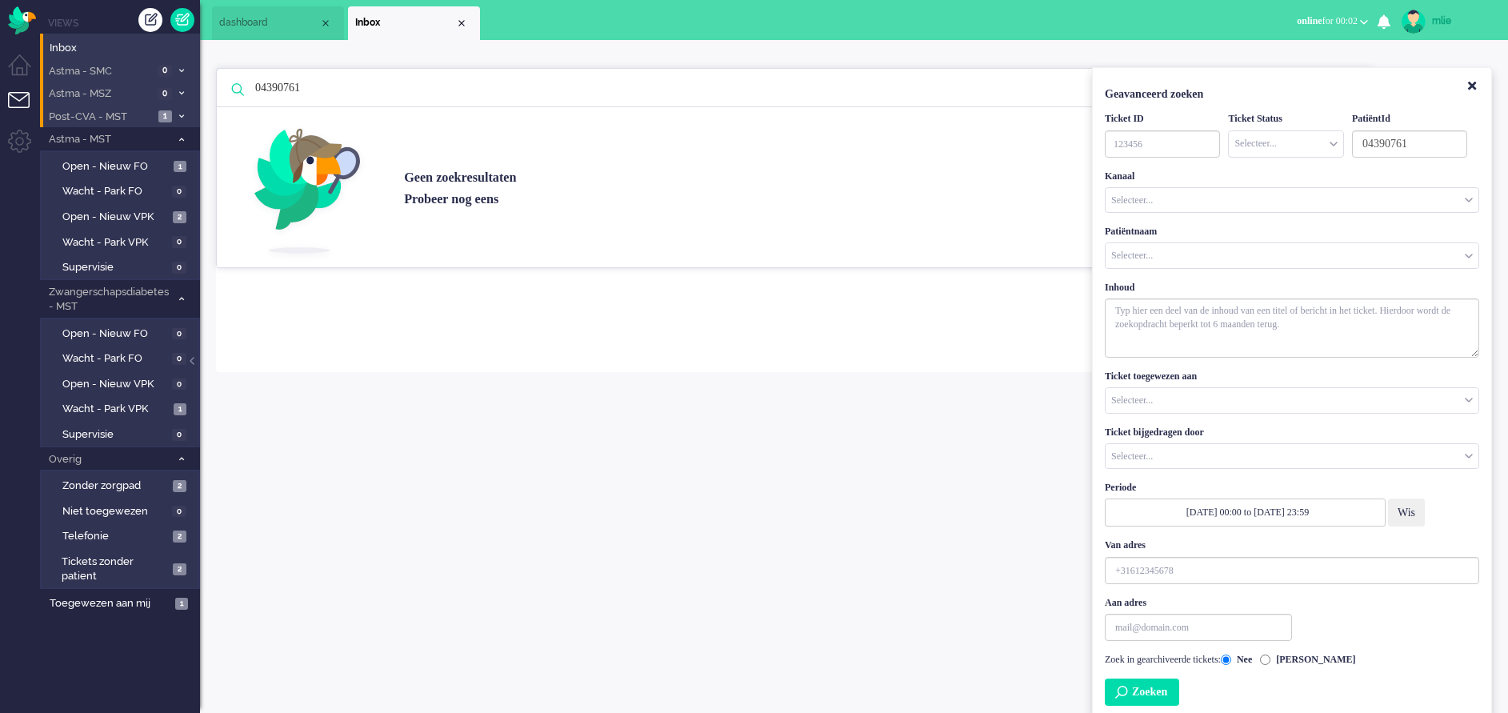
click at [251, 94] on input "04390761" at bounding box center [796, 88] width 1107 height 38
click at [462, 19] on div "Close tab" at bounding box center [461, 23] width 13 height 13
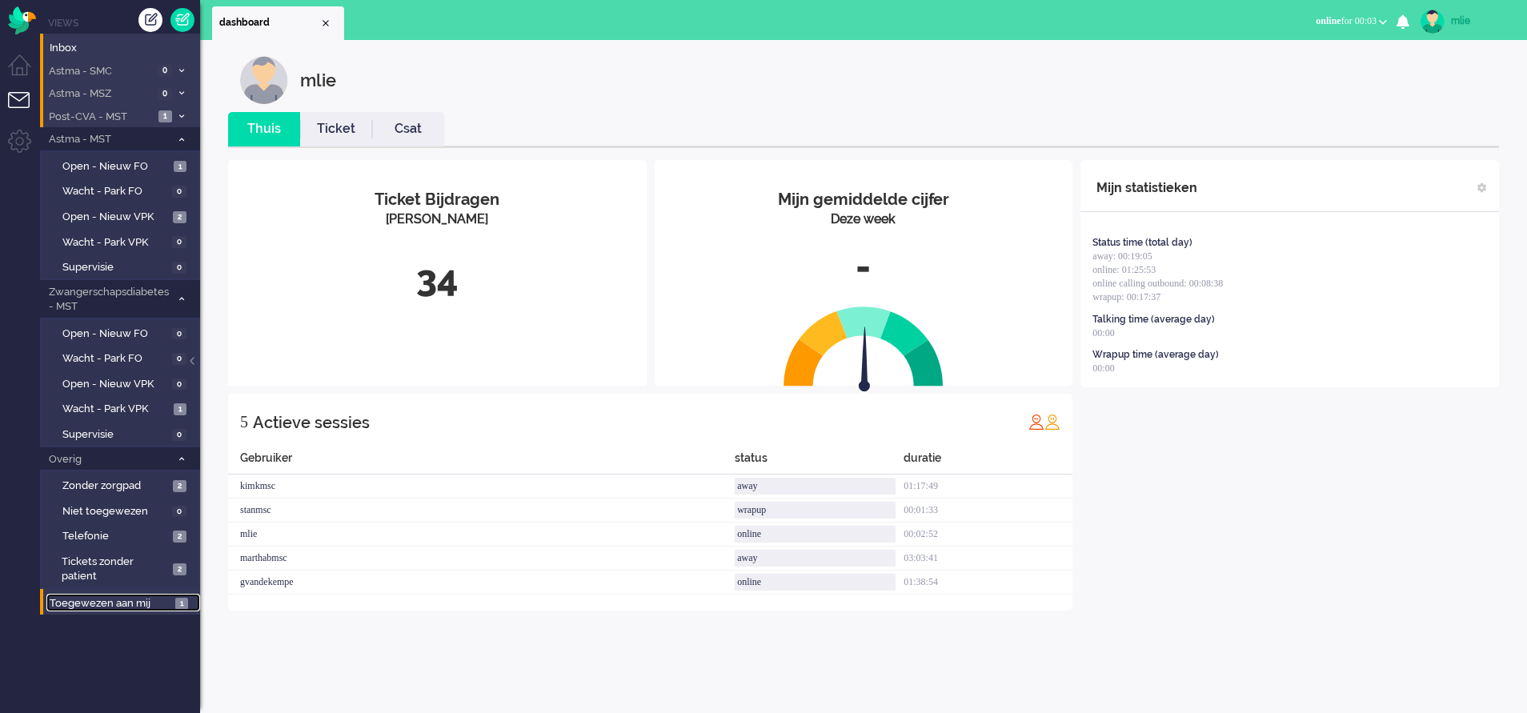
click at [83, 606] on span "Toegewezen aan mij" at bounding box center [110, 603] width 121 height 15
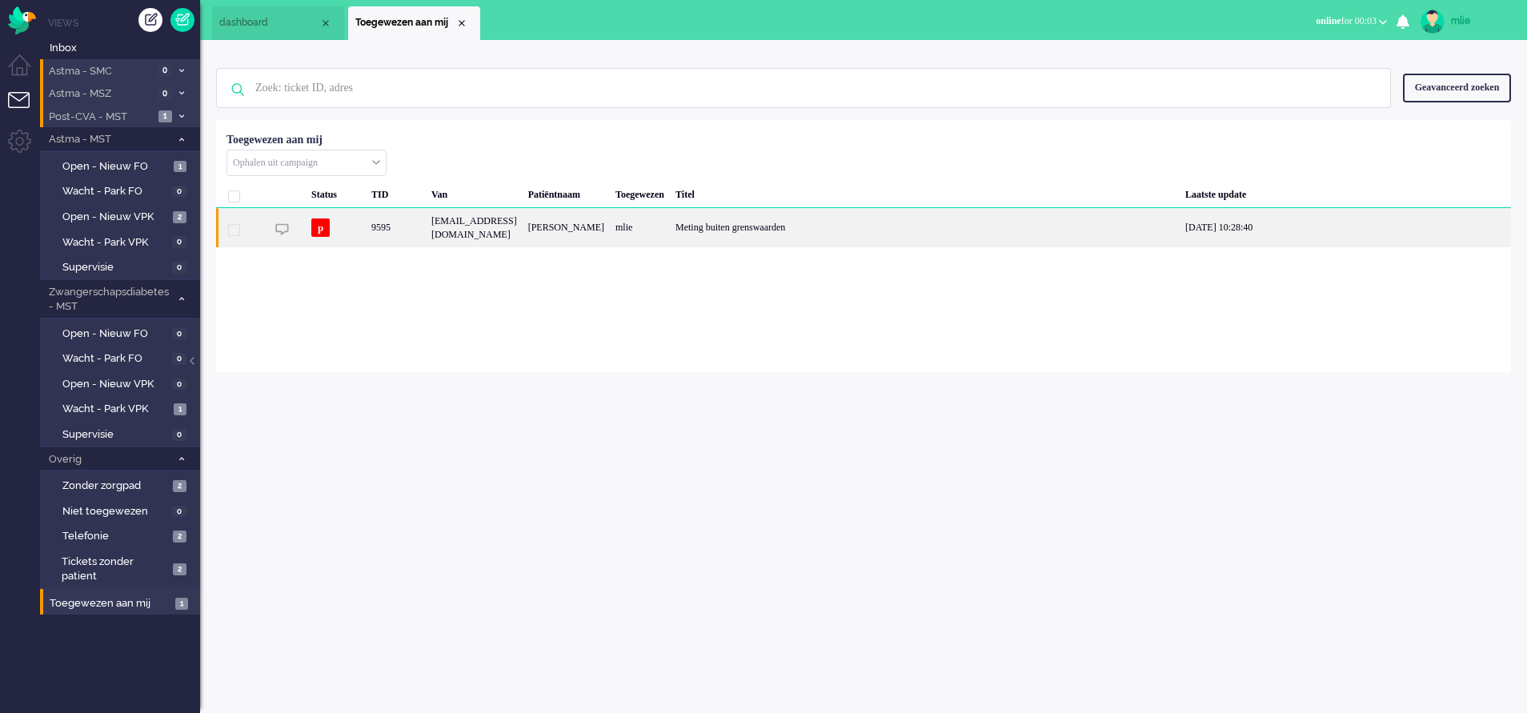
click at [670, 222] on div "mlie" at bounding box center [640, 227] width 60 height 39
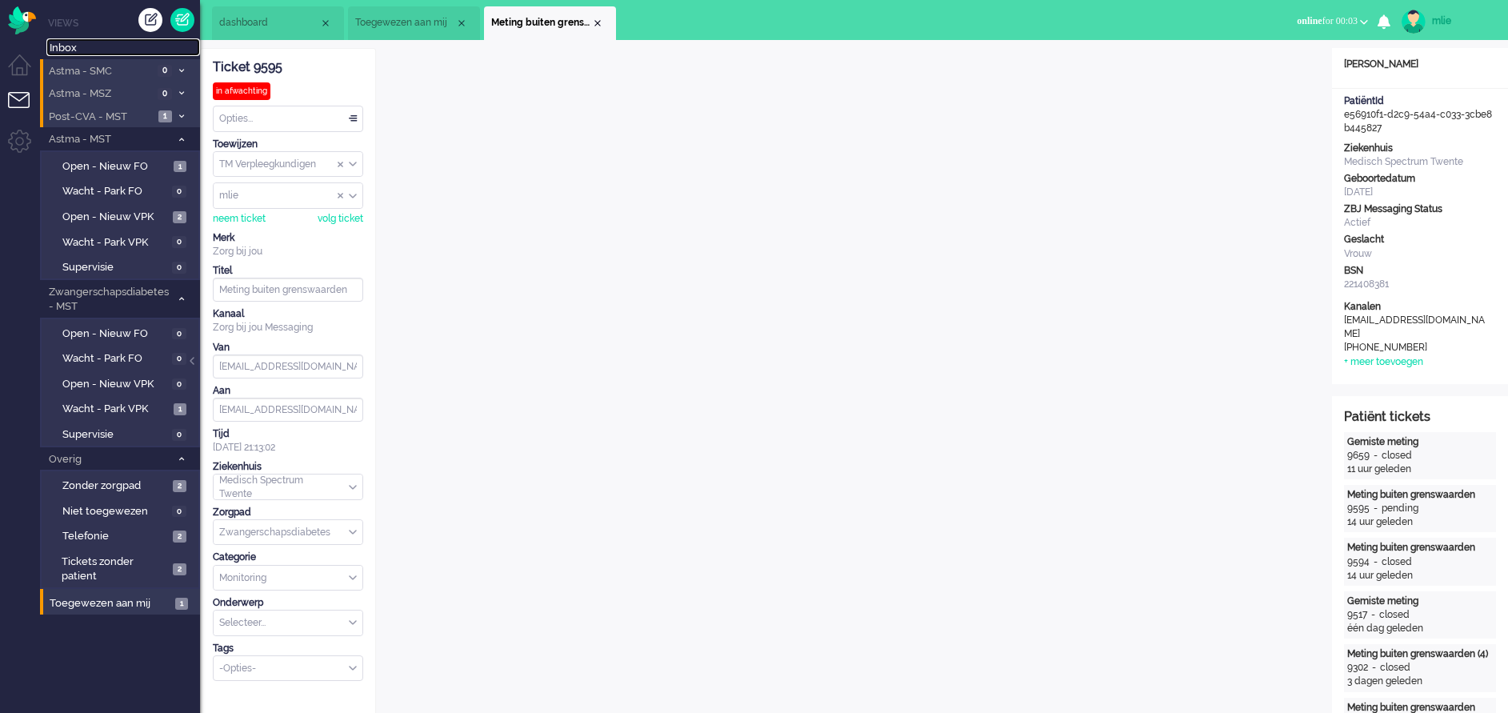
drag, startPoint x: 71, startPoint y: 47, endPoint x: 157, endPoint y: 73, distance: 89.4
click at [71, 47] on span "Inbox" at bounding box center [125, 48] width 150 height 15
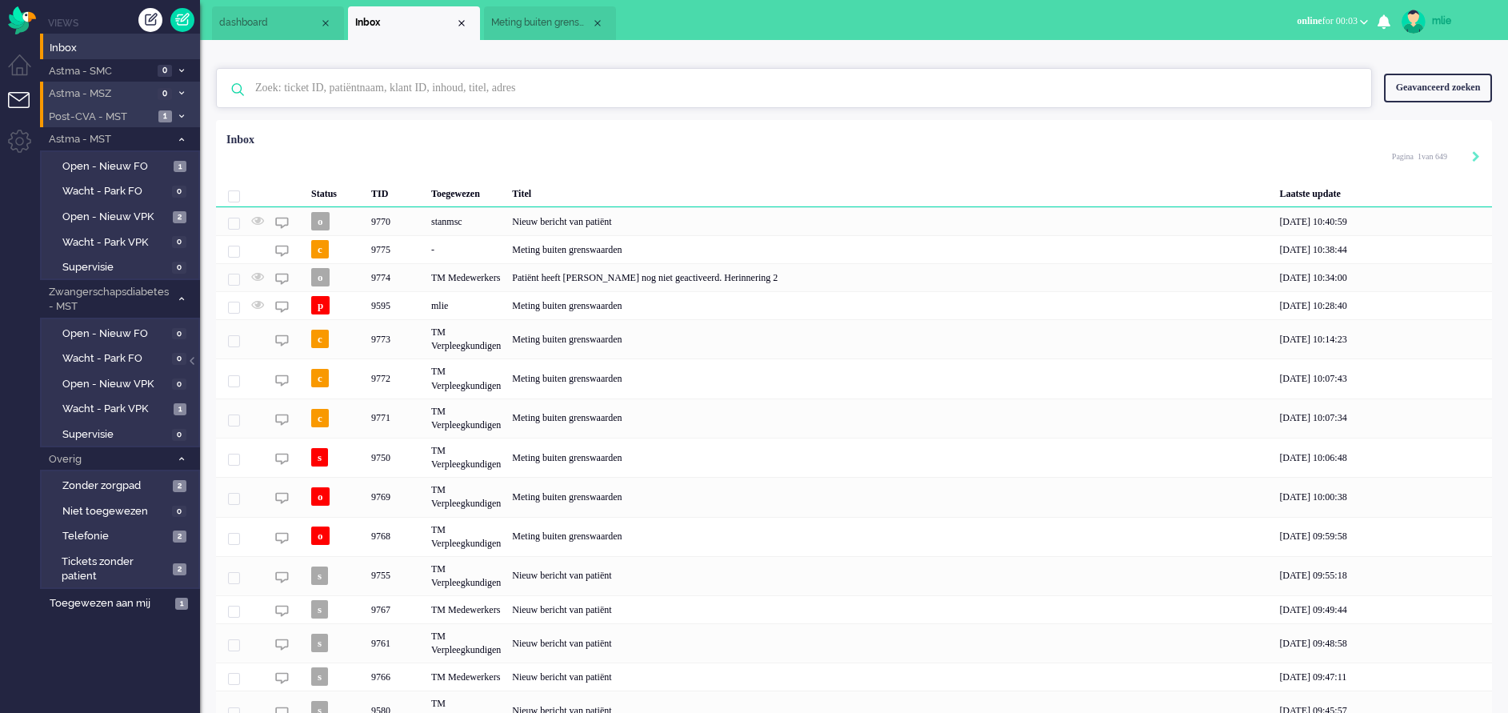
click at [384, 90] on input "text" at bounding box center [796, 88] width 1107 height 38
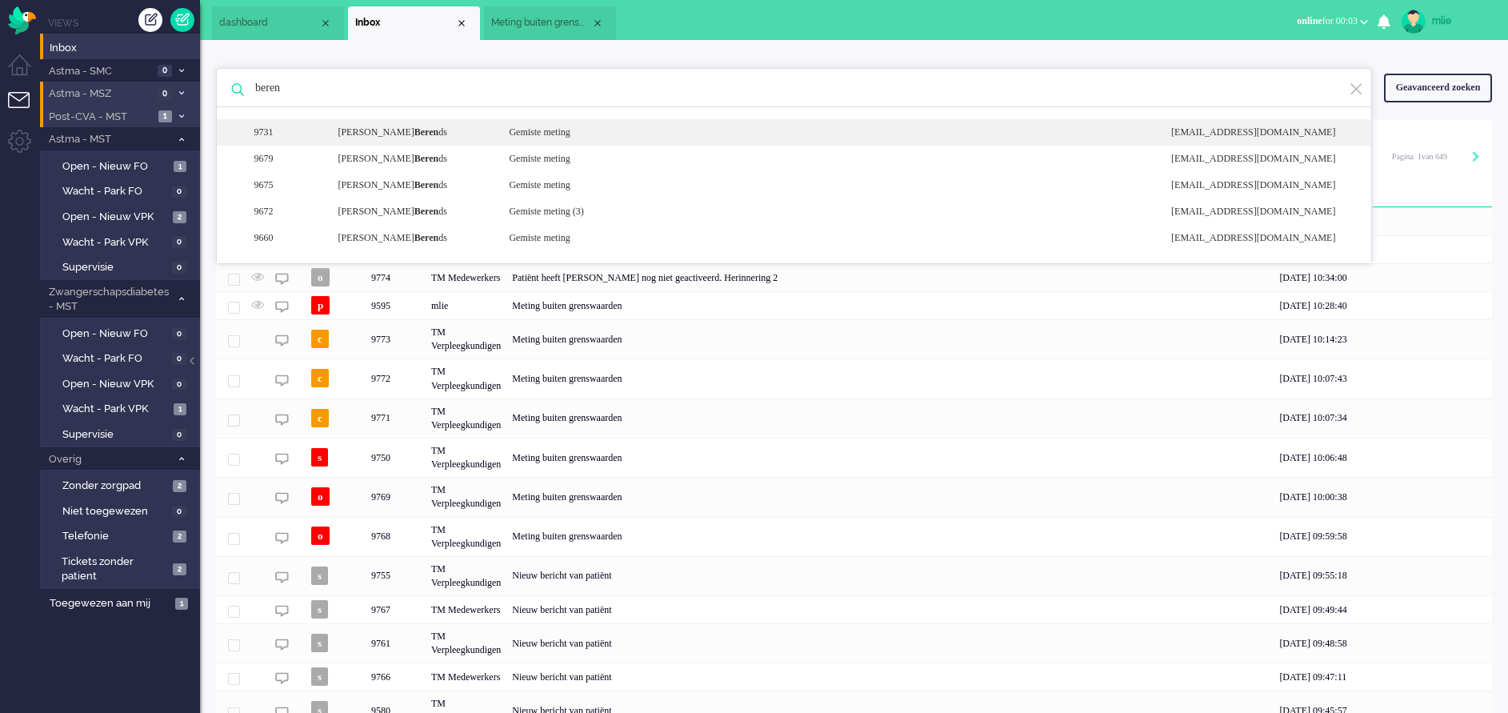
type input "beren"
click at [542, 130] on div "Gemiste meting" at bounding box center [828, 133] width 662 height 14
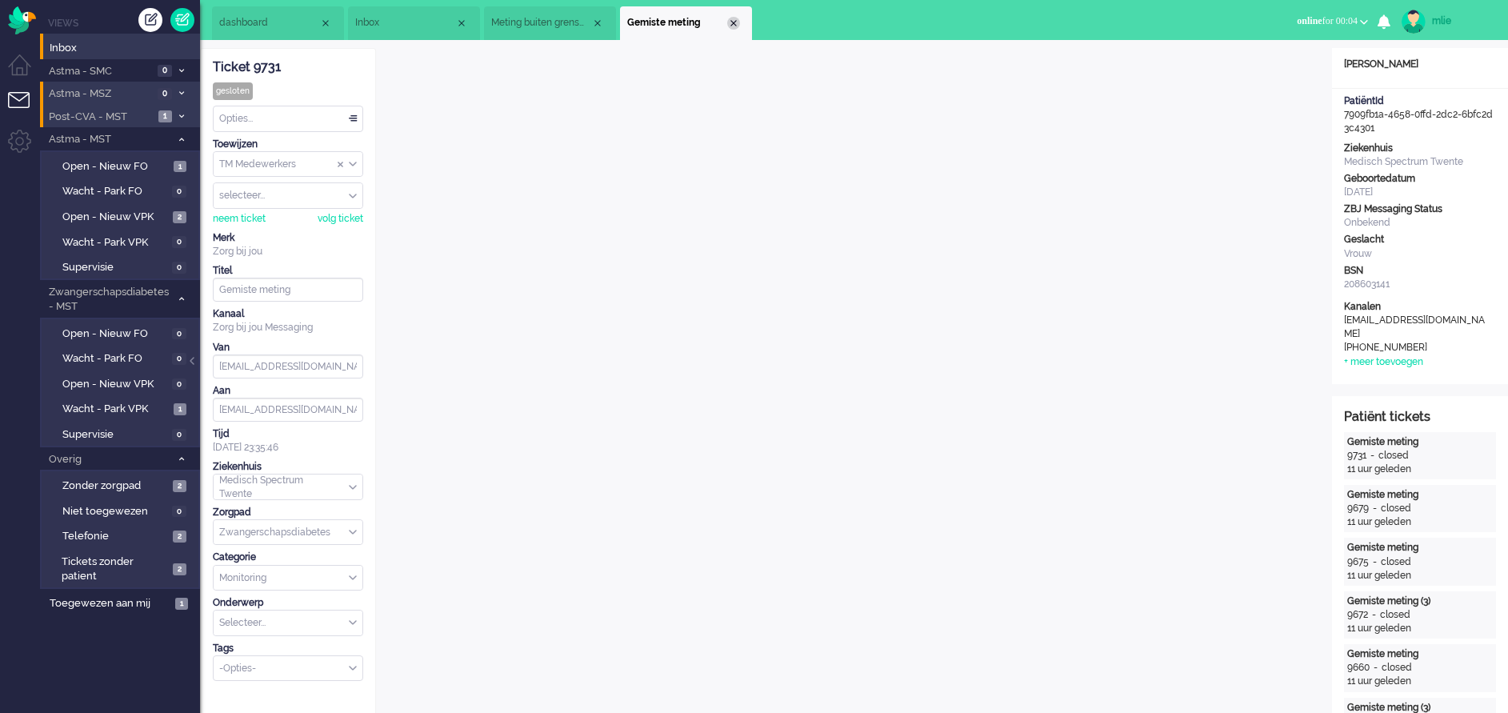
click at [738, 27] on div "Close tab" at bounding box center [733, 23] width 13 height 13
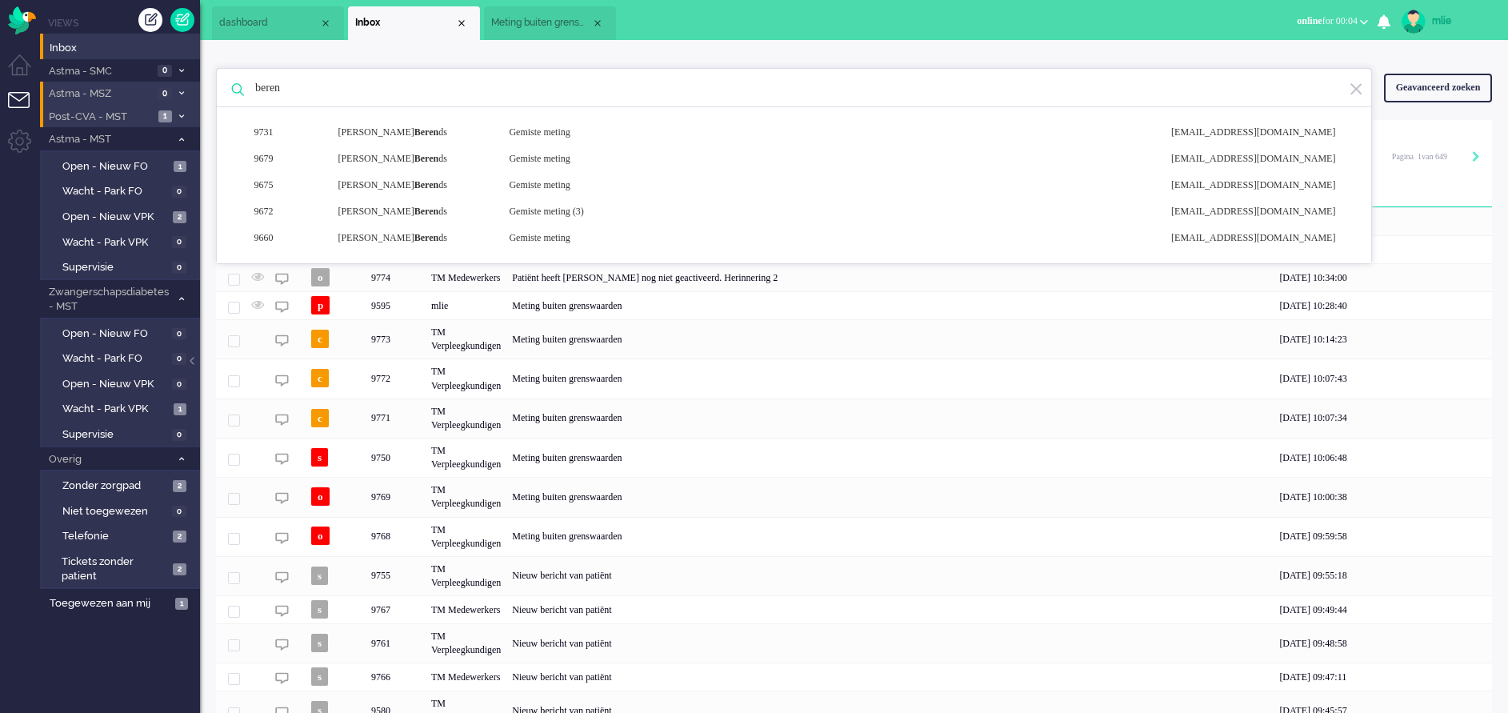
click at [541, 18] on span "Meting buiten grenswaarden" at bounding box center [541, 23] width 100 height 14
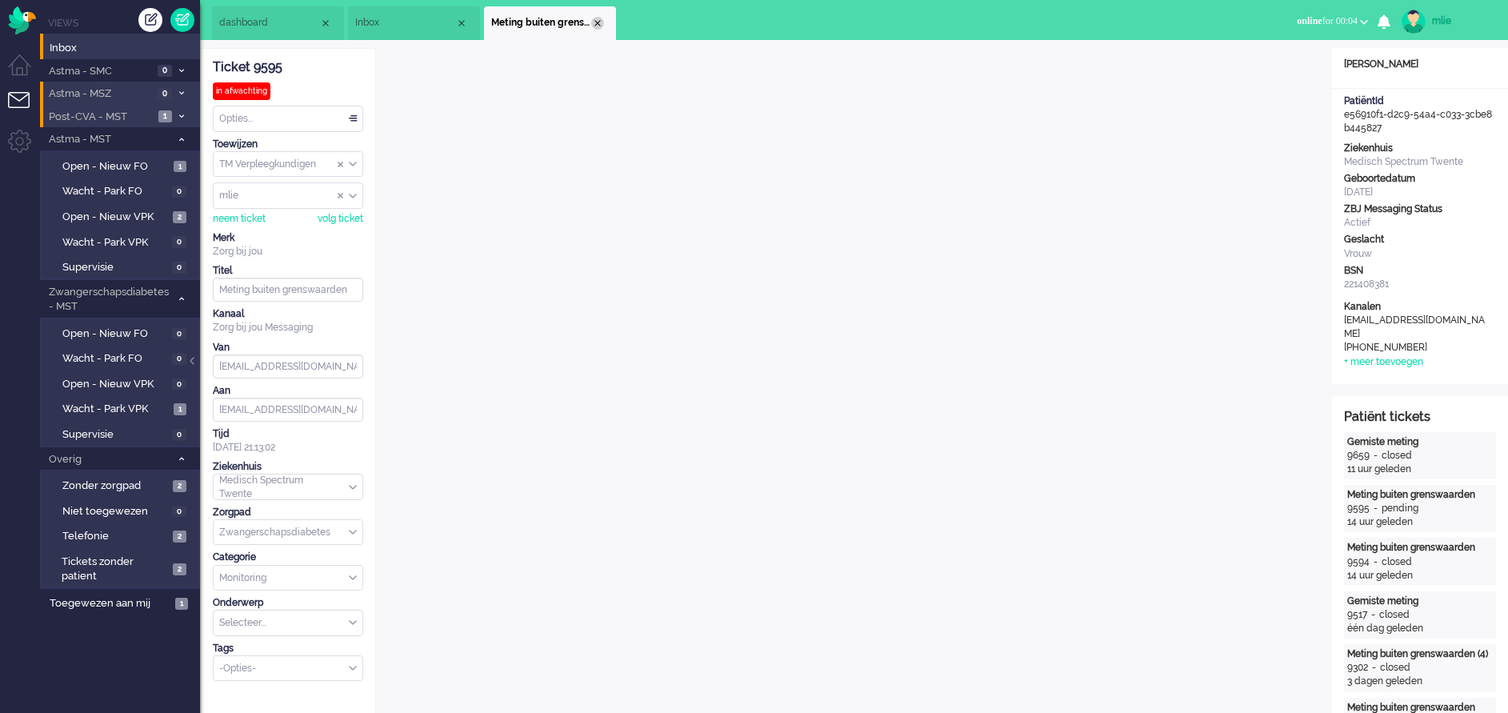
click at [595, 22] on div "Close tab" at bounding box center [597, 23] width 13 height 13
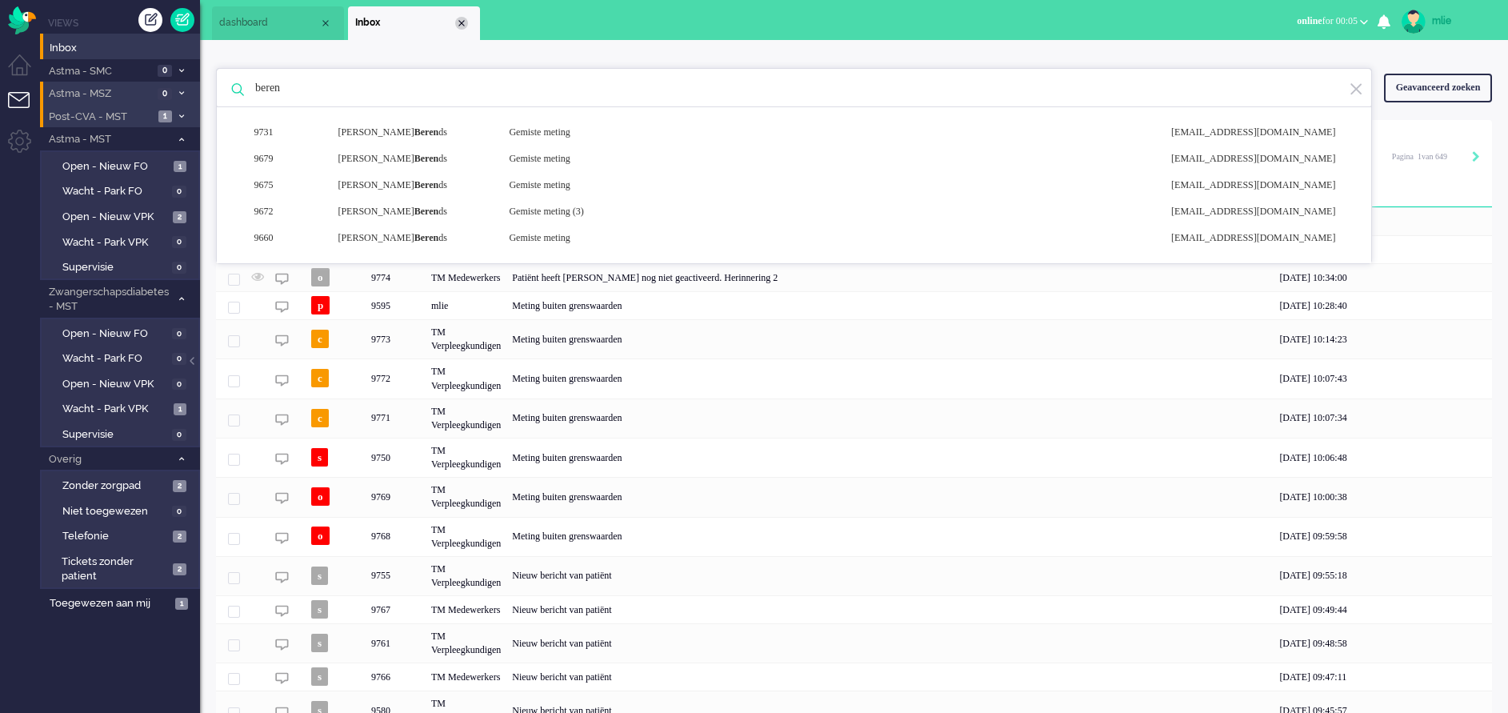
click at [463, 18] on div "Close tab" at bounding box center [461, 23] width 13 height 13
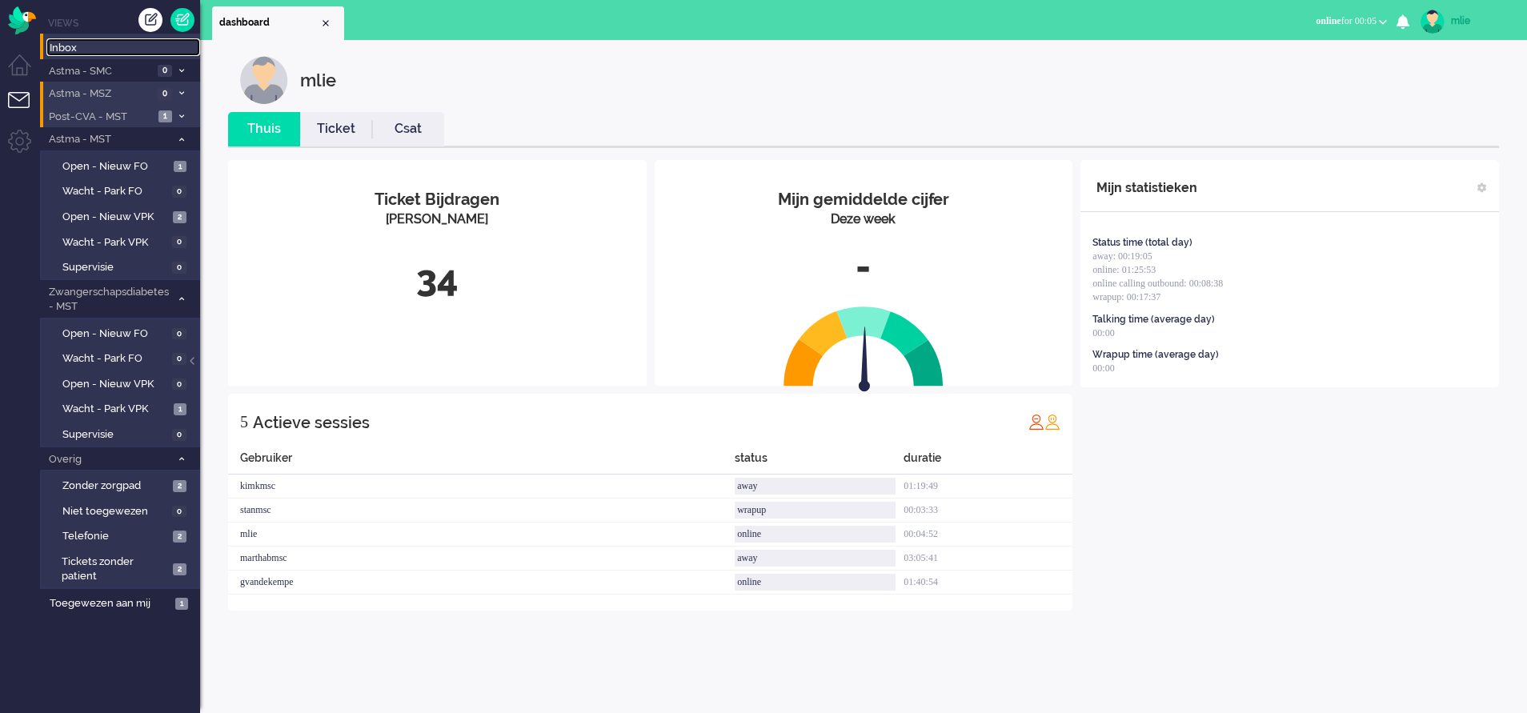
click at [89, 50] on span "Inbox" at bounding box center [125, 48] width 150 height 15
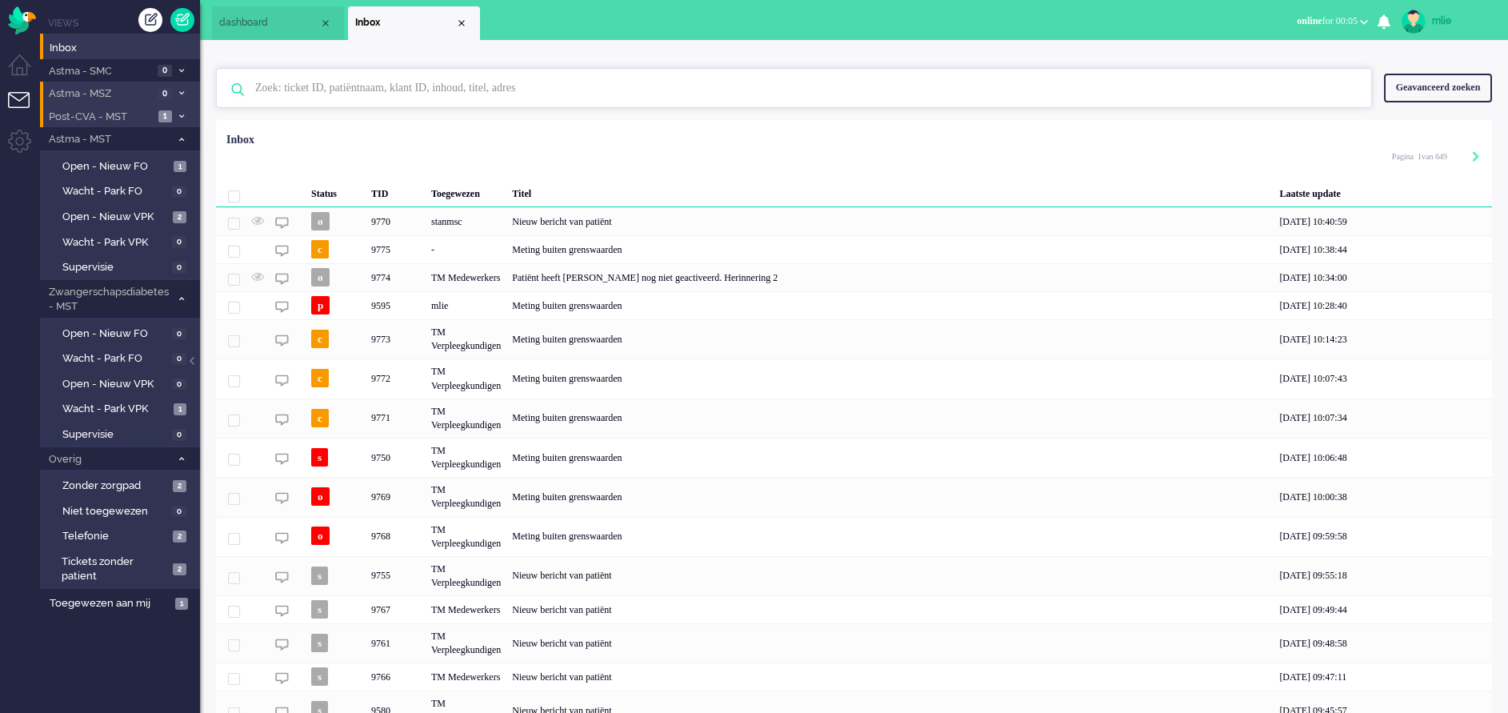
click at [322, 82] on input "text" at bounding box center [796, 88] width 1107 height 38
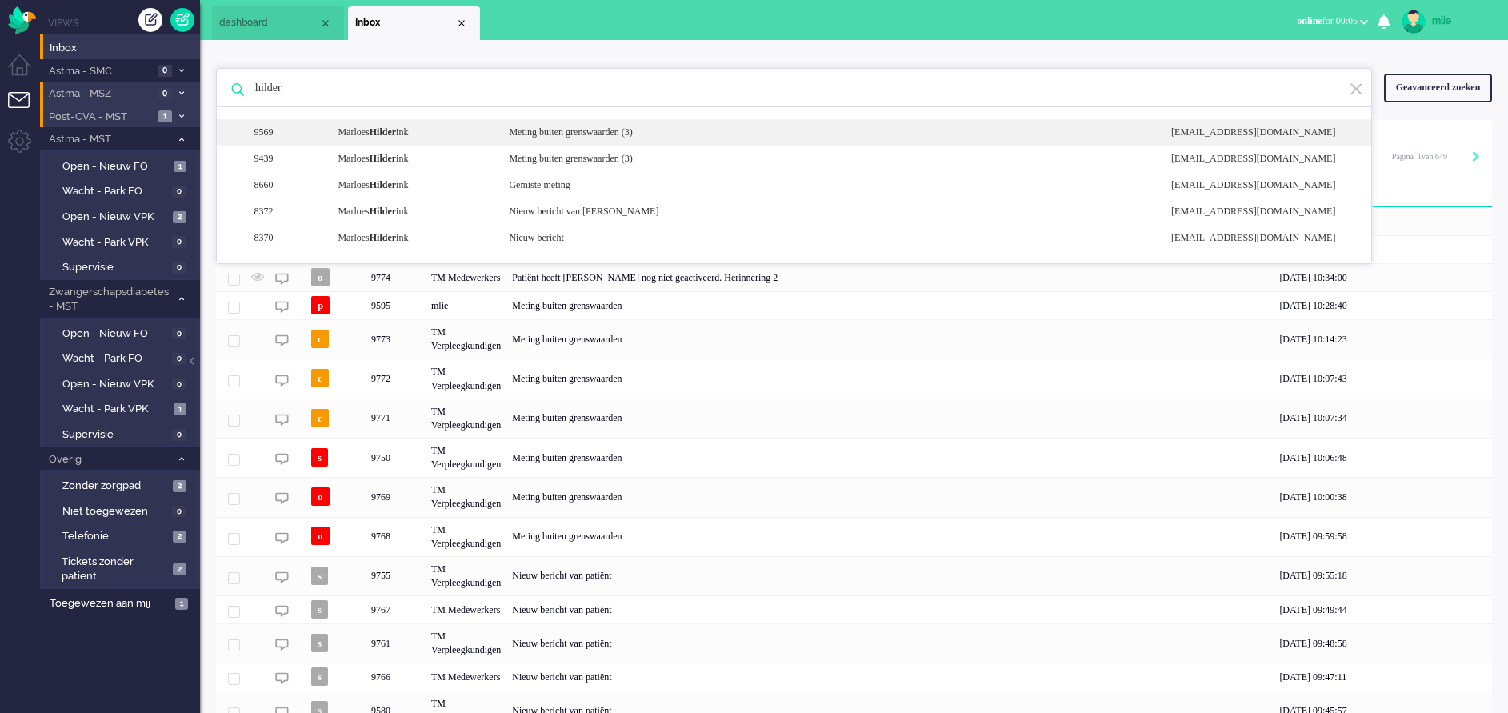
type input "hilder"
click at [584, 134] on div "Meting buiten grenswaarden (3)" at bounding box center [828, 133] width 662 height 14
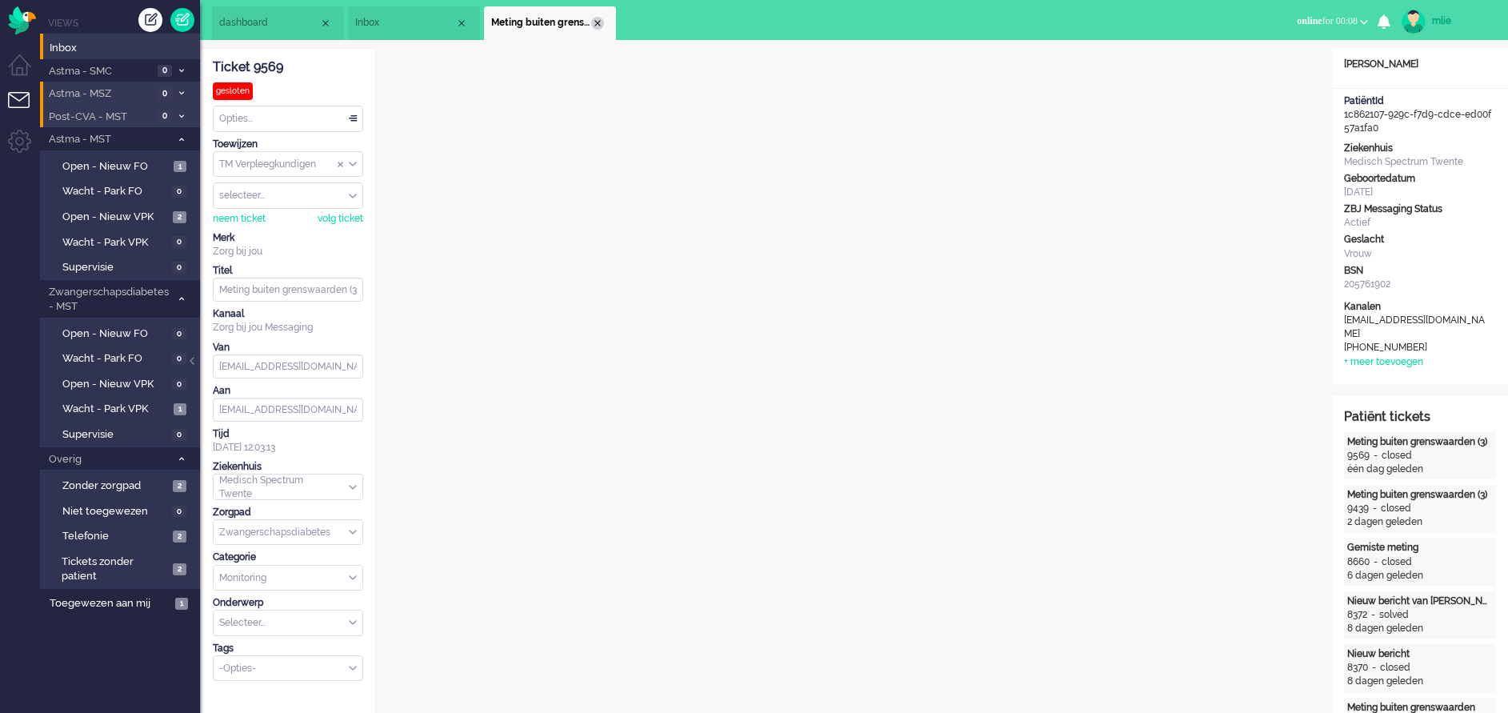
click at [602, 25] on div "Close tab" at bounding box center [597, 23] width 13 height 13
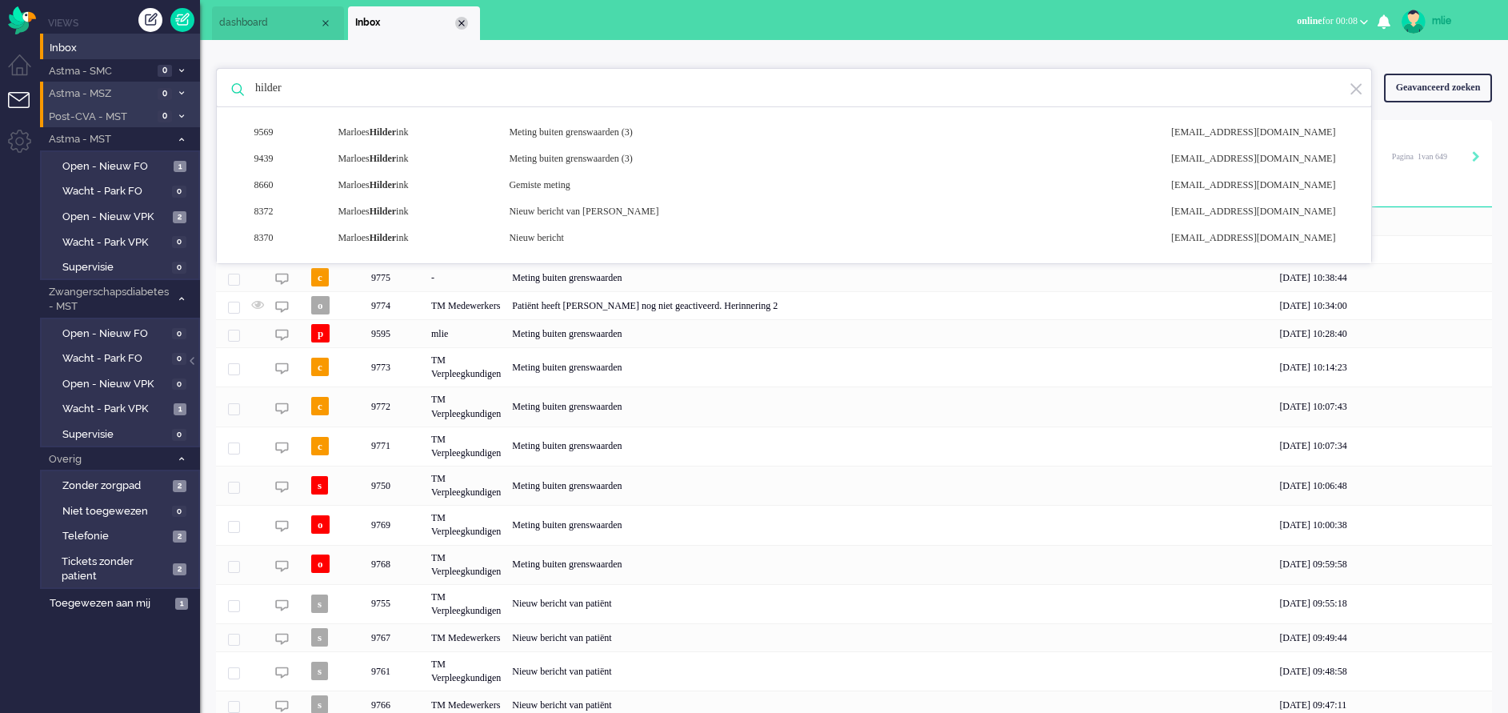
click at [464, 20] on div "Close tab" at bounding box center [461, 23] width 13 height 13
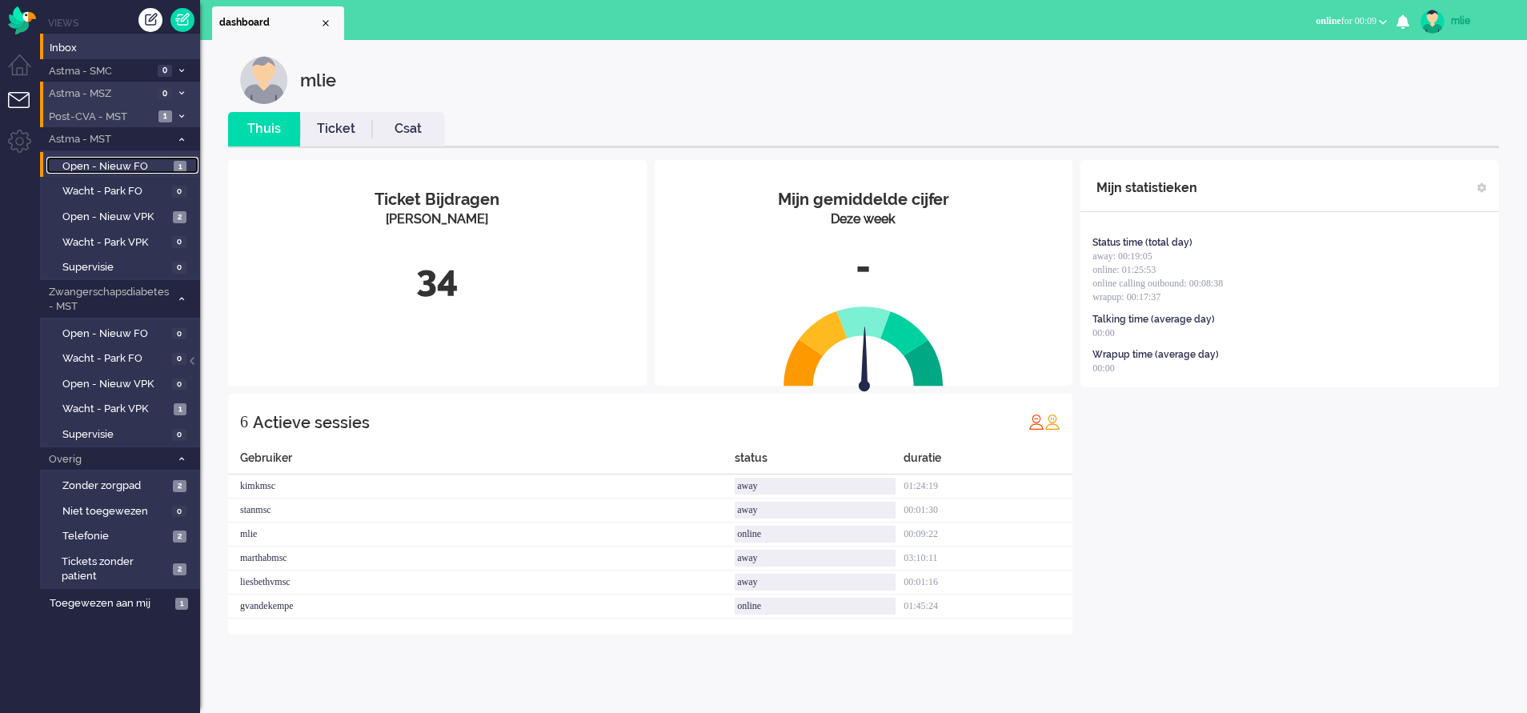
click at [110, 164] on span "Open - Nieuw FO" at bounding box center [115, 166] width 107 height 15
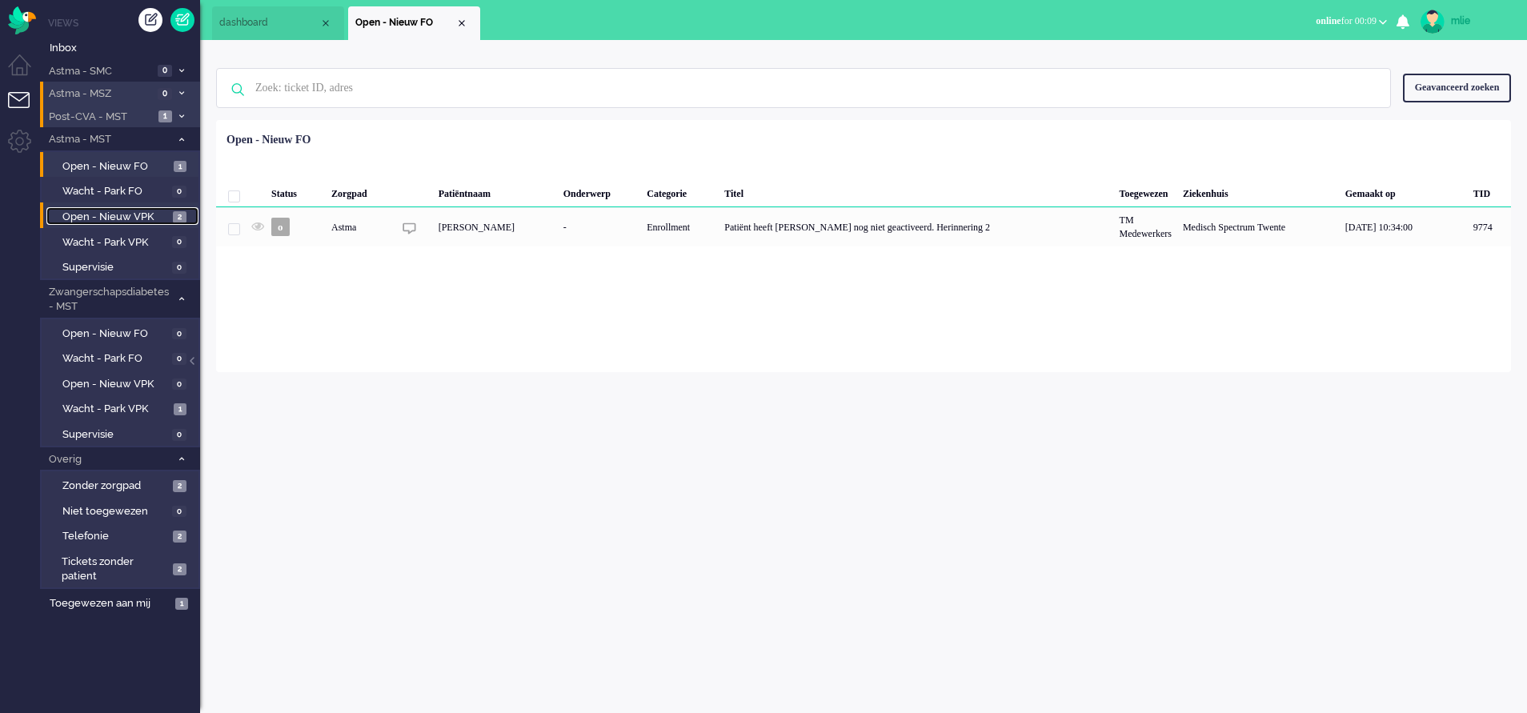
click at [101, 214] on span "Open - Nieuw VPK" at bounding box center [115, 217] width 106 height 15
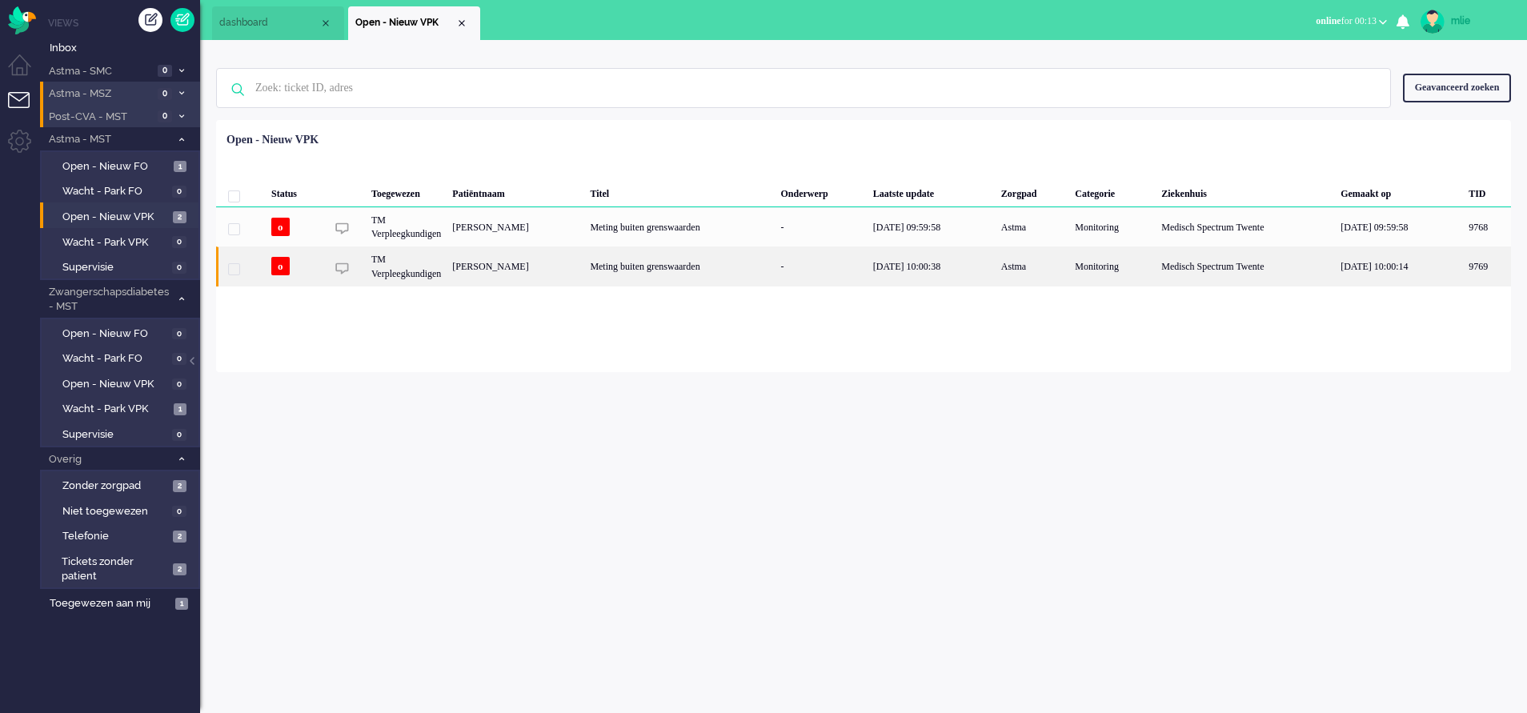
drag, startPoint x: 1002, startPoint y: 240, endPoint x: 1130, endPoint y: 282, distance: 134.6
click at [1131, 282] on div "Status Toegewezen Patiëntnaam Titel Onderwerp Laatste update Zorgpad Categorie …" at bounding box center [863, 206] width 1295 height 161
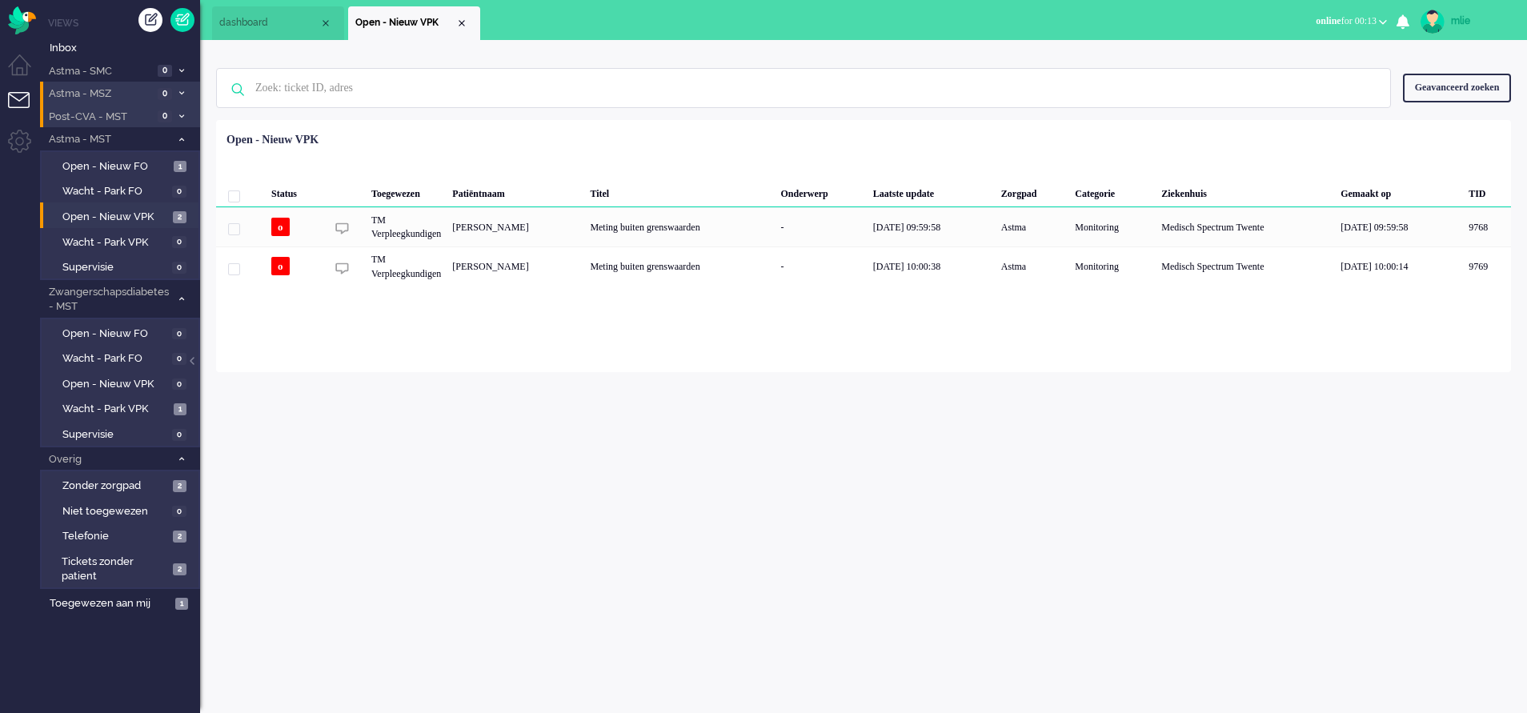
drag, startPoint x: 1130, startPoint y: 282, endPoint x: 1029, endPoint y: 382, distance: 142.6
click at [1029, 382] on div "mlie Thuis Ticket Csat Mijn gemiddelde cijfer Deze week - Ticket Bijdragen Per …" at bounding box center [863, 376] width 1327 height 673
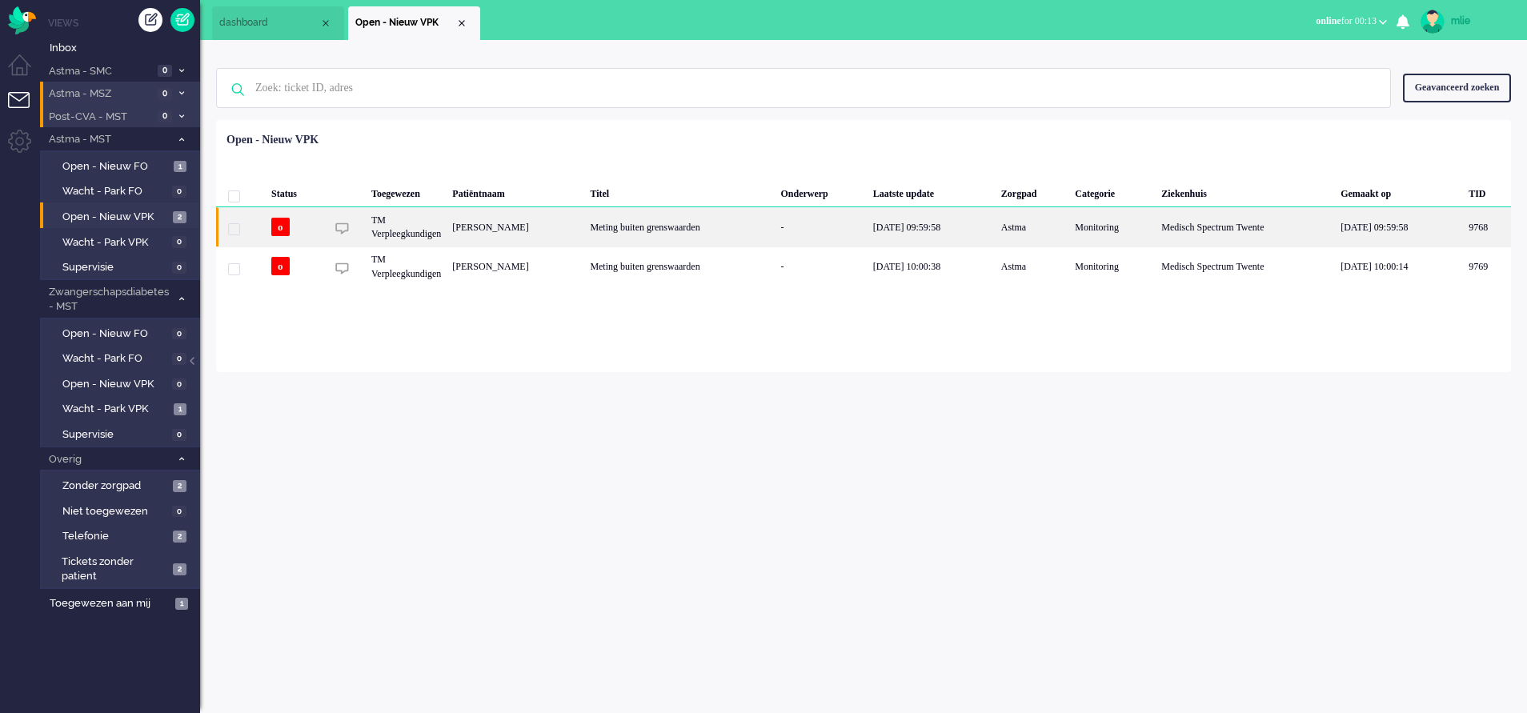
click at [697, 230] on div "Meting buiten grenswaarden" at bounding box center [679, 226] width 190 height 39
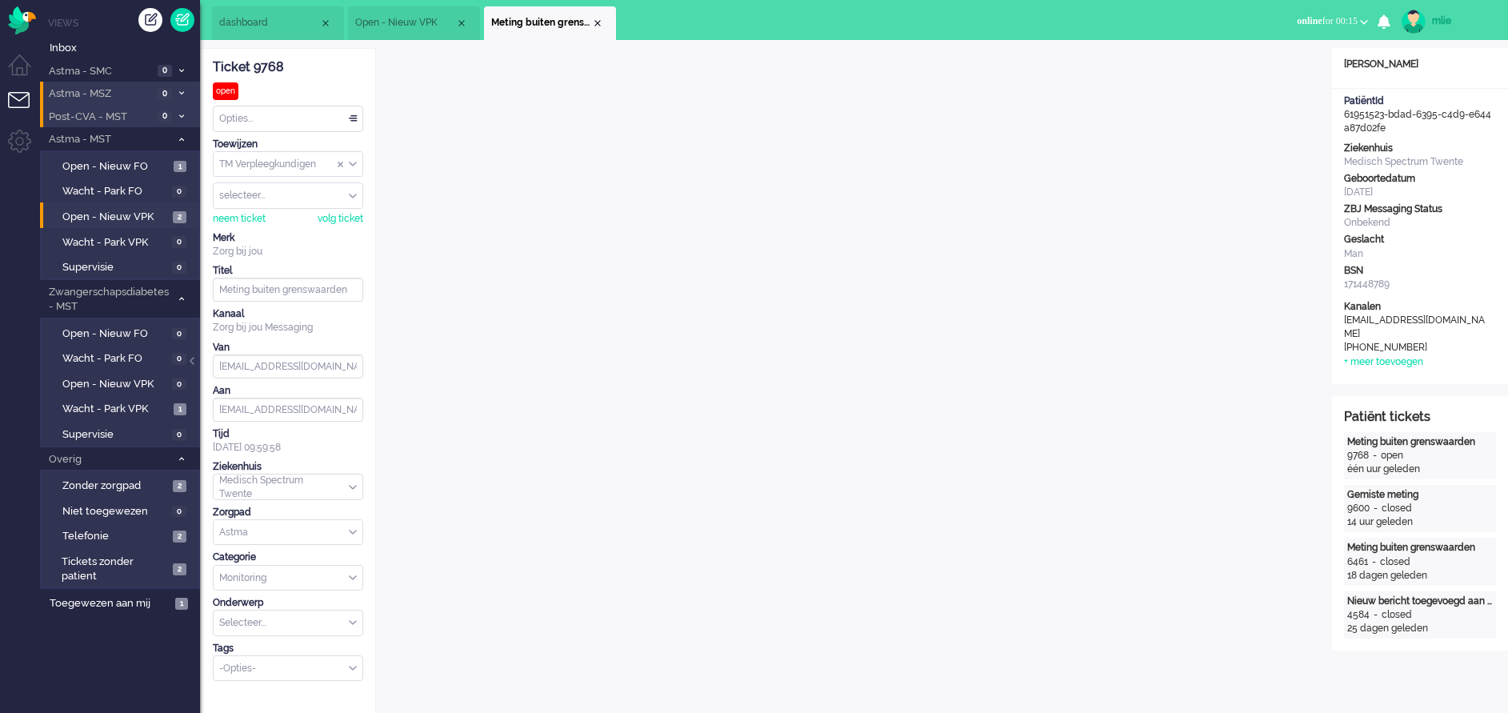
click at [357, 116] on div "Opties..." at bounding box center [288, 118] width 149 height 25
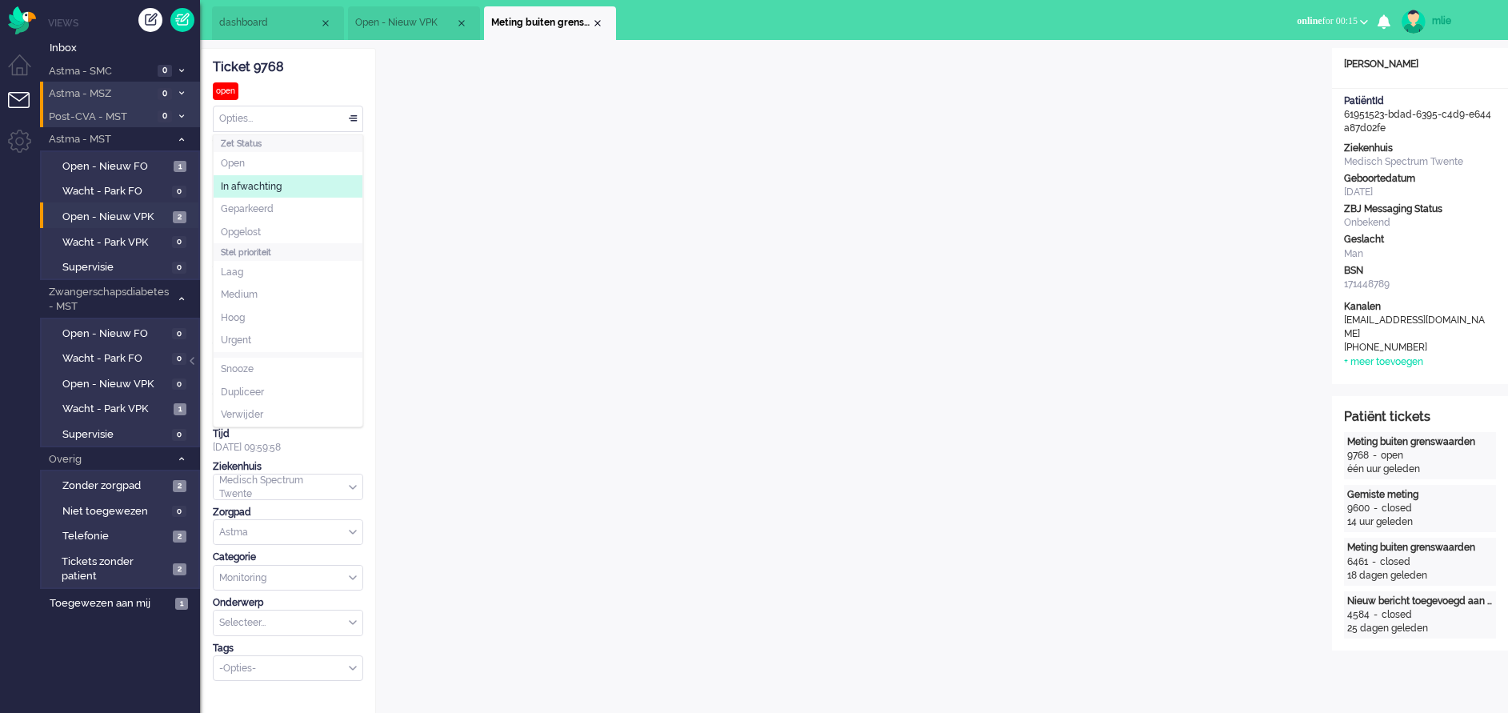
click at [249, 184] on span "In afwachting" at bounding box center [251, 187] width 61 height 14
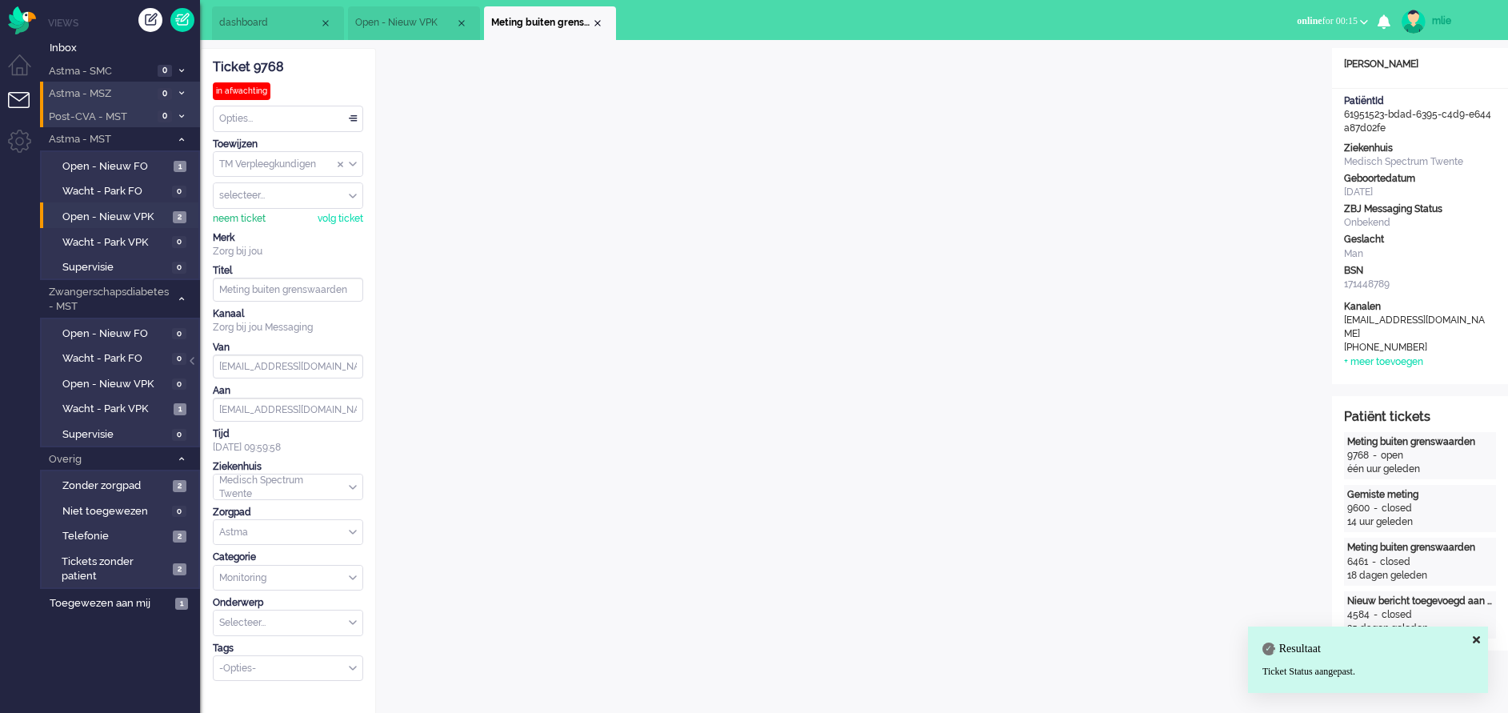
click at [241, 218] on div "neem ticket" at bounding box center [239, 219] width 53 height 14
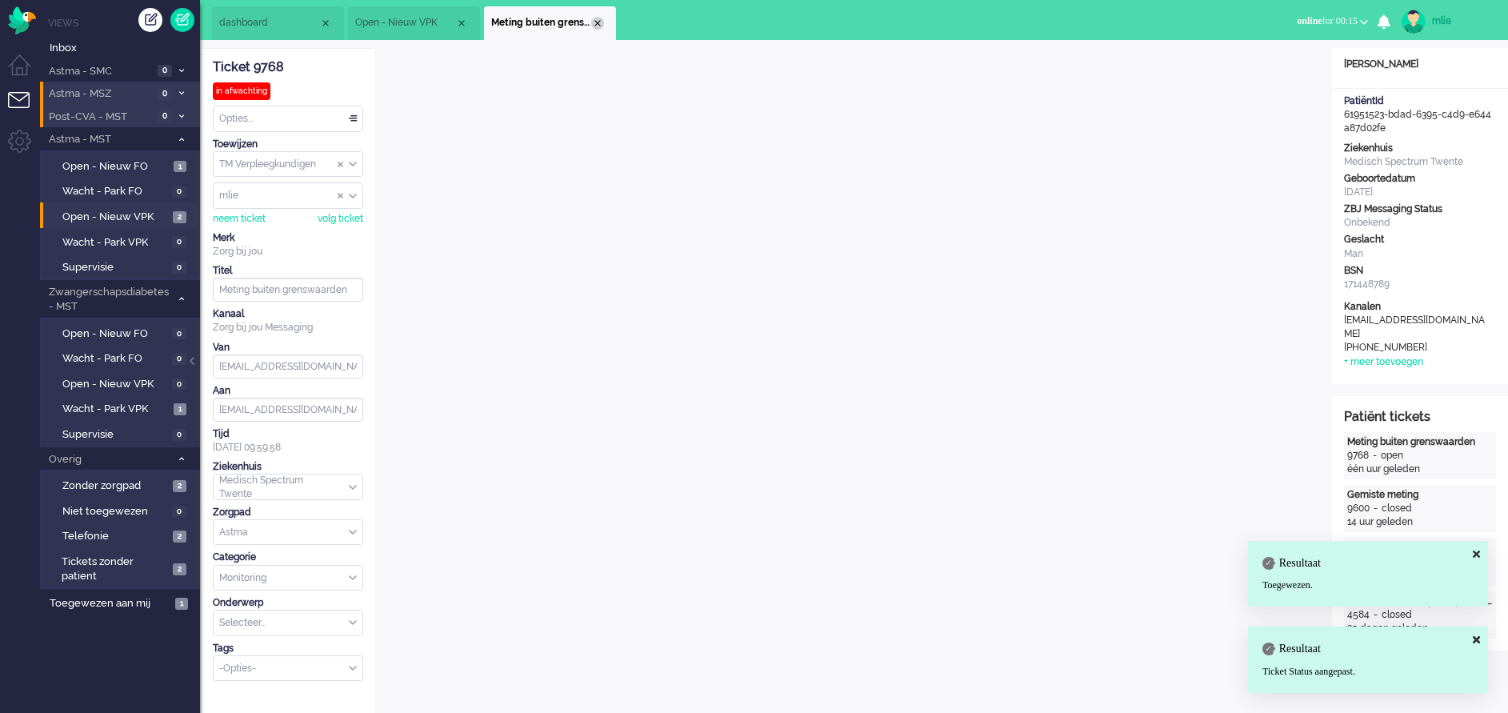
click at [602, 17] on li "Meting buiten grenswaarden" at bounding box center [550, 23] width 132 height 34
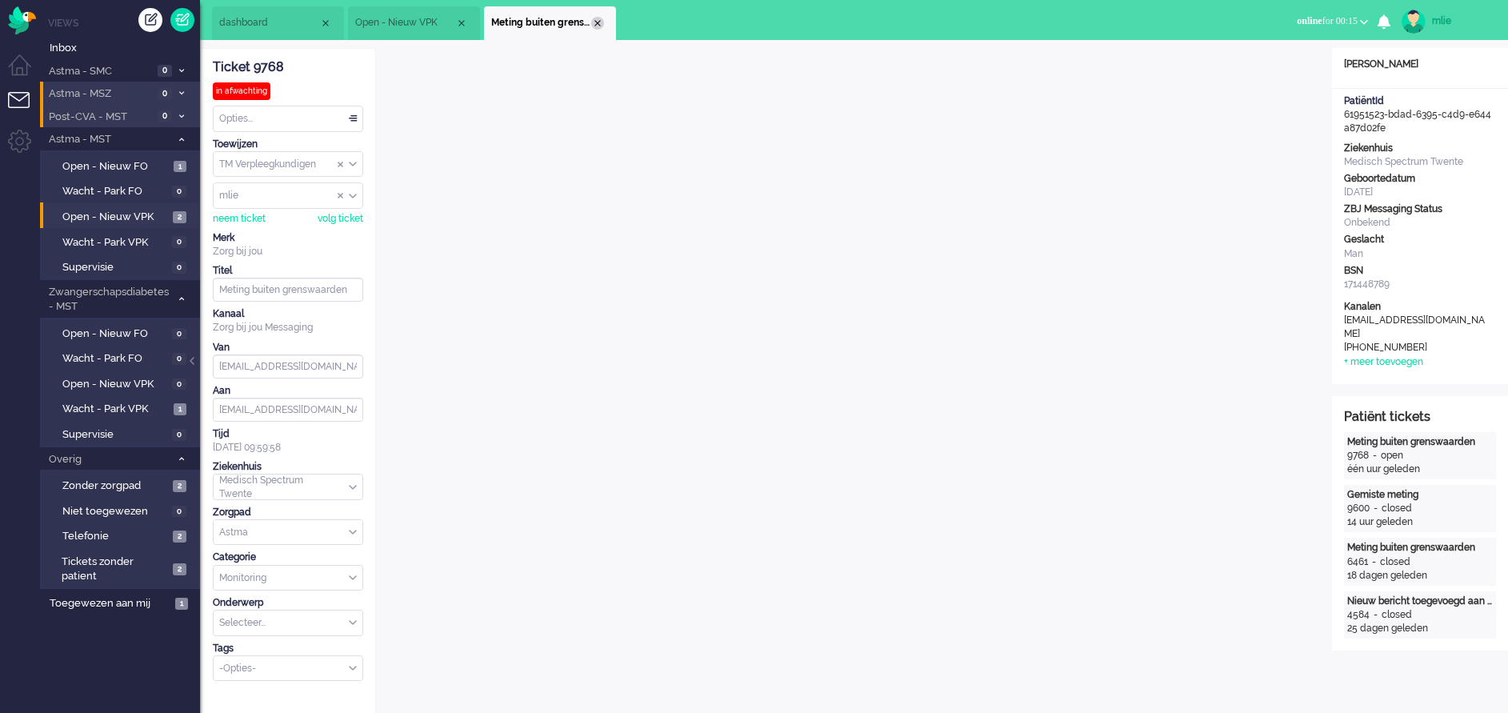
click at [598, 18] on div "Close tab" at bounding box center [597, 23] width 13 height 13
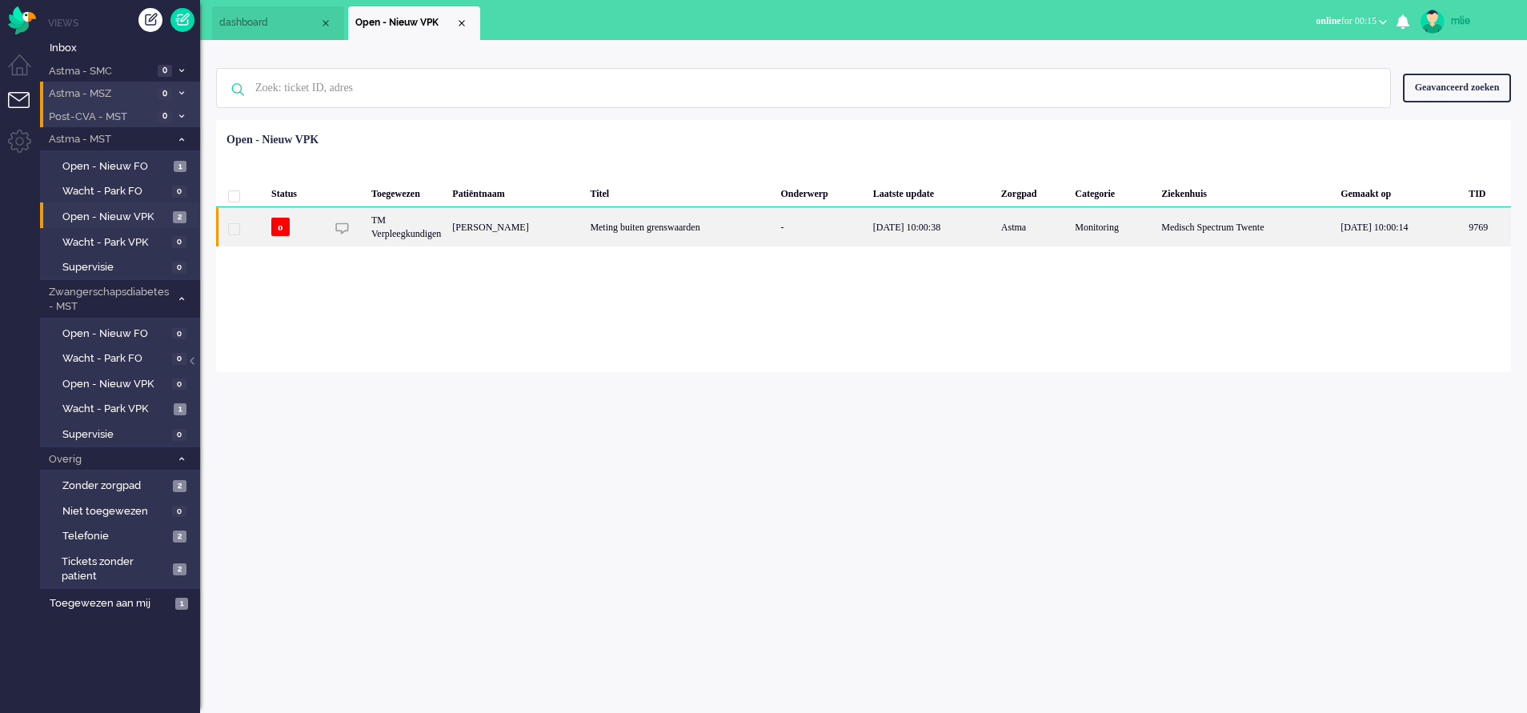
click at [828, 229] on div "-" at bounding box center [820, 226] width 92 height 39
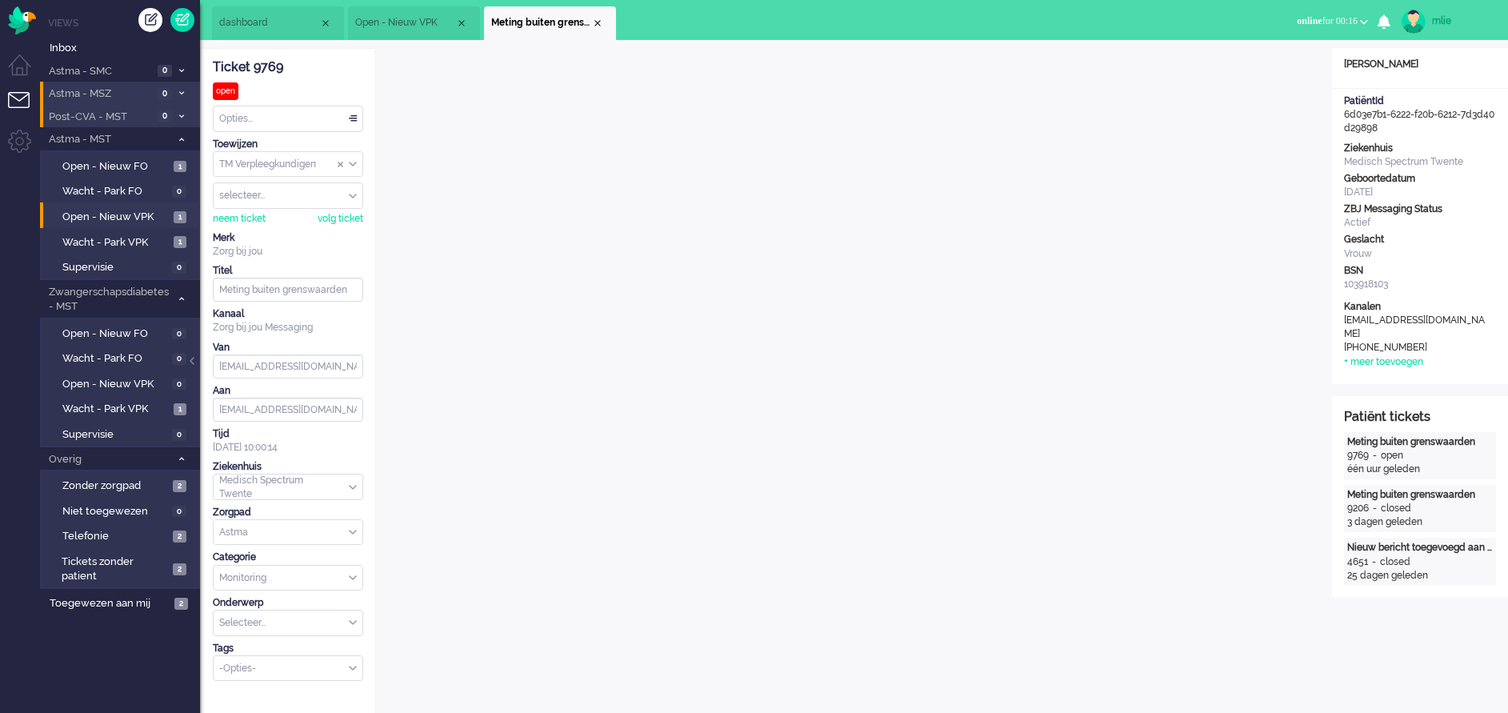
click at [359, 117] on div "Opties..." at bounding box center [288, 118] width 149 height 25
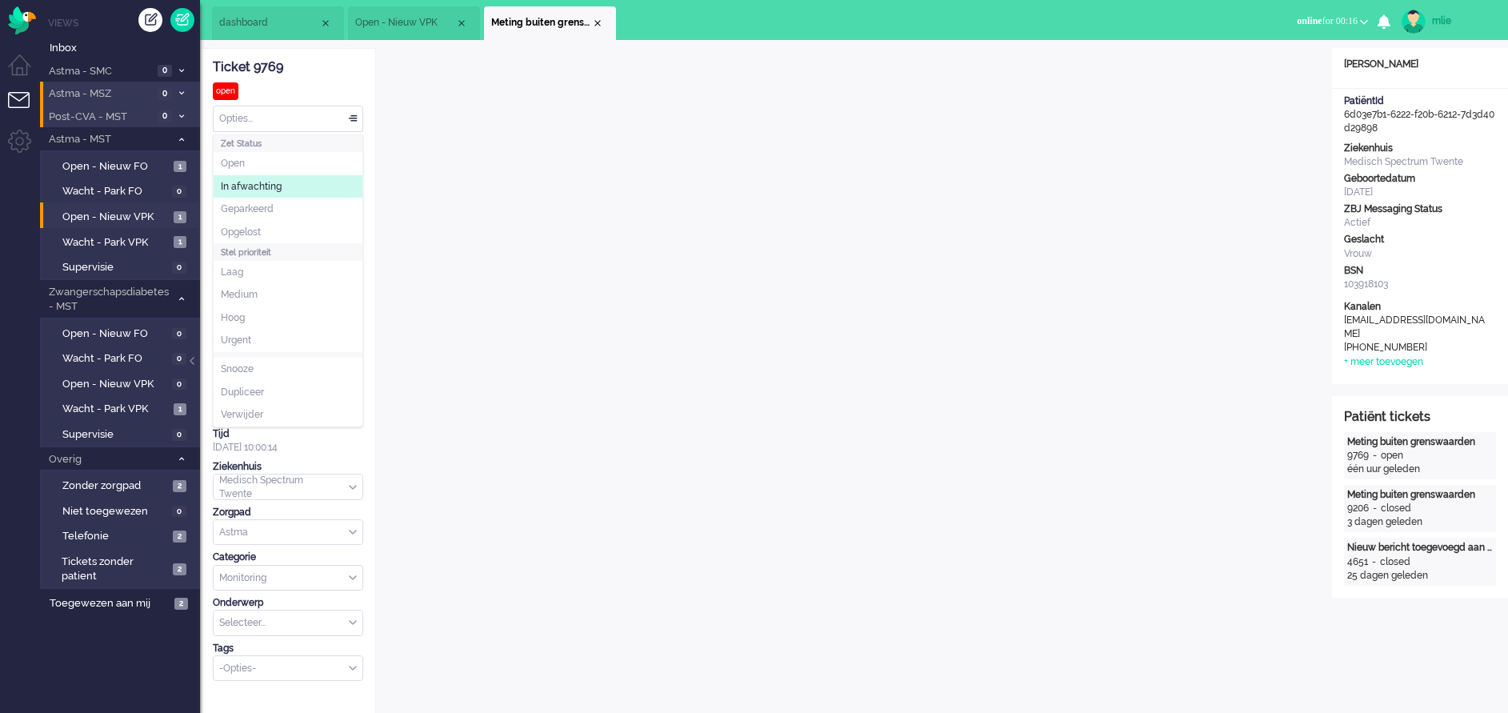
click at [274, 187] on span "In afwachting" at bounding box center [251, 187] width 61 height 14
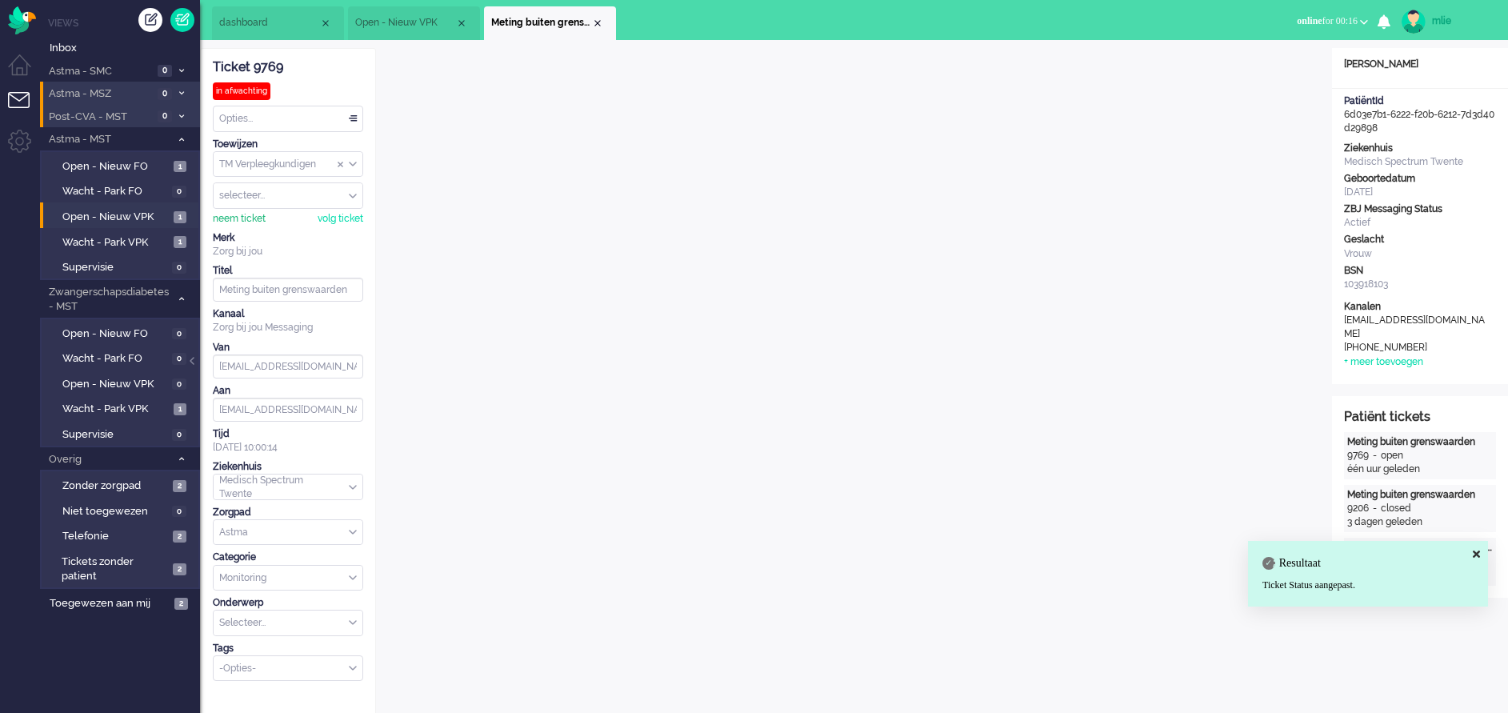
click at [232, 218] on div "neem ticket" at bounding box center [239, 219] width 53 height 14
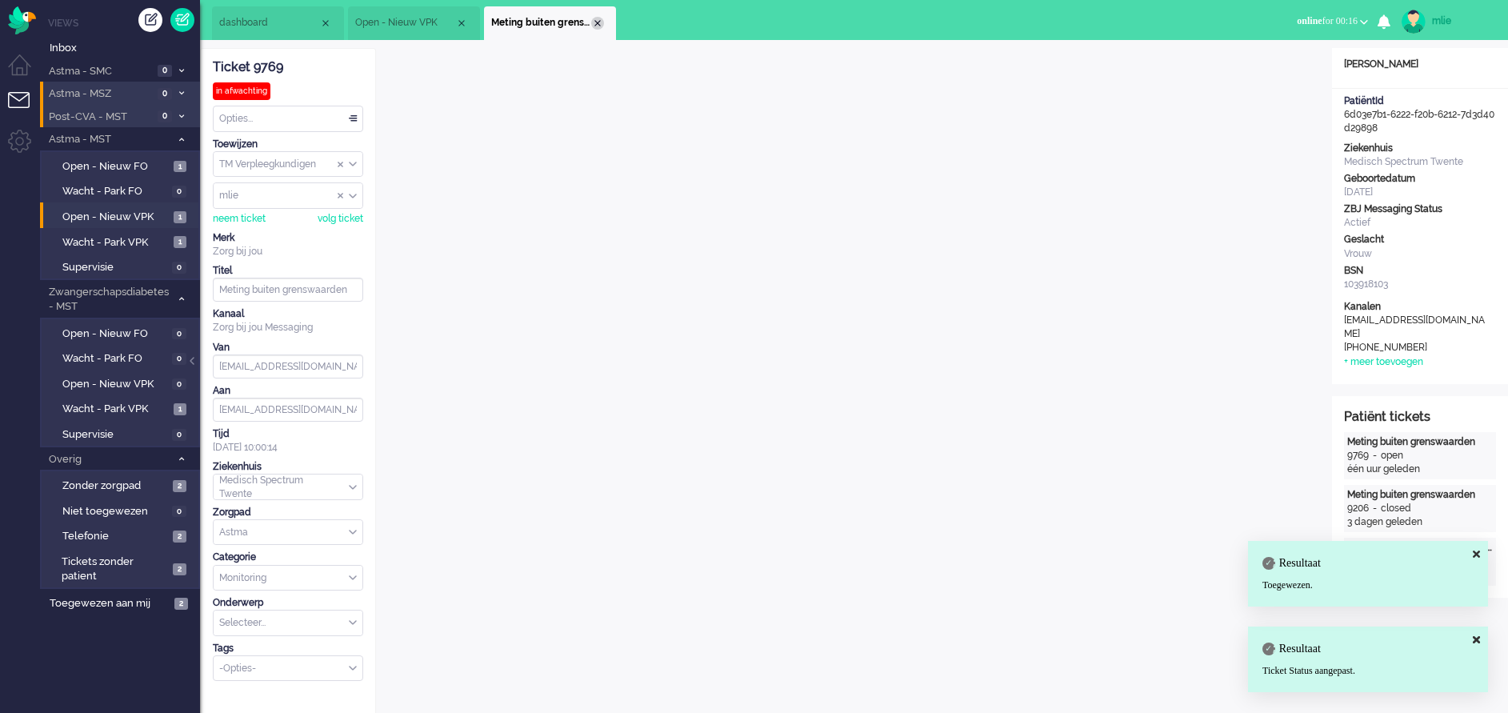
click at [592, 20] on div "Close tab" at bounding box center [597, 23] width 13 height 13
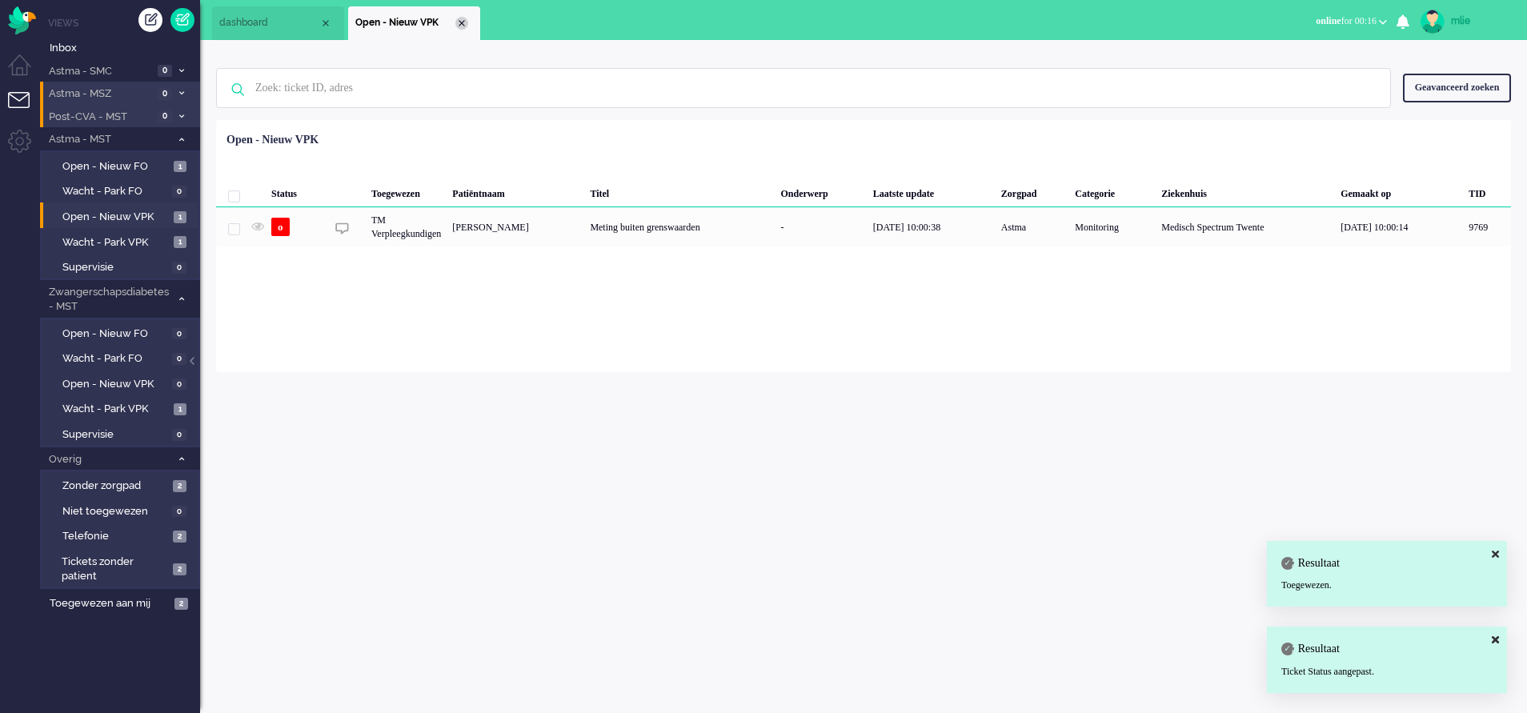
click at [456, 22] on div "Close tab" at bounding box center [461, 23] width 13 height 13
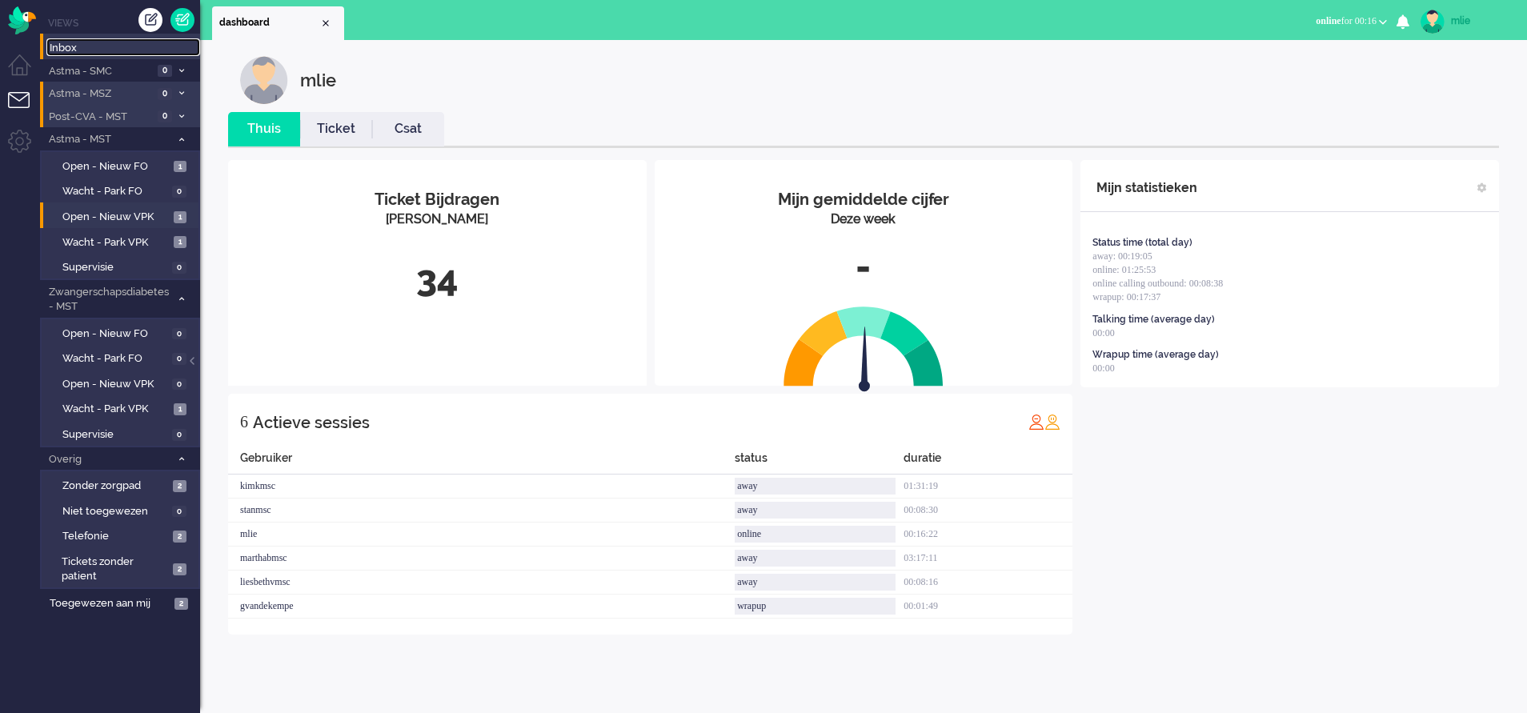
drag, startPoint x: 71, startPoint y: 50, endPoint x: 81, endPoint y: 54, distance: 10.4
click at [71, 50] on span "Inbox" at bounding box center [125, 48] width 150 height 15
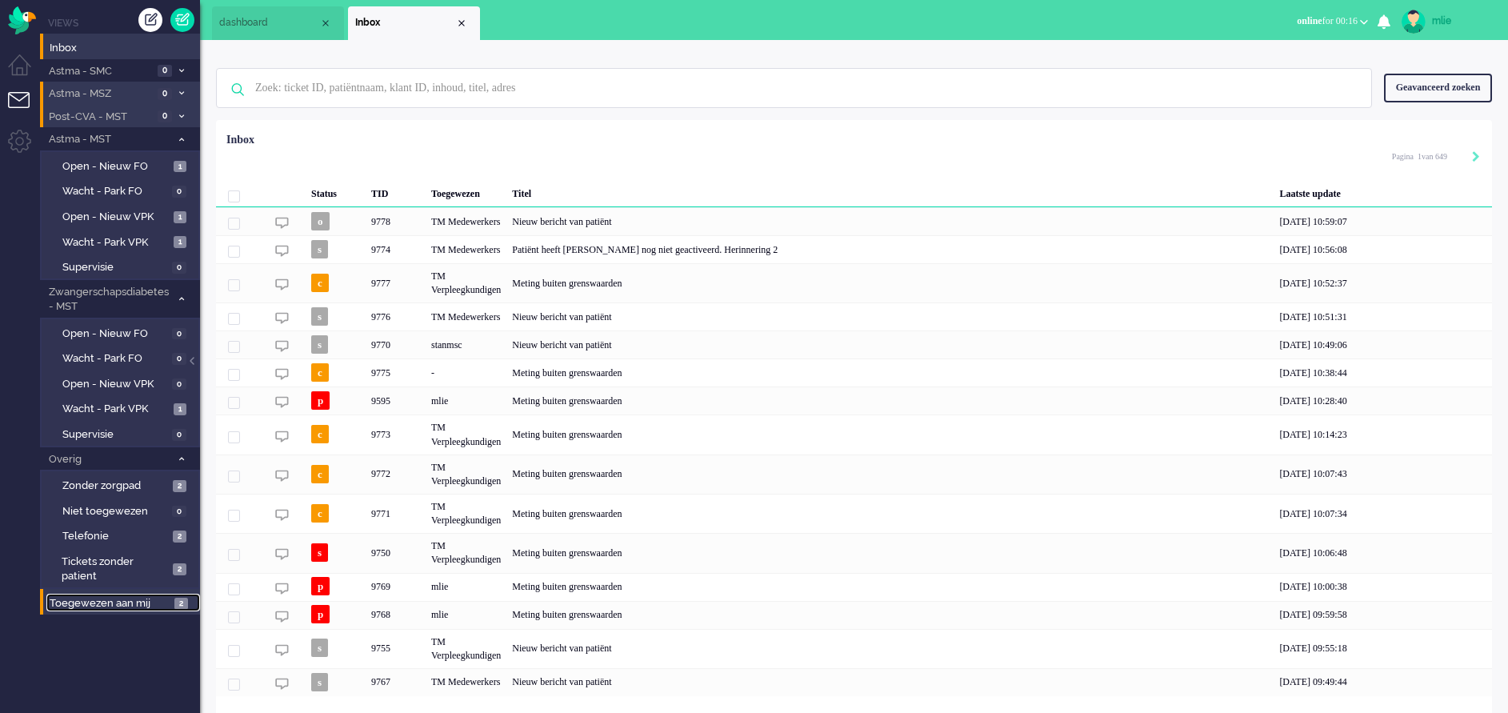
click at [112, 596] on span "Toegewezen aan mij" at bounding box center [110, 603] width 120 height 15
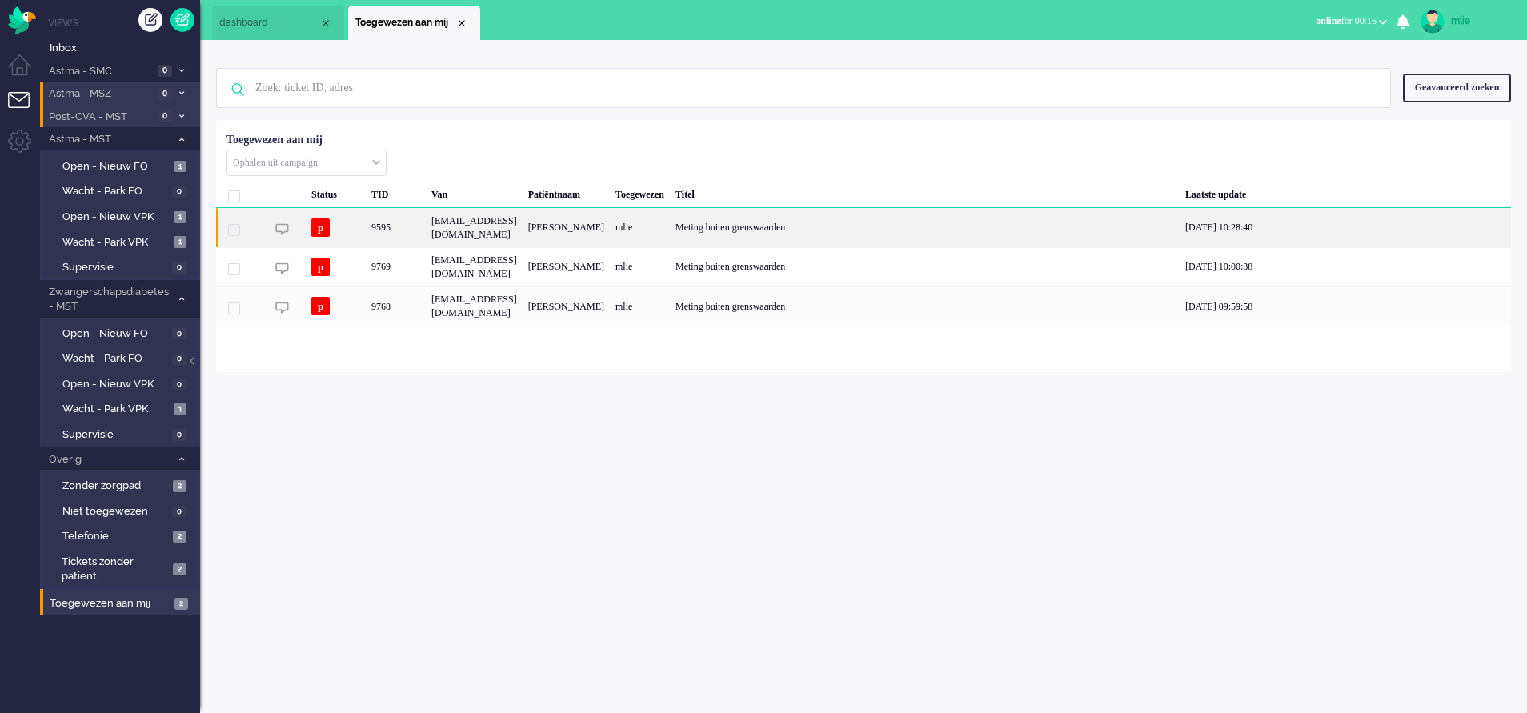
click at [670, 223] on div "mlie" at bounding box center [640, 227] width 60 height 39
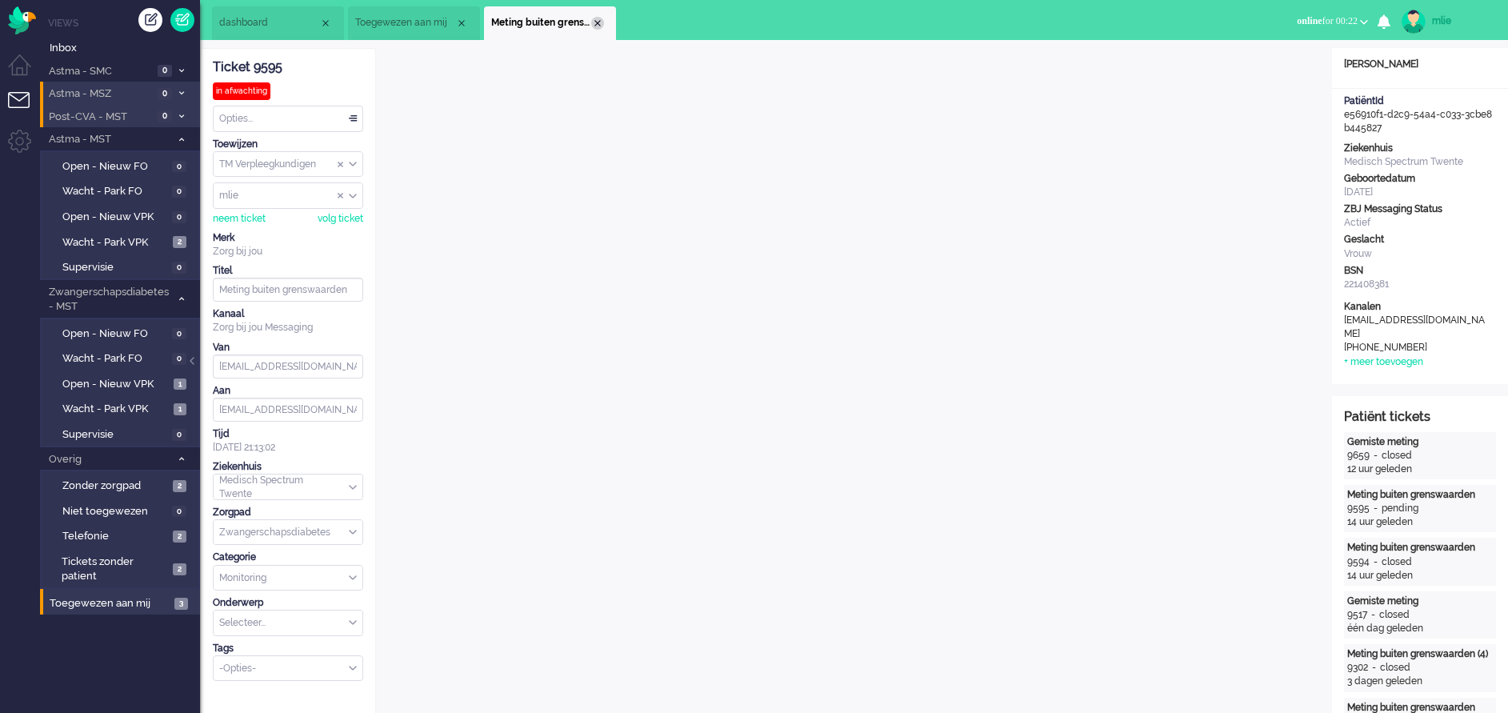
click at [595, 20] on div "Close tab" at bounding box center [597, 23] width 13 height 13
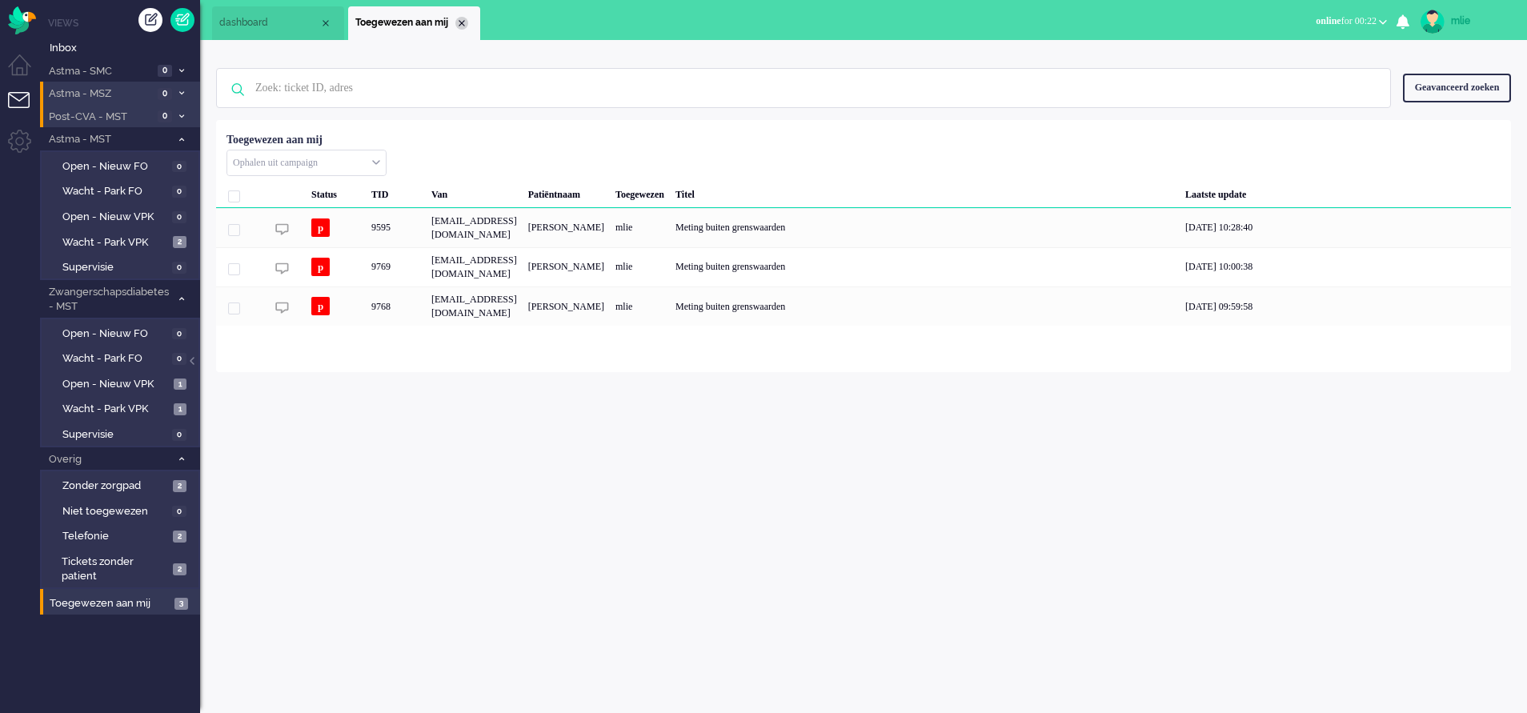
click at [463, 22] on div "Close tab" at bounding box center [461, 23] width 13 height 13
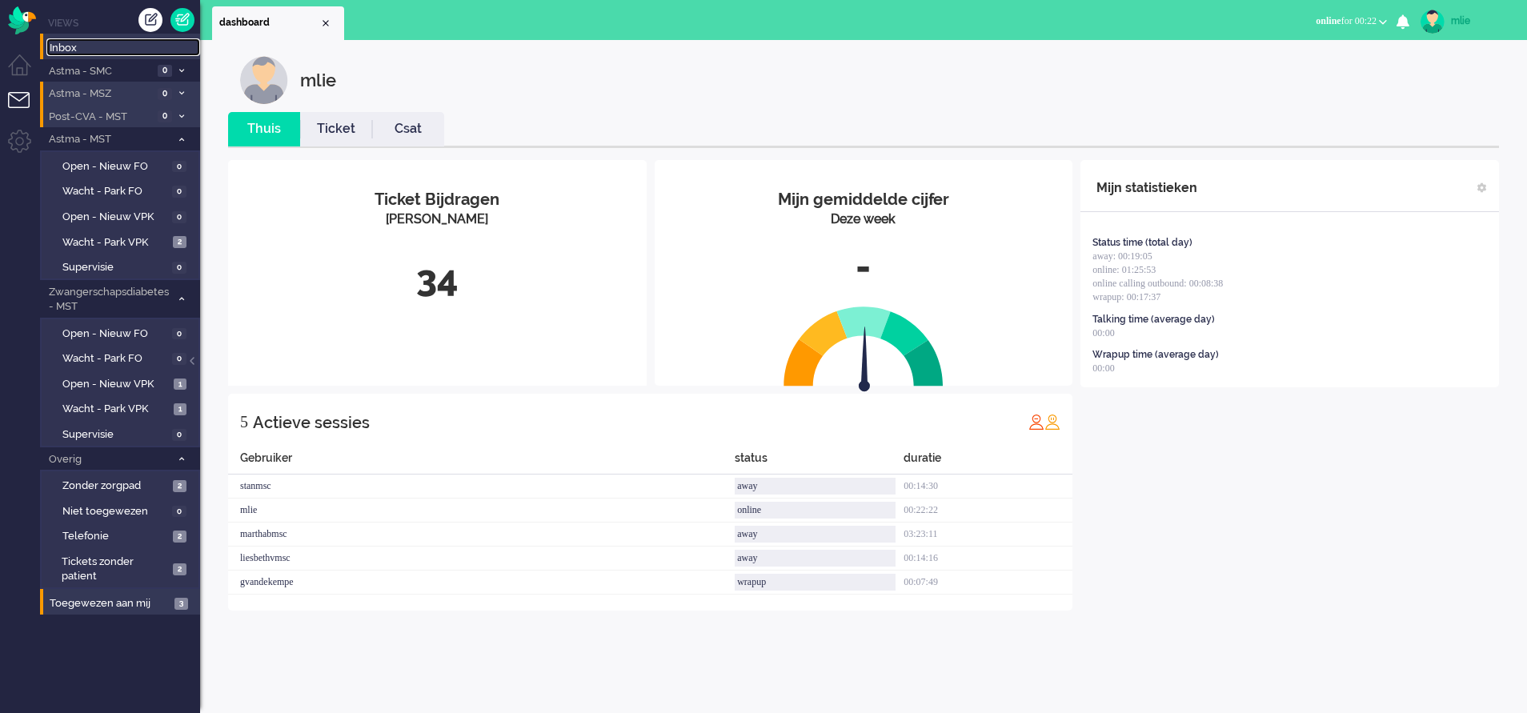
click at [64, 52] on span "Inbox" at bounding box center [125, 48] width 150 height 15
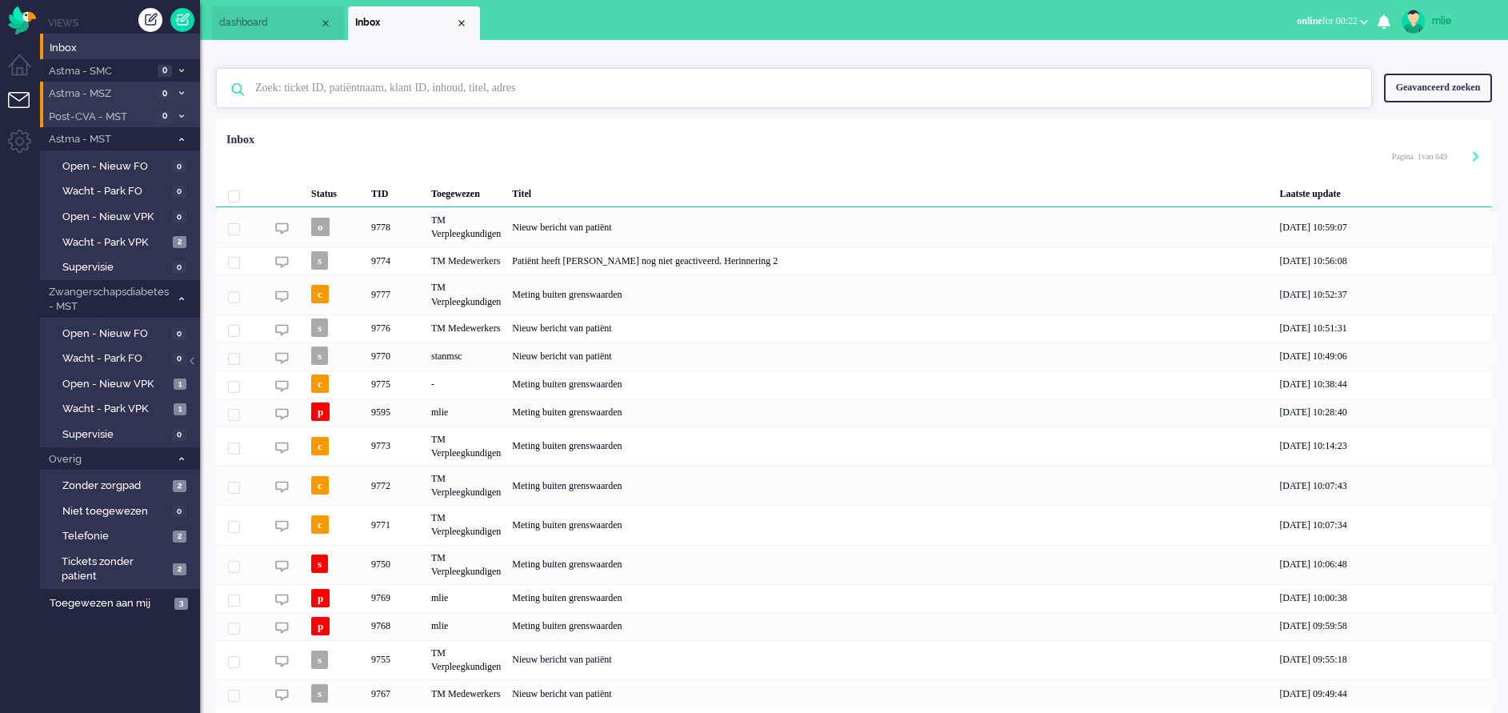
click at [337, 90] on input "text" at bounding box center [796, 88] width 1107 height 38
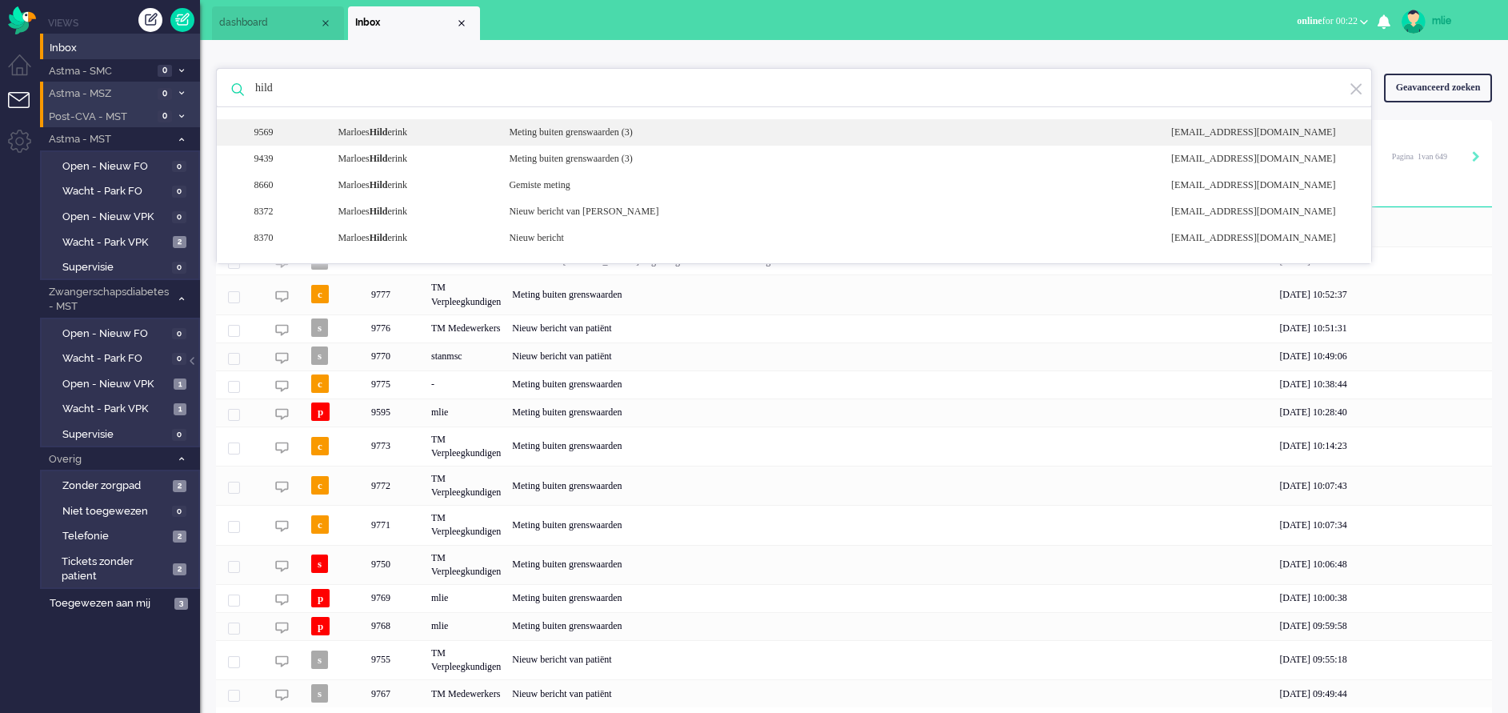
type input "hild"
click at [584, 129] on div "Meting buiten grenswaarden (3)" at bounding box center [828, 133] width 662 height 14
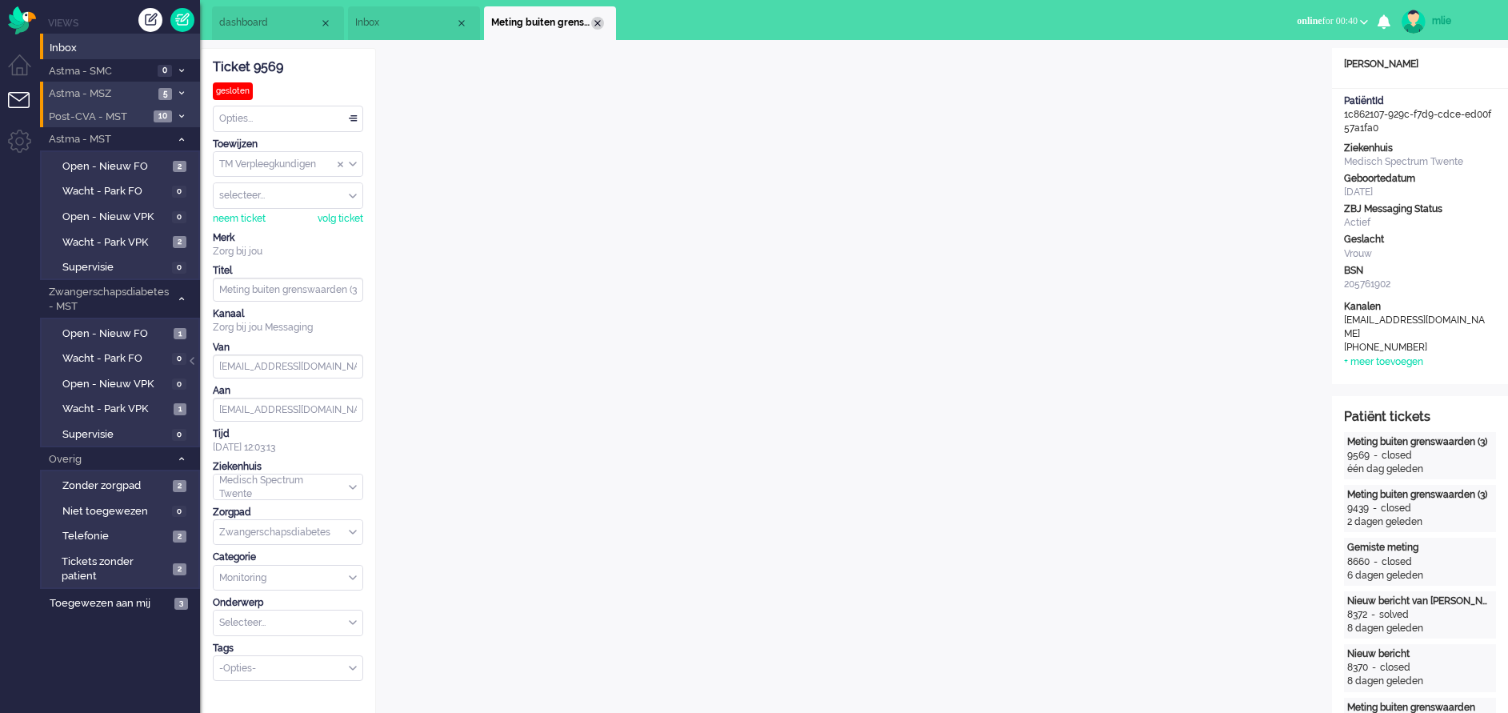
click at [599, 26] on div "Close tab" at bounding box center [597, 23] width 13 height 13
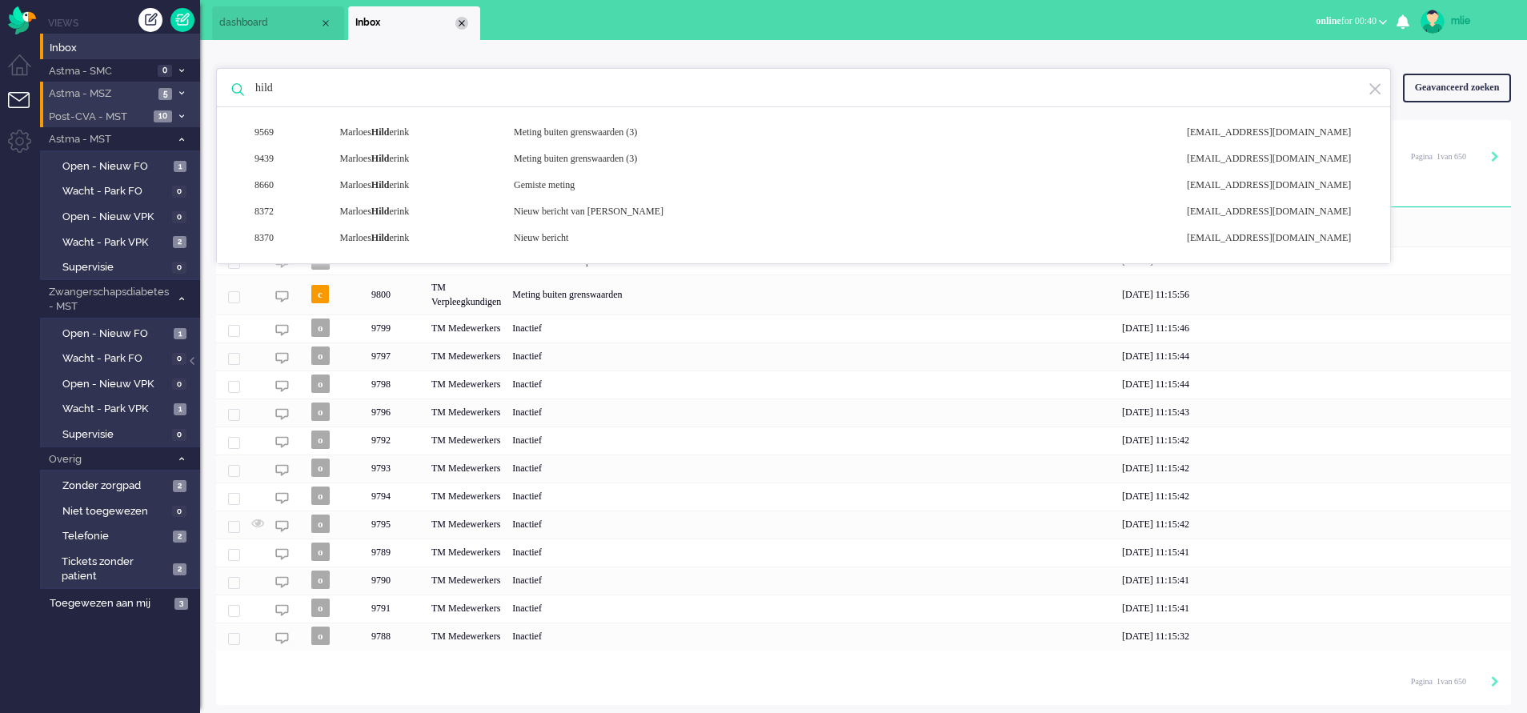
click at [462, 20] on div "Close tab" at bounding box center [461, 23] width 13 height 13
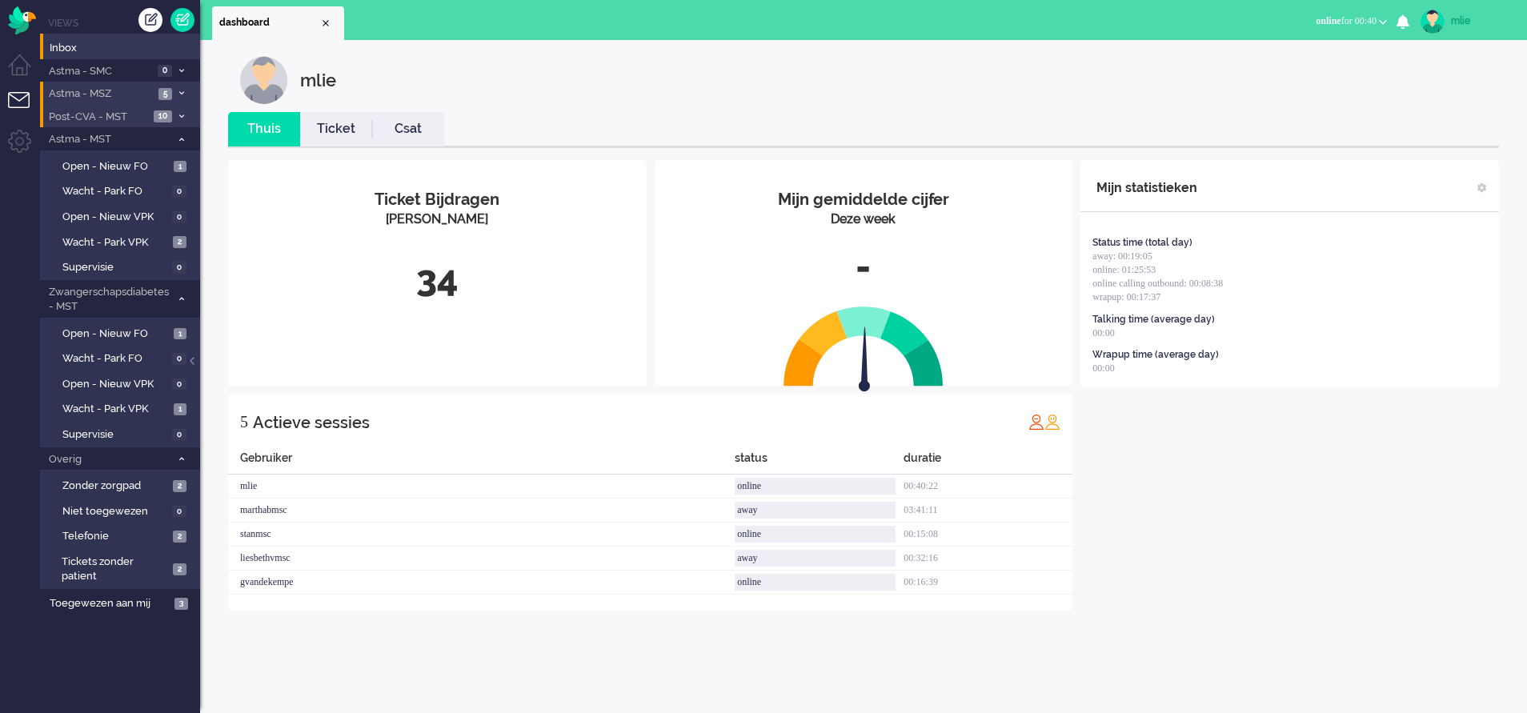
click at [342, 125] on link "Ticket" at bounding box center [336, 129] width 72 height 18
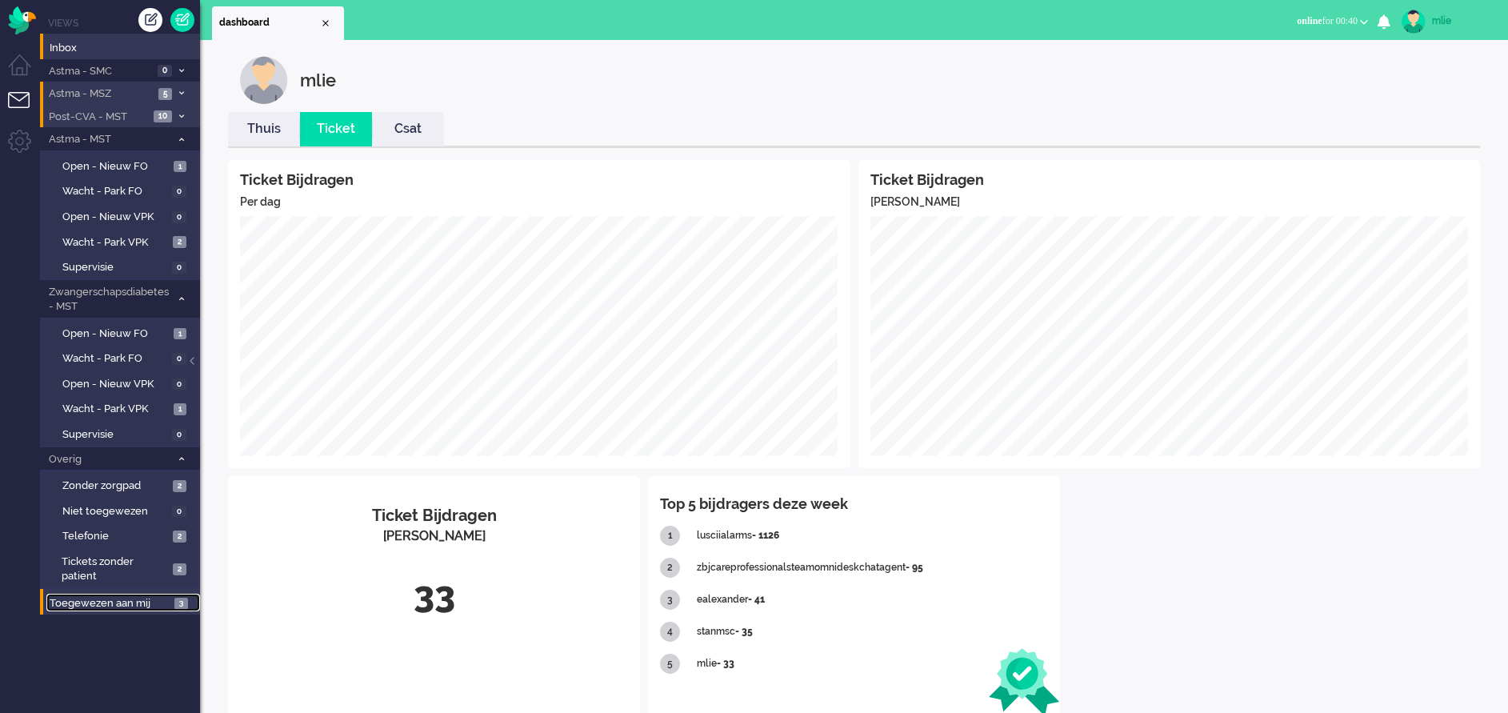
click at [118, 596] on span "Toegewezen aan mij" at bounding box center [110, 603] width 120 height 15
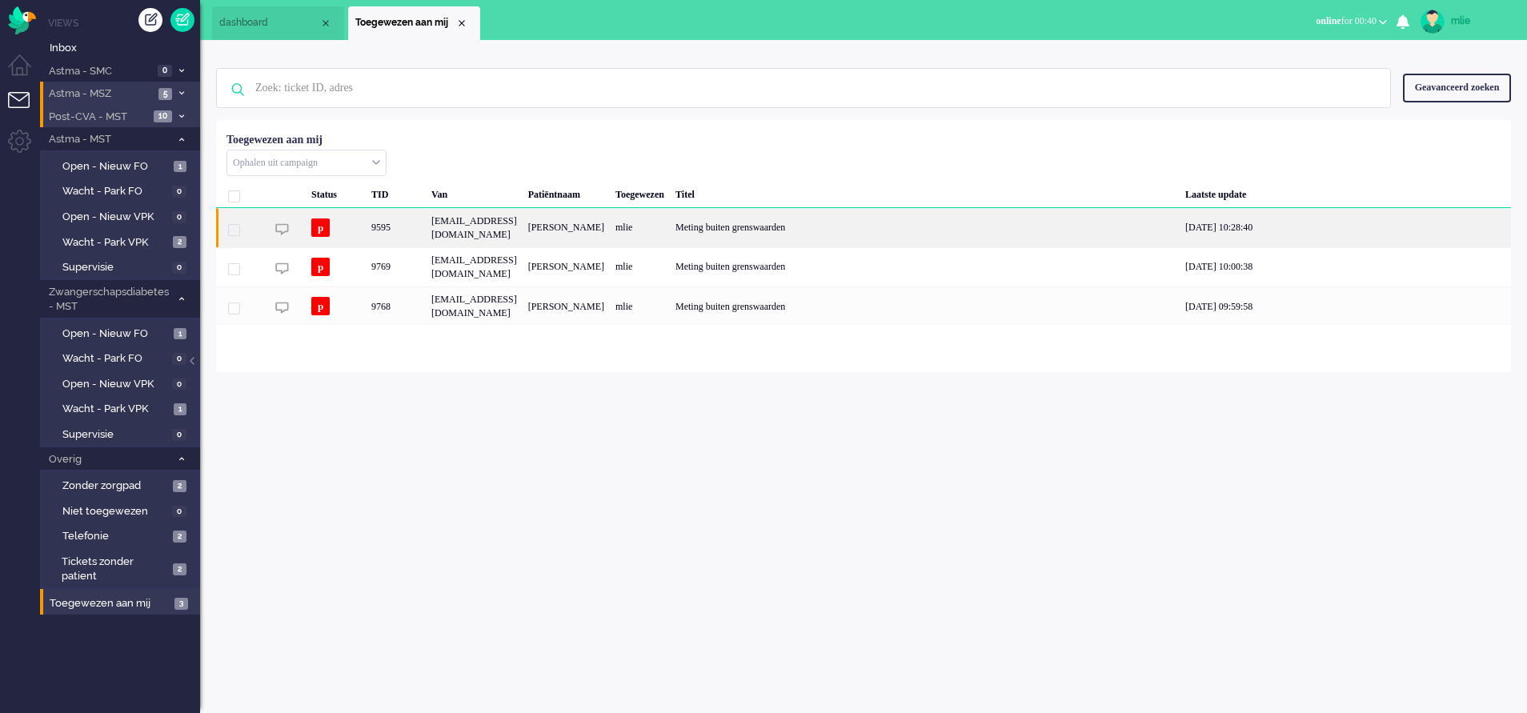
click at [842, 226] on div "Meting buiten grenswaarden" at bounding box center [925, 227] width 510 height 39
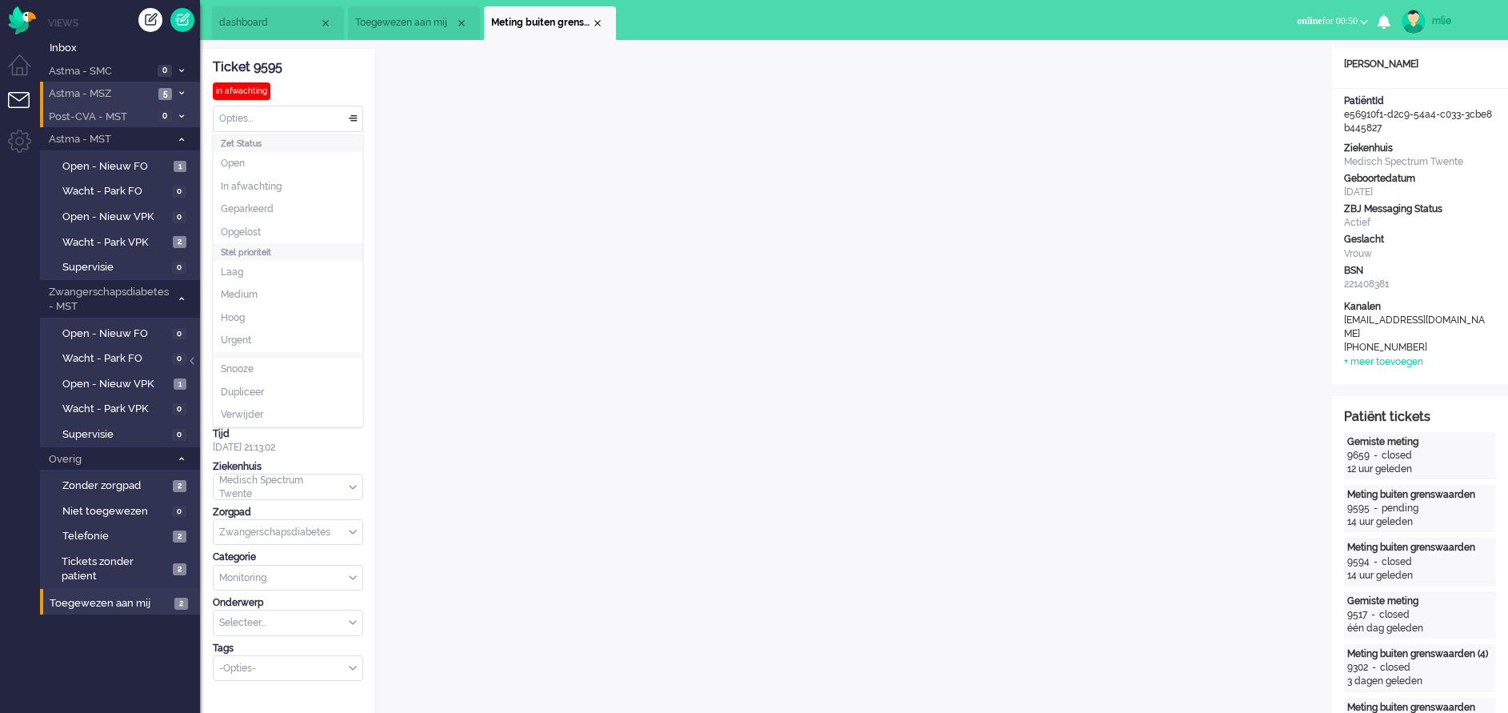
click at [350, 117] on div "Opties..." at bounding box center [288, 118] width 149 height 25
click at [255, 226] on span "Opgelost" at bounding box center [241, 233] width 40 height 14
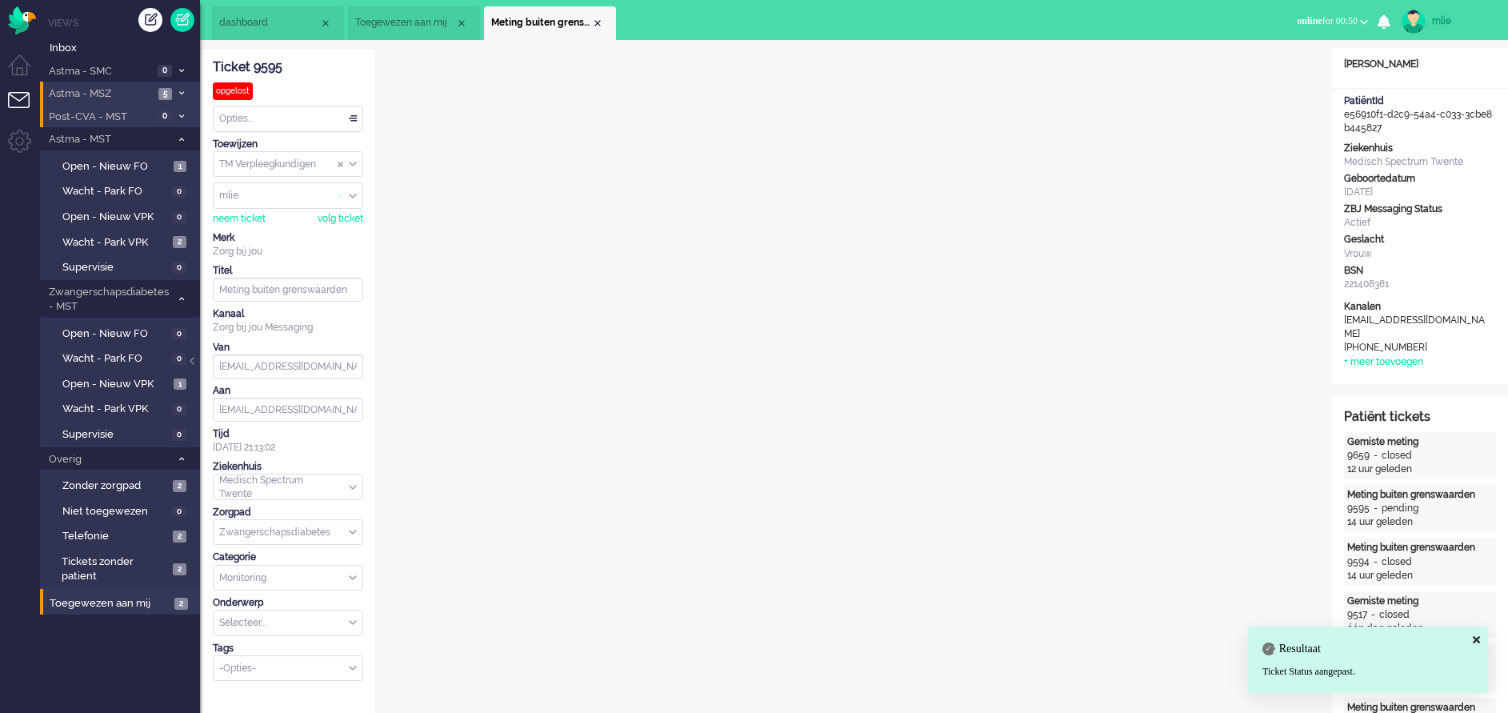
click at [338, 194] on span "Assign User" at bounding box center [341, 195] width 6 height 11
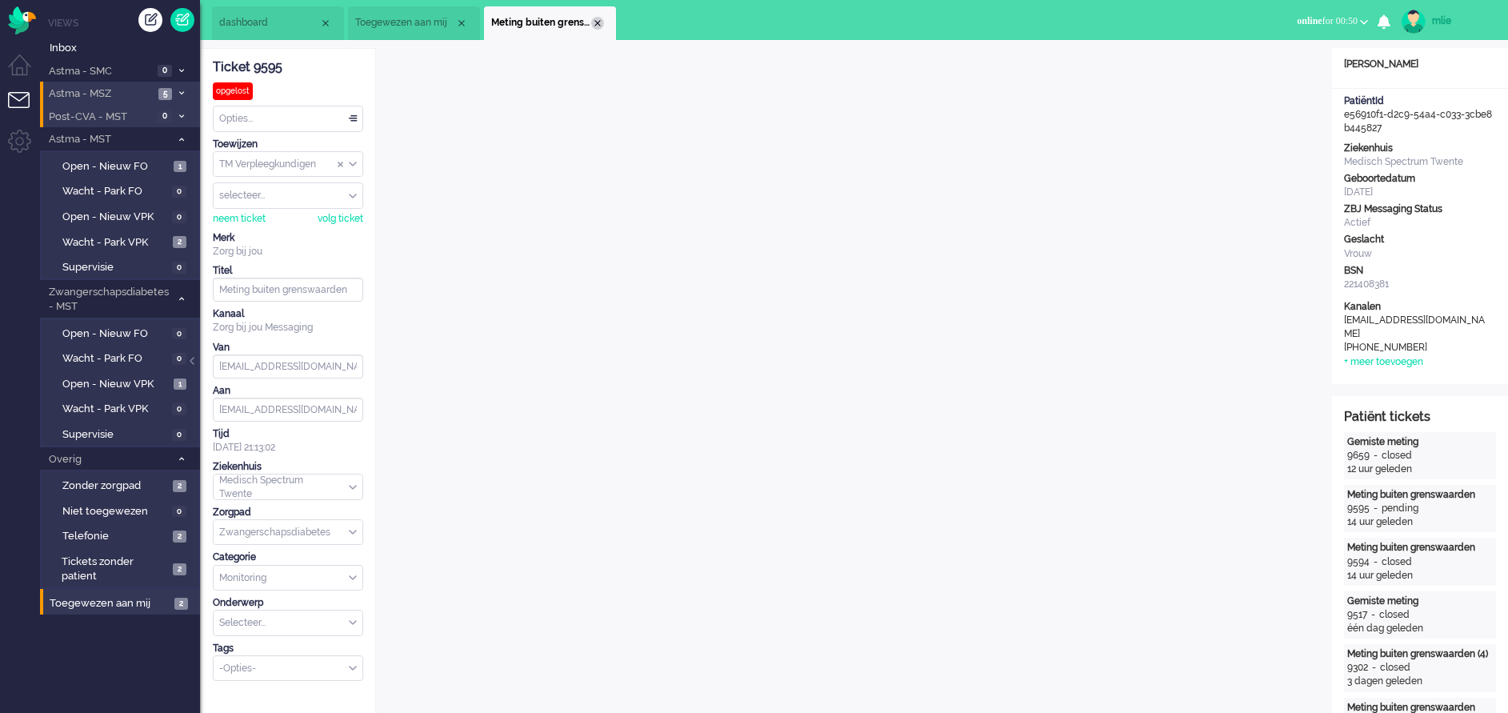
click at [597, 21] on div "Close tab" at bounding box center [597, 23] width 13 height 13
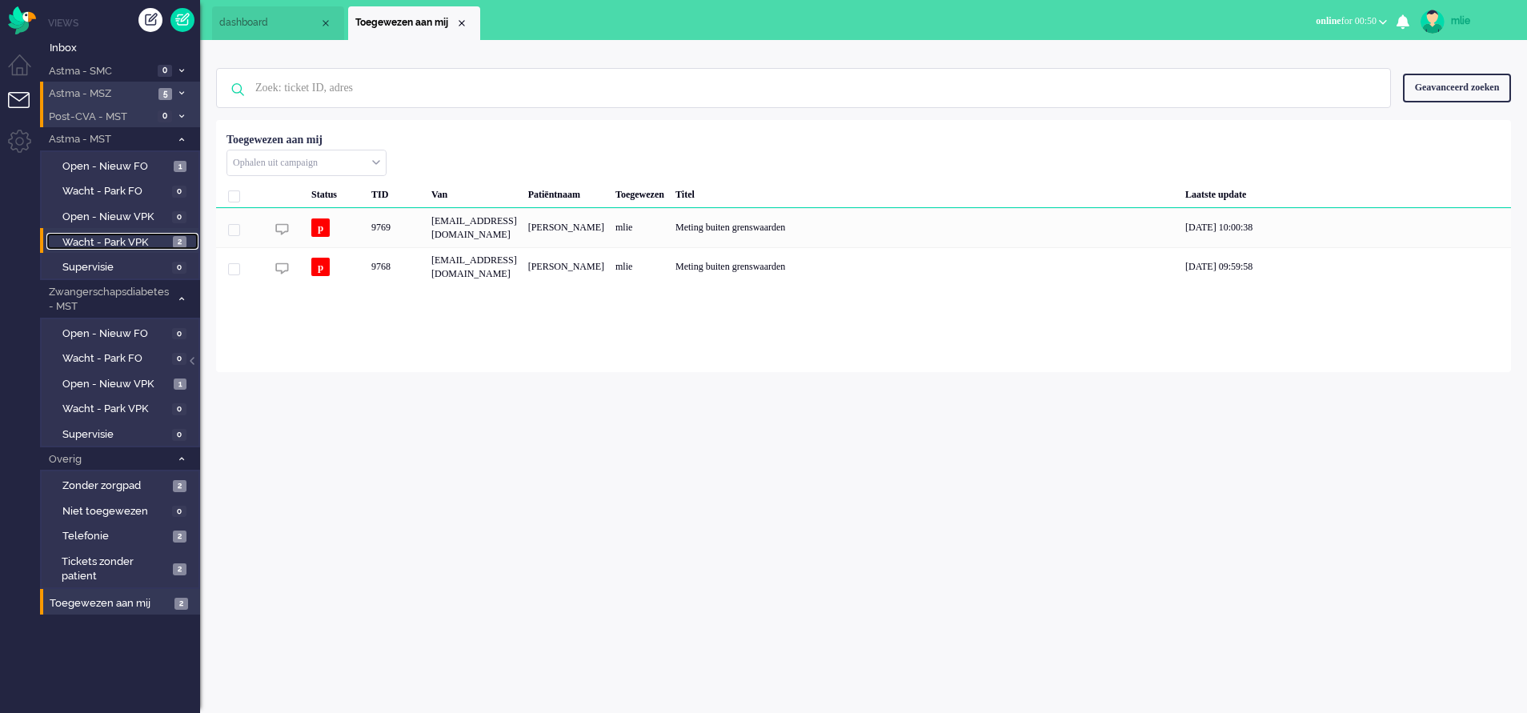
click at [92, 239] on span "Wacht - Park VPK" at bounding box center [115, 242] width 106 height 15
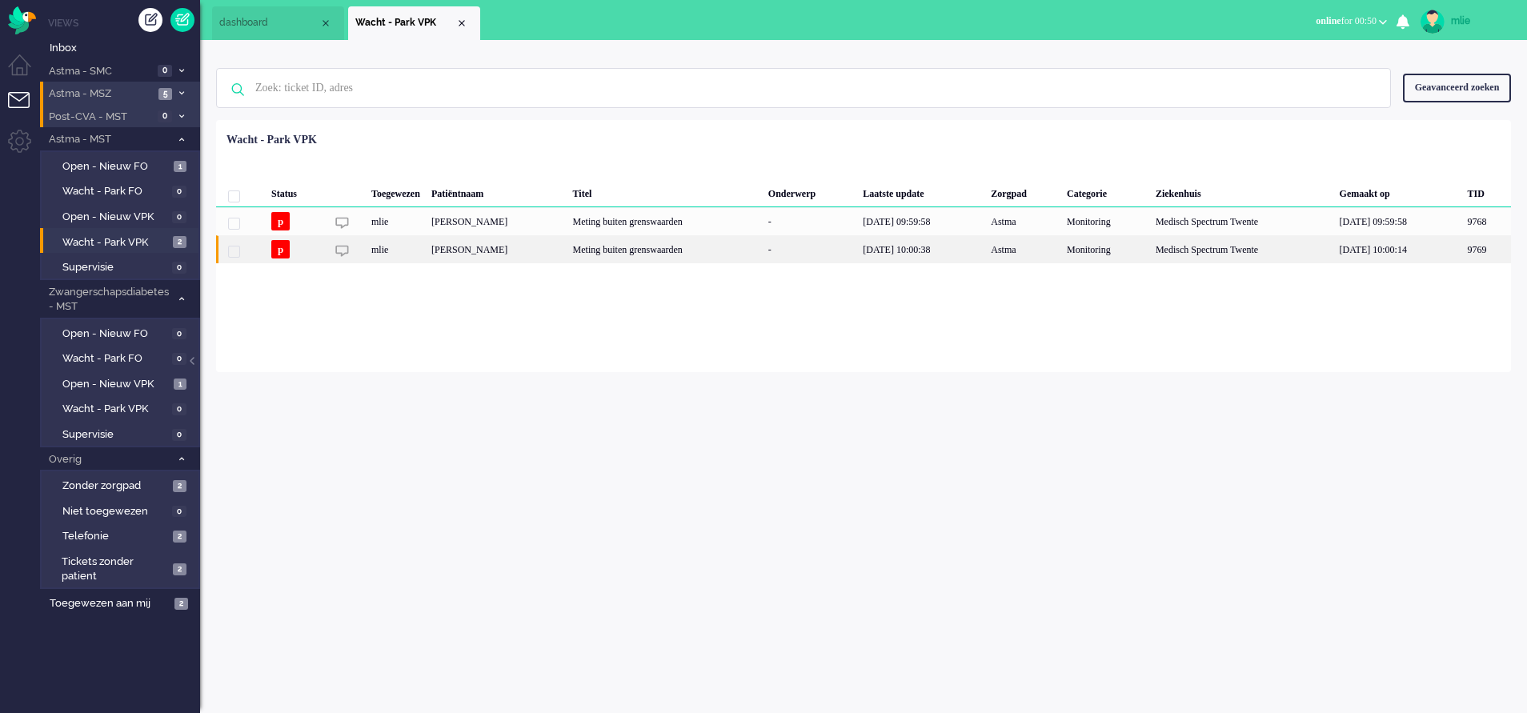
click at [682, 252] on div "Meting buiten grenswaarden" at bounding box center [664, 249] width 195 height 28
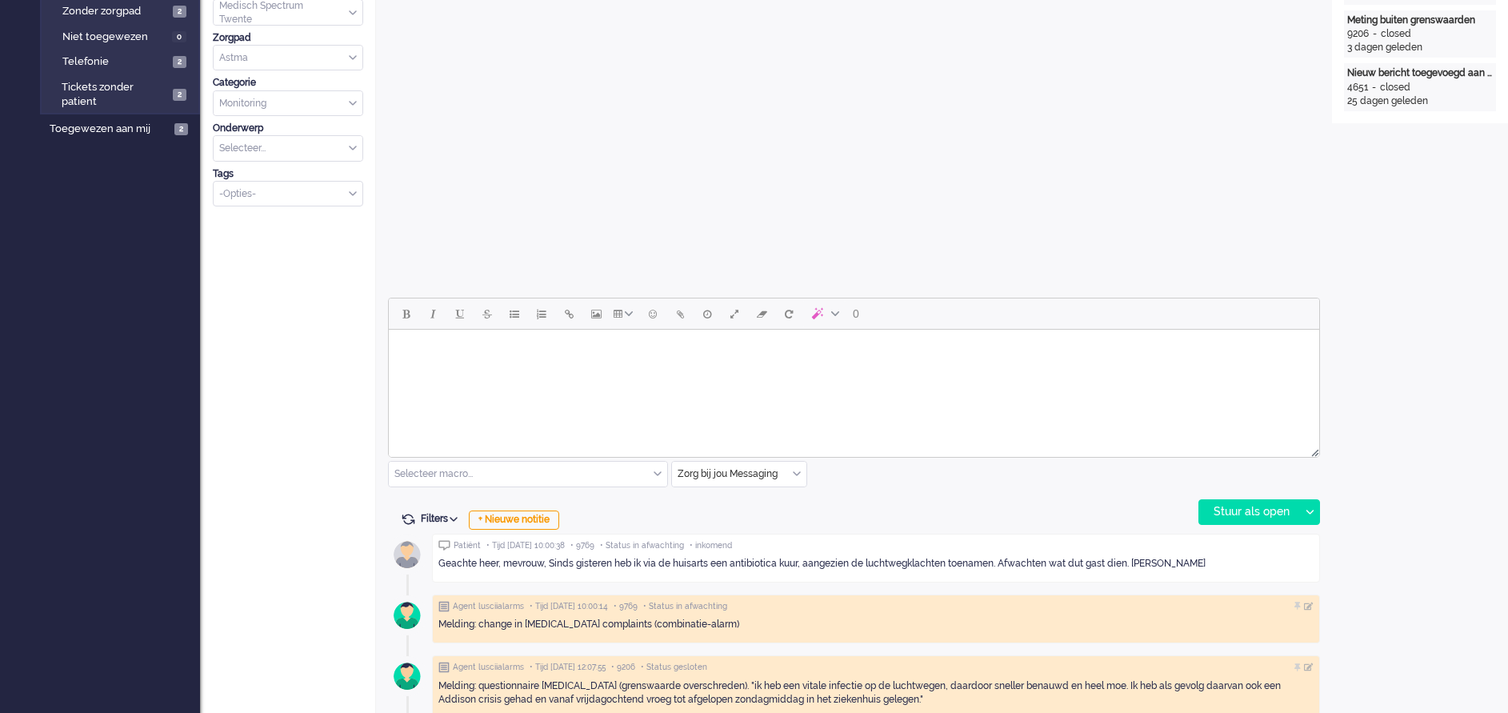
scroll to position [655, 0]
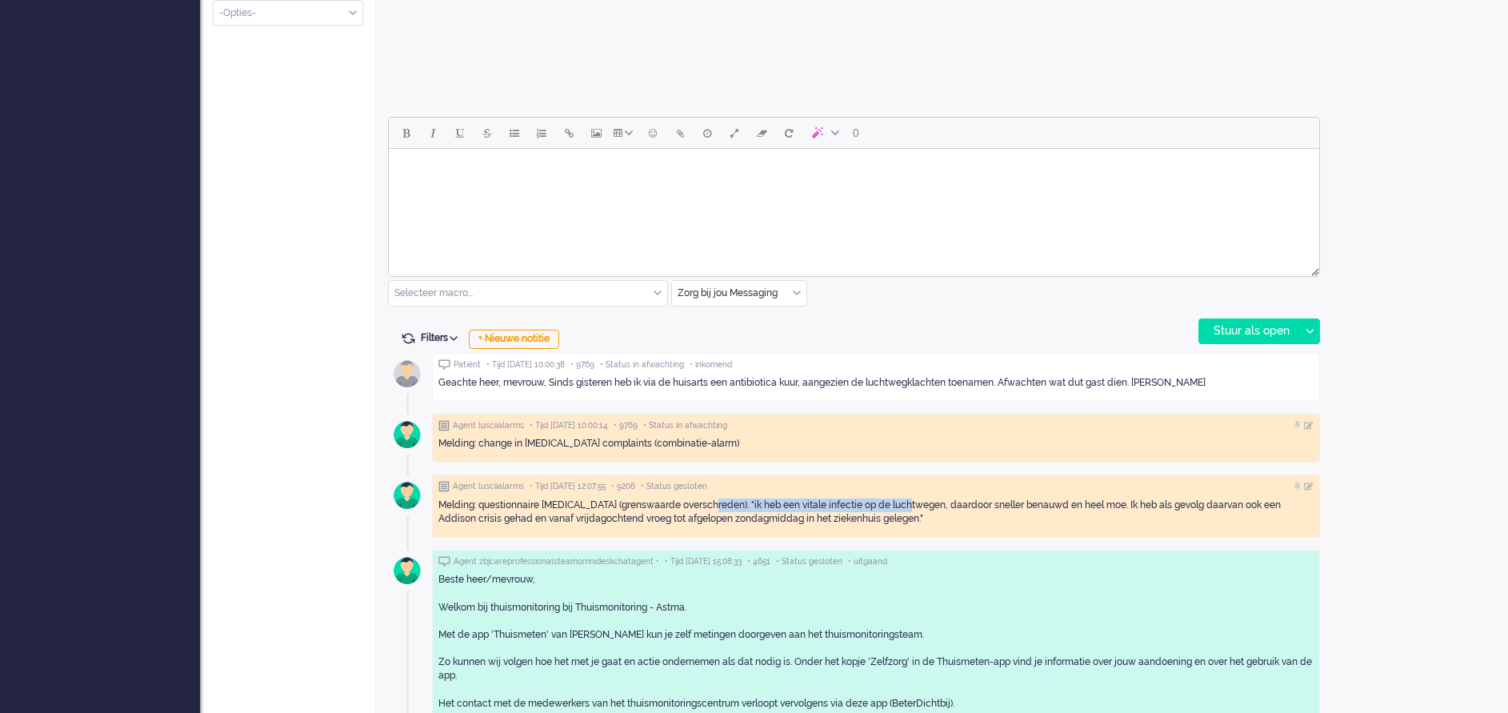
drag, startPoint x: 711, startPoint y: 506, endPoint x: 914, endPoint y: 503, distance: 202.4
click at [914, 503] on div "Melding: questionnaire [MEDICAL_DATA] (grenswaarde overschreden). "ik heb een v…" at bounding box center [875, 511] width 875 height 27
drag, startPoint x: 914, startPoint y: 503, endPoint x: 838, endPoint y: 502, distance: 75.2
copy div ""ik heb een vitale infectie op de luchtwegen,"
click at [1455, 512] on div "Open custom software Patiëntnaam [PERSON_NAME] PatiëntId 6d03e7b1-6222-f20b-621…" at bounding box center [1420, 132] width 176 height 1479
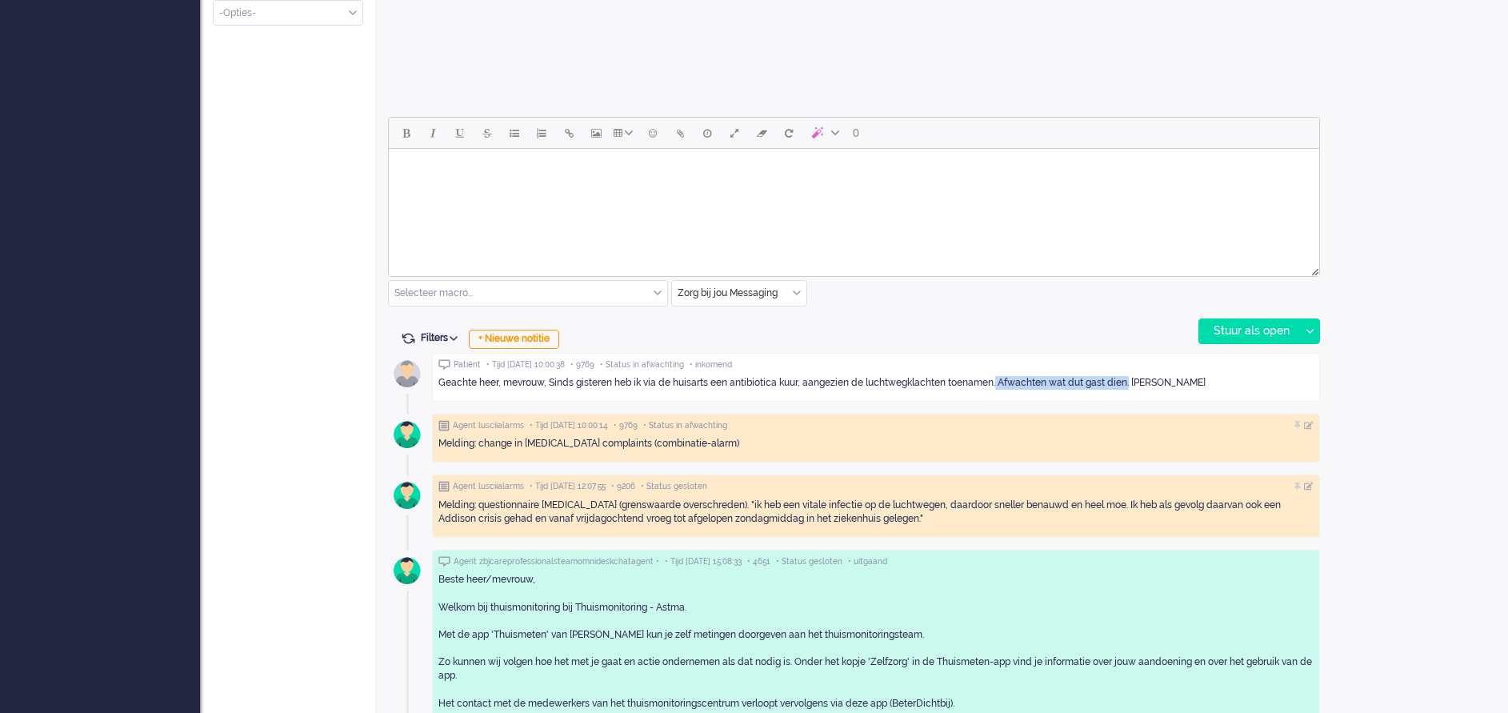
drag, startPoint x: 998, startPoint y: 376, endPoint x: 1132, endPoint y: 390, distance: 134.4
click at [1132, 390] on div "Geachte heer, mevrouw, Sinds gisteren heb ik via de huisarts een antibiotica ku…" at bounding box center [875, 382] width 875 height 25
drag, startPoint x: 1132, startPoint y: 390, endPoint x: 1110, endPoint y: 374, distance: 27.5
copy div "Afwachten wat dut gast dien."
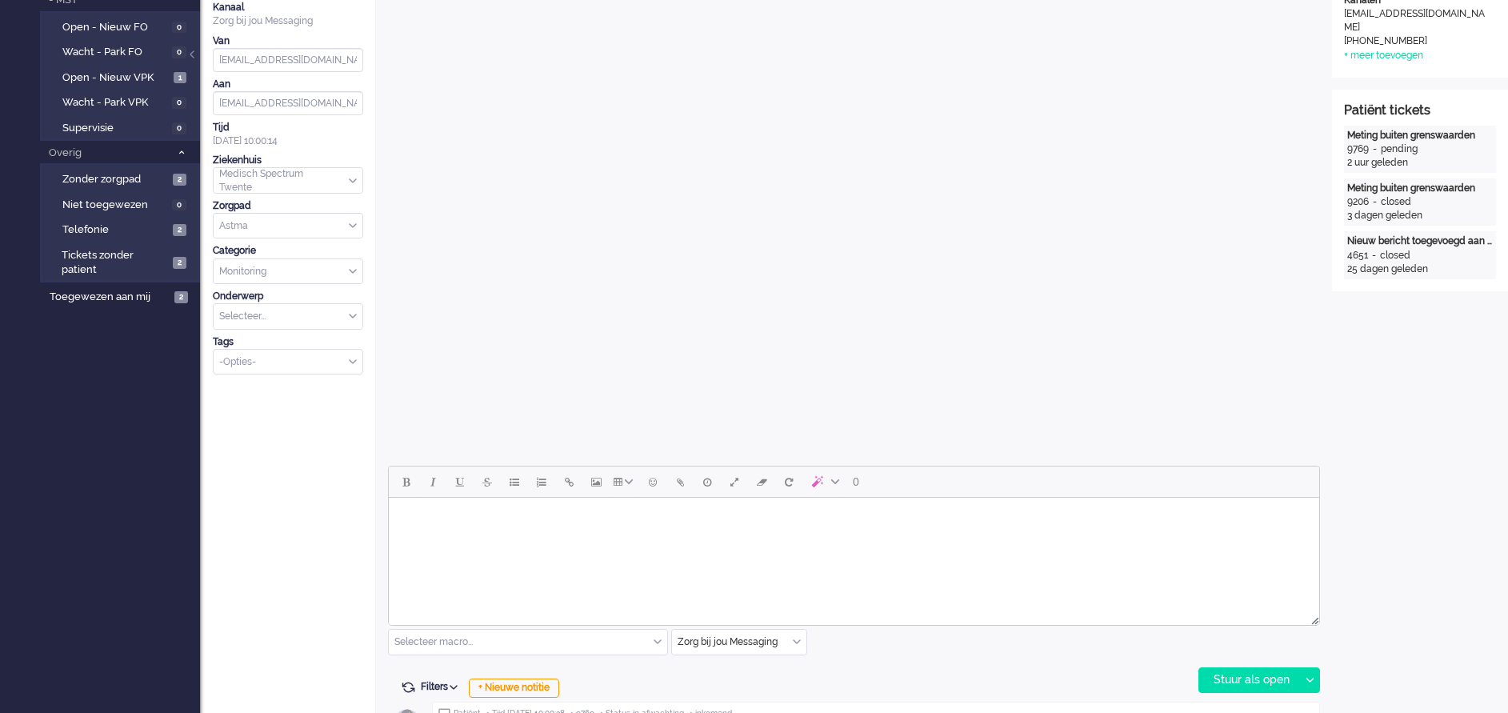
scroll to position [360, 0]
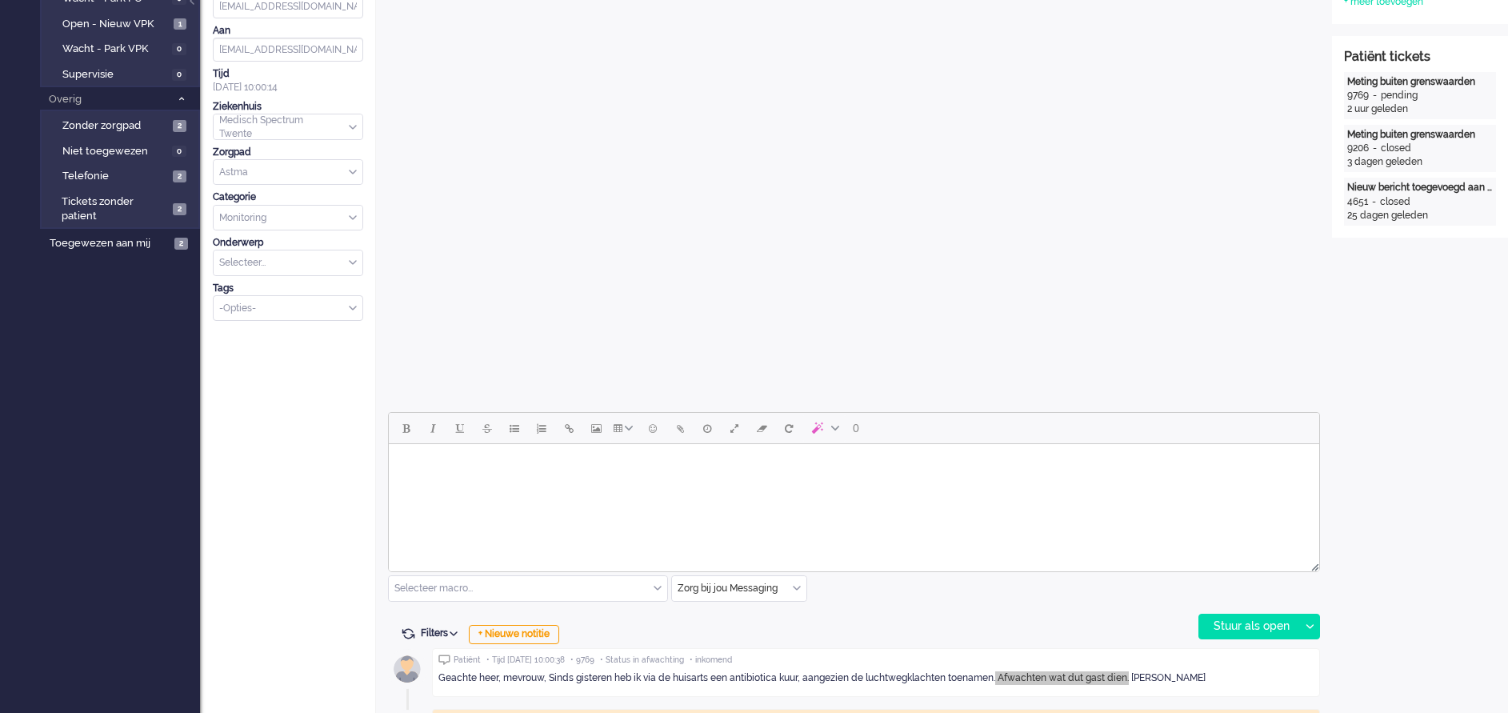
click at [492, 485] on html at bounding box center [854, 464] width 930 height 41
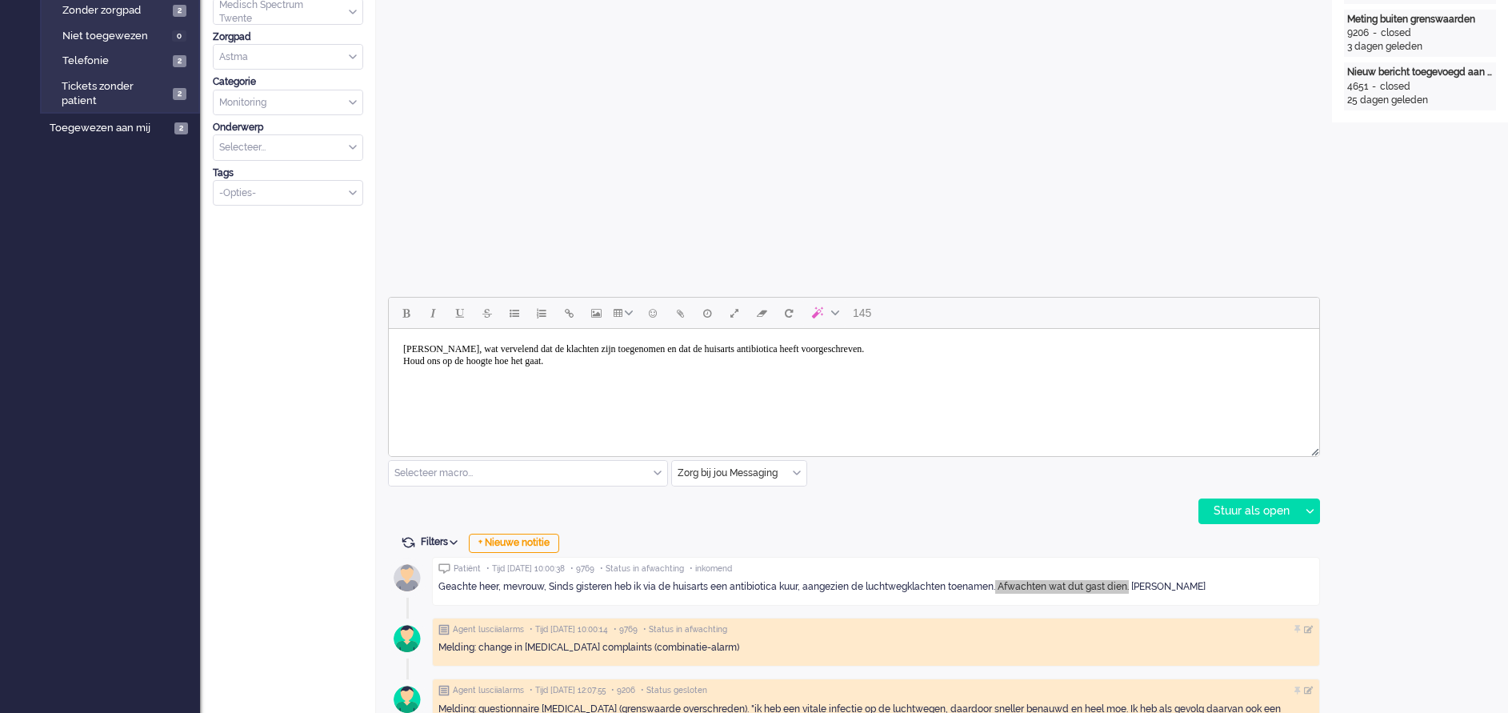
scroll to position [480, 0]
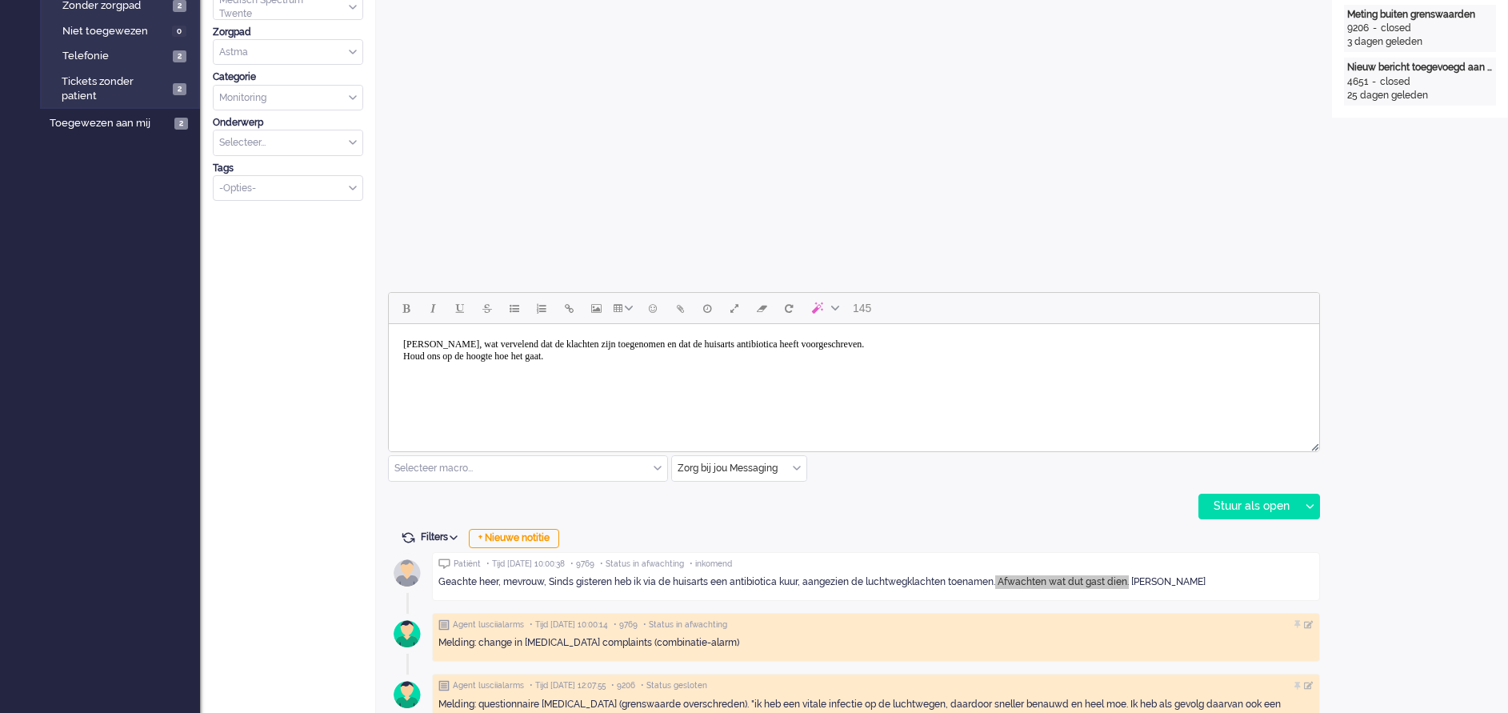
click at [589, 356] on body "[PERSON_NAME], wat vervelend dat de klachten zijn toegenomen en dat de huisarts…" at bounding box center [854, 356] width 918 height 52
click at [409, 368] on body "[PERSON_NAME], wat vervelend dat de klachten zijn toegenomen en dat de huisarts…" at bounding box center [854, 362] width 918 height 64
click at [494, 374] on body "[PERSON_NAME], wat vervelend dat de klachten zijn toegenomen en dat de huisarts…" at bounding box center [854, 362] width 918 height 64
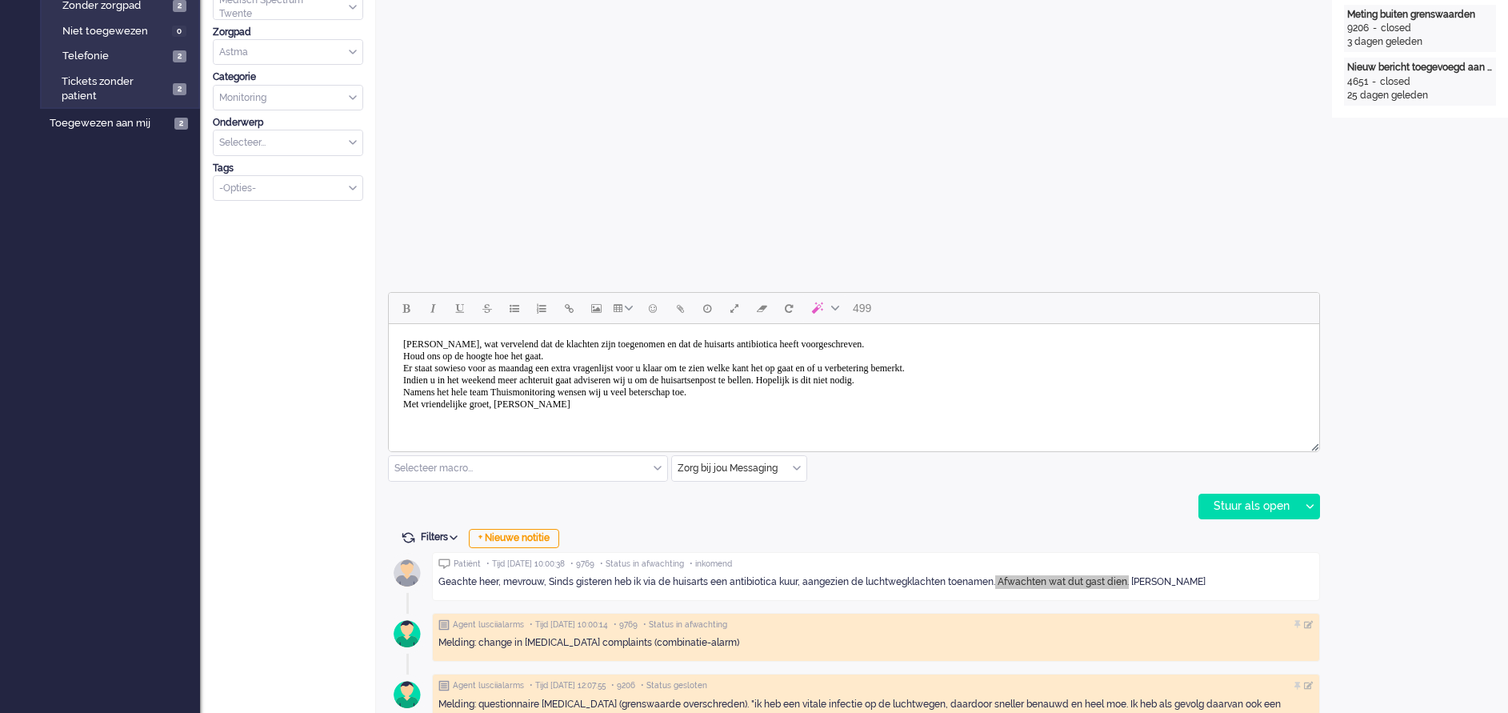
click at [524, 404] on body "[PERSON_NAME], wat vervelend dat de klachten zijn toegenomen en dat de huisarts…" at bounding box center [854, 380] width 918 height 100
click at [780, 394] on body "[PERSON_NAME], wat vervelend dat de klachten zijn toegenomen en dat de huisarts…" at bounding box center [854, 380] width 918 height 100
click at [1237, 503] on div "Stuur als open" at bounding box center [1249, 506] width 100 height 24
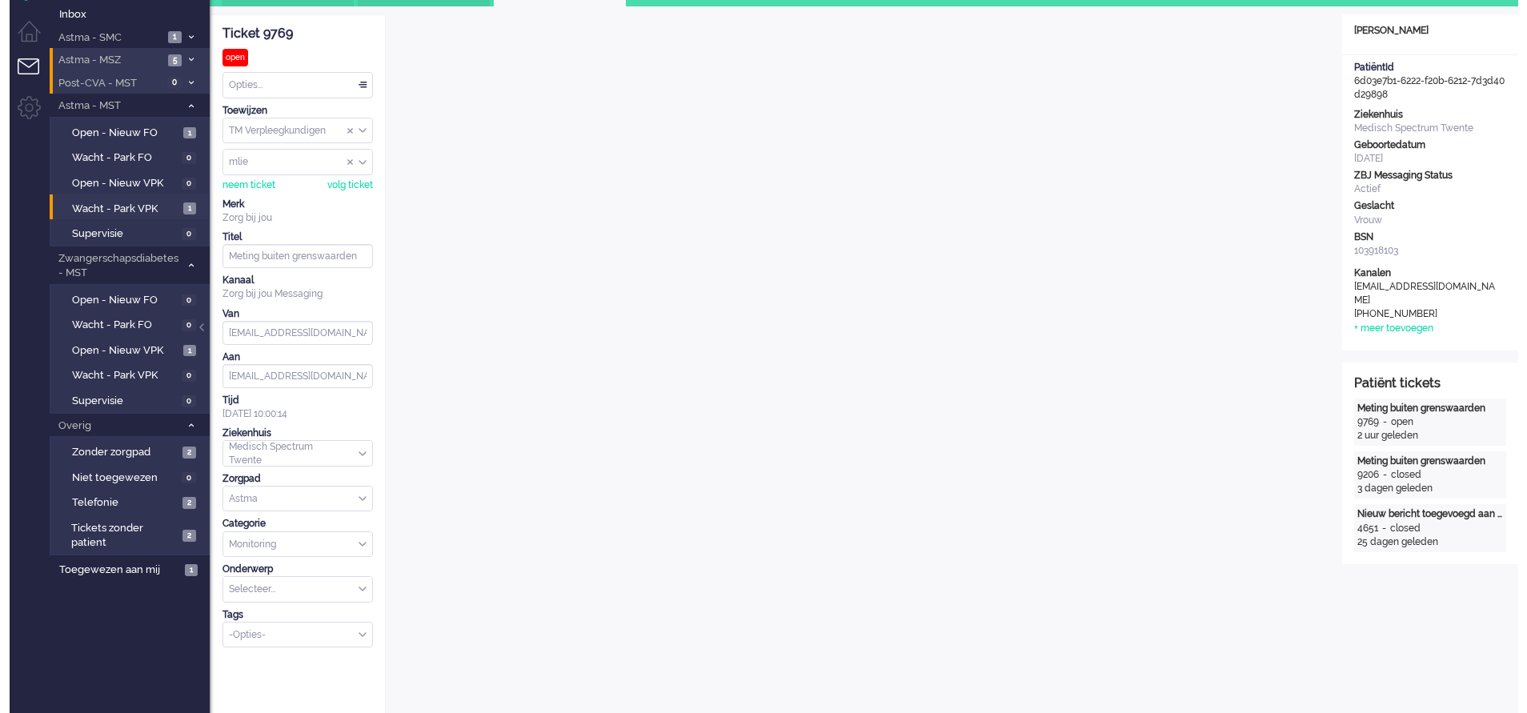
scroll to position [0, 0]
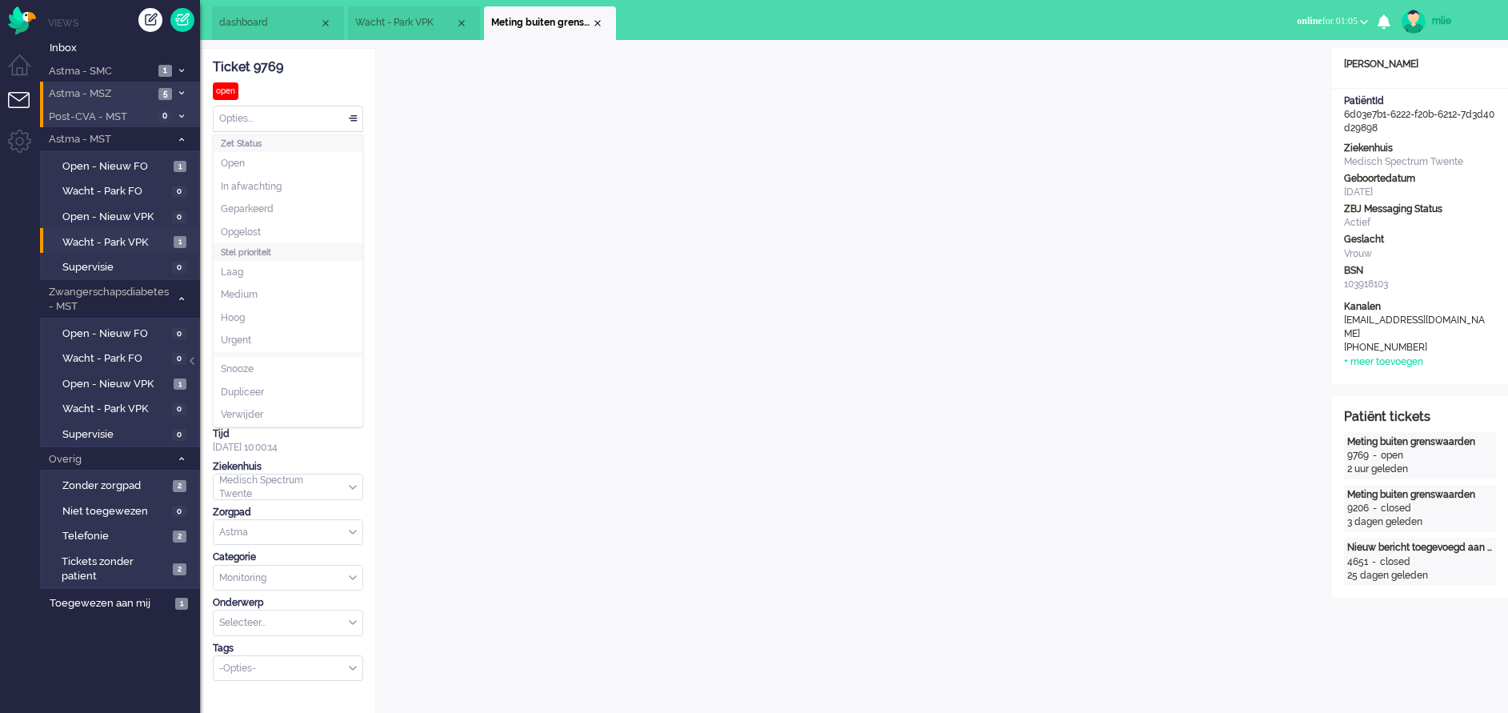
click at [349, 116] on div "Opties..." at bounding box center [288, 118] width 149 height 25
click at [253, 226] on span "Opgelost" at bounding box center [241, 233] width 40 height 14
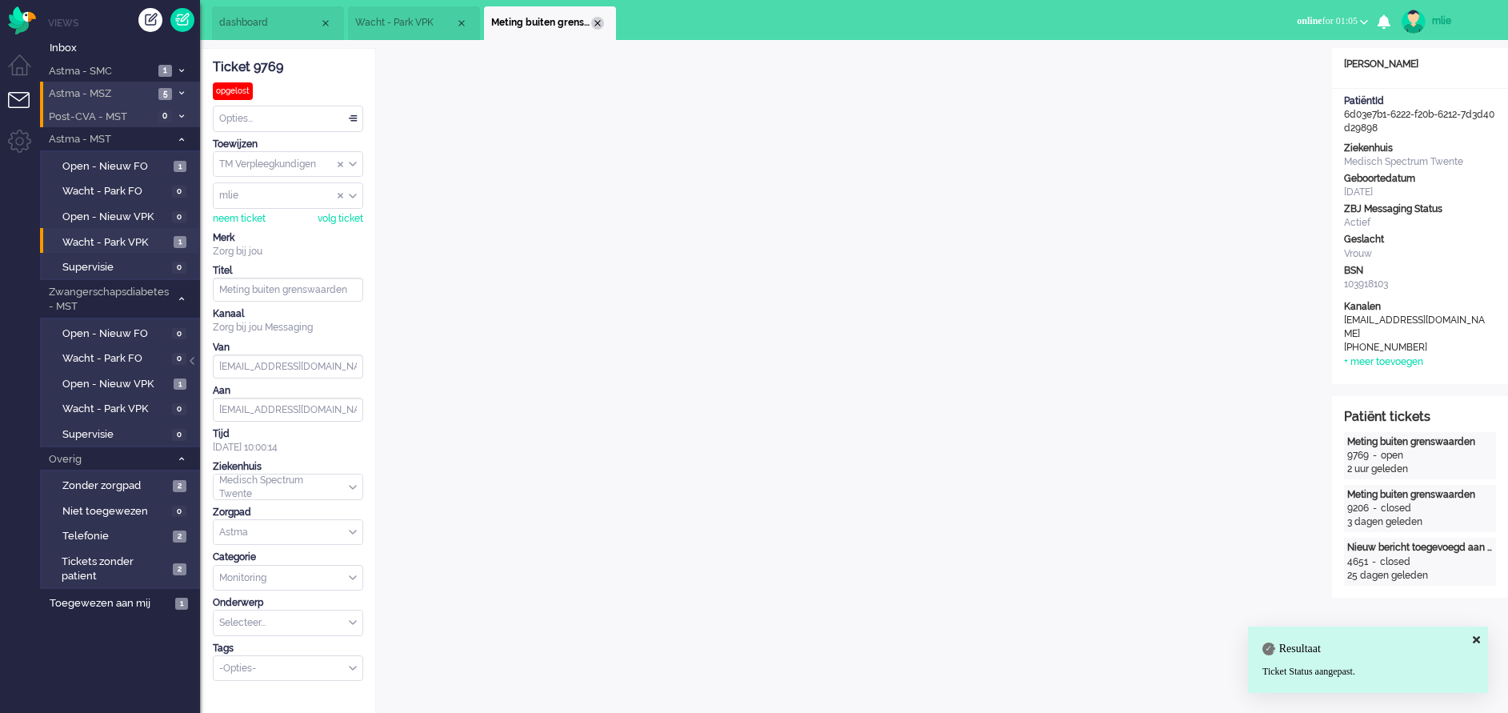
click at [600, 21] on div "Close tab" at bounding box center [597, 23] width 13 height 13
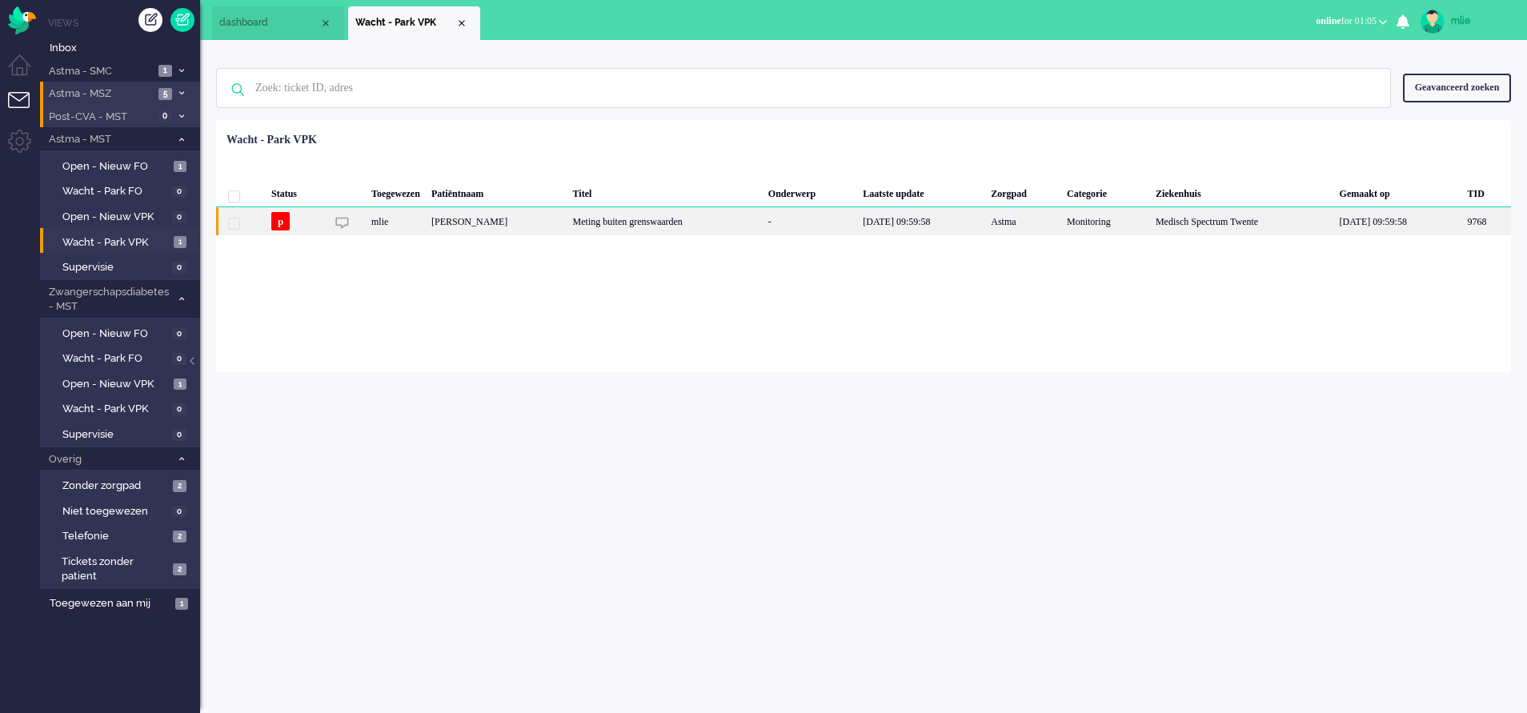
click at [850, 226] on div "-" at bounding box center [809, 221] width 94 height 28
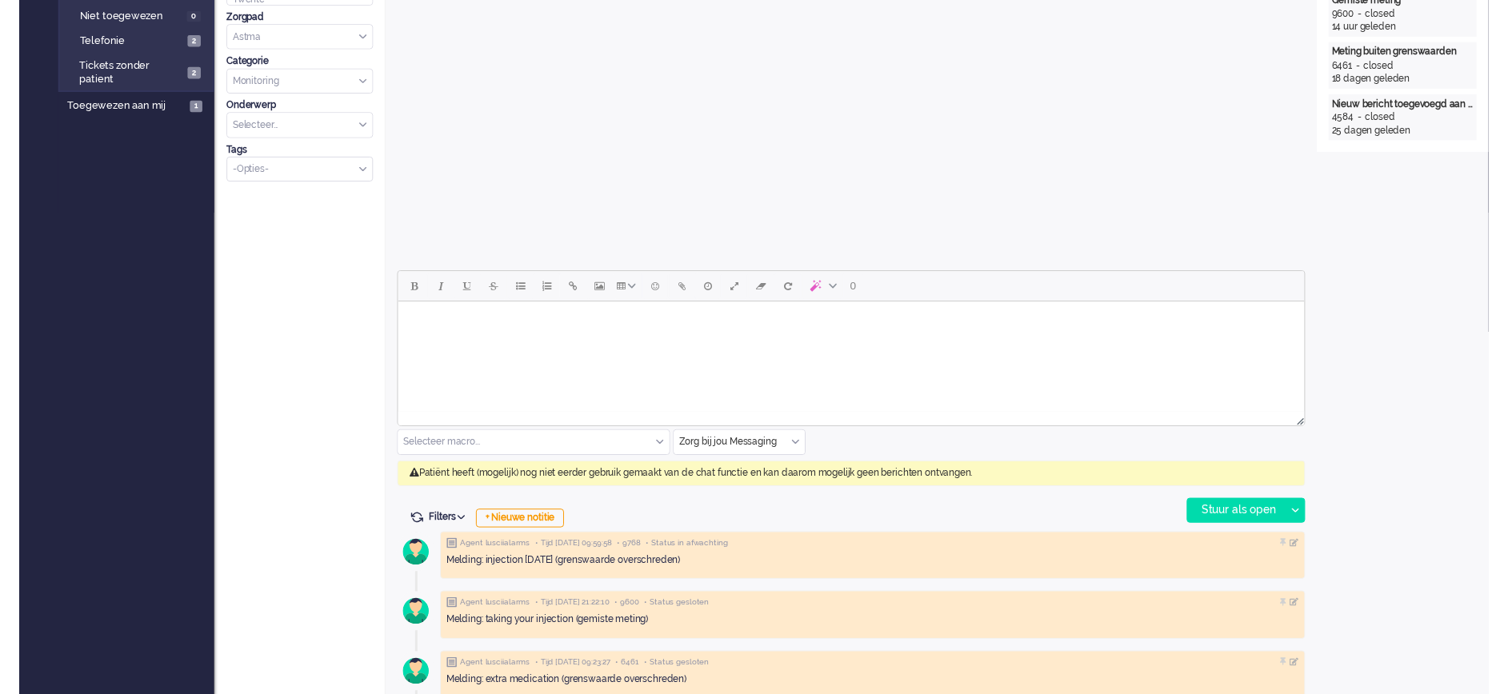
scroll to position [600, 0]
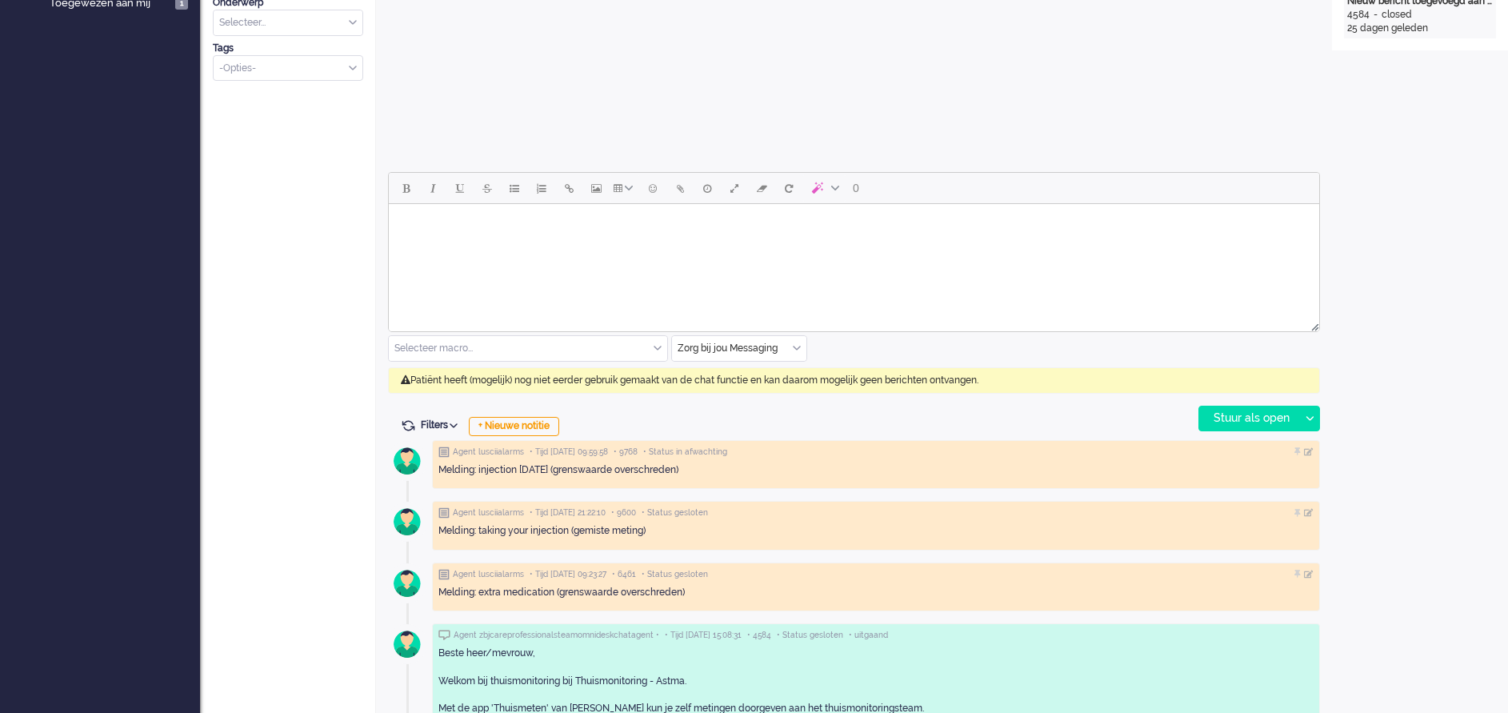
click at [799, 346] on div "Zorg bij jou Messaging" at bounding box center [739, 348] width 134 height 25
click at [761, 385] on li "uitgaand telefoon" at bounding box center [739, 395] width 134 height 23
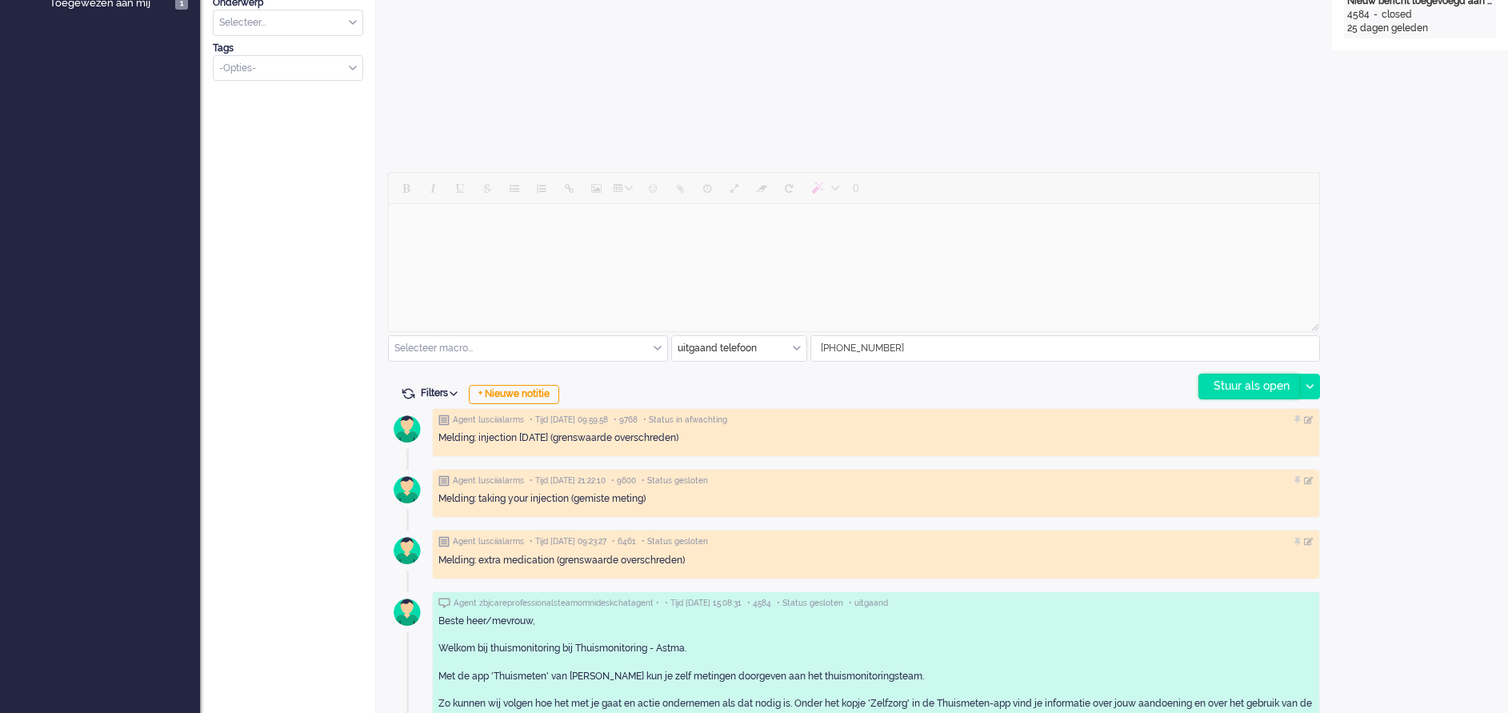
click at [1250, 386] on div "Stuur als open" at bounding box center [1249, 386] width 100 height 24
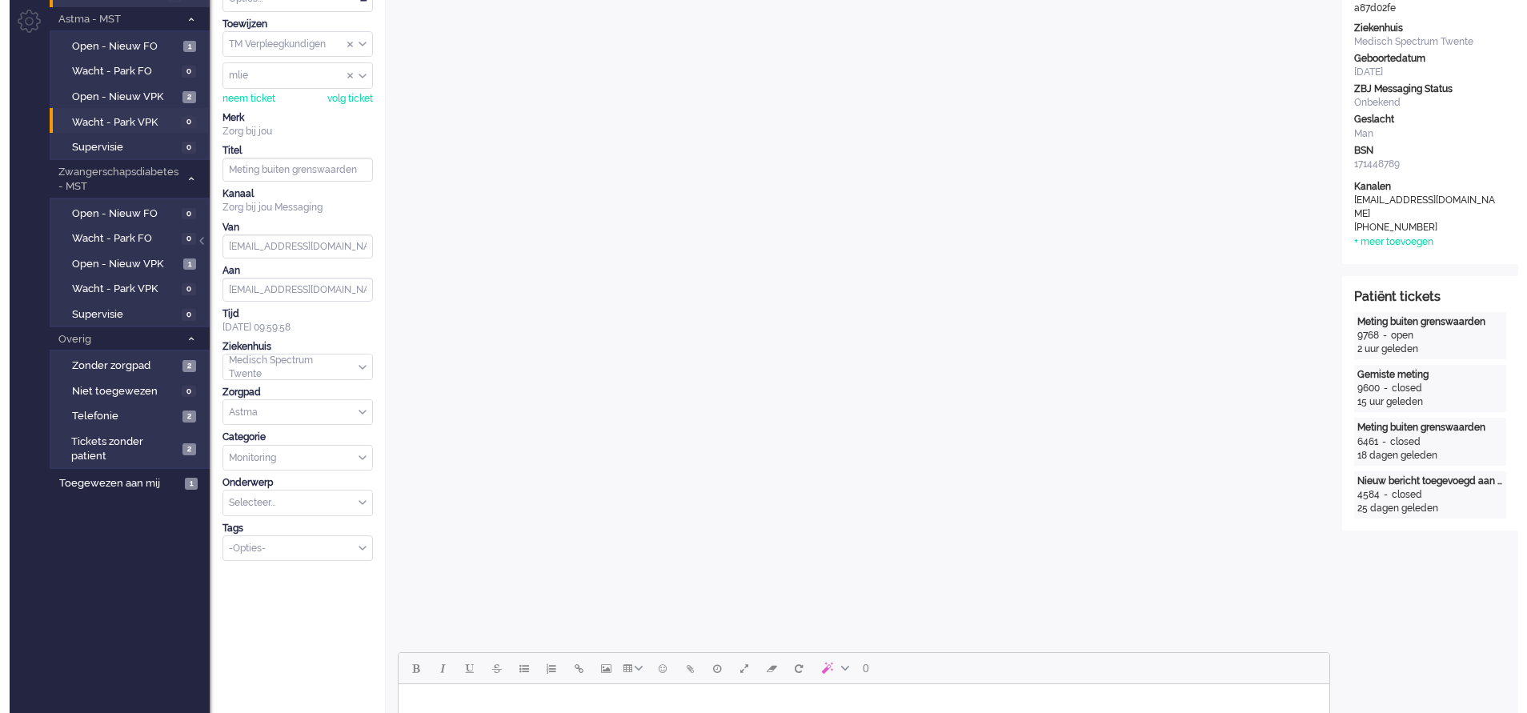
scroll to position [0, 0]
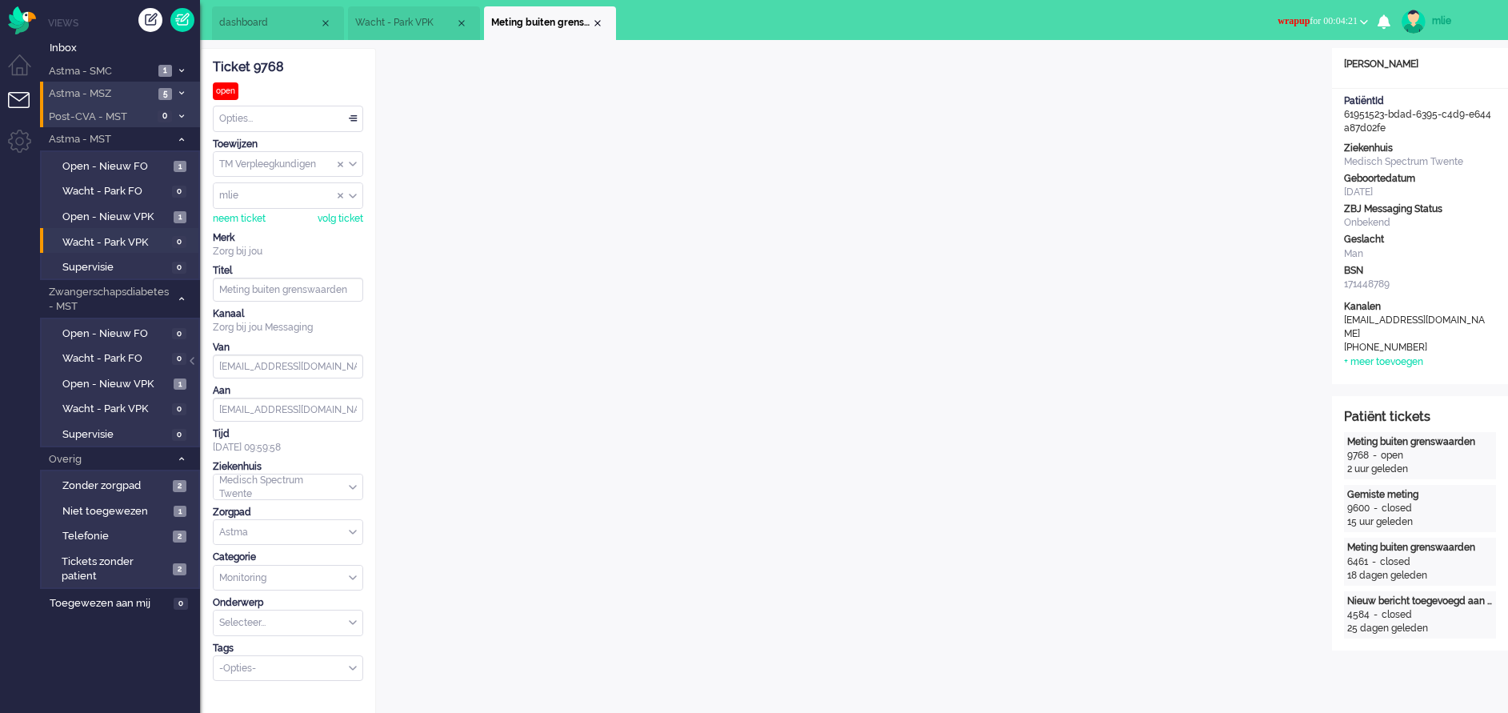
click at [1318, 17] on span "wrapup for 00:04:21" at bounding box center [1318, 20] width 80 height 11
click at [1272, 69] on label "Online" at bounding box center [1302, 72] width 126 height 14
click at [355, 114] on div "Opties..." at bounding box center [288, 118] width 149 height 25
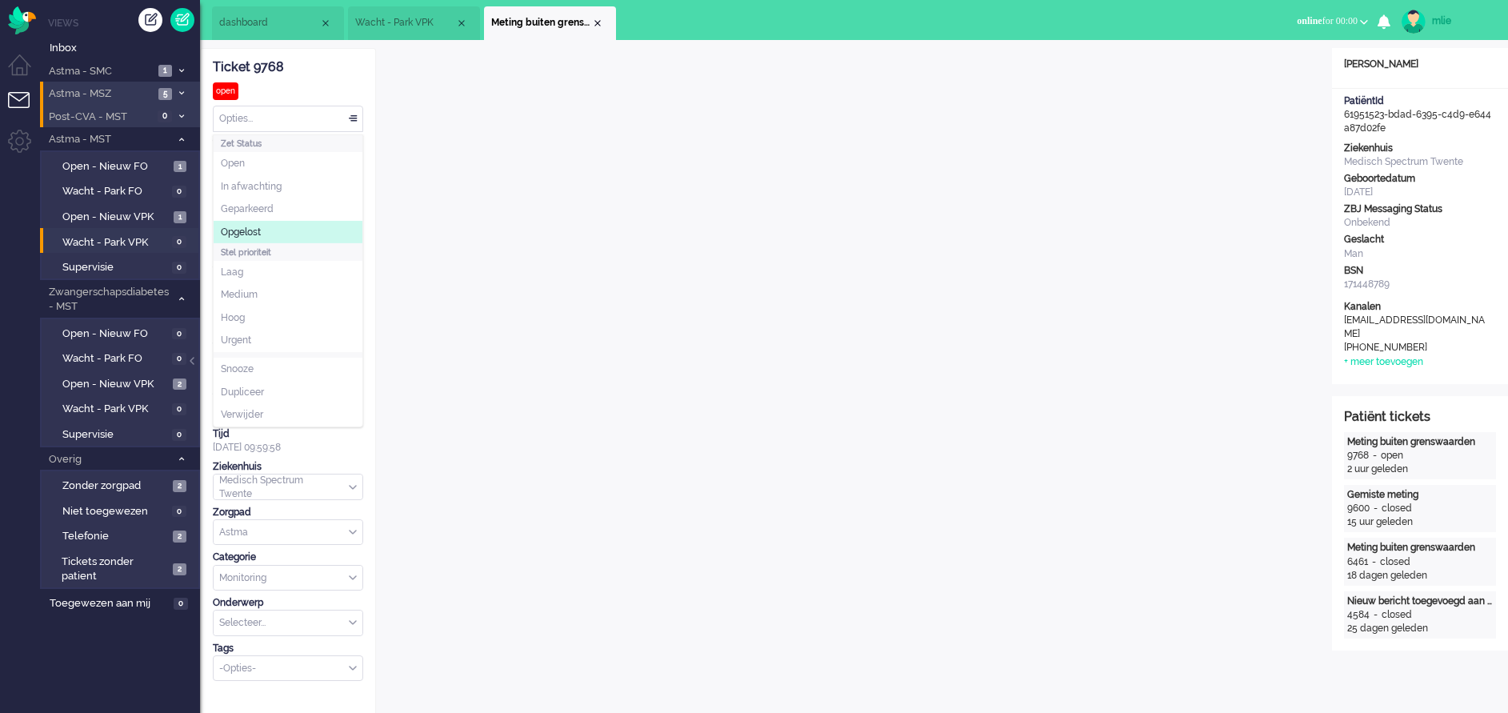
click at [259, 230] on span "Opgelost" at bounding box center [241, 233] width 40 height 14
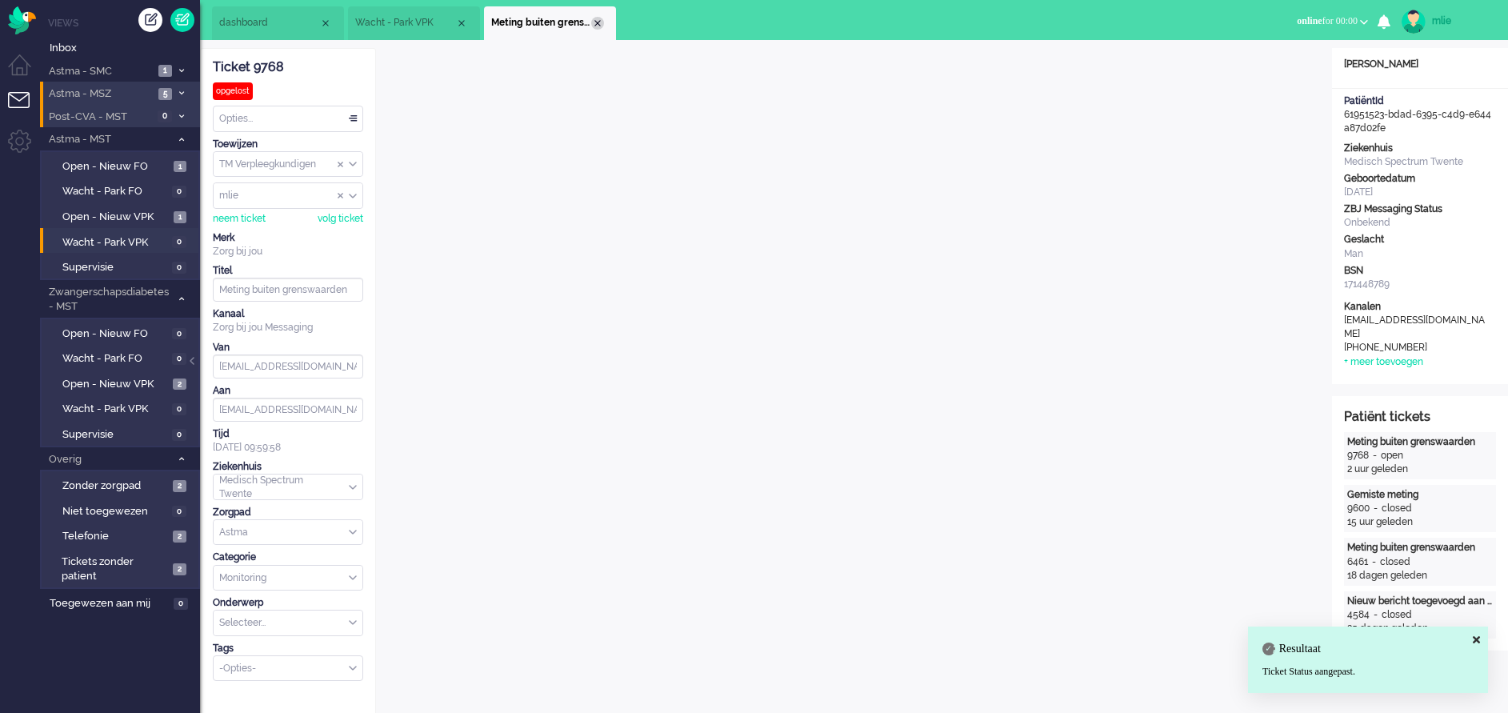
click at [592, 21] on div "Close tab" at bounding box center [597, 23] width 13 height 13
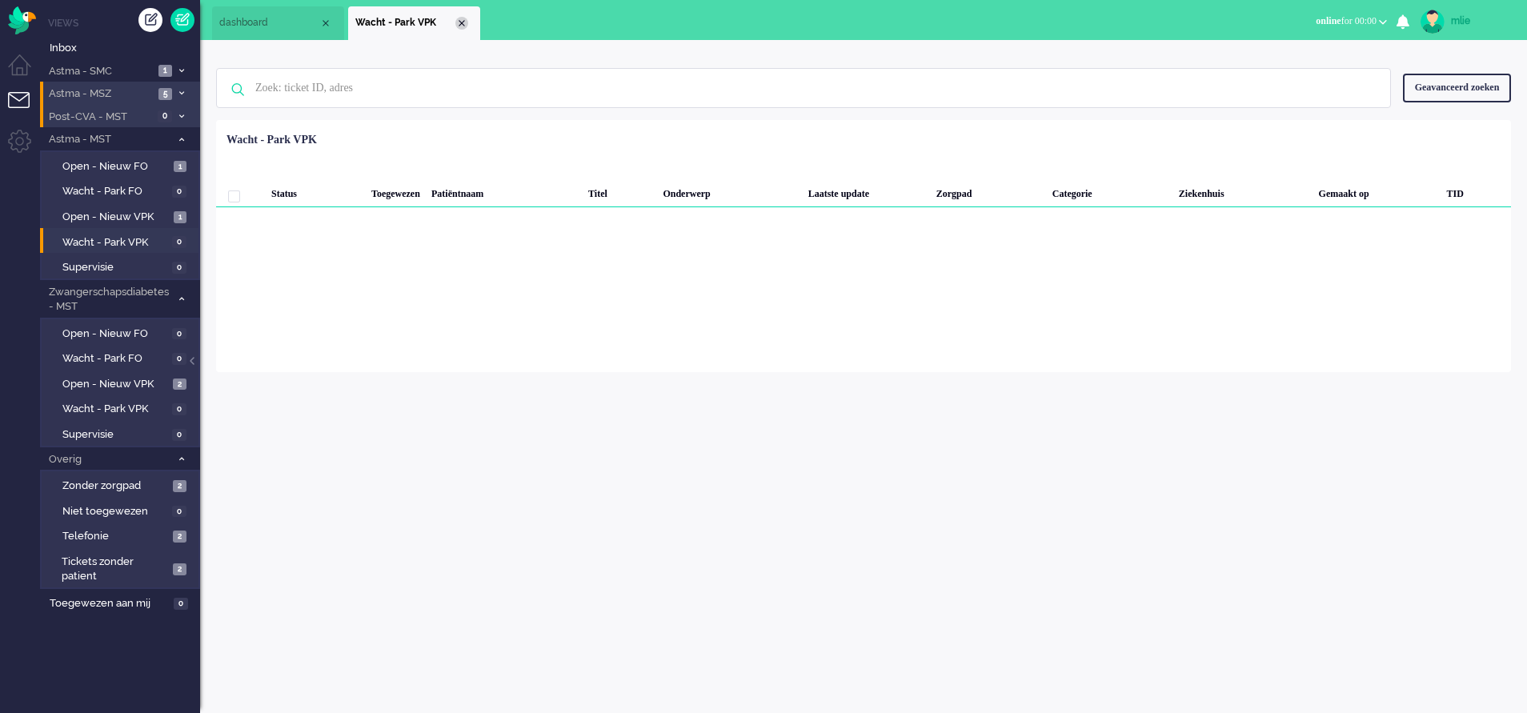
click at [459, 23] on div "Close tab" at bounding box center [461, 23] width 13 height 13
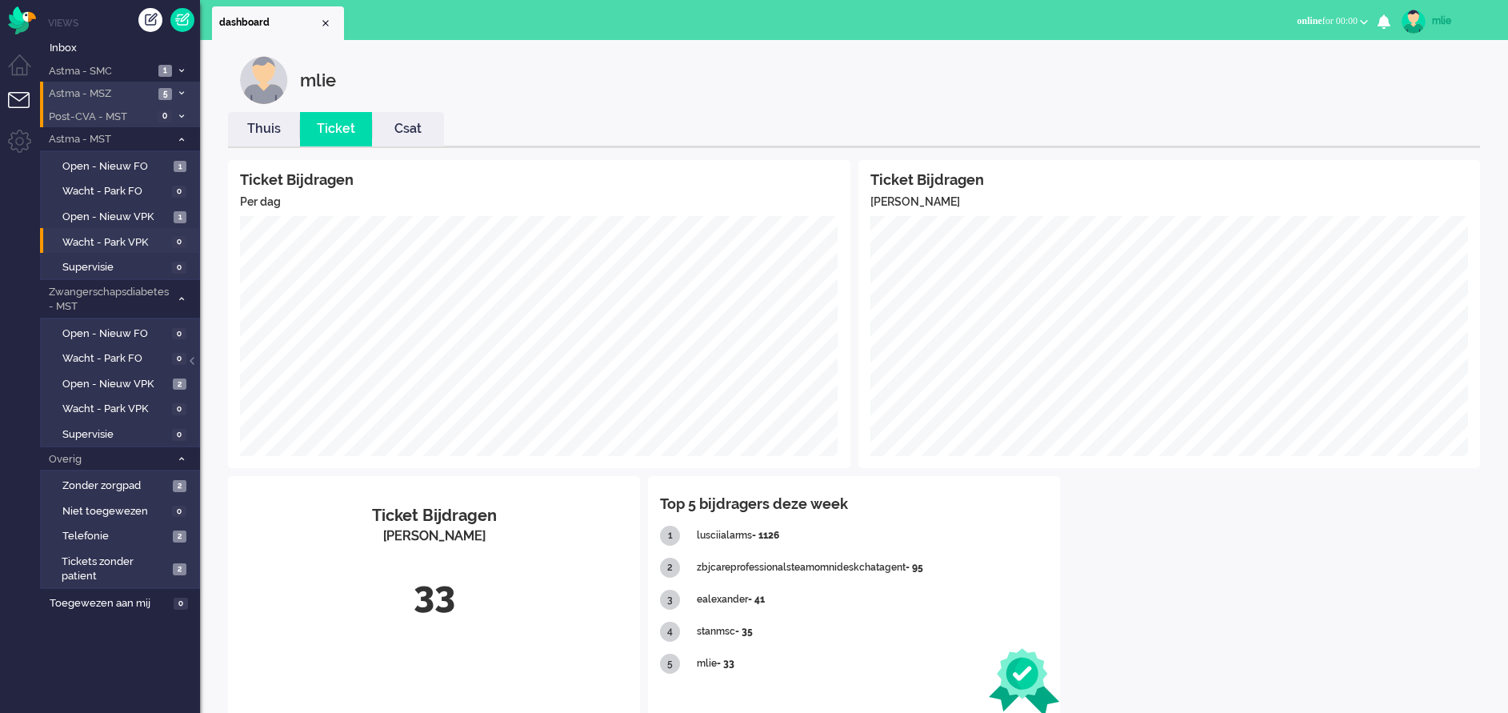
click at [270, 125] on link "Thuis" at bounding box center [264, 129] width 72 height 18
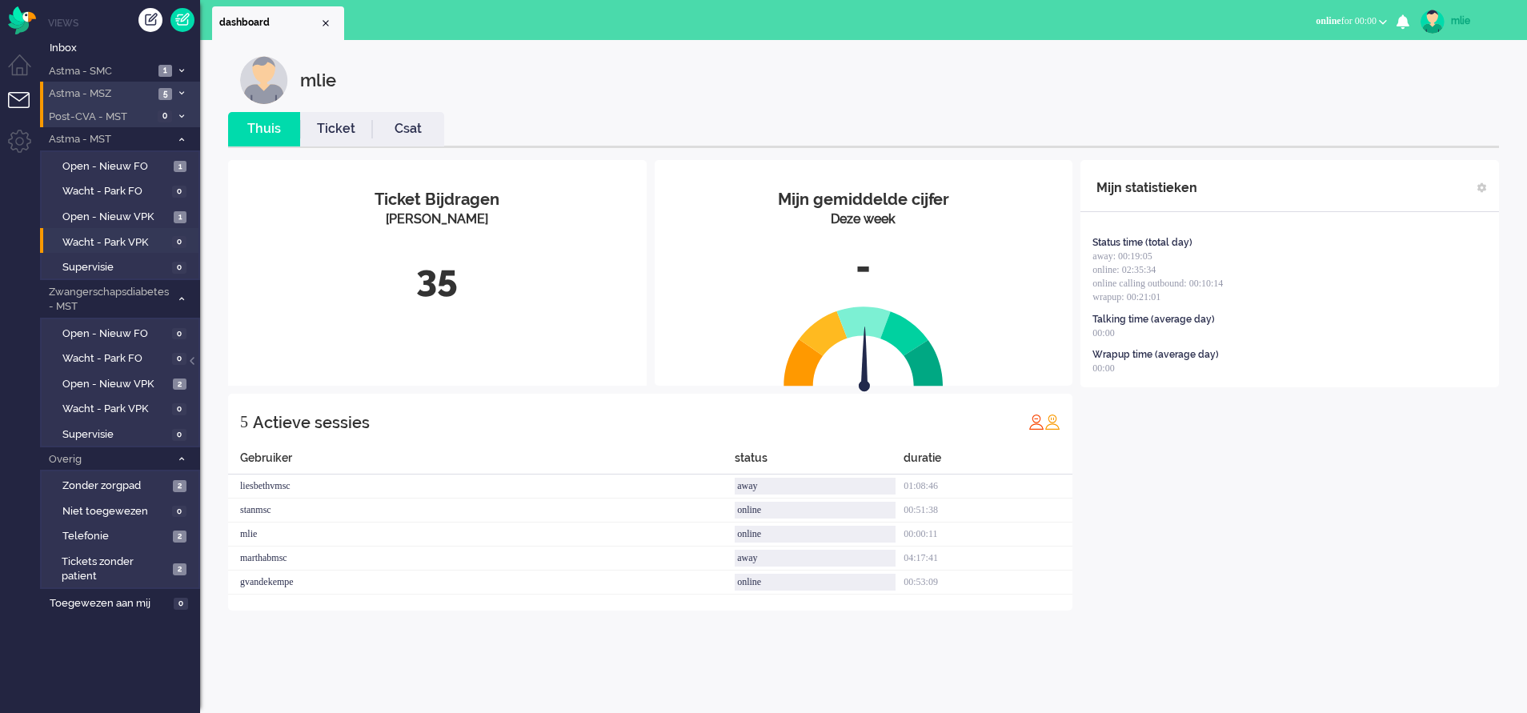
click at [331, 126] on link "Ticket" at bounding box center [336, 129] width 72 height 18
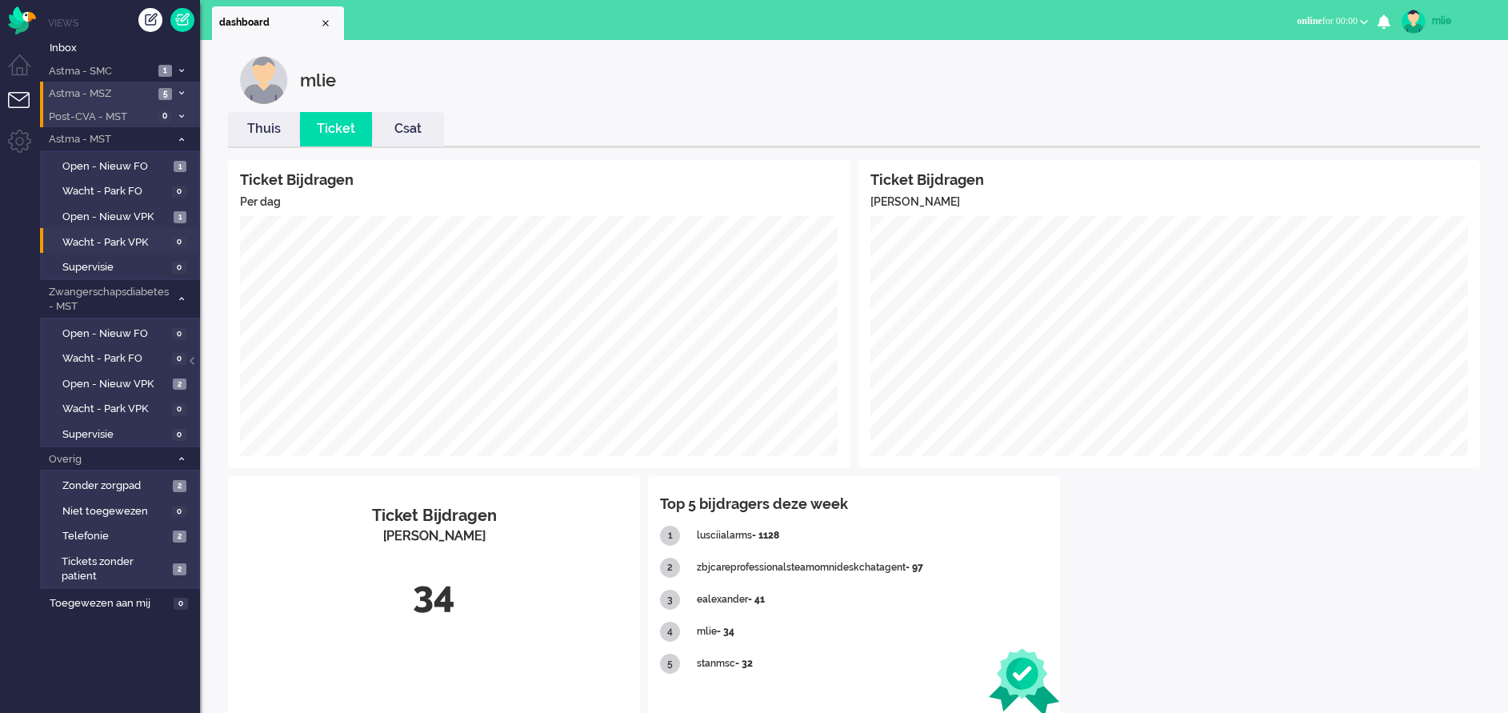
click at [266, 133] on link "Thuis" at bounding box center [264, 129] width 72 height 18
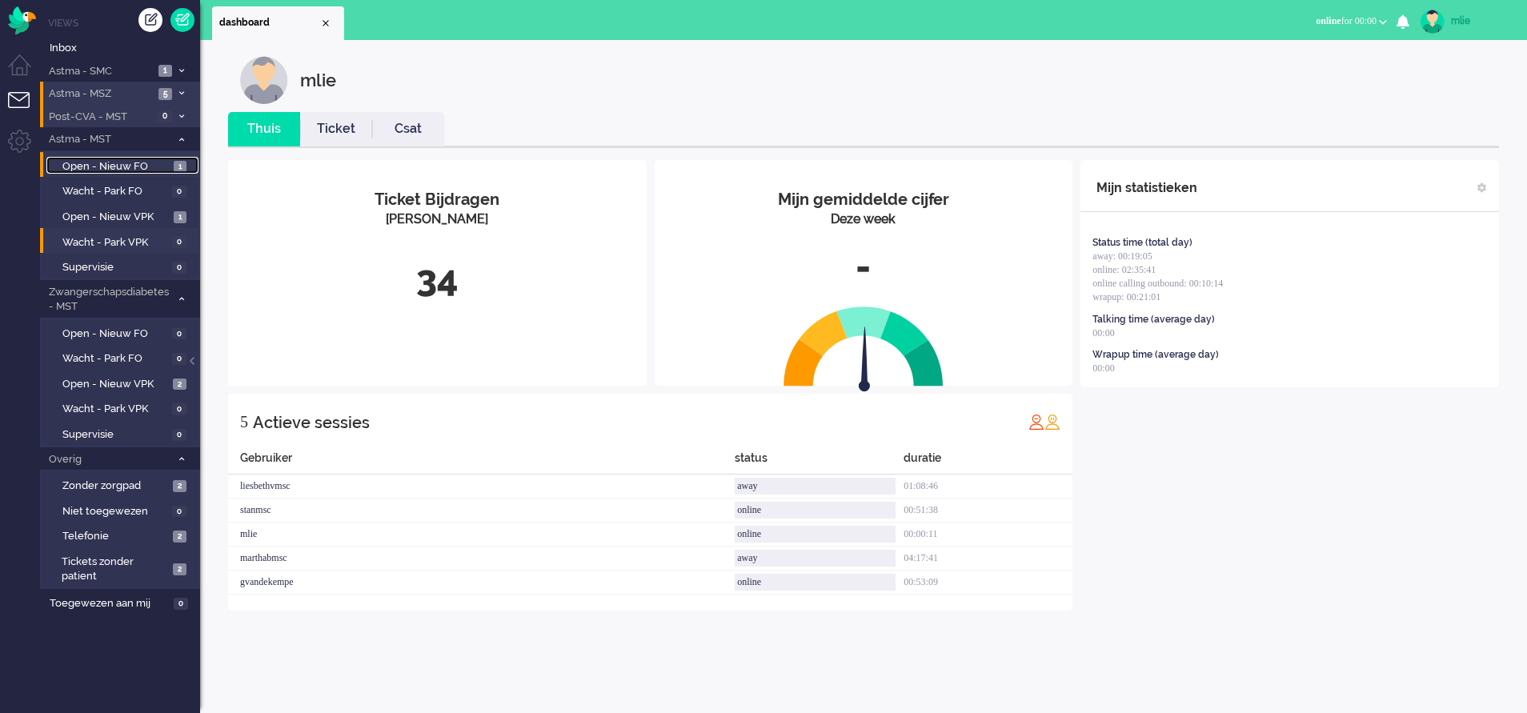
click at [127, 162] on span "Open - Nieuw FO" at bounding box center [115, 166] width 107 height 15
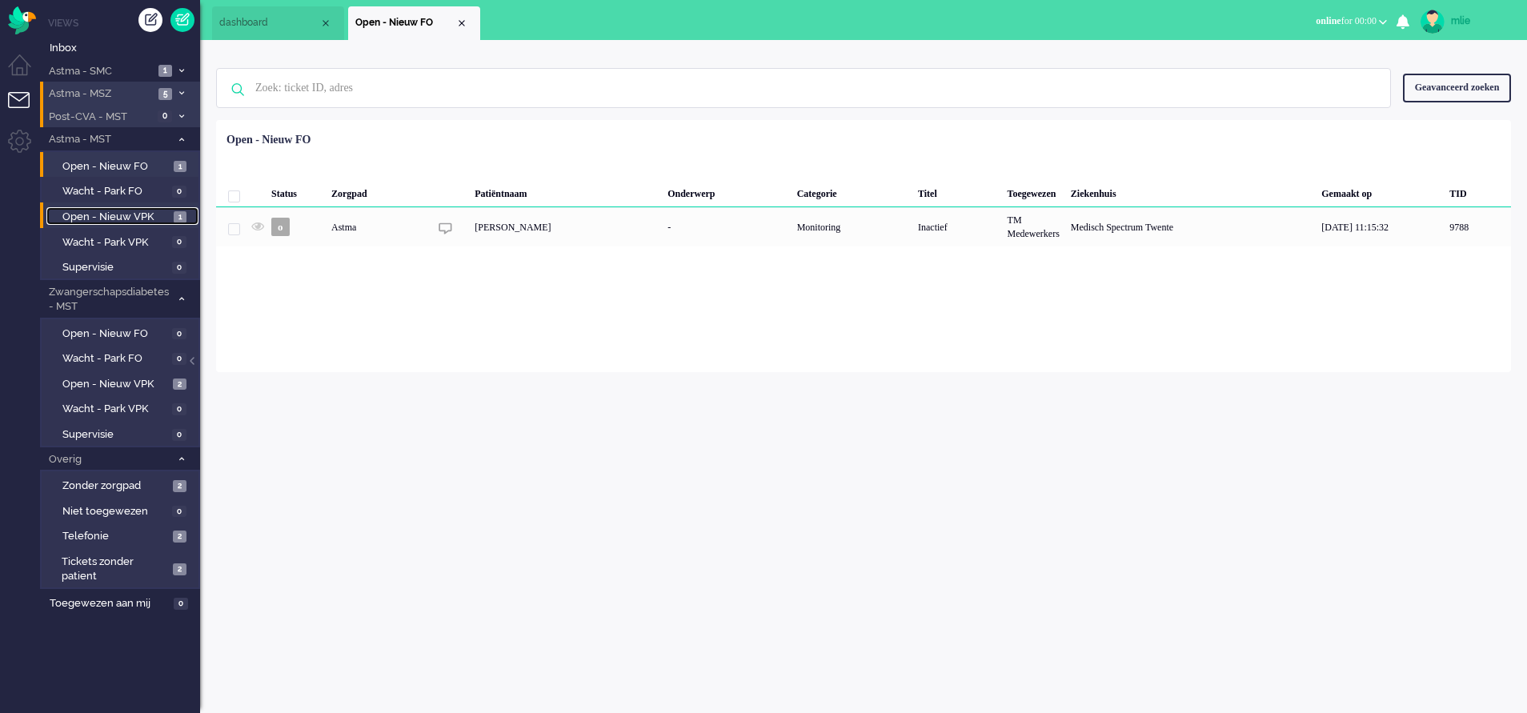
click at [94, 218] on span "Open - Nieuw VPK" at bounding box center [115, 217] width 107 height 15
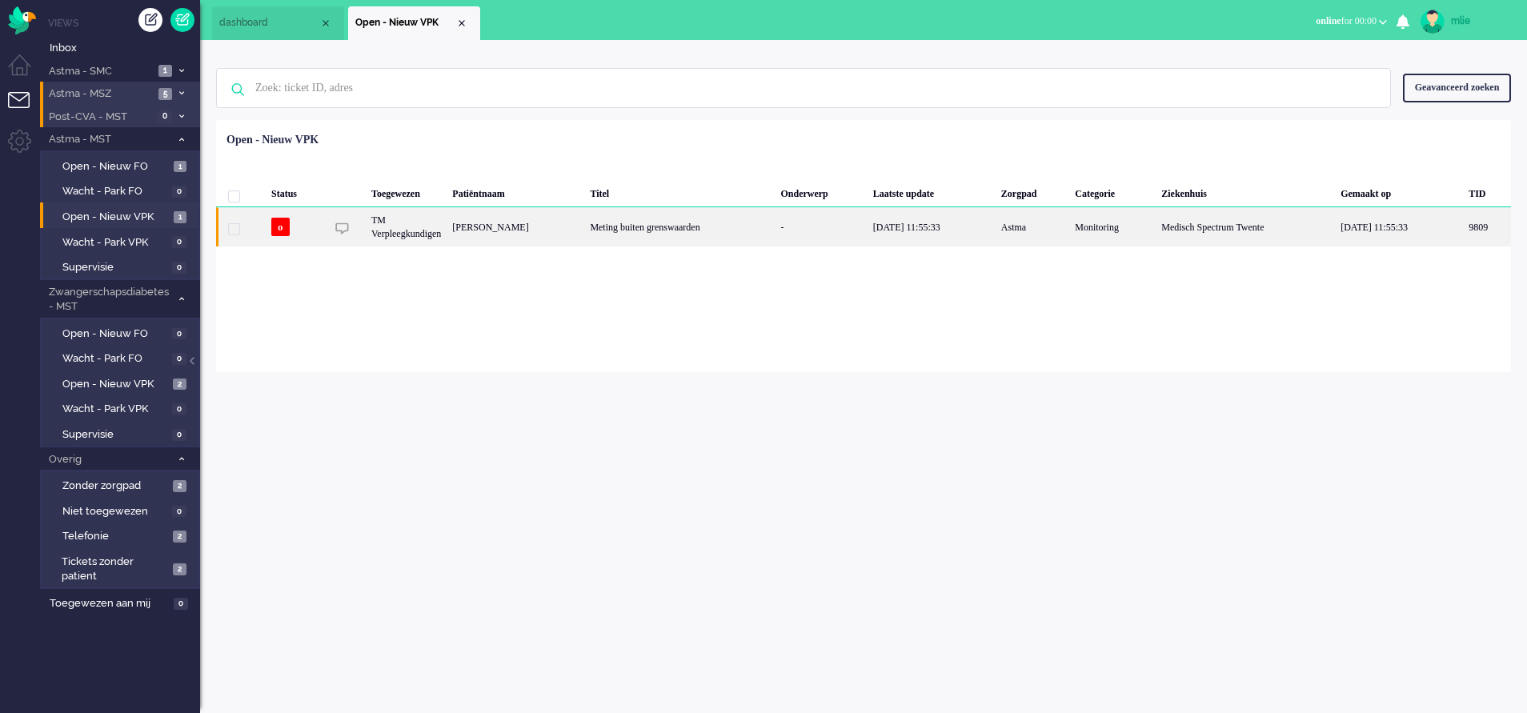
click at [774, 230] on div "Meting buiten grenswaarden" at bounding box center [679, 226] width 190 height 39
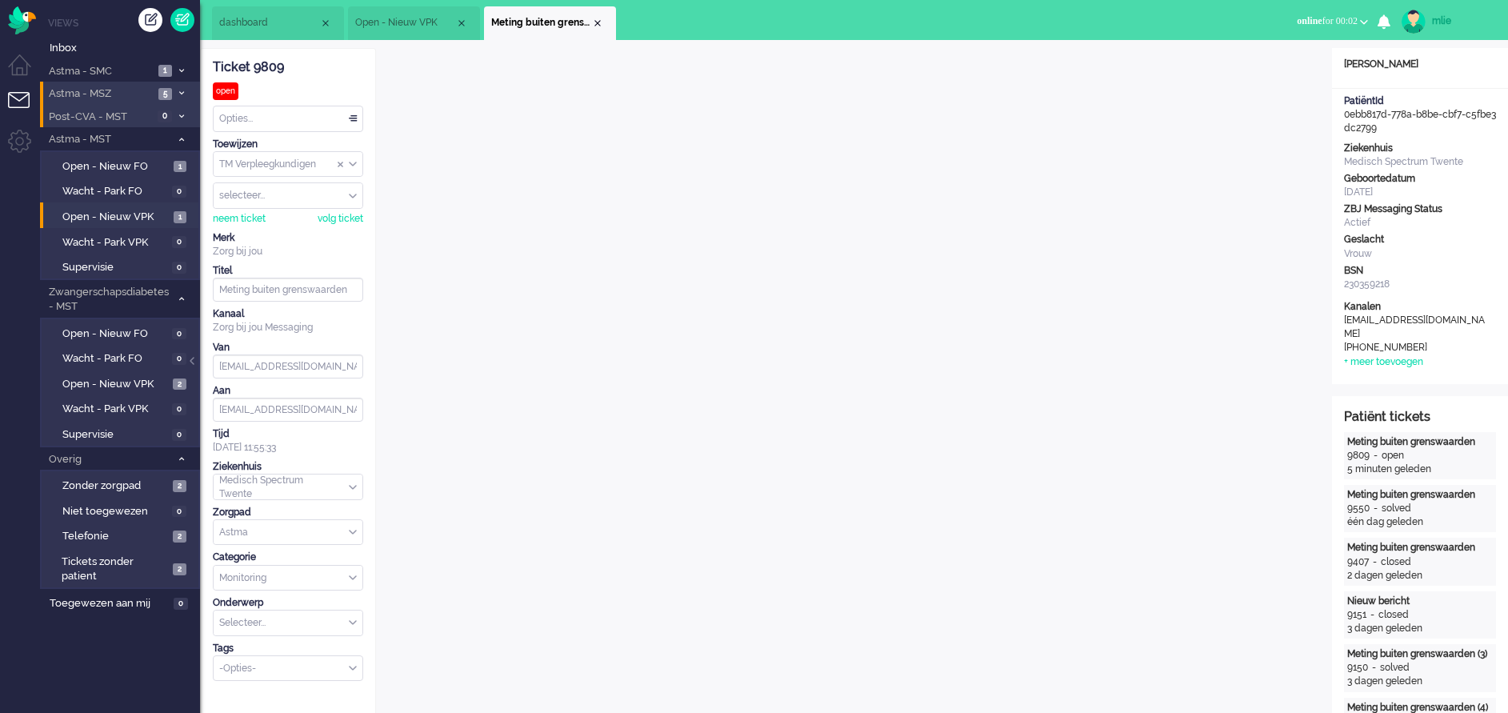
click at [410, 18] on span "Open - Nieuw VPK" at bounding box center [405, 23] width 100 height 14
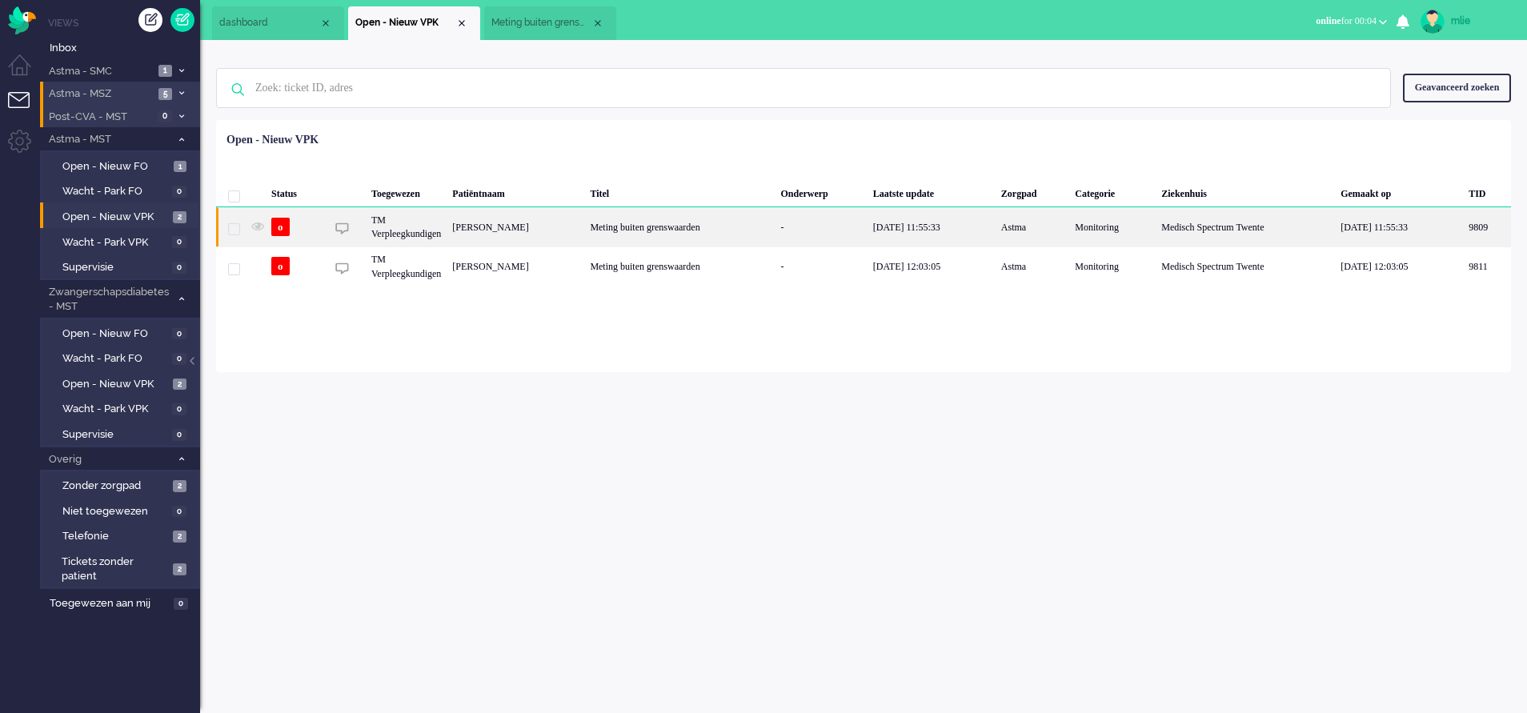
click at [849, 230] on div "-" at bounding box center [820, 226] width 92 height 39
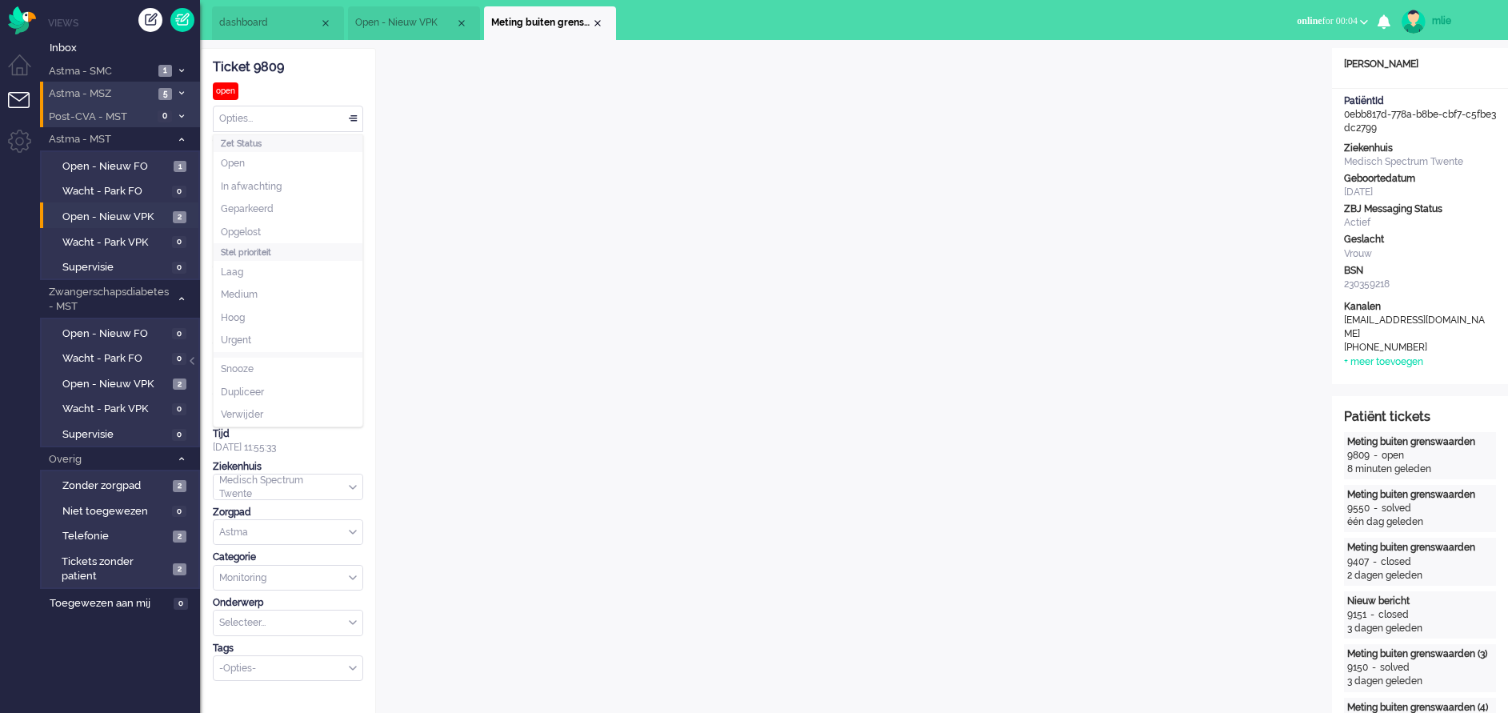
click at [354, 116] on div "Opties..." at bounding box center [288, 118] width 149 height 25
click at [250, 189] on span "In afwachting" at bounding box center [251, 187] width 61 height 14
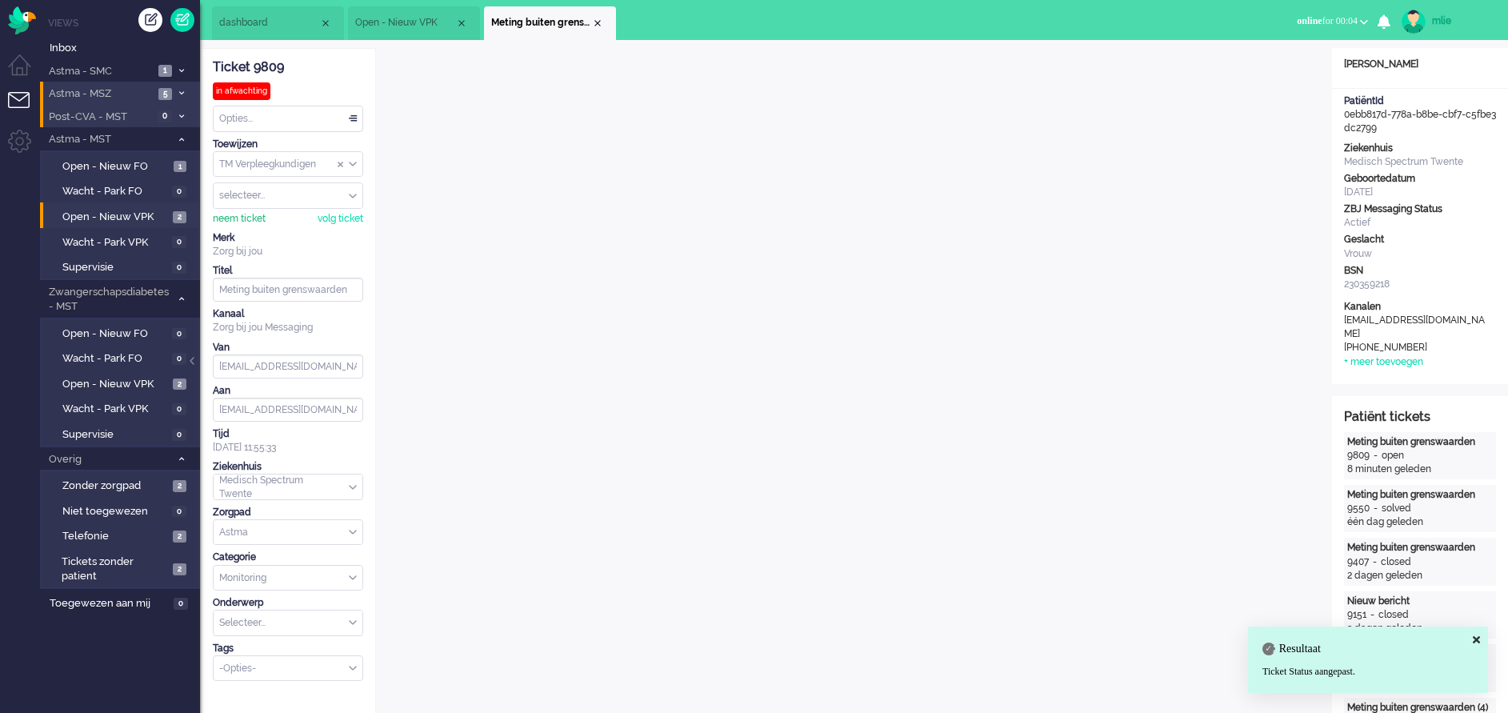
click at [237, 218] on div "neem ticket" at bounding box center [239, 219] width 53 height 14
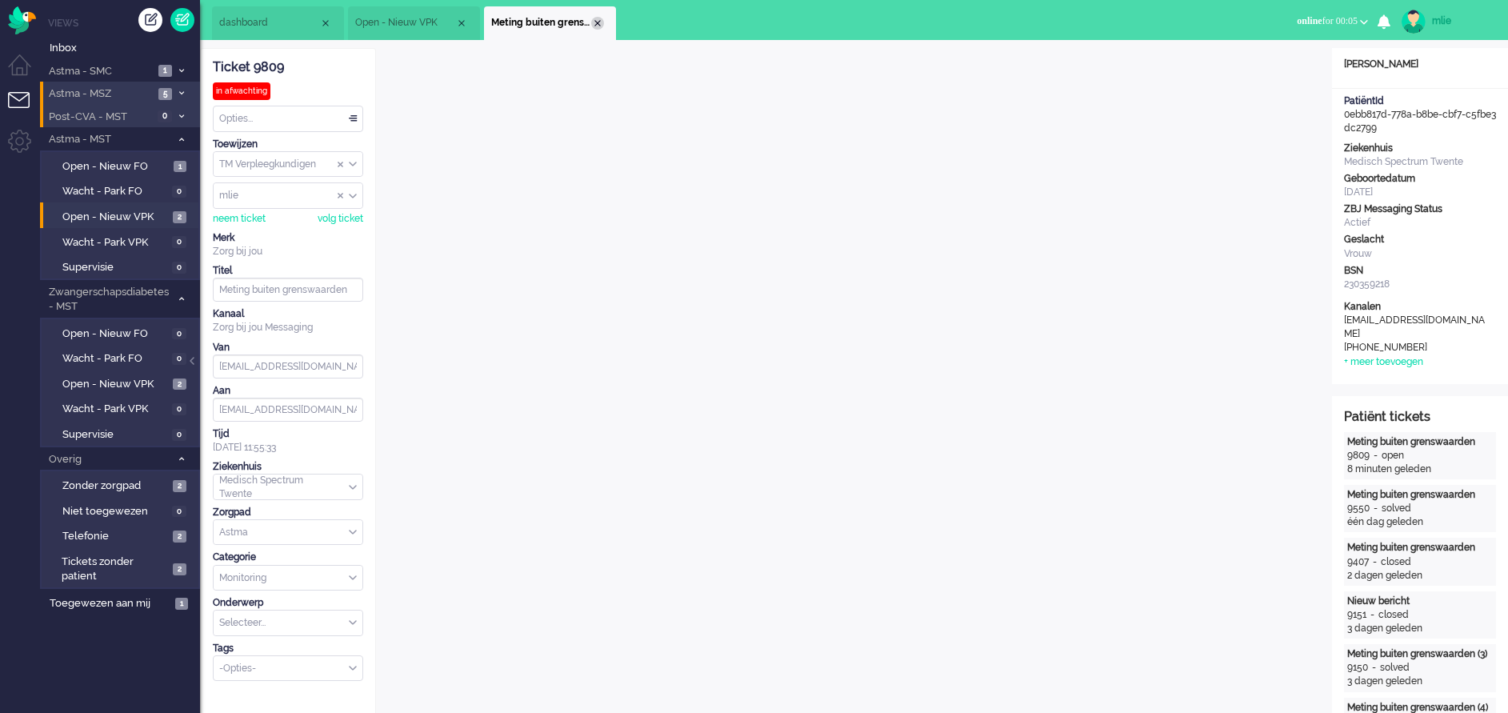
click at [598, 19] on div "Close tab" at bounding box center [597, 23] width 13 height 13
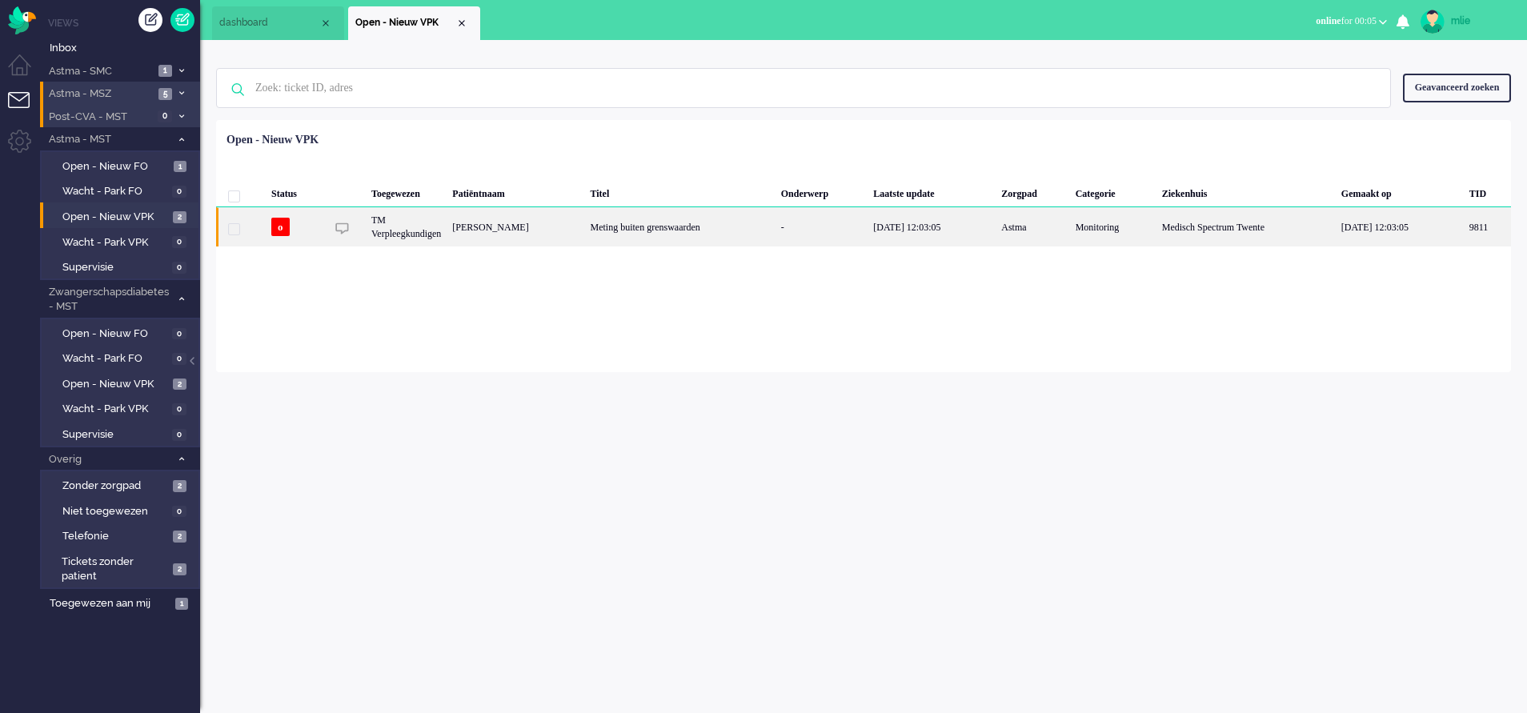
click at [773, 225] on div "Meting buiten grenswaarden" at bounding box center [679, 226] width 190 height 39
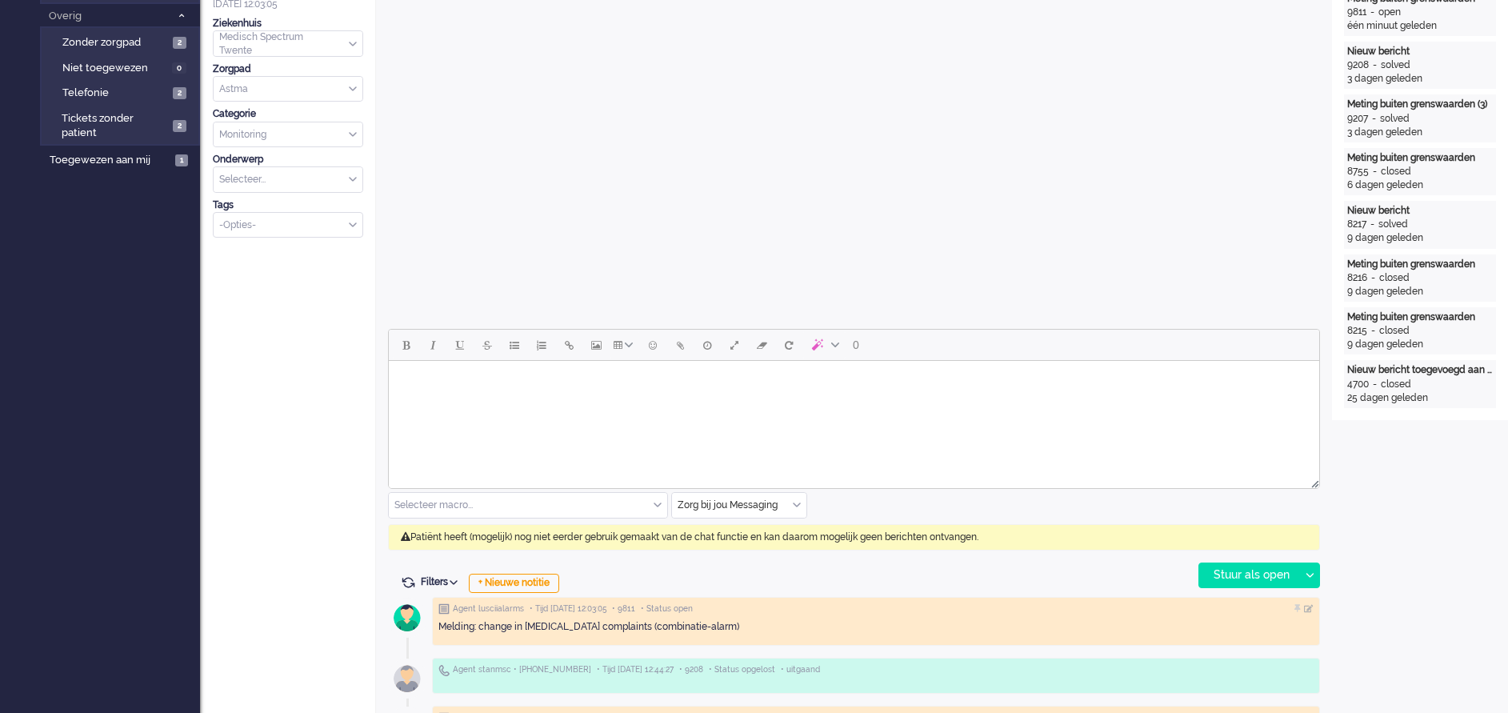
scroll to position [480, 0]
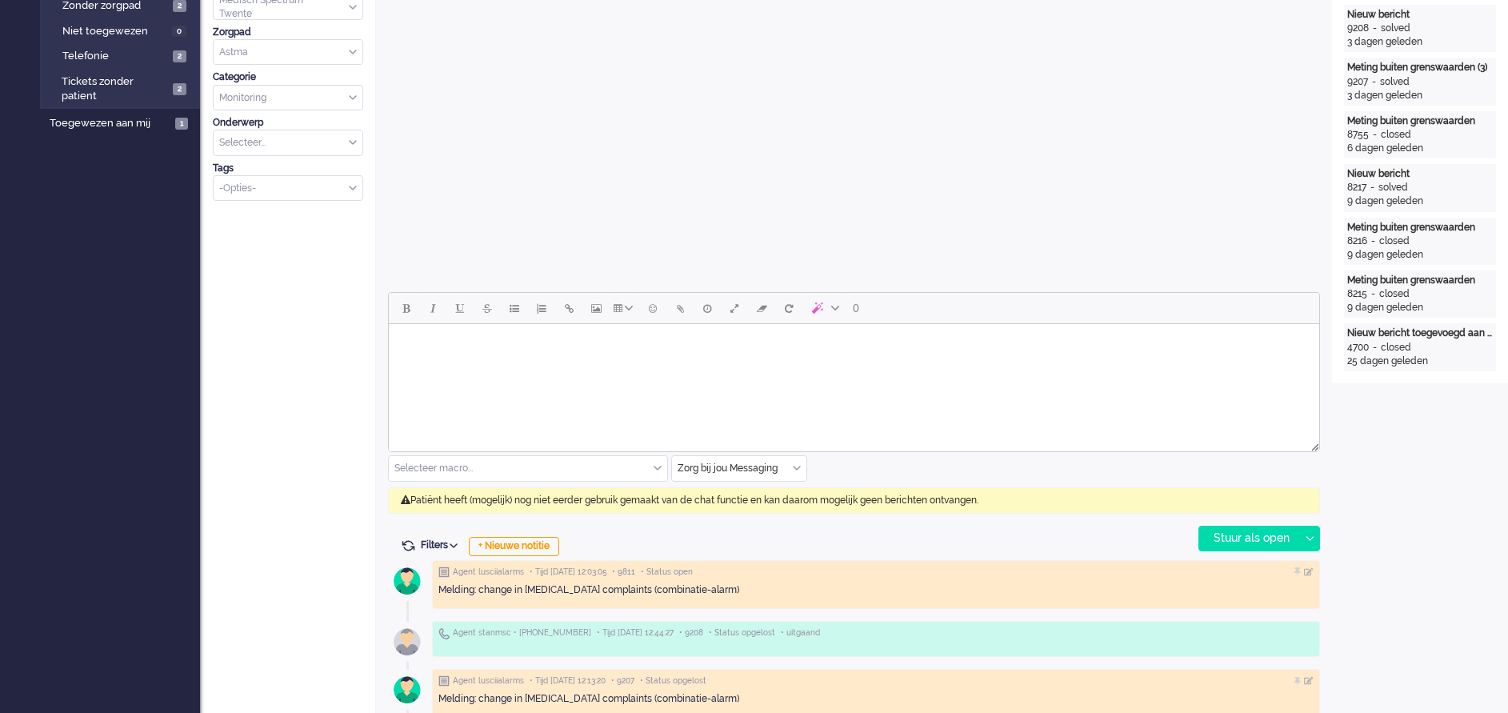
click at [470, 365] on html at bounding box center [854, 344] width 930 height 41
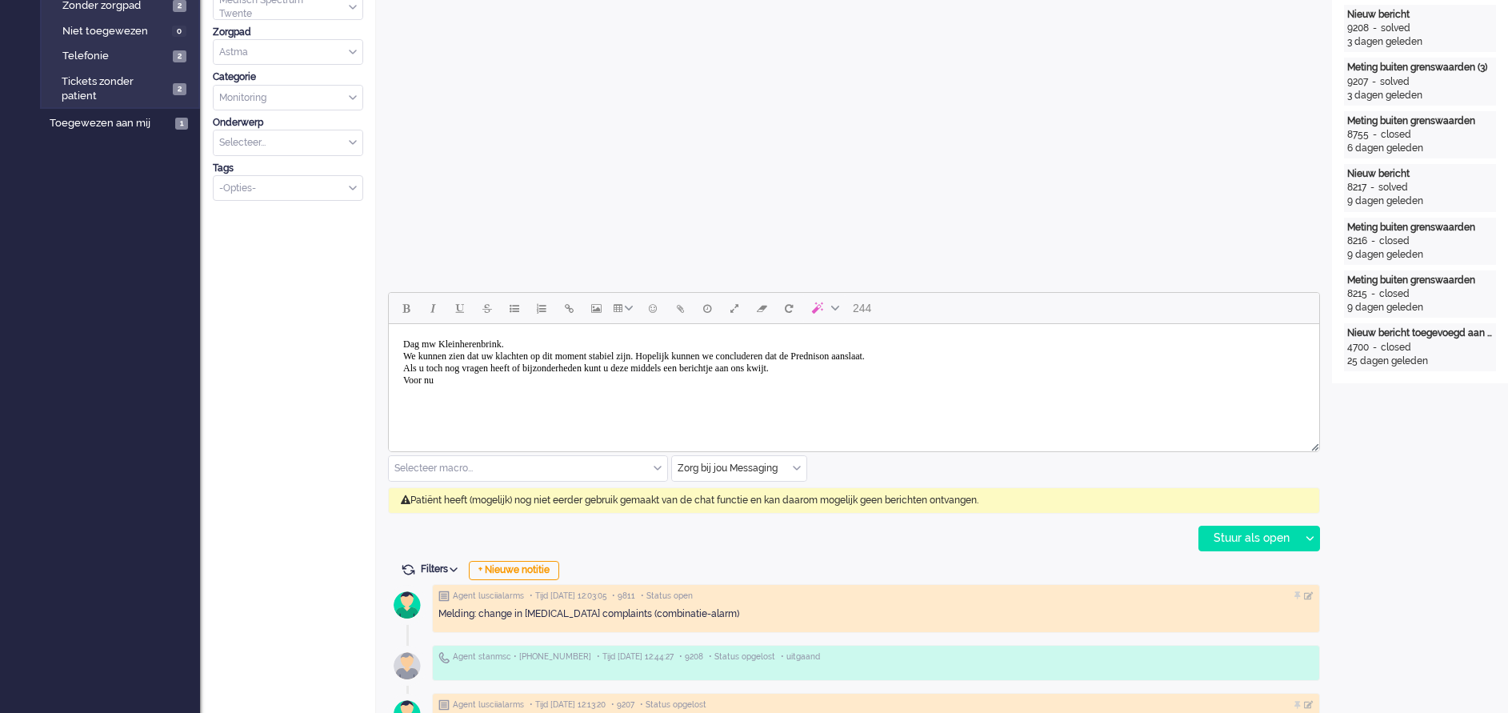
click at [472, 393] on body "Dag mw Kleinherenbrink. We kunnen zien dat uw klachten op dit moment stabiel zi…" at bounding box center [854, 362] width 918 height 64
click at [1248, 539] on div "Stuur als open" at bounding box center [1249, 538] width 100 height 24
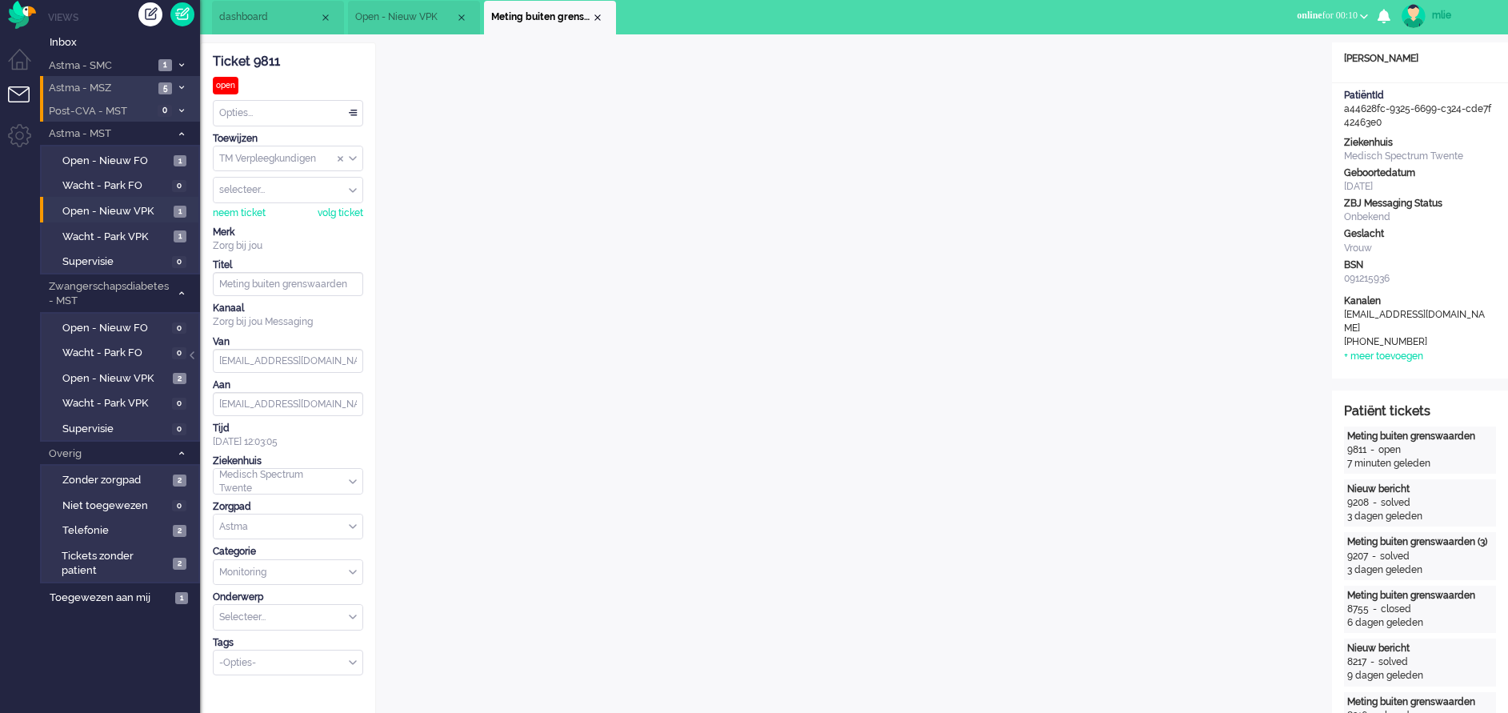
scroll to position [0, 0]
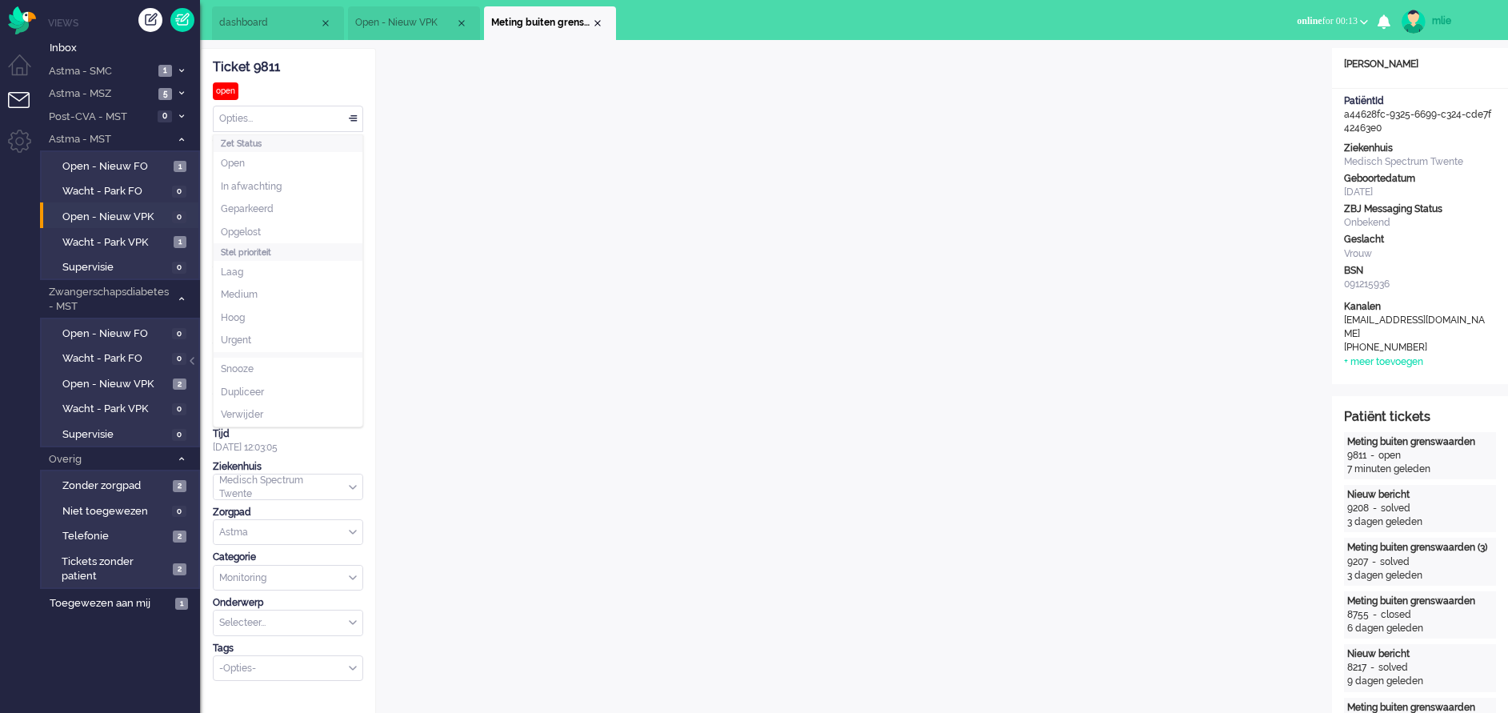
click at [350, 110] on div "Opties..." at bounding box center [288, 118] width 149 height 25
click at [265, 224] on li "Opgelost" at bounding box center [288, 232] width 149 height 23
click at [598, 27] on div "Close tab" at bounding box center [597, 23] width 13 height 13
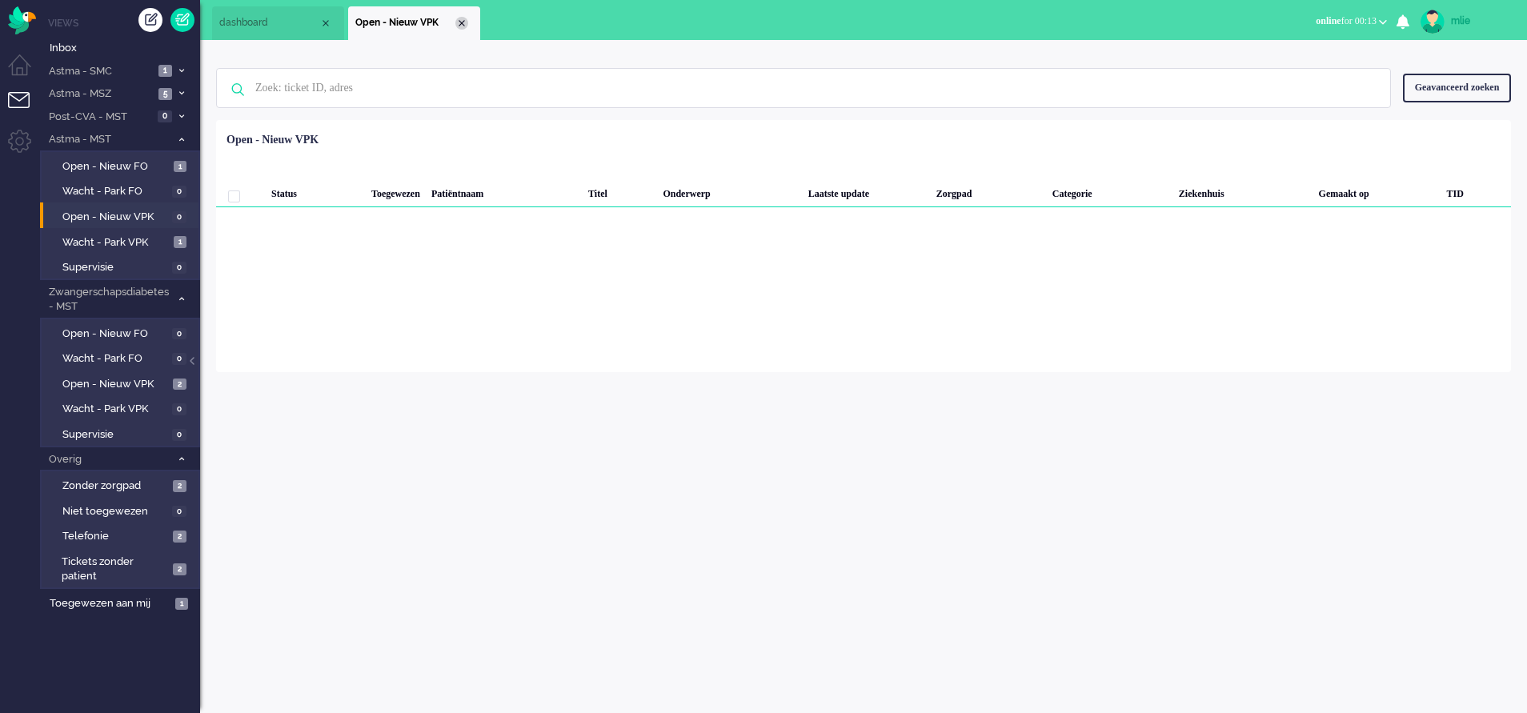
click at [457, 25] on div "Close tab" at bounding box center [461, 23] width 13 height 13
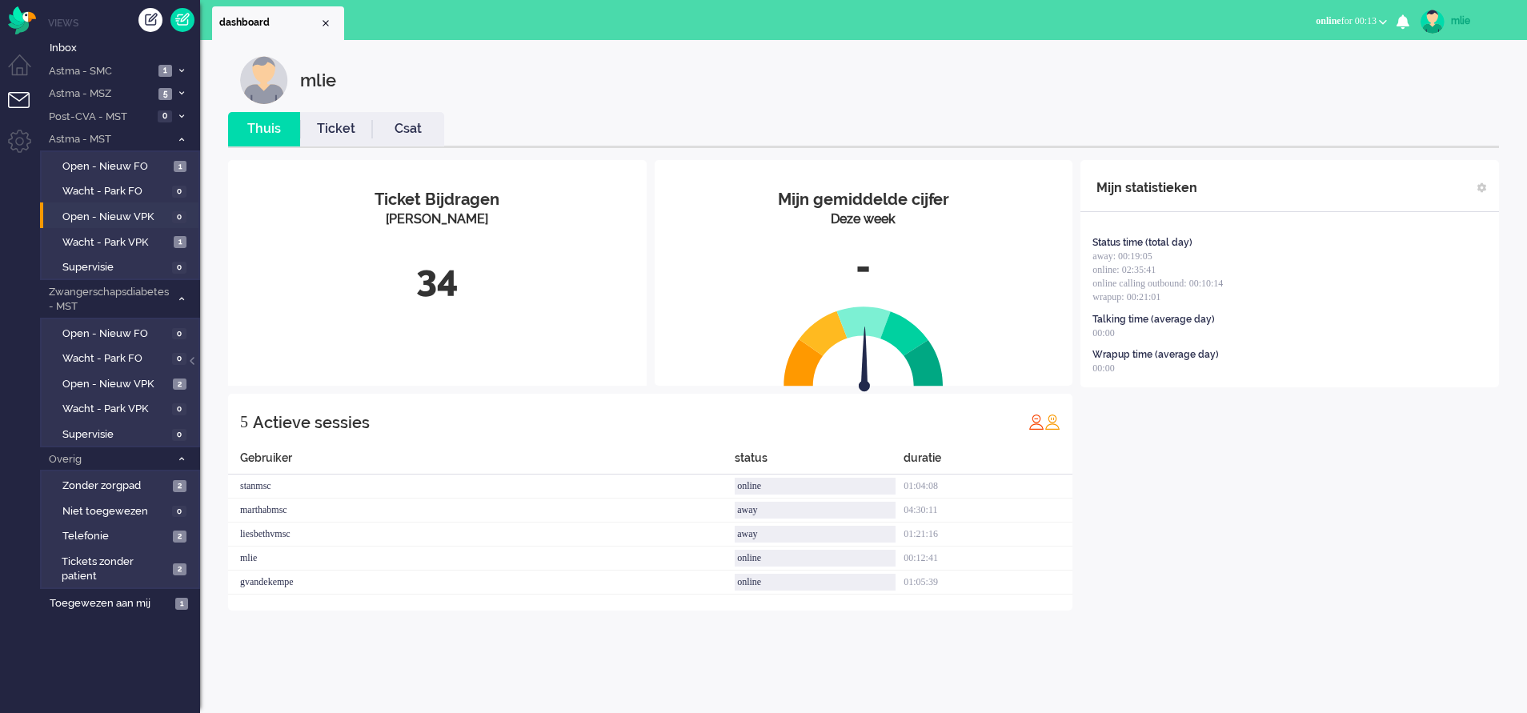
click at [342, 131] on link "Ticket" at bounding box center [336, 129] width 72 height 18
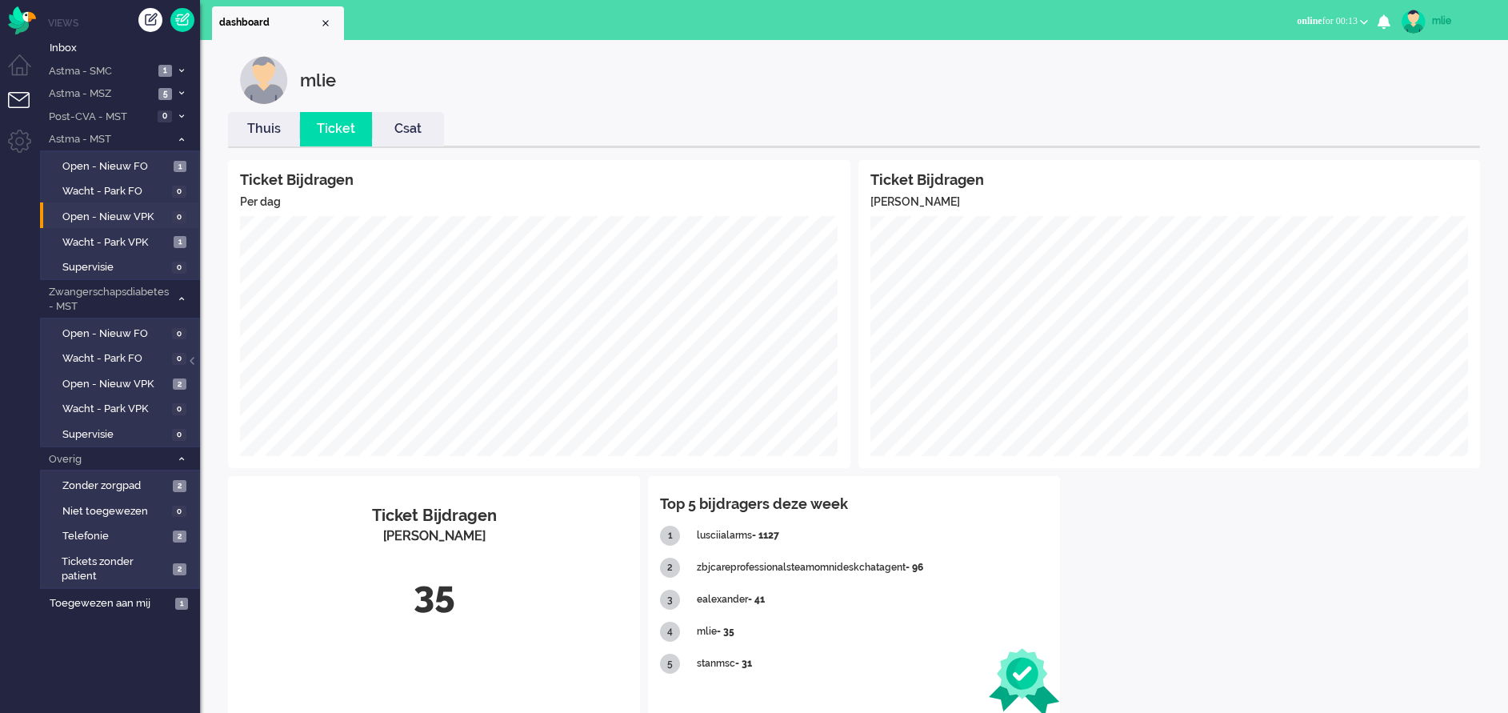
click at [269, 126] on link "Thuis" at bounding box center [264, 129] width 72 height 18
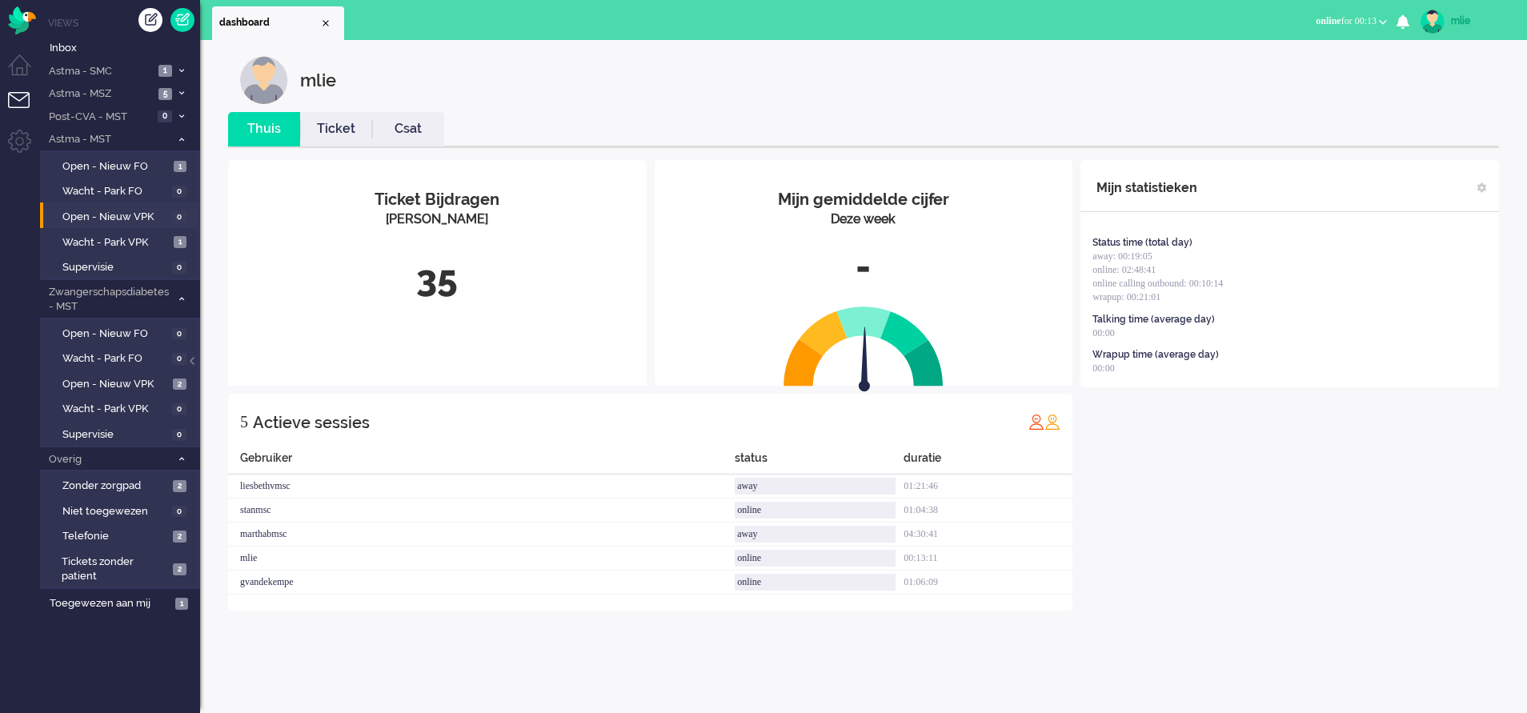
click at [344, 133] on link "Ticket" at bounding box center [336, 129] width 72 height 18
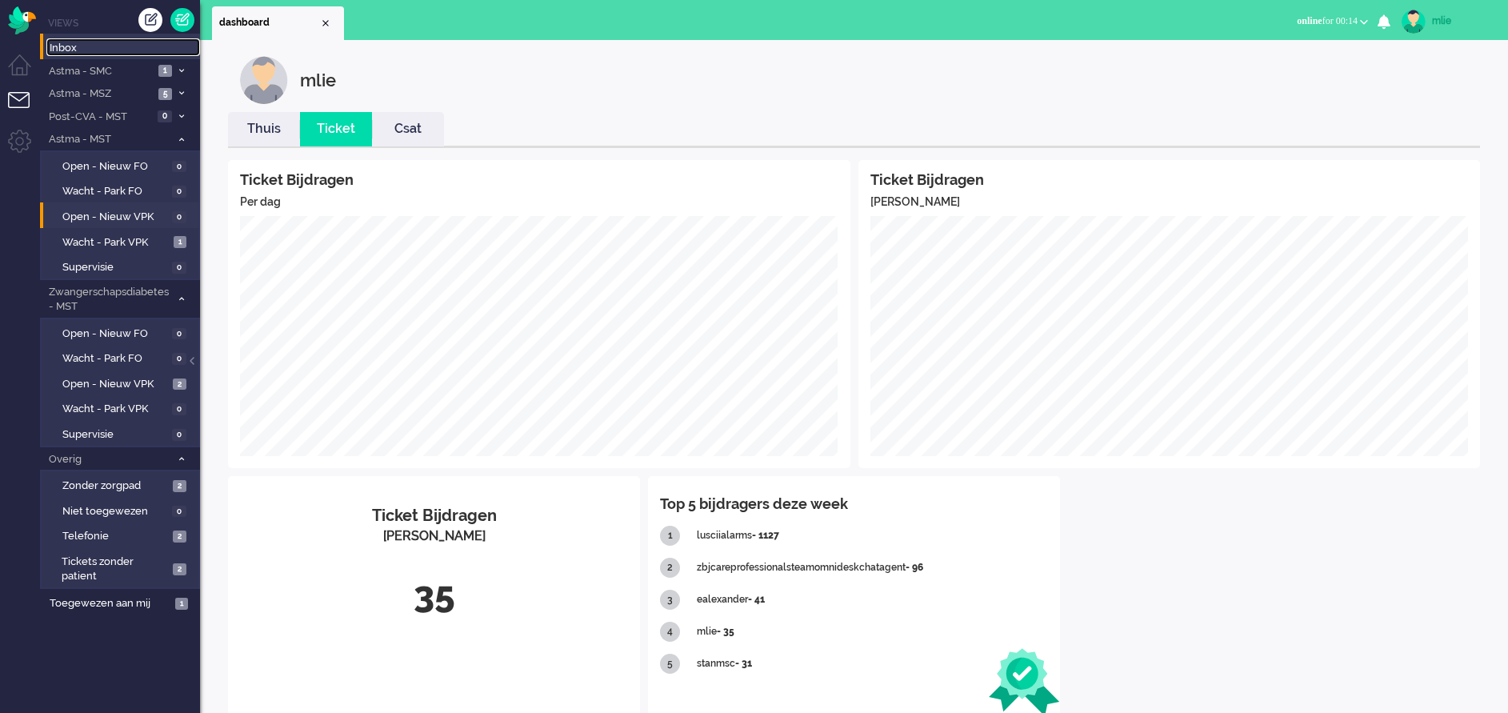
click at [66, 47] on span "Inbox" at bounding box center [125, 48] width 150 height 15
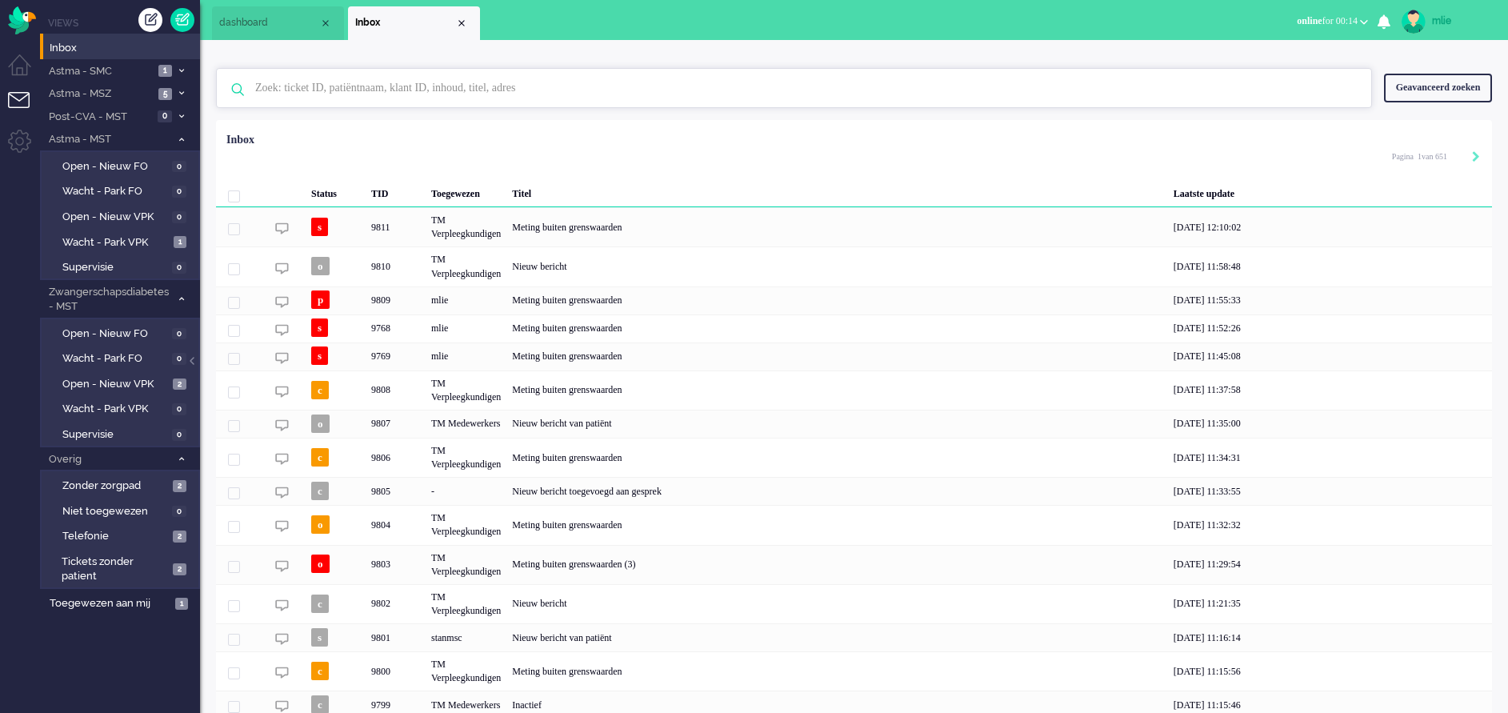
click at [414, 83] on input "text" at bounding box center [796, 88] width 1107 height 38
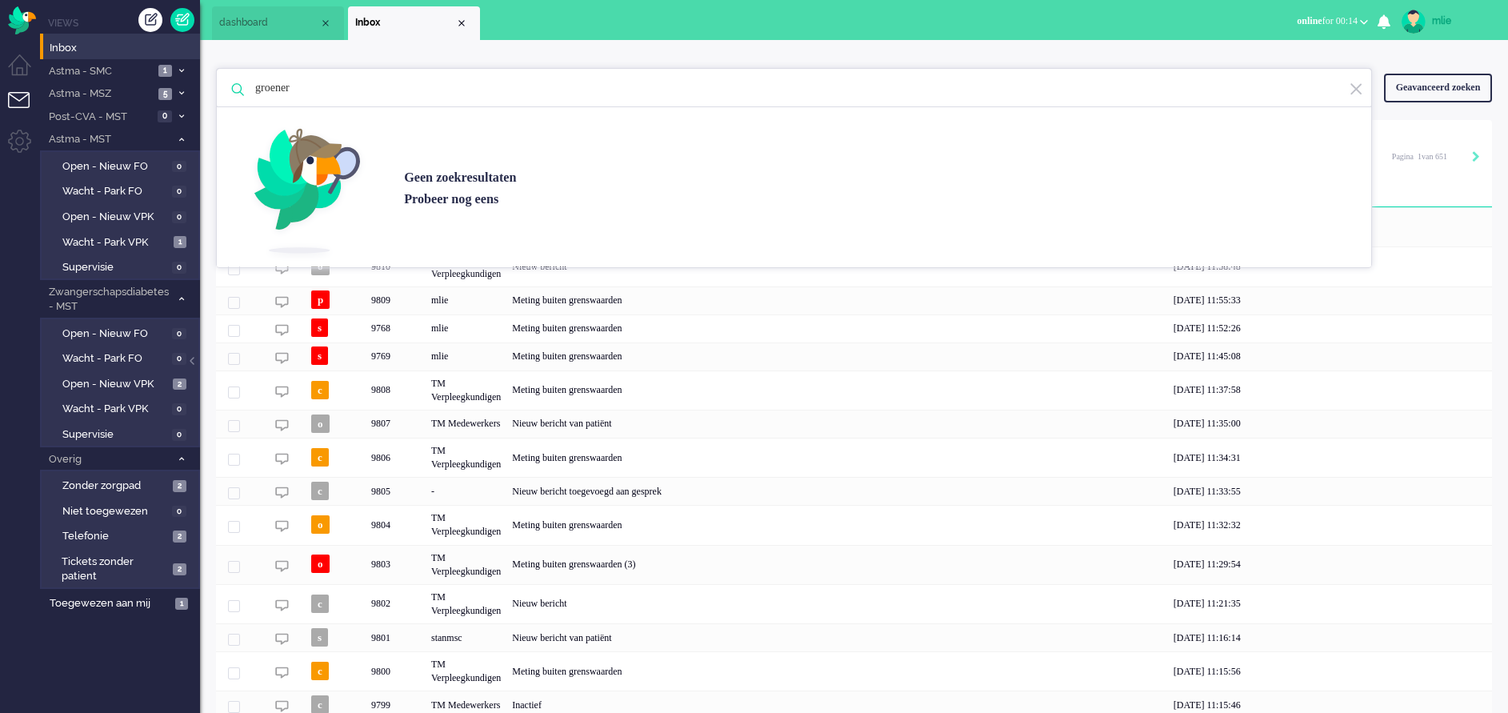
type input "groener"
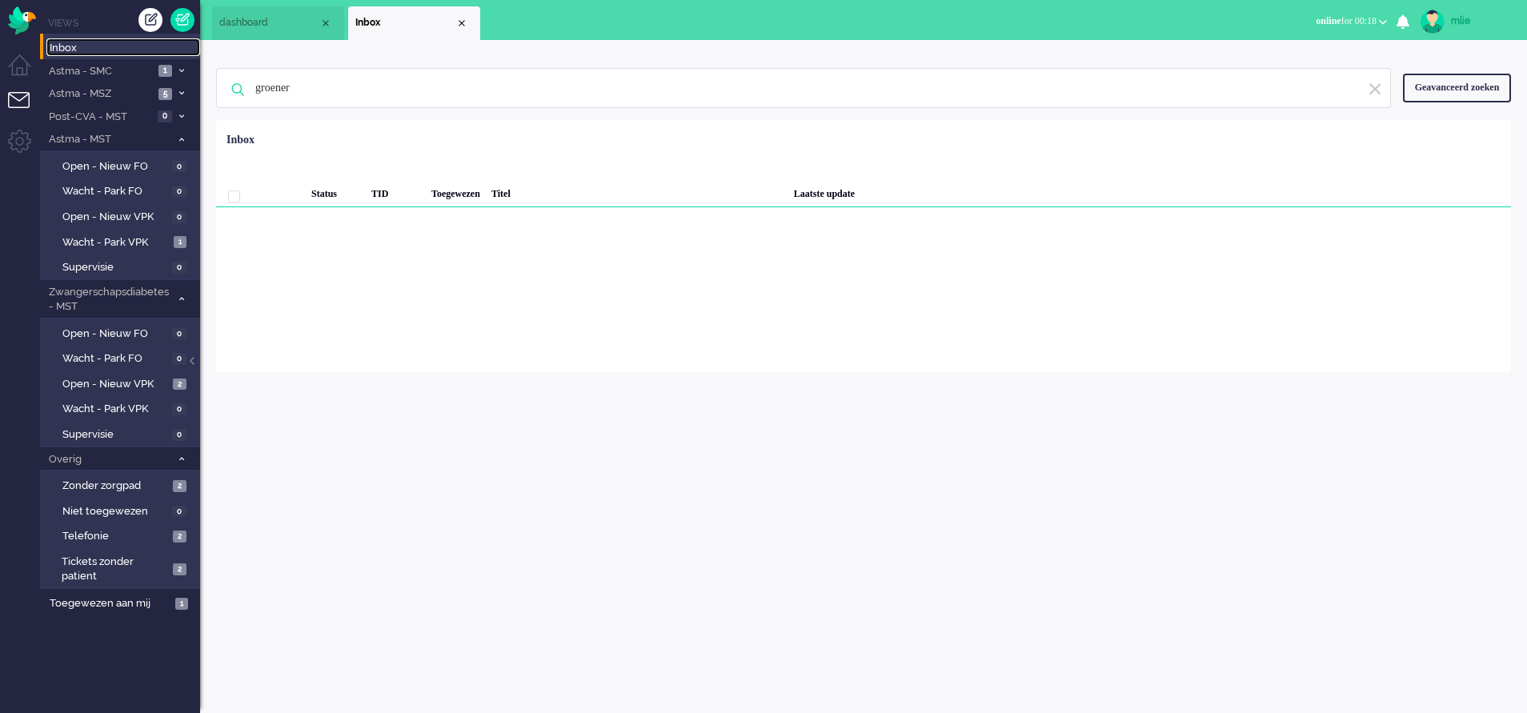
click at [73, 42] on span "Inbox" at bounding box center [125, 48] width 150 height 15
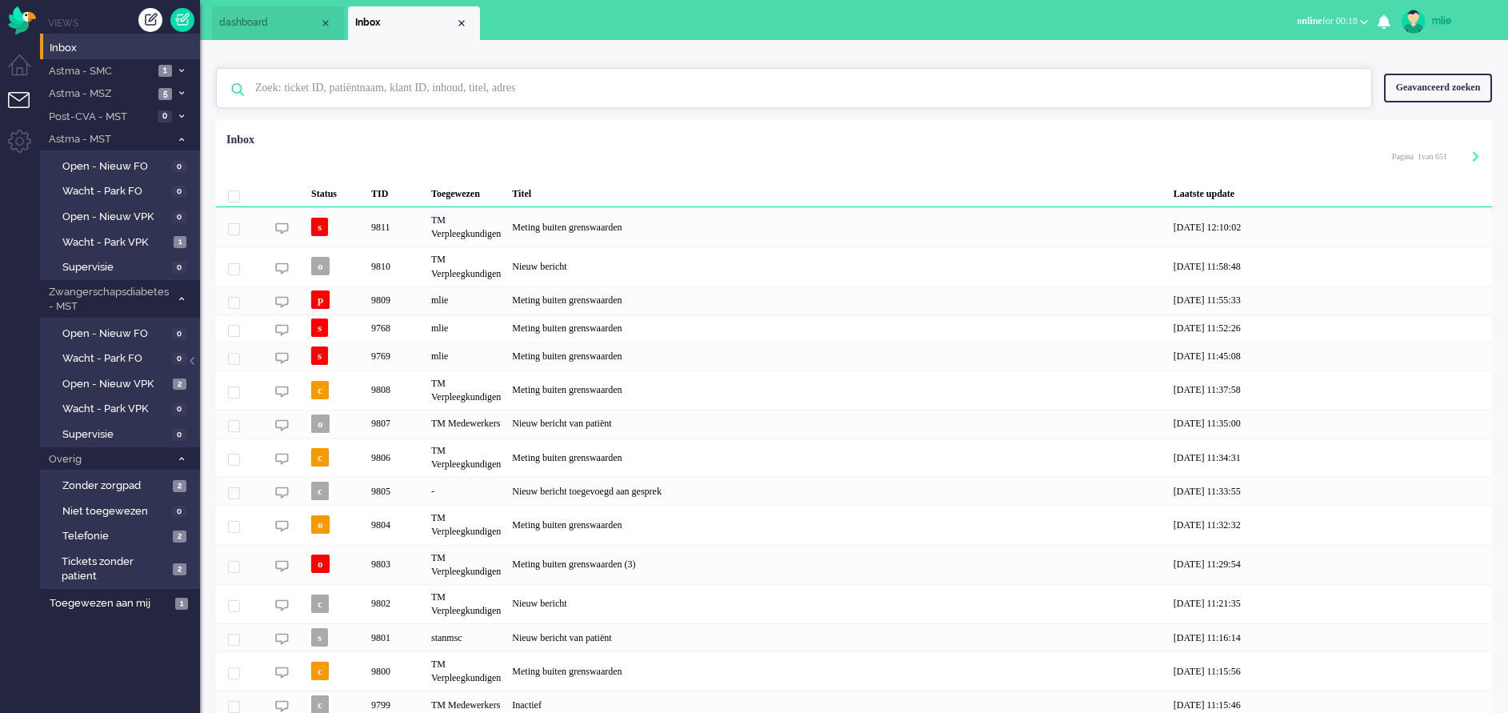
click at [337, 94] on input "text" at bounding box center [796, 88] width 1107 height 38
paste input "02685592"
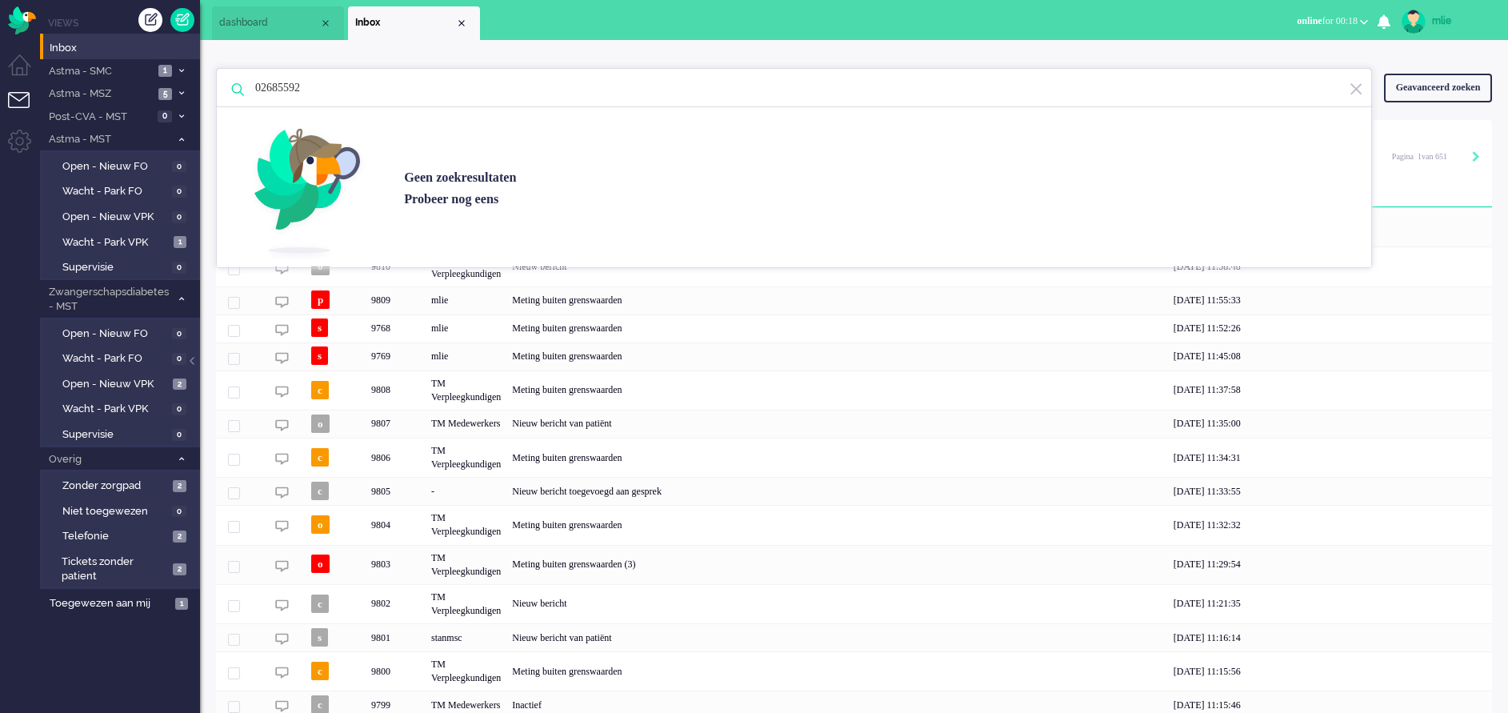
type input "02685592"
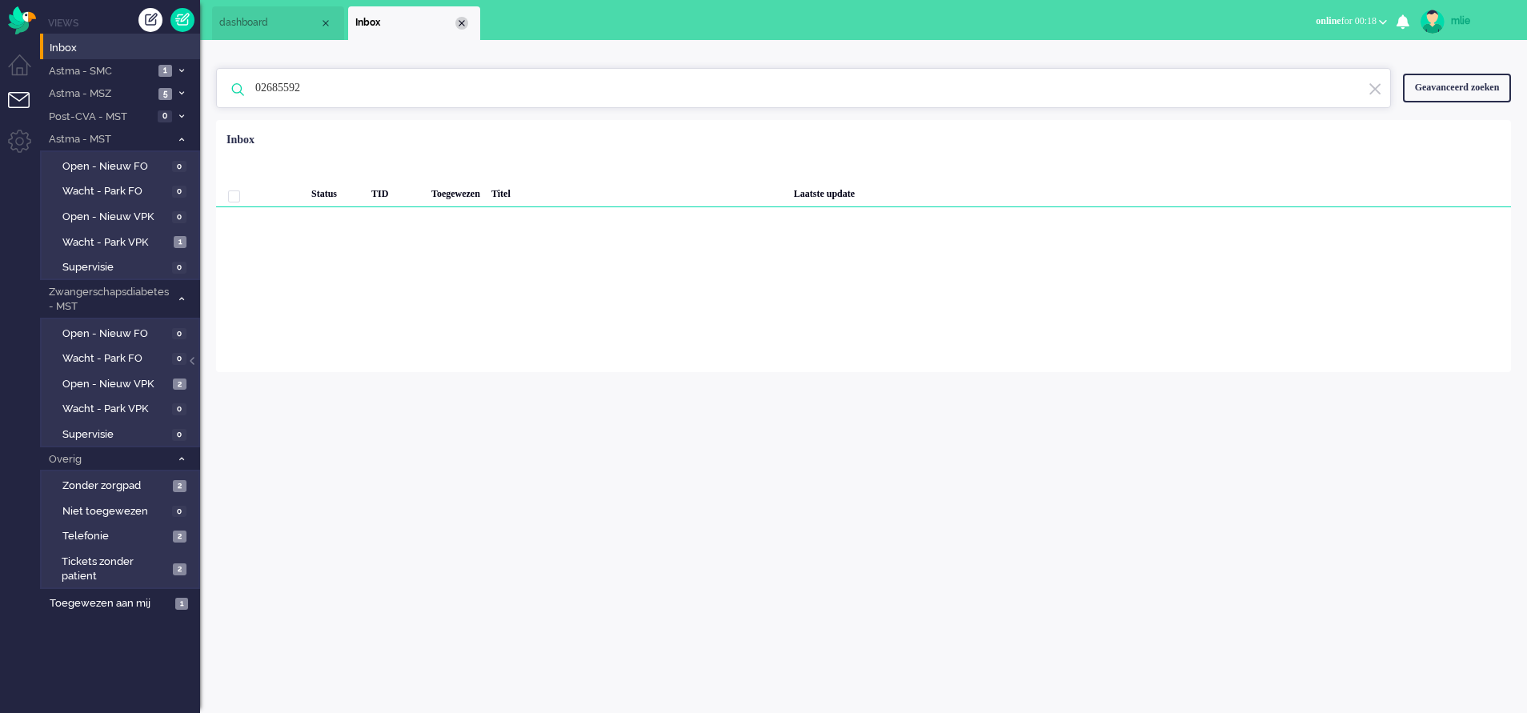
click at [460, 22] on div "Close tab" at bounding box center [461, 23] width 13 height 13
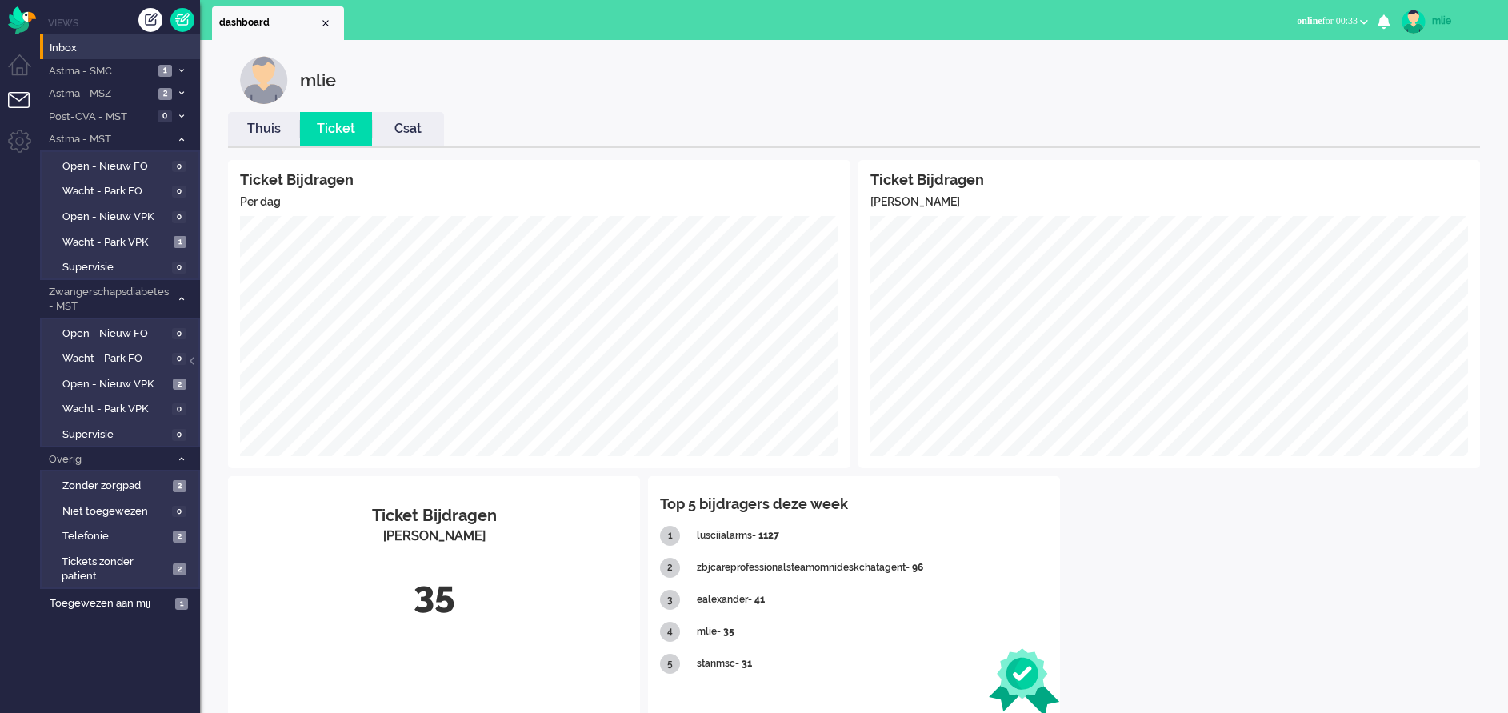
click at [270, 130] on link "Thuis" at bounding box center [264, 129] width 72 height 18
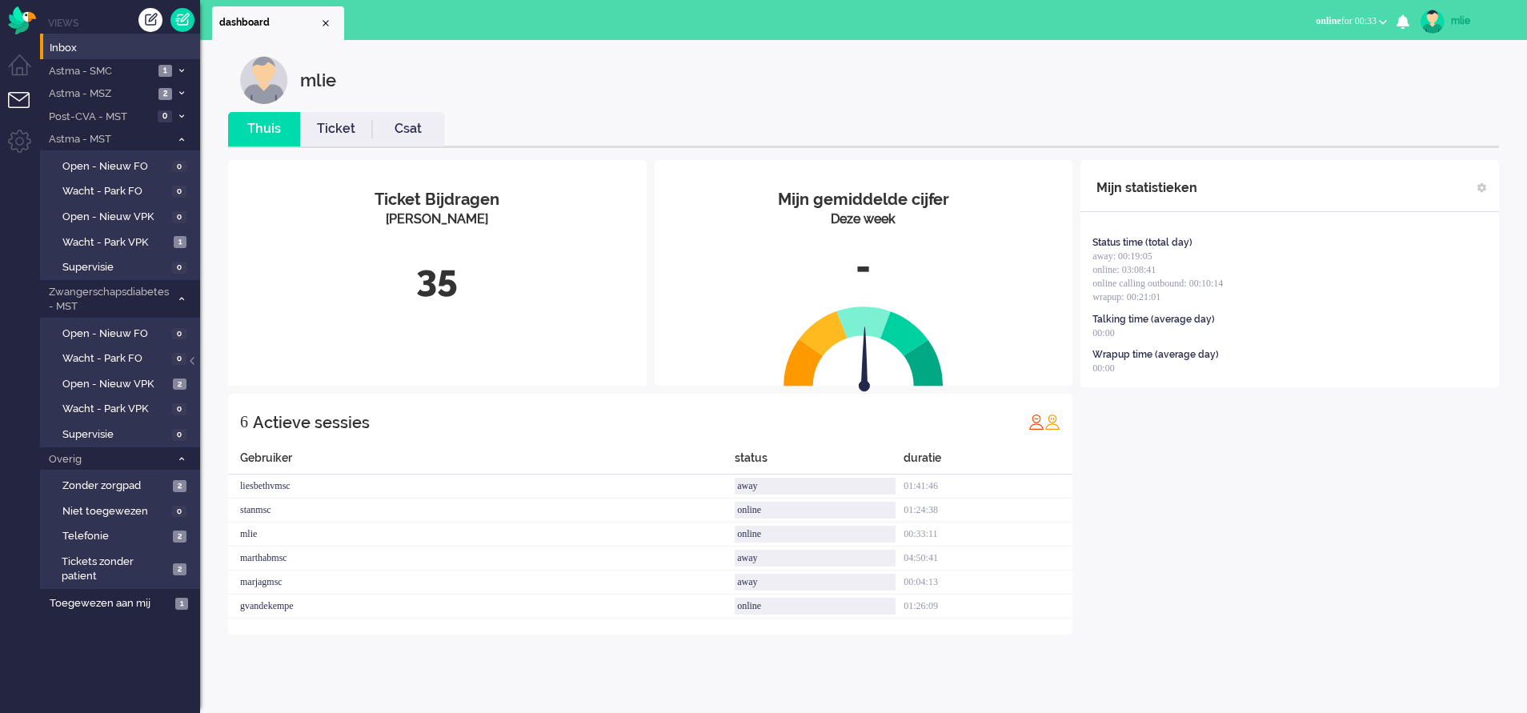
click at [342, 134] on link "Ticket" at bounding box center [336, 129] width 72 height 18
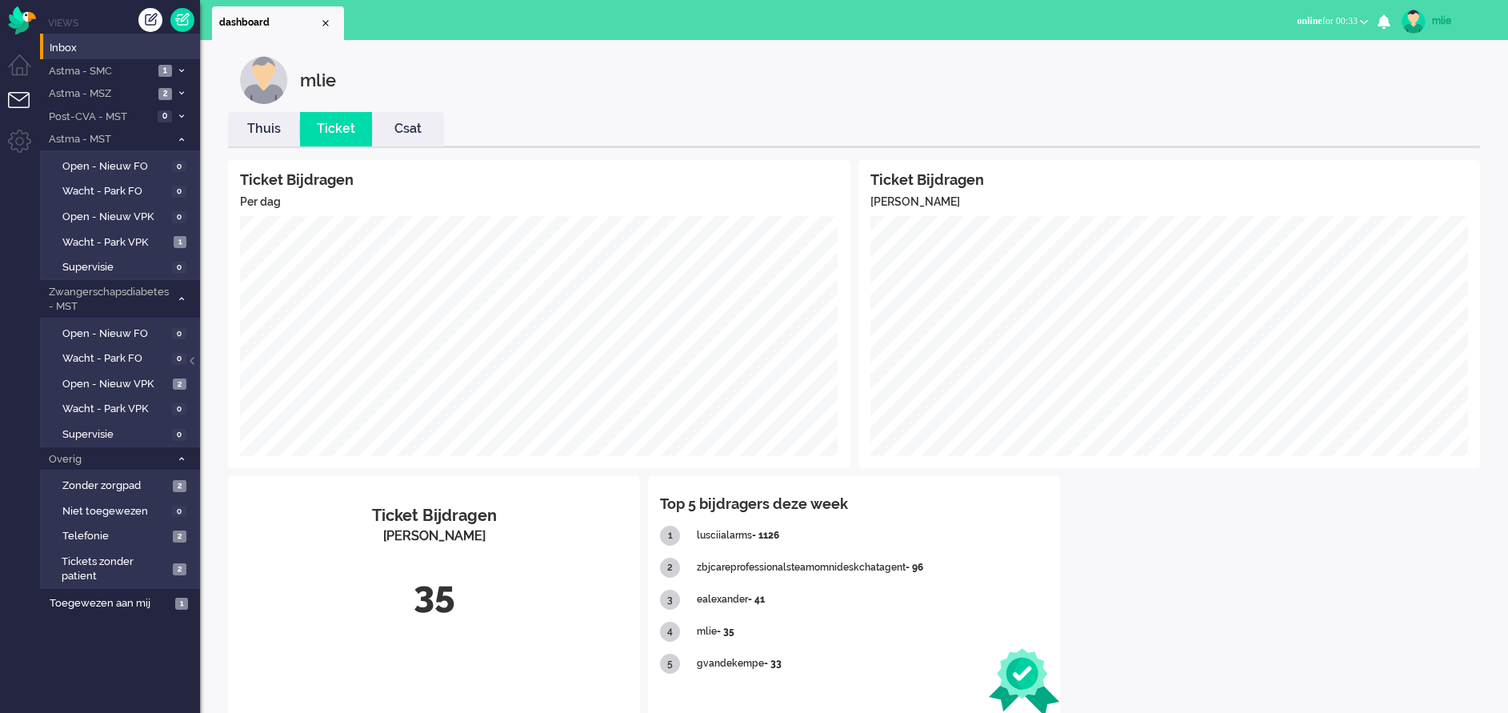
click at [1435, 18] on div "mlie" at bounding box center [1462, 21] width 60 height 16
click at [1421, 127] on link "Uitloggen" at bounding box center [1444, 129] width 110 height 16
